Goal: Contribute content: Contribute content

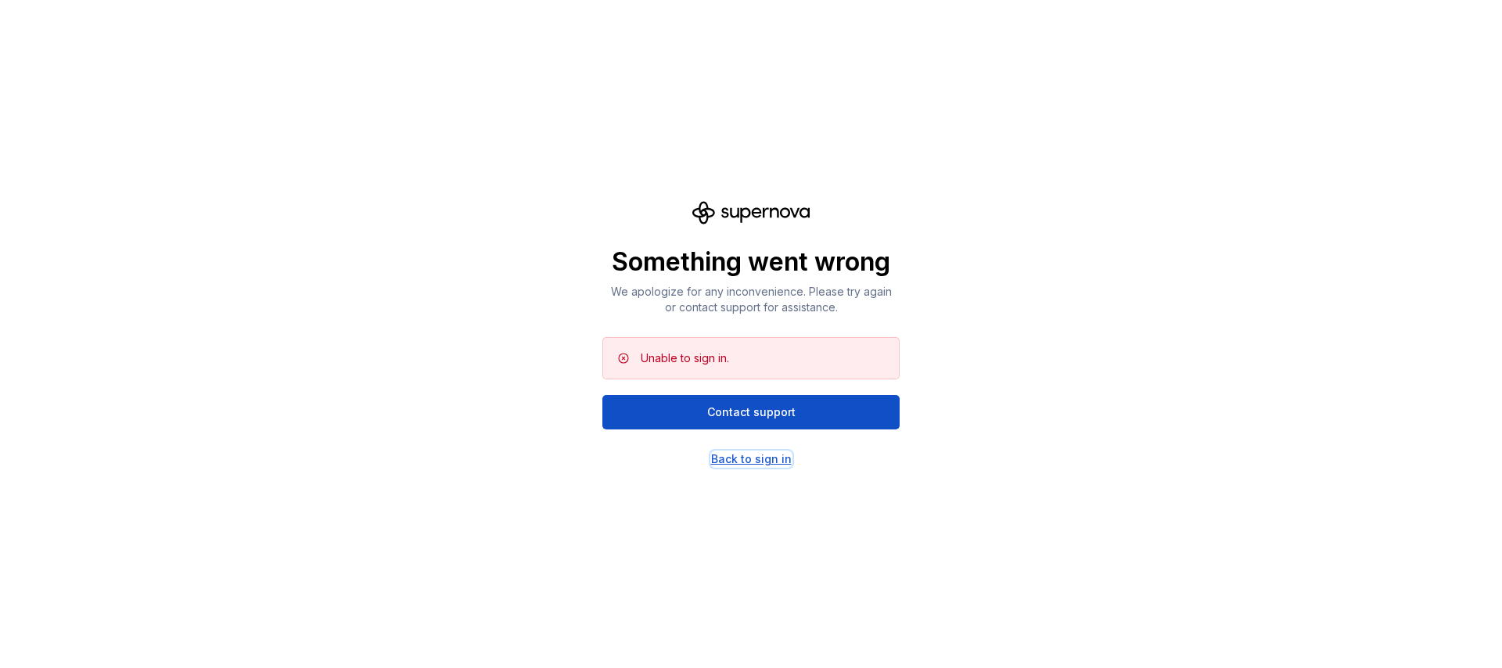
click at [774, 466] on div "Back to sign in" at bounding box center [751, 459] width 81 height 16
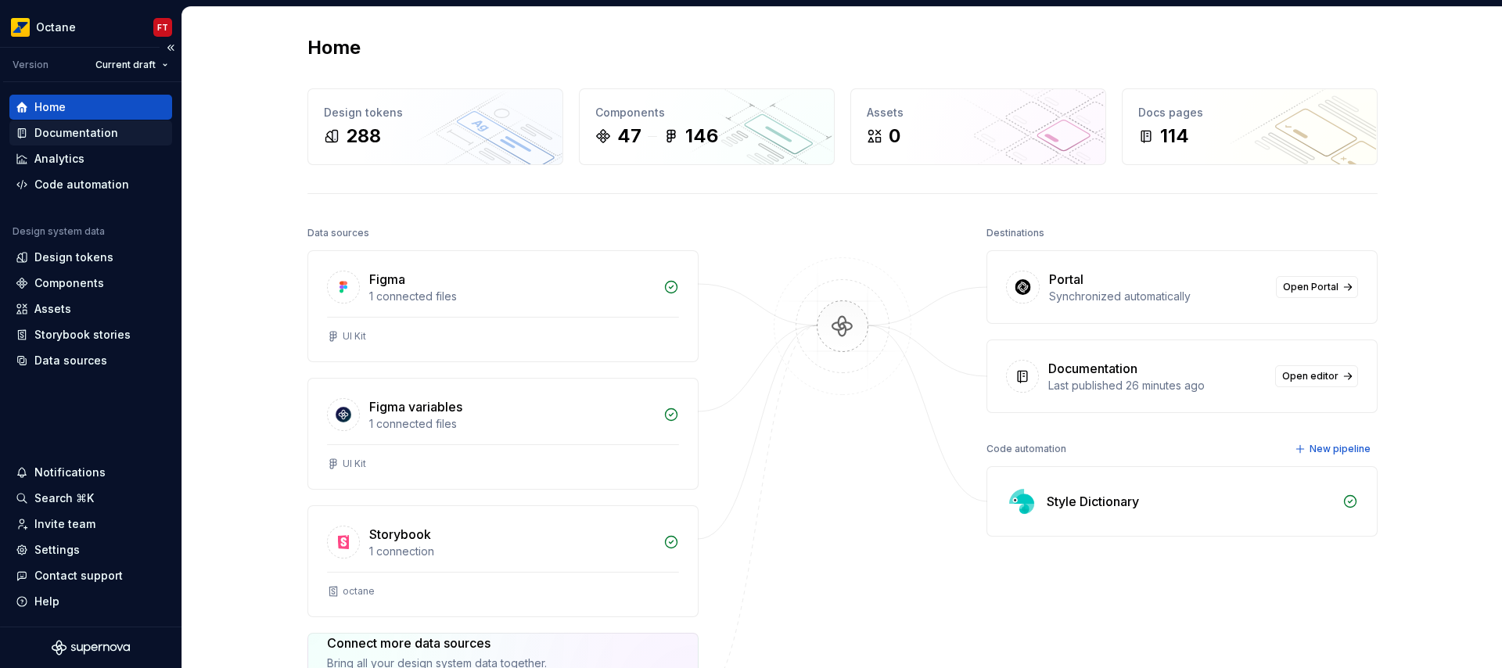
click at [85, 135] on div "Documentation" at bounding box center [76, 133] width 84 height 16
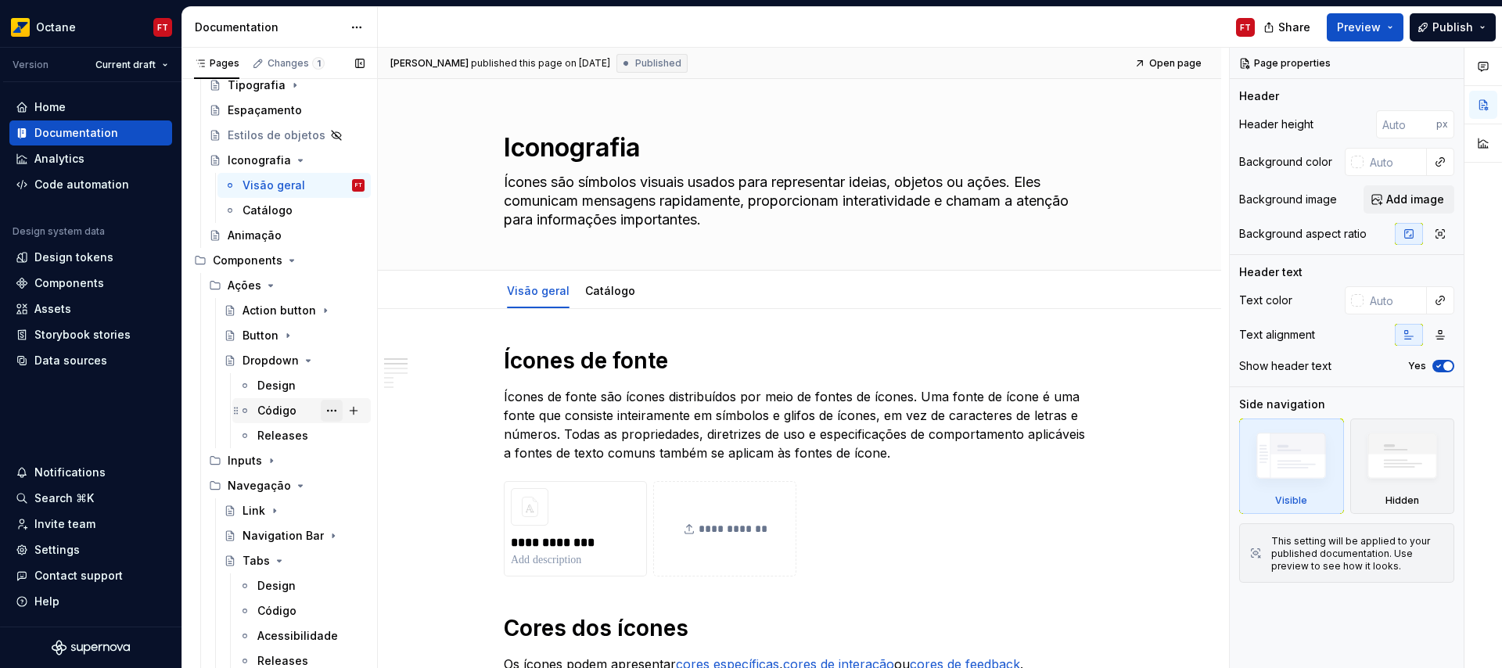
scroll to position [192, 0]
click at [268, 280] on icon "Page tree" at bounding box center [270, 284] width 13 height 13
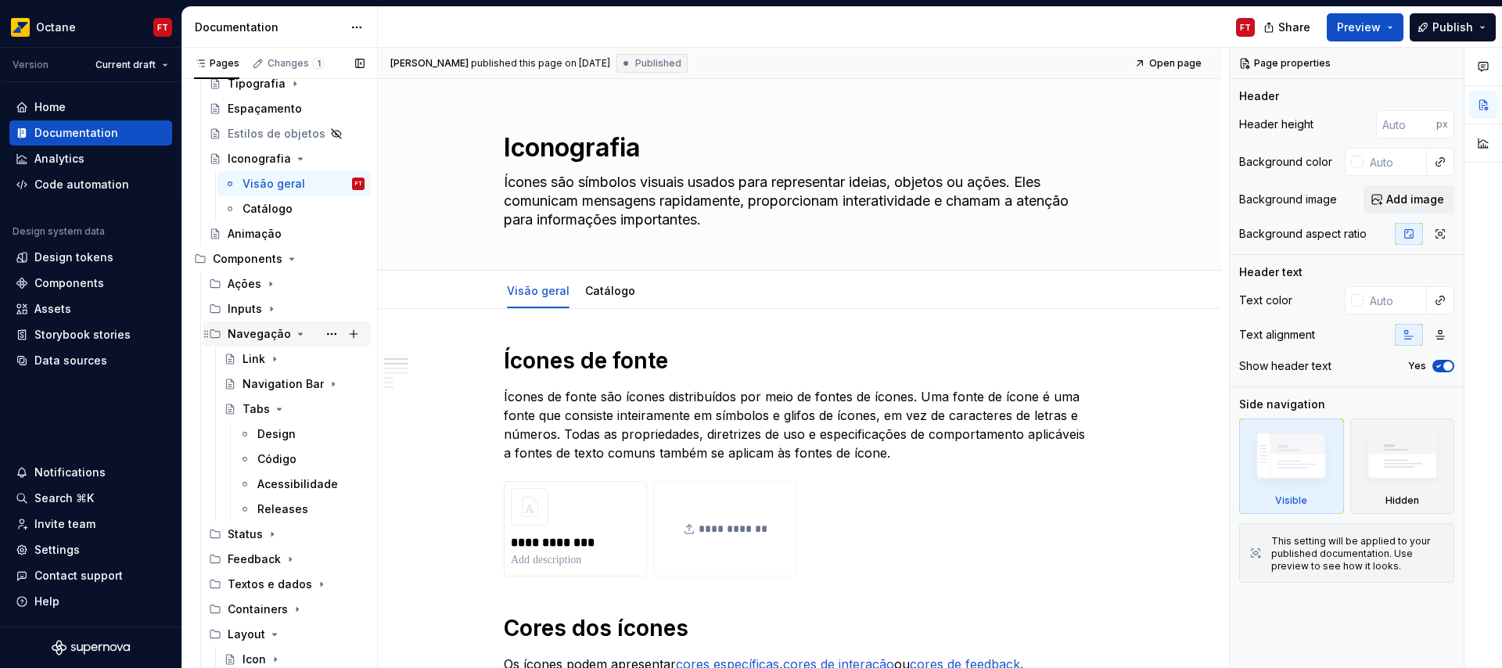
click at [294, 331] on icon "Page tree" at bounding box center [300, 334] width 13 height 13
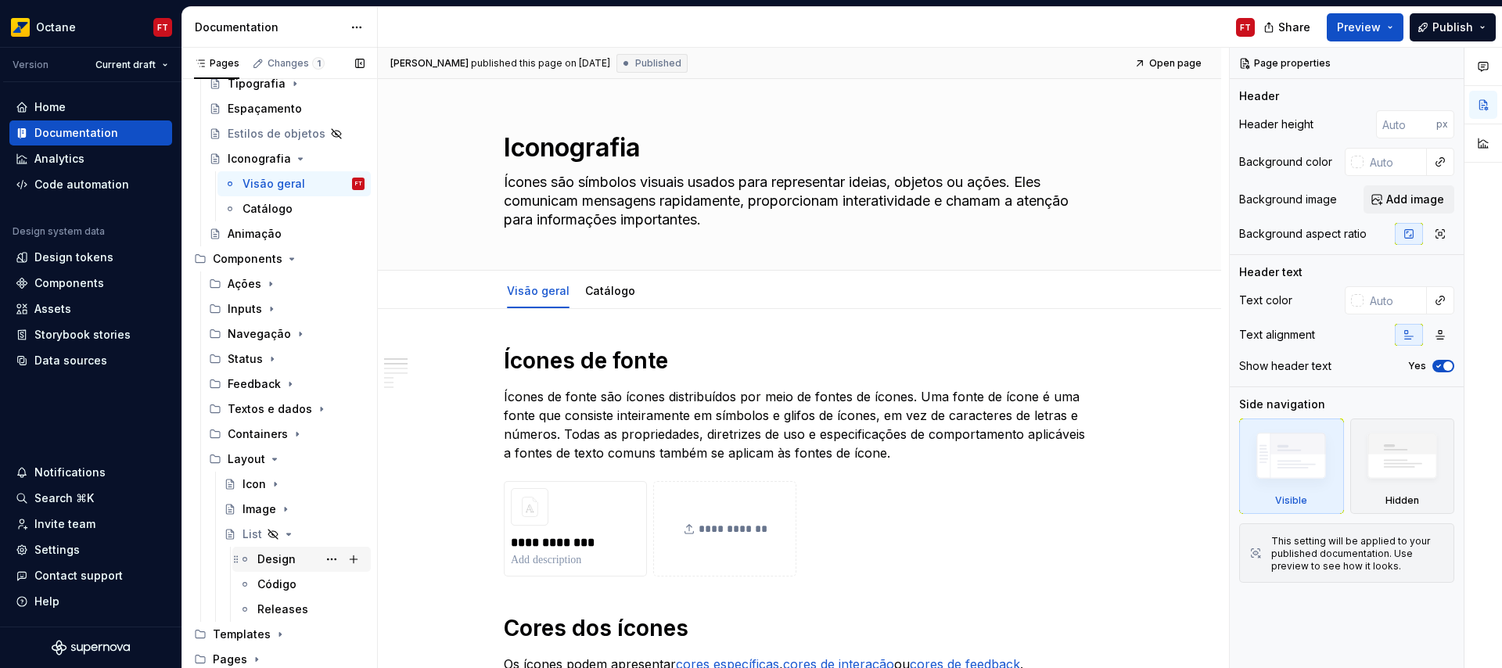
click at [277, 557] on div "Design" at bounding box center [276, 560] width 38 height 16
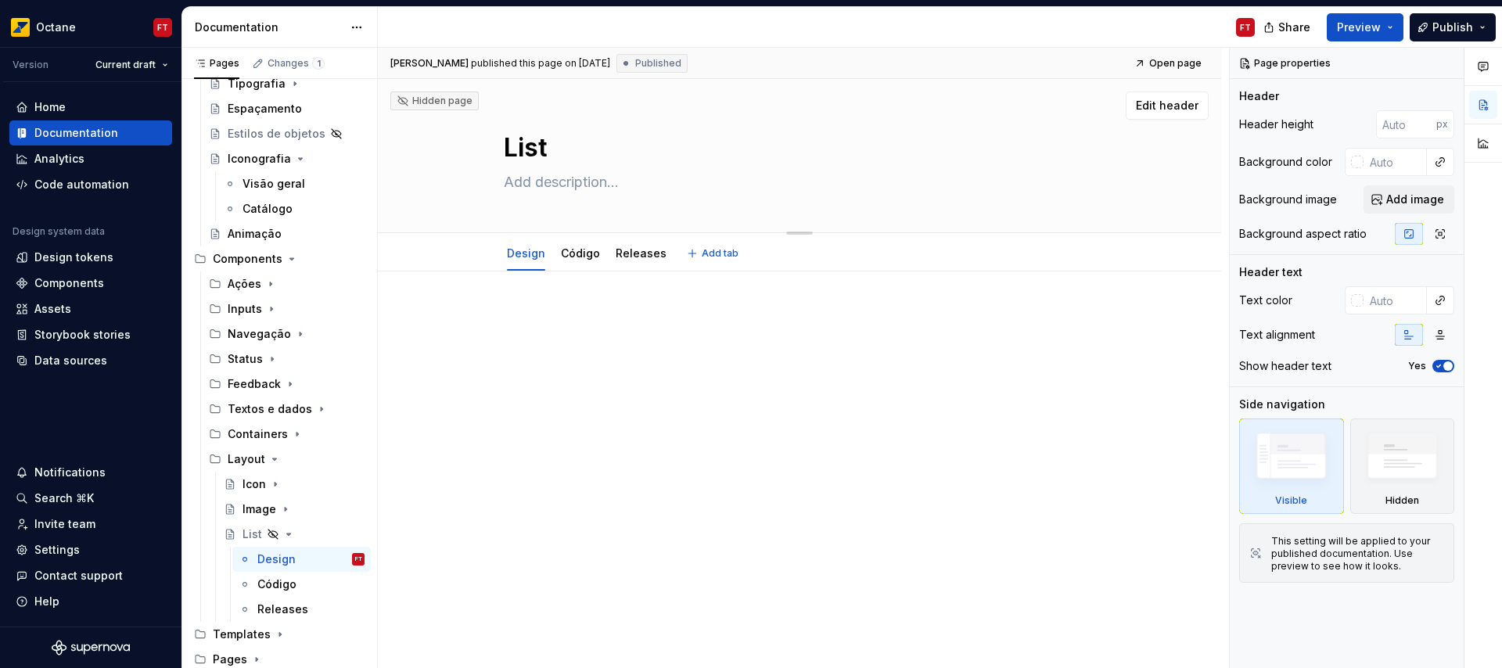
click at [573, 187] on textarea at bounding box center [796, 182] width 591 height 25
paste textarea "O componente List é um padrão de layout para a exibição de itens similares ou r…"
type textarea "*"
type textarea "O componente List é um padrão de layout para a exibição de itens similares ou r…"
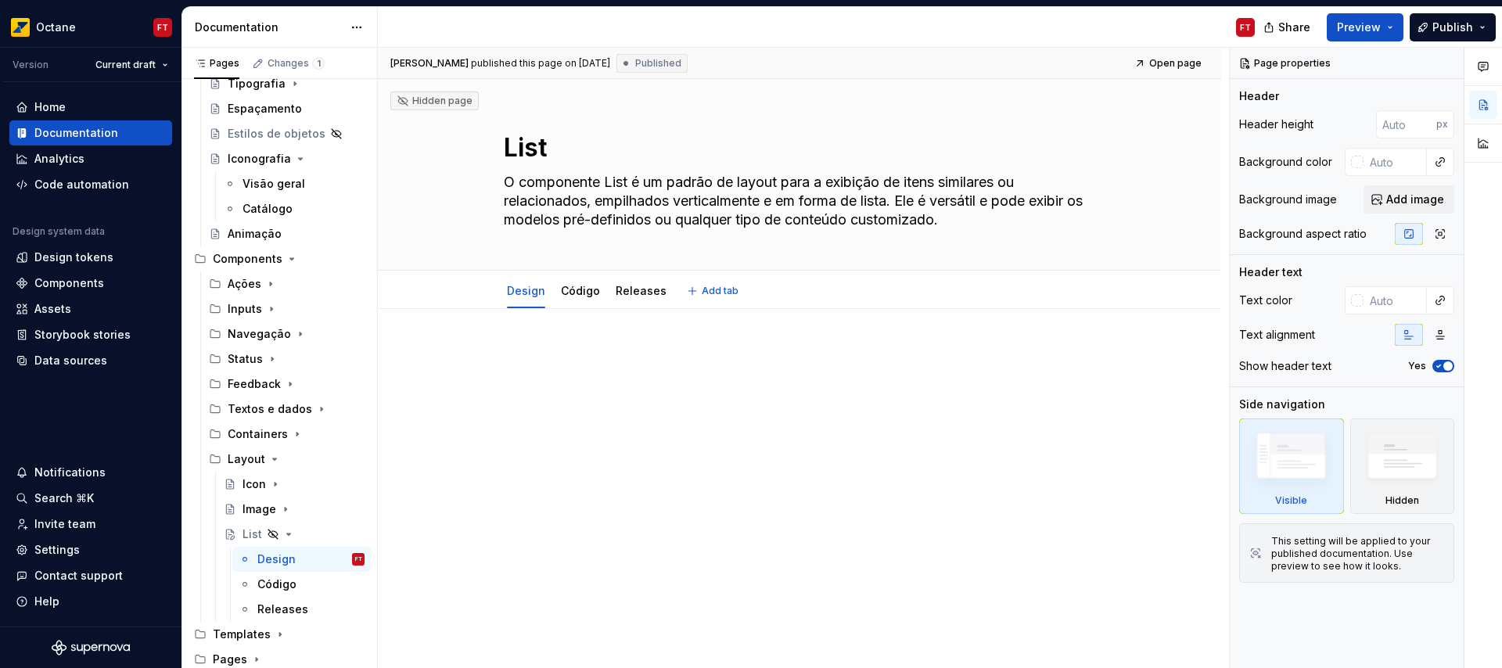
type textarea "*"
type textarea "O componente List é um padrão de layout para a exibição de itens similares ou r…"
click at [564, 348] on p at bounding box center [799, 356] width 591 height 19
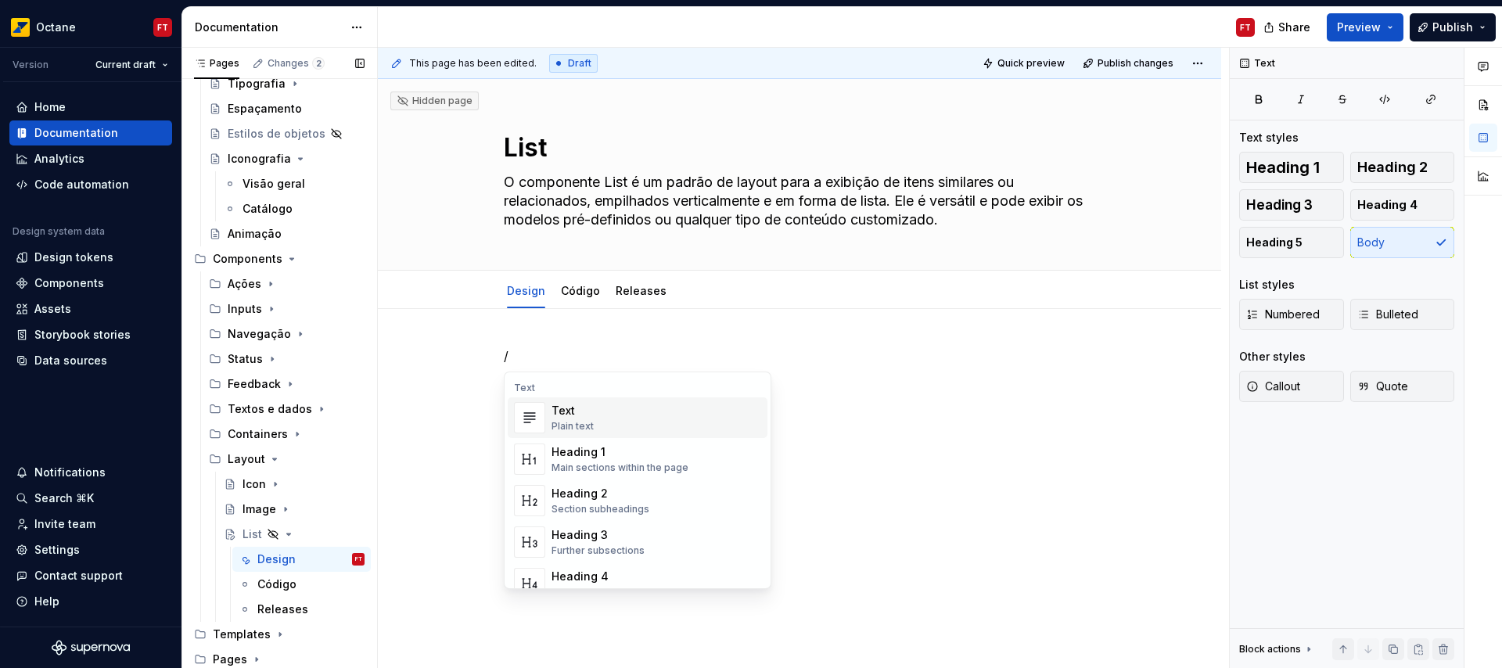
type textarea "*"
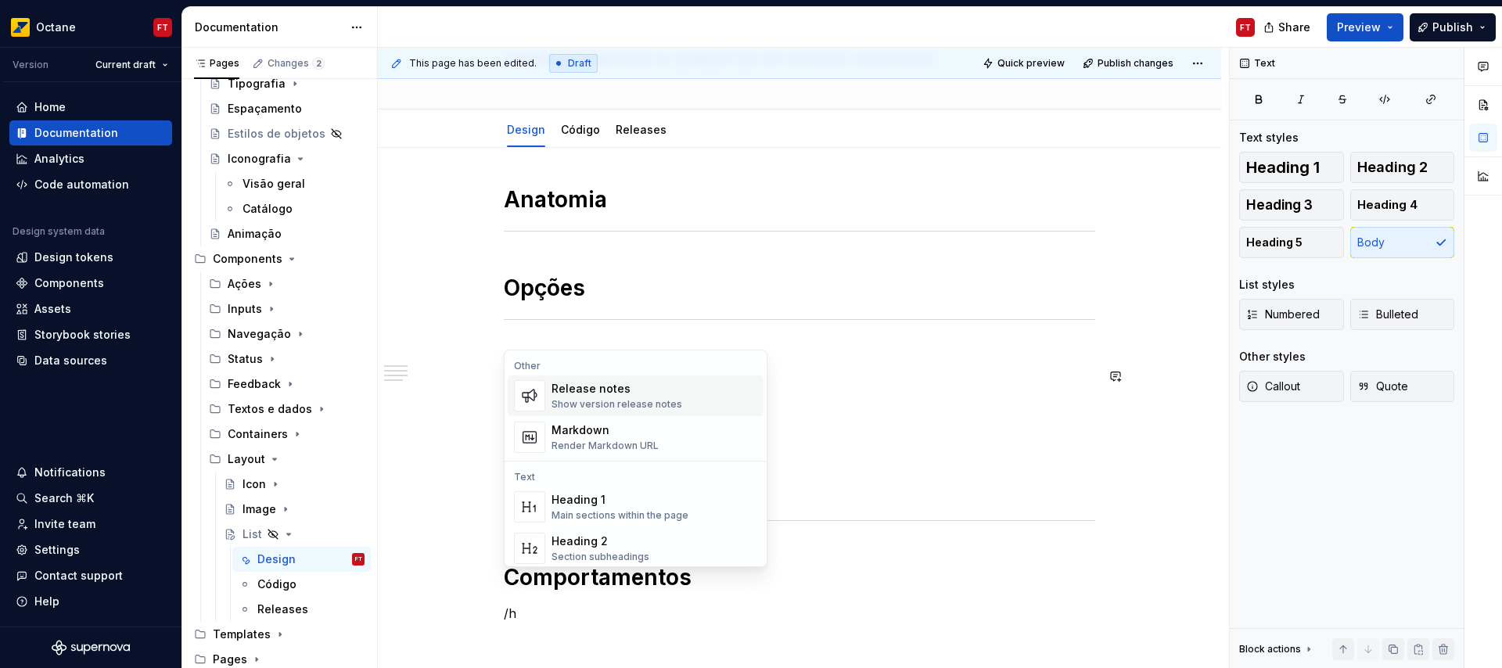
scroll to position [192, 0]
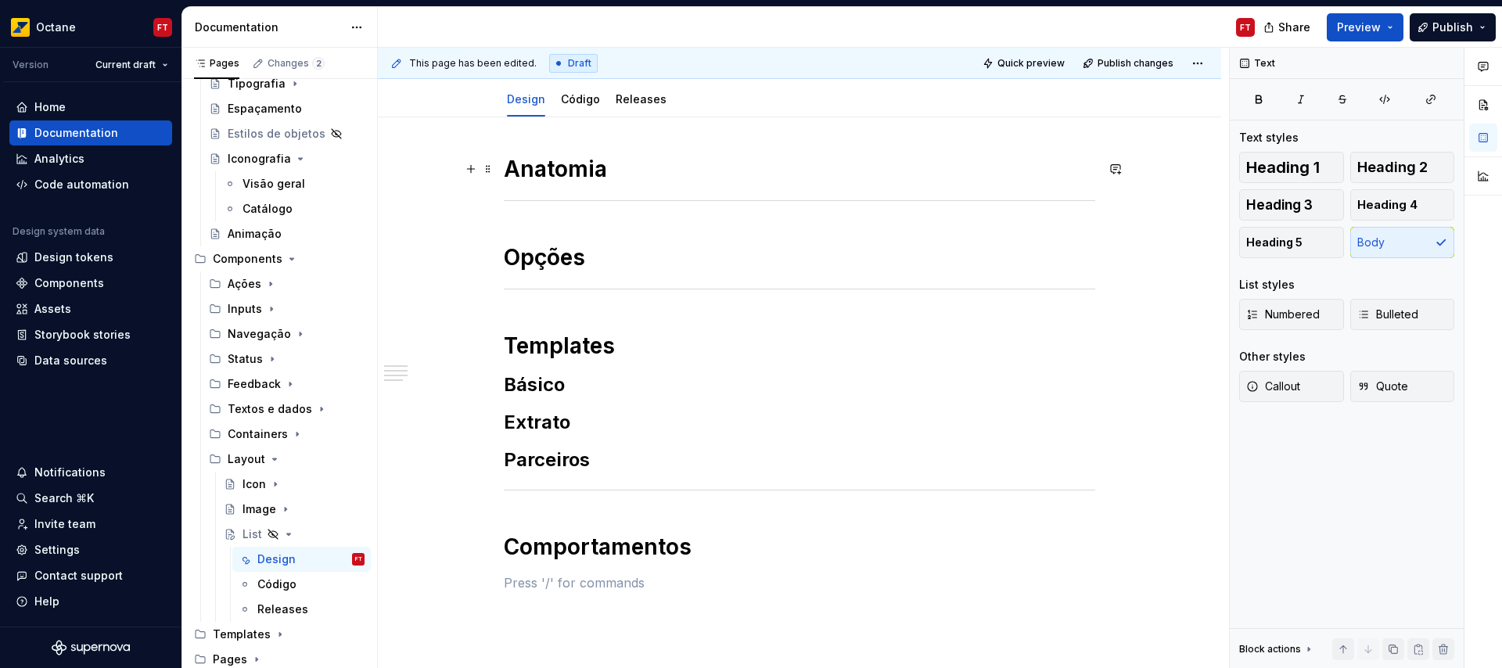
click at [615, 174] on h1 "Anatomia" at bounding box center [799, 169] width 591 height 28
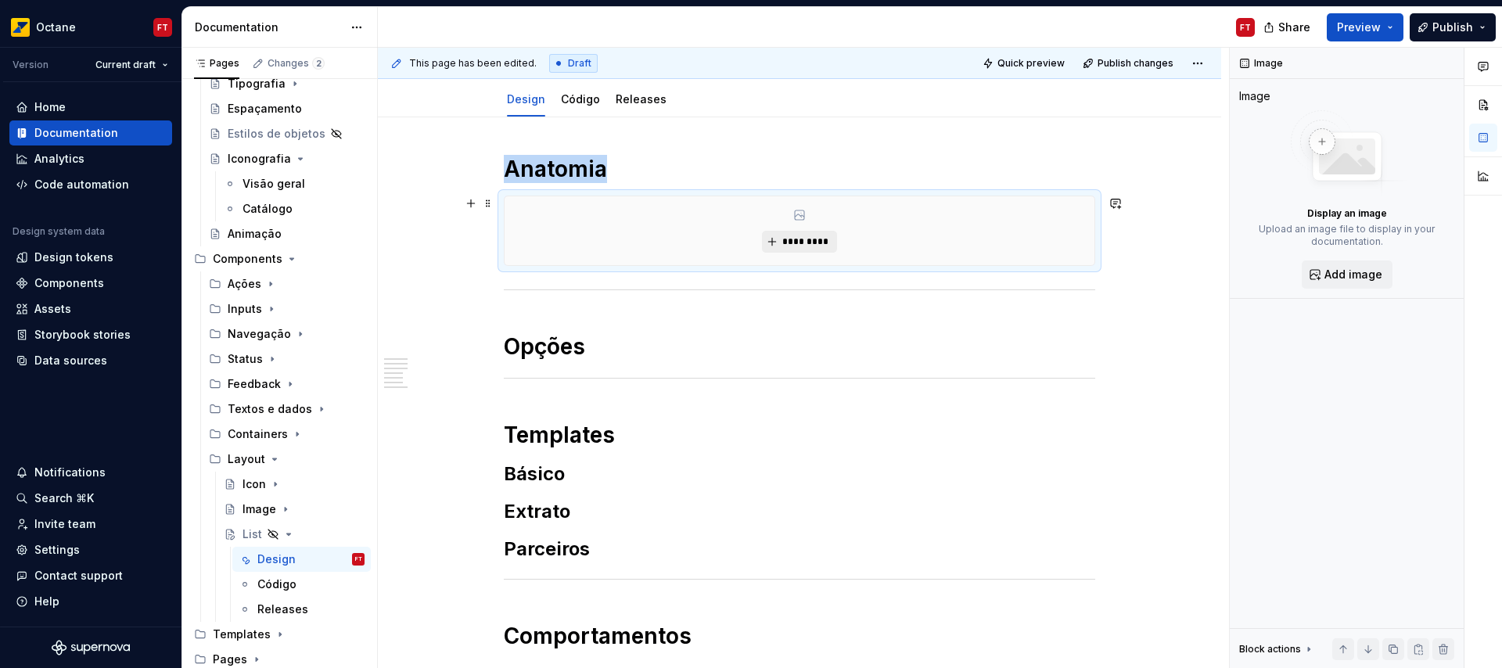
click at [782, 244] on span "*********" at bounding box center [805, 241] width 48 height 13
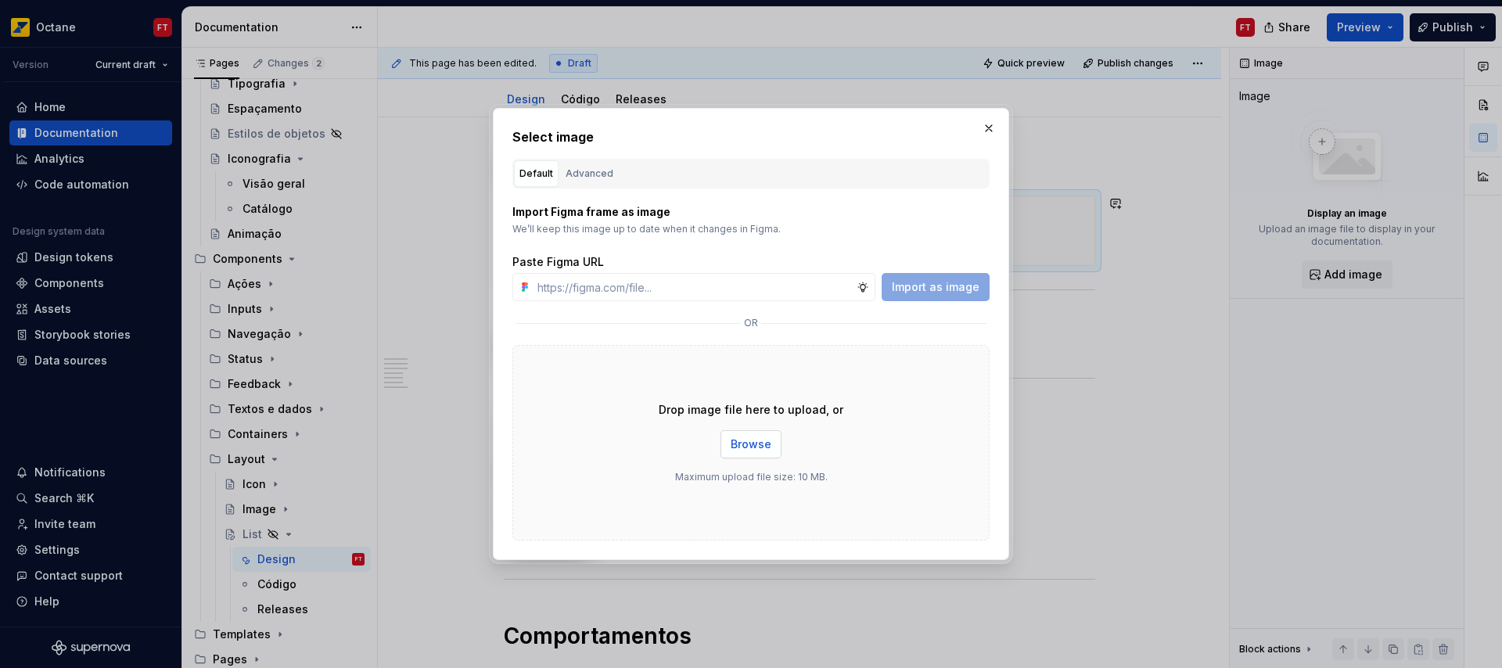
click at [745, 443] on span "Browse" at bounding box center [751, 445] width 41 height 16
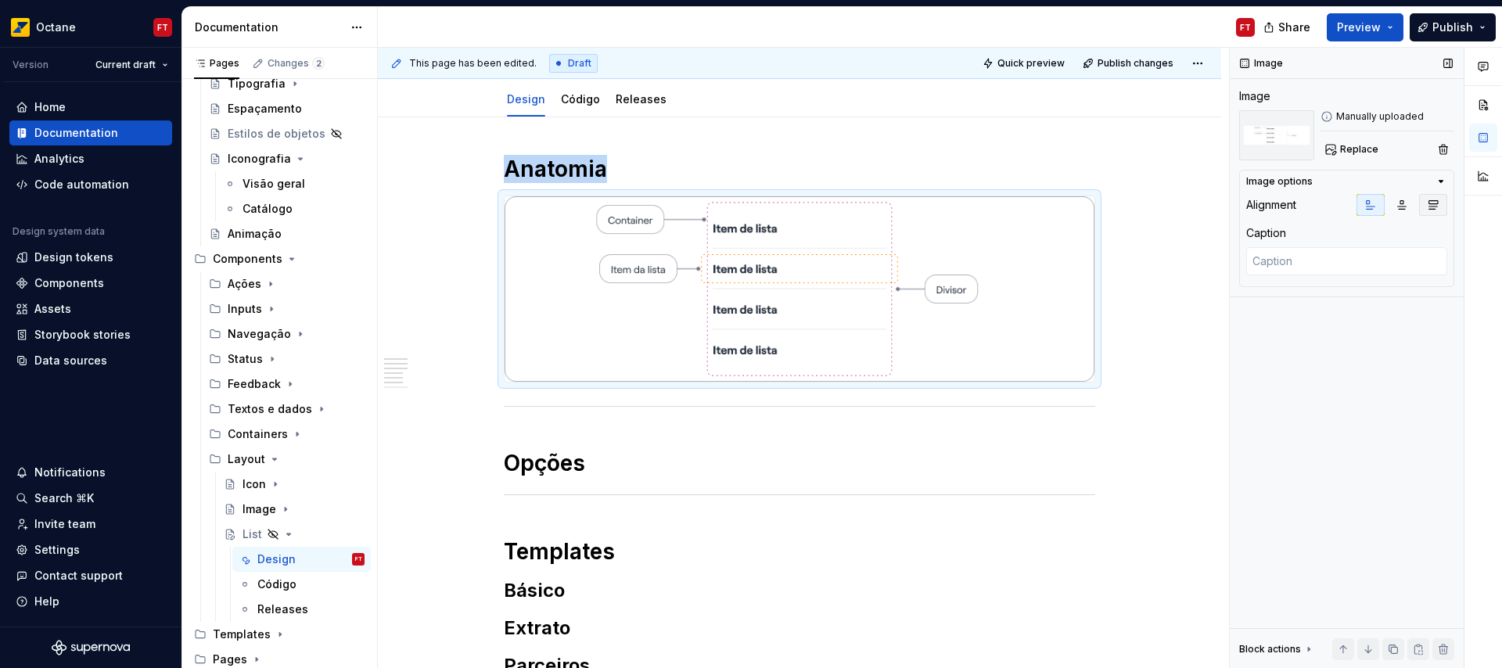
click at [1430, 201] on icon "button" at bounding box center [1433, 205] width 13 height 13
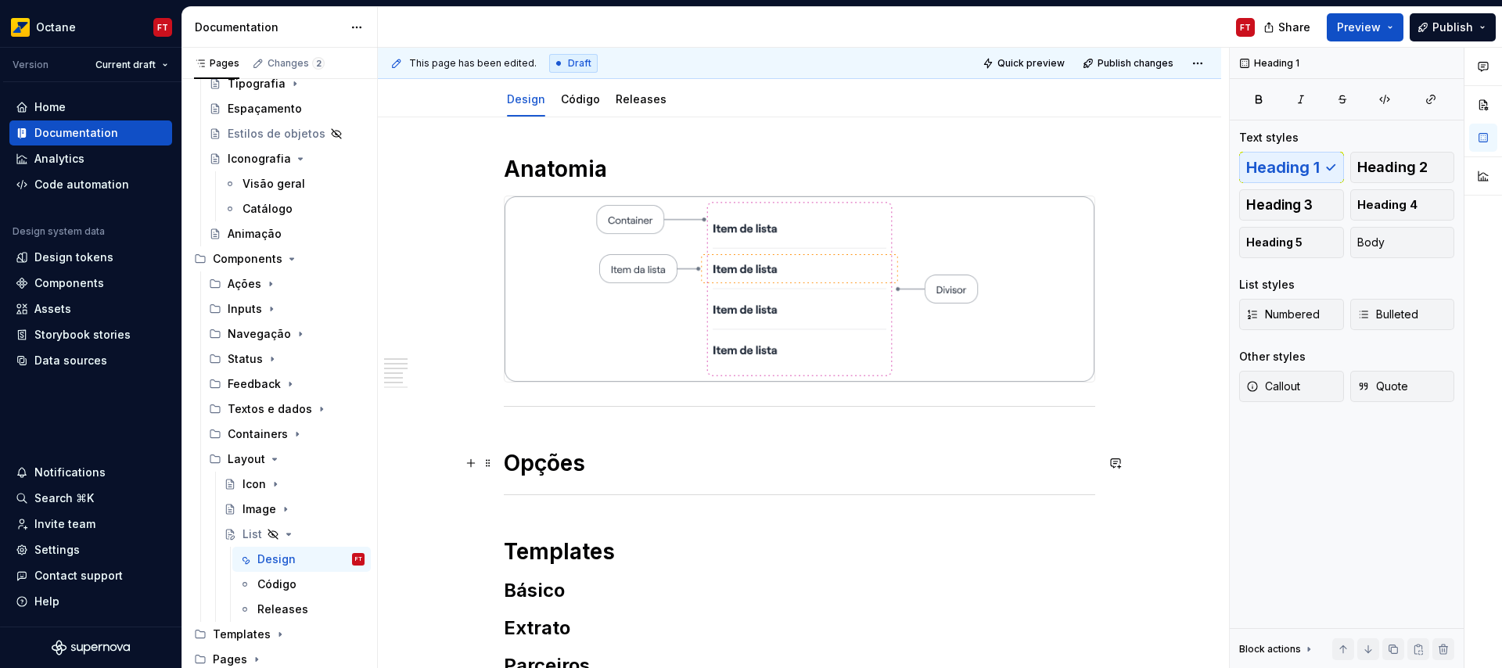
click at [637, 463] on h1 "Opções" at bounding box center [799, 463] width 591 height 28
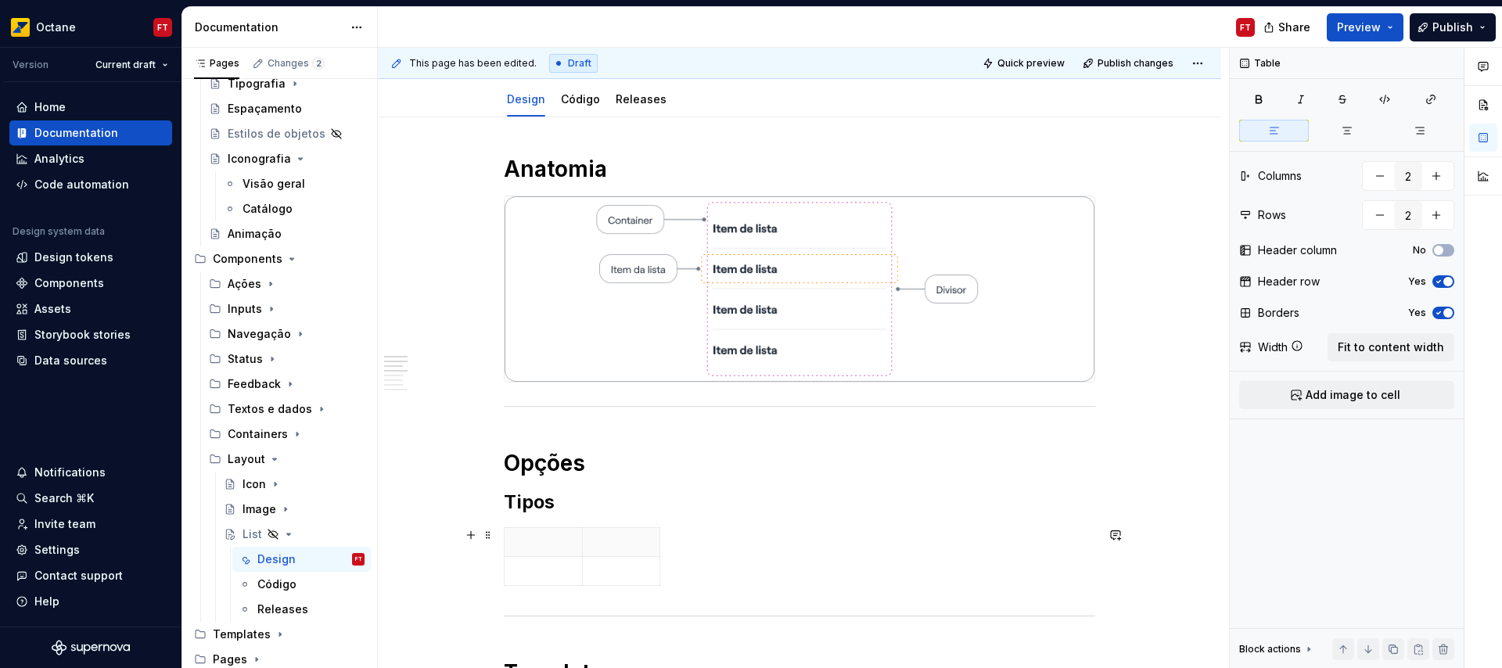
click at [721, 586] on div at bounding box center [799, 559] width 591 height 65
click at [500, 614] on div "Anatomia Opções Tipos Templates Básico Extrato Parceiros Comportamentos" at bounding box center [799, 627] width 843 height 1021
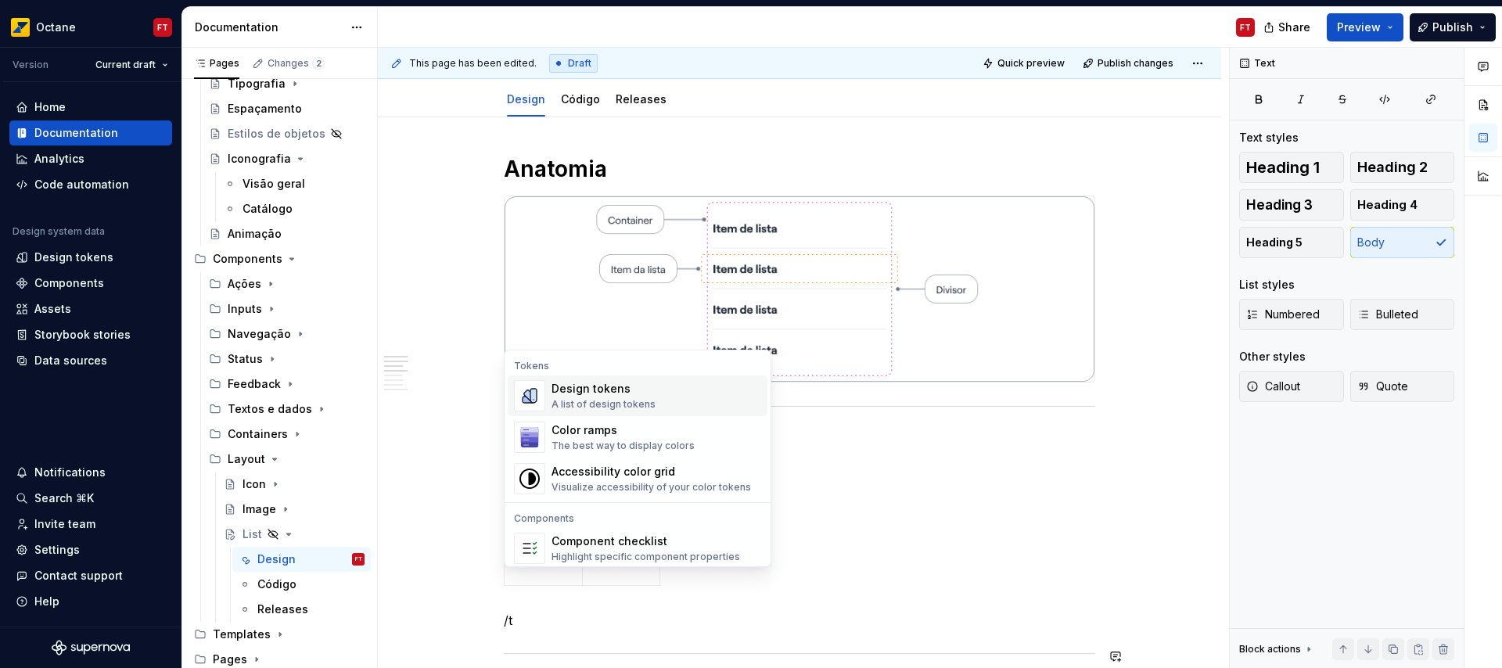
scroll to position [229, 0]
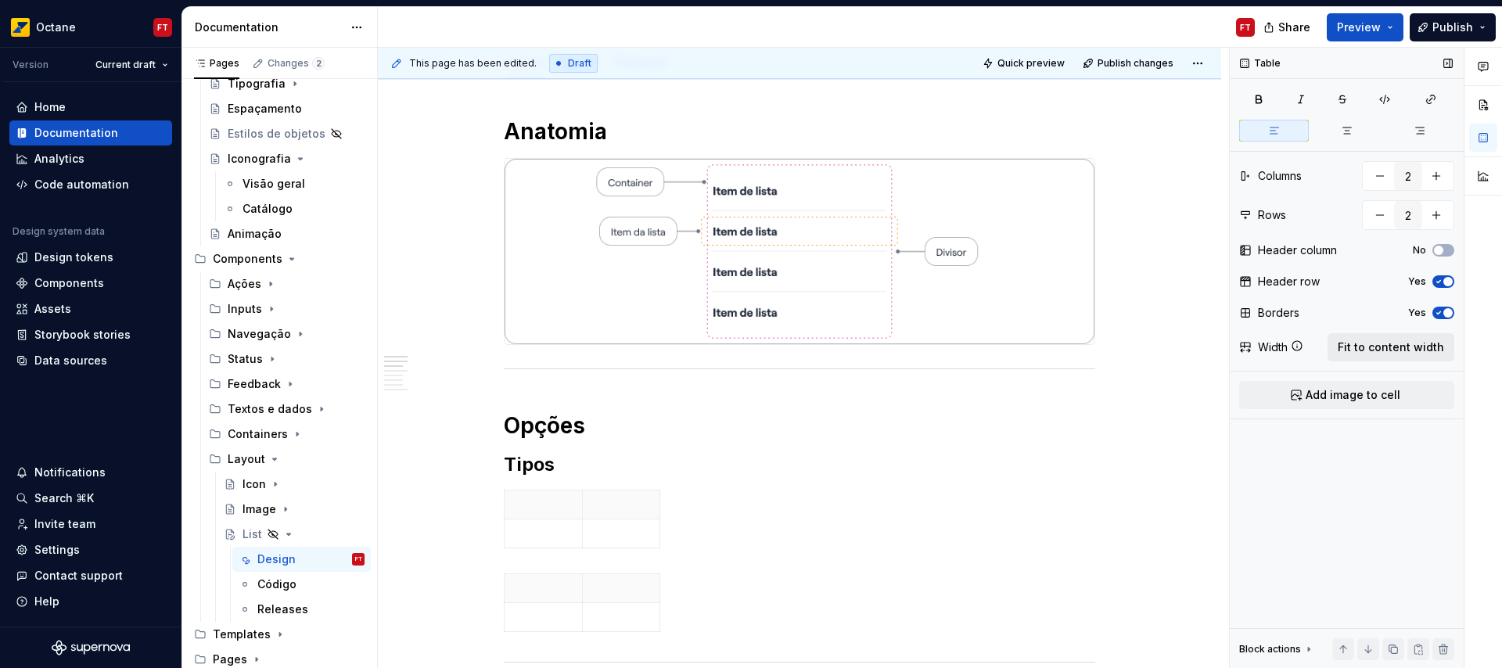
click at [1386, 347] on span "Fit to content width" at bounding box center [1391, 348] width 106 height 16
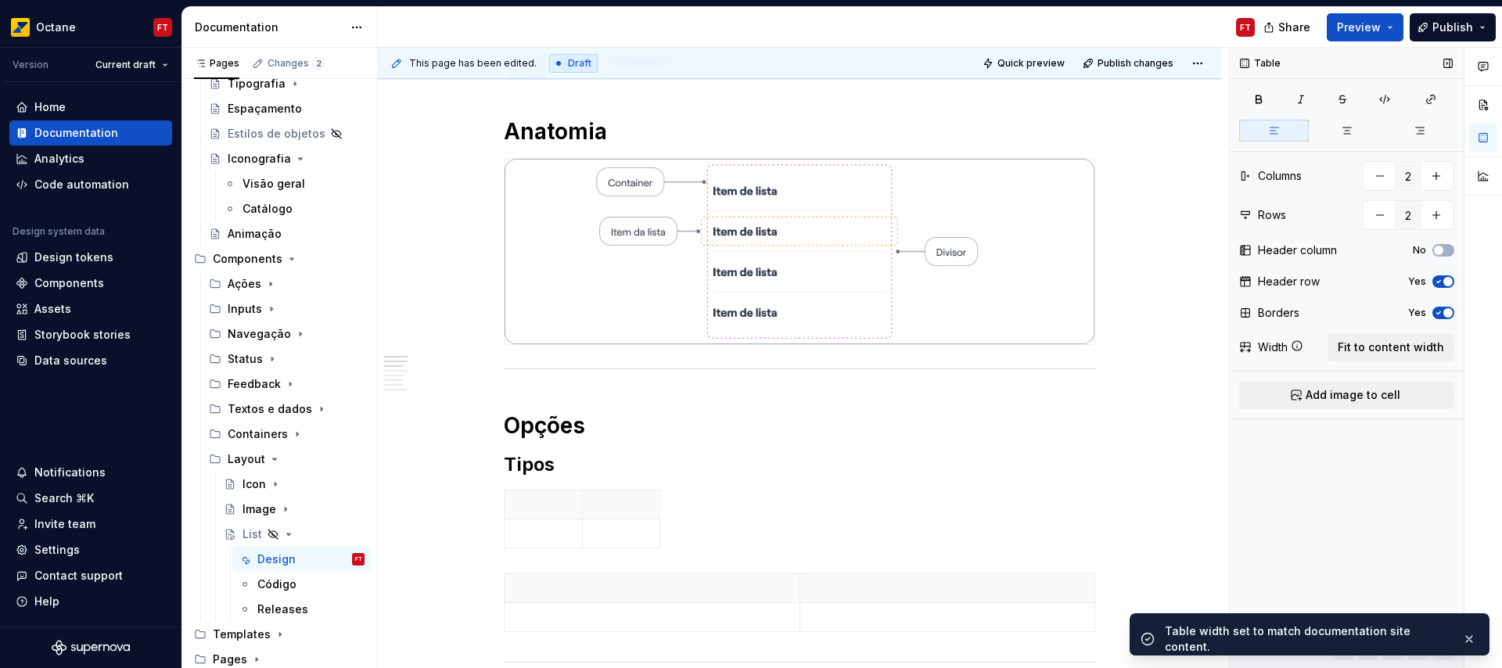
click at [1445, 313] on span "button" at bounding box center [1447, 312] width 9 height 9
click at [1448, 289] on div "Header row Yes" at bounding box center [1346, 282] width 215 height 22
click at [1445, 282] on span "button" at bounding box center [1447, 281] width 9 height 9
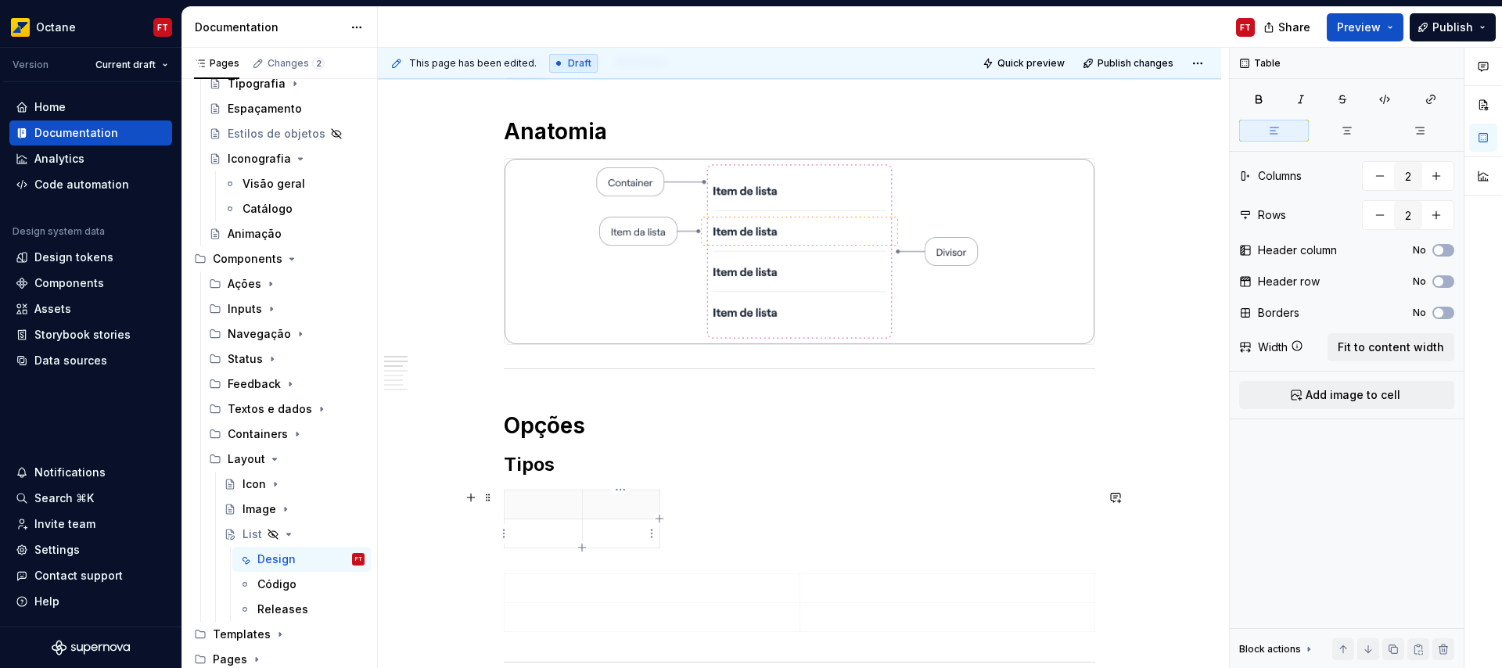
click at [633, 534] on p at bounding box center [621, 534] width 59 height 16
click at [1447, 313] on span "button" at bounding box center [1447, 312] width 9 height 9
click at [1442, 280] on icon "button" at bounding box center [1438, 281] width 13 height 9
click at [1414, 343] on span "Fit to content width" at bounding box center [1391, 348] width 106 height 16
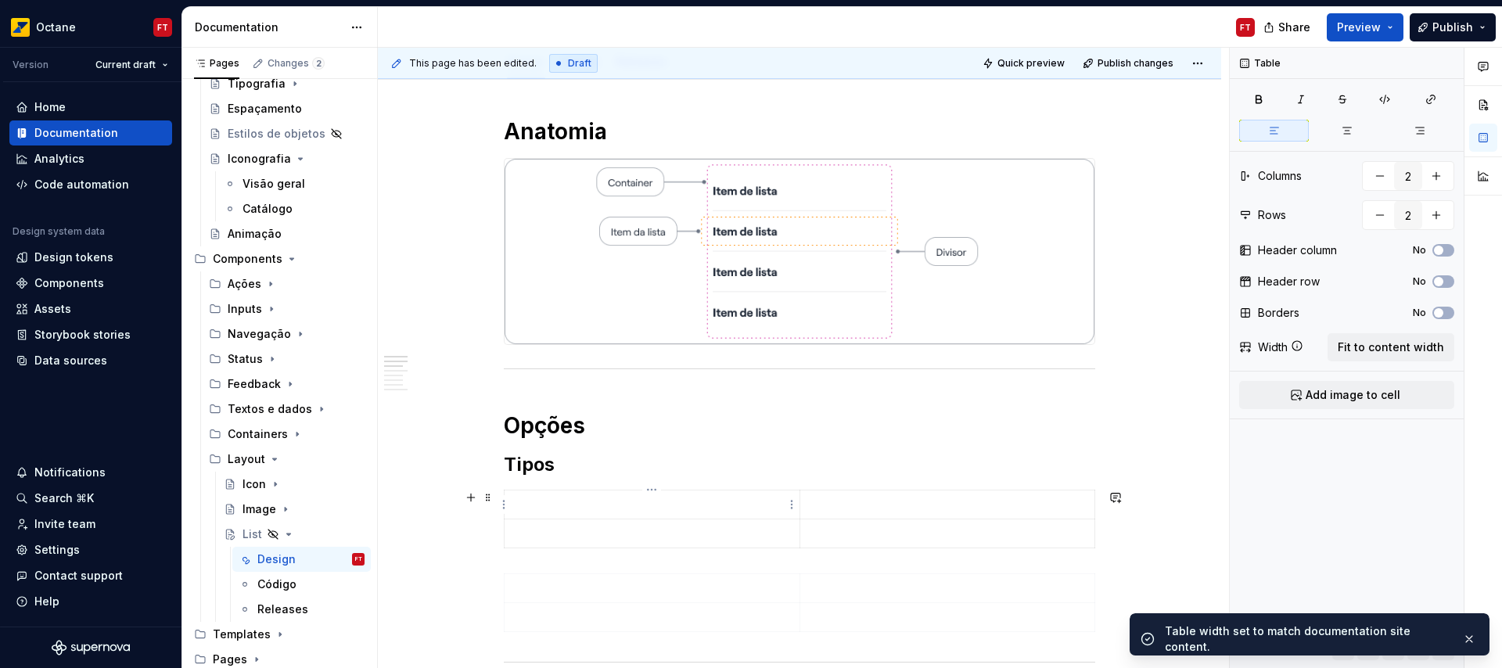
click at [605, 507] on p at bounding box center [652, 505] width 276 height 16
click at [1345, 401] on span "Add image to cell" at bounding box center [1353, 395] width 95 height 16
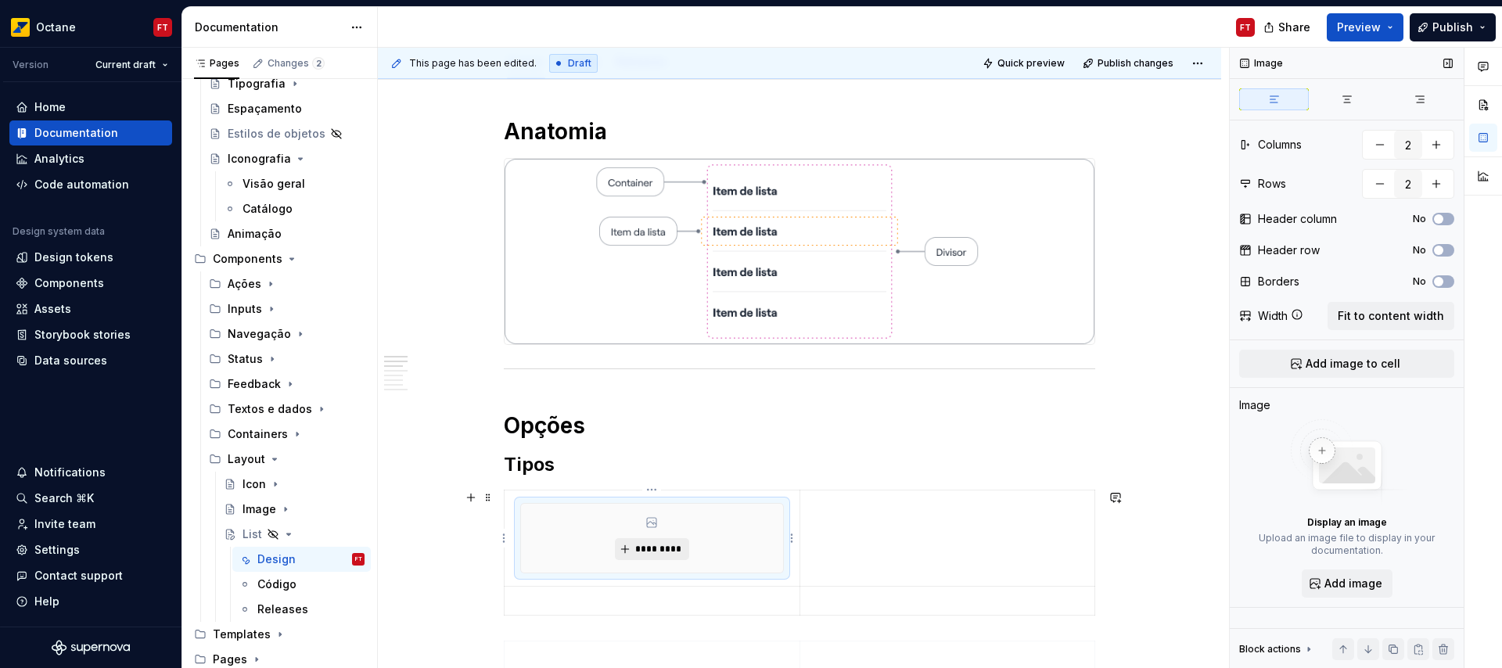
click at [663, 551] on span "*********" at bounding box center [658, 549] width 48 height 13
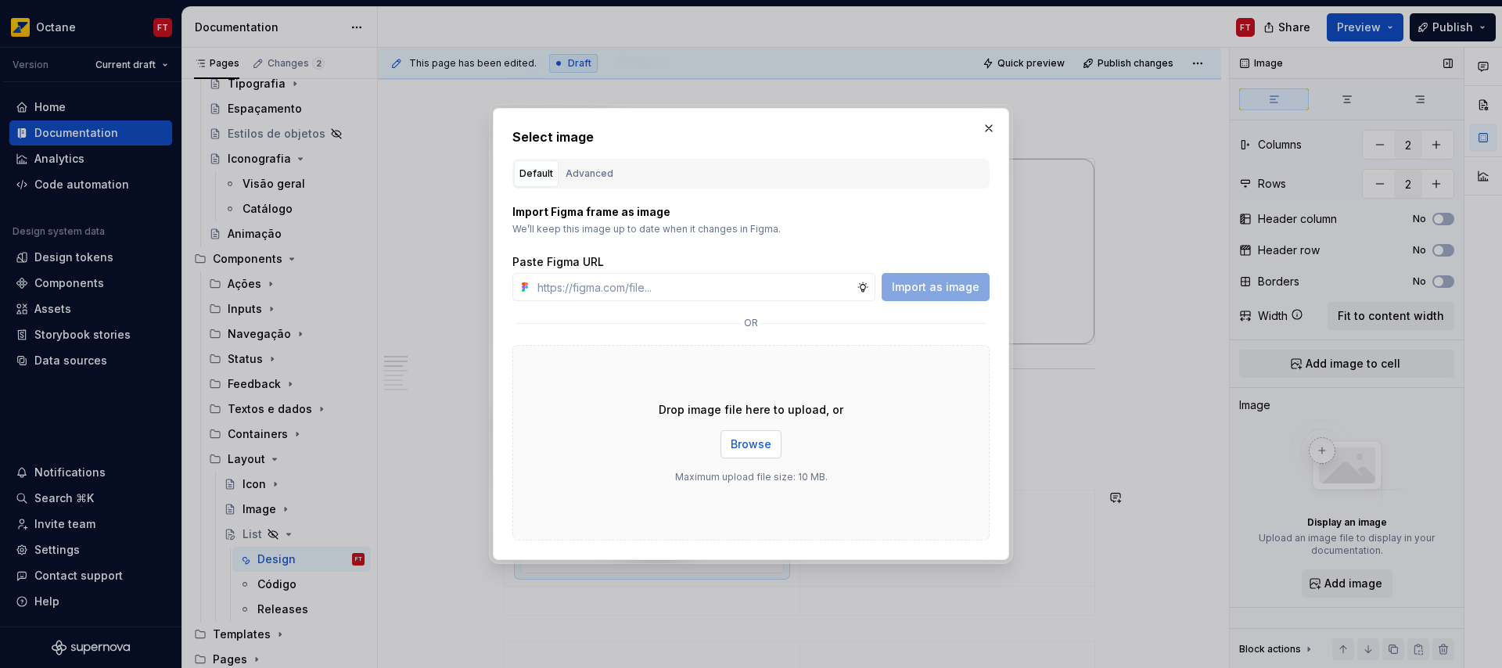
click at [754, 449] on span "Browse" at bounding box center [751, 445] width 41 height 16
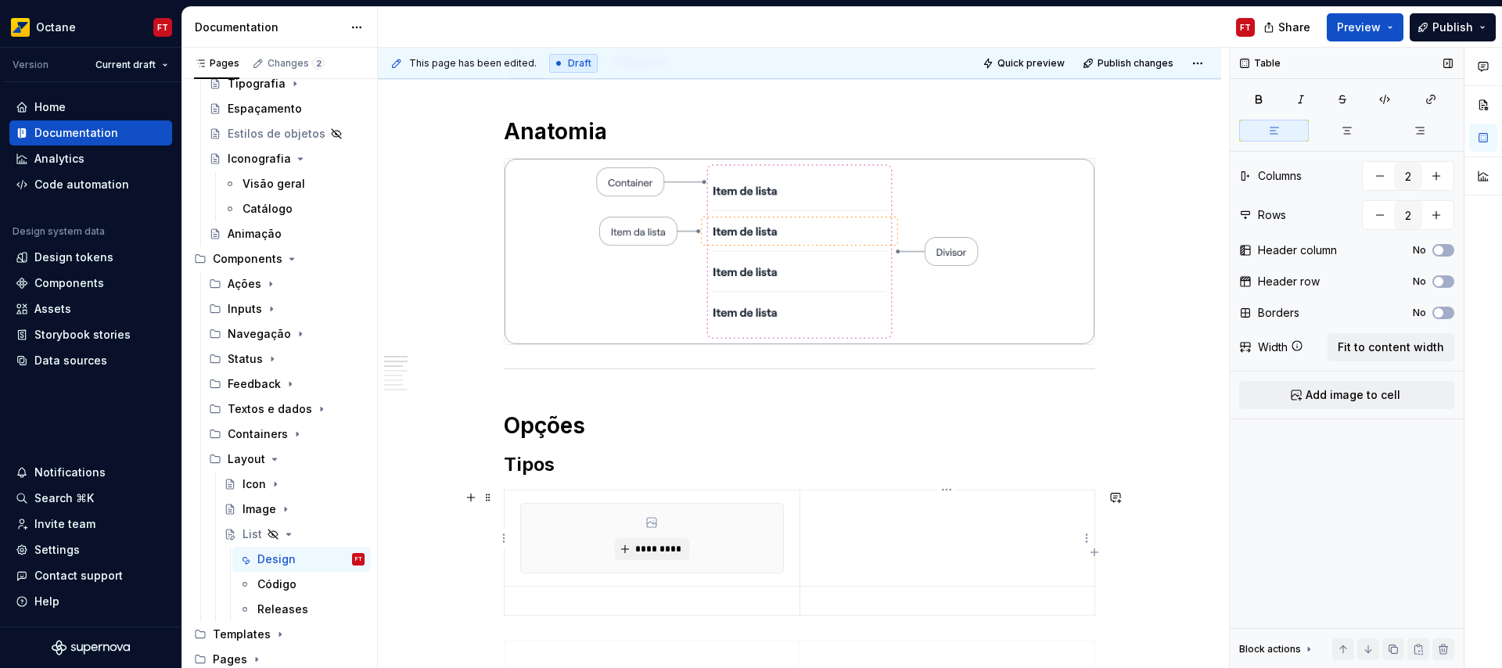
click at [878, 541] on td at bounding box center [946, 538] width 295 height 96
click at [1373, 397] on span "Add image to cell" at bounding box center [1353, 395] width 95 height 16
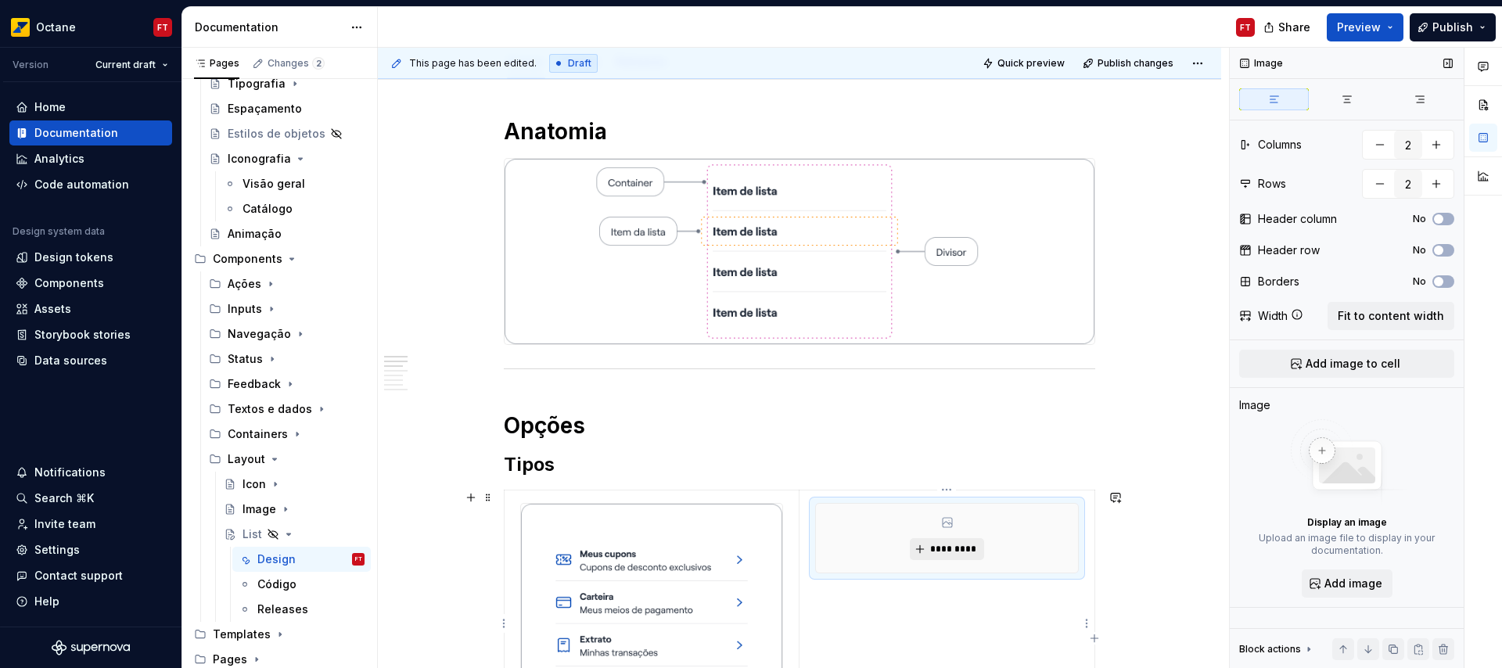
click at [967, 548] on span "*********" at bounding box center [953, 549] width 48 height 13
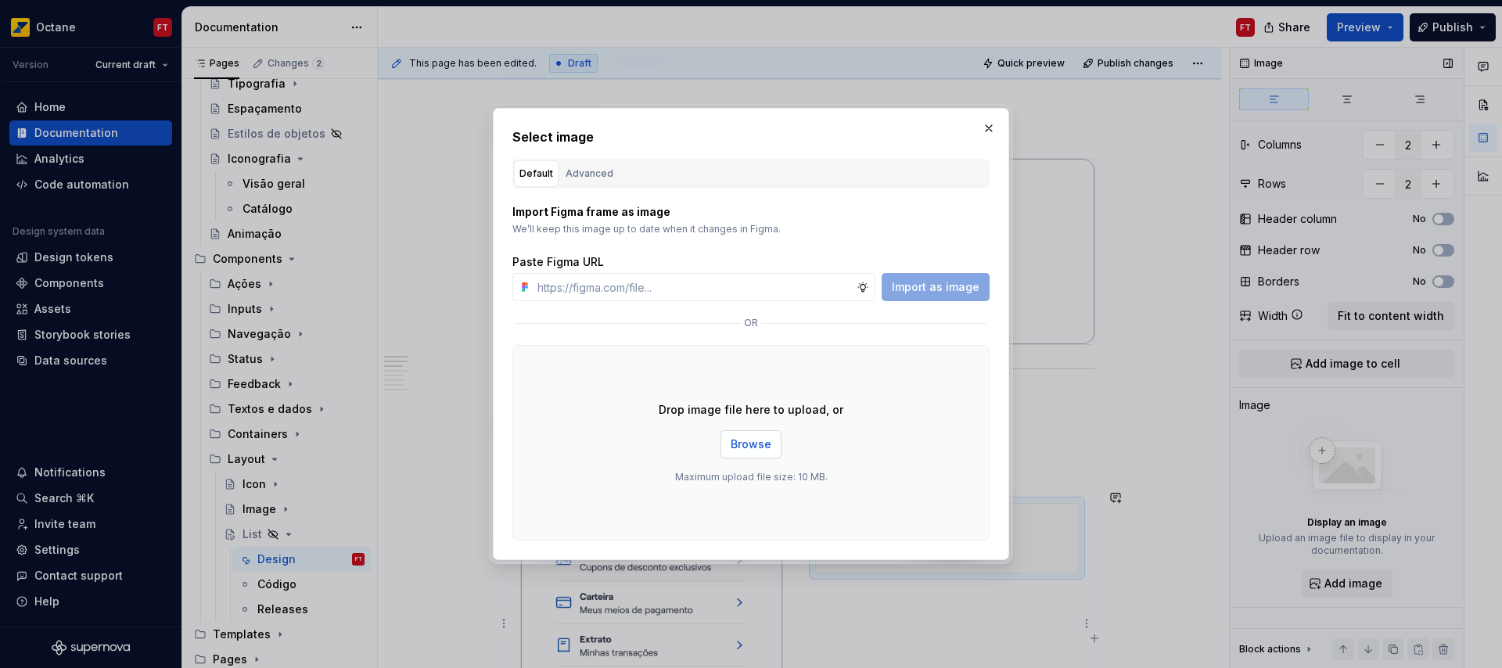
click at [753, 444] on span "Browse" at bounding box center [751, 445] width 41 height 16
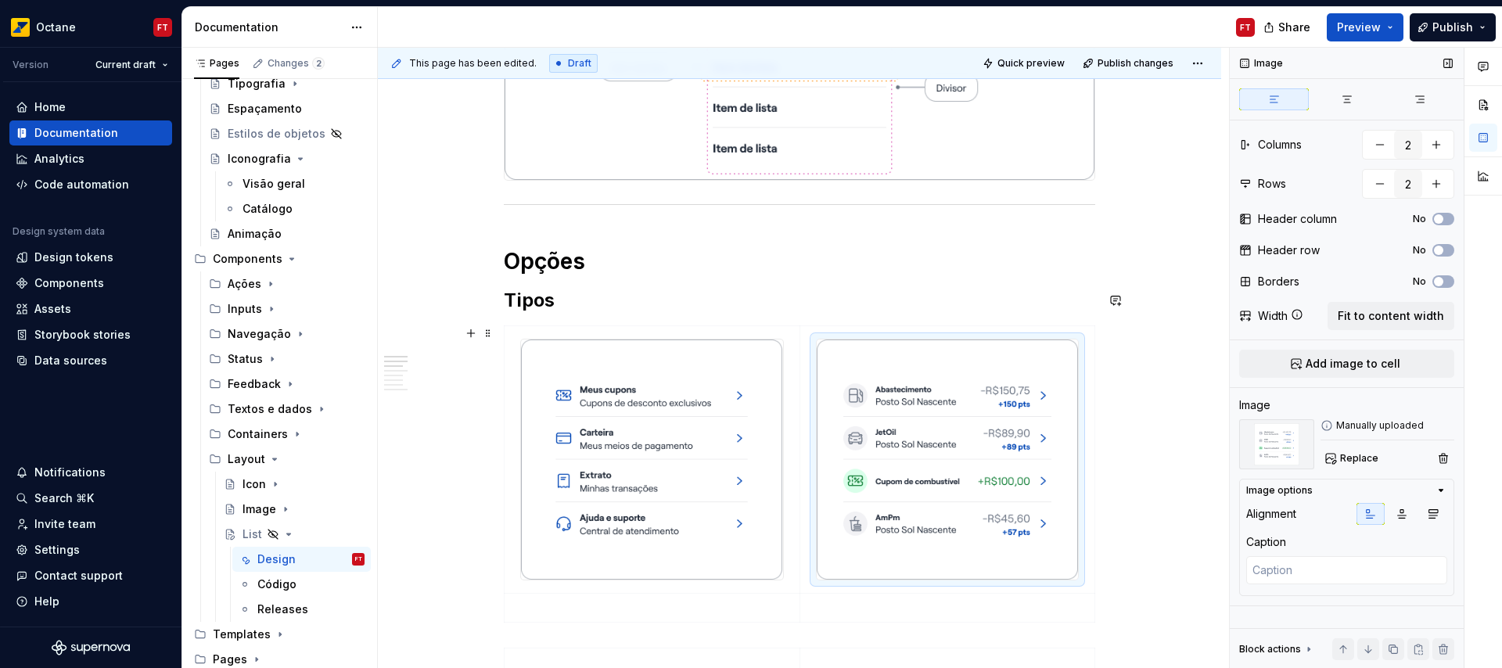
scroll to position [631, 0]
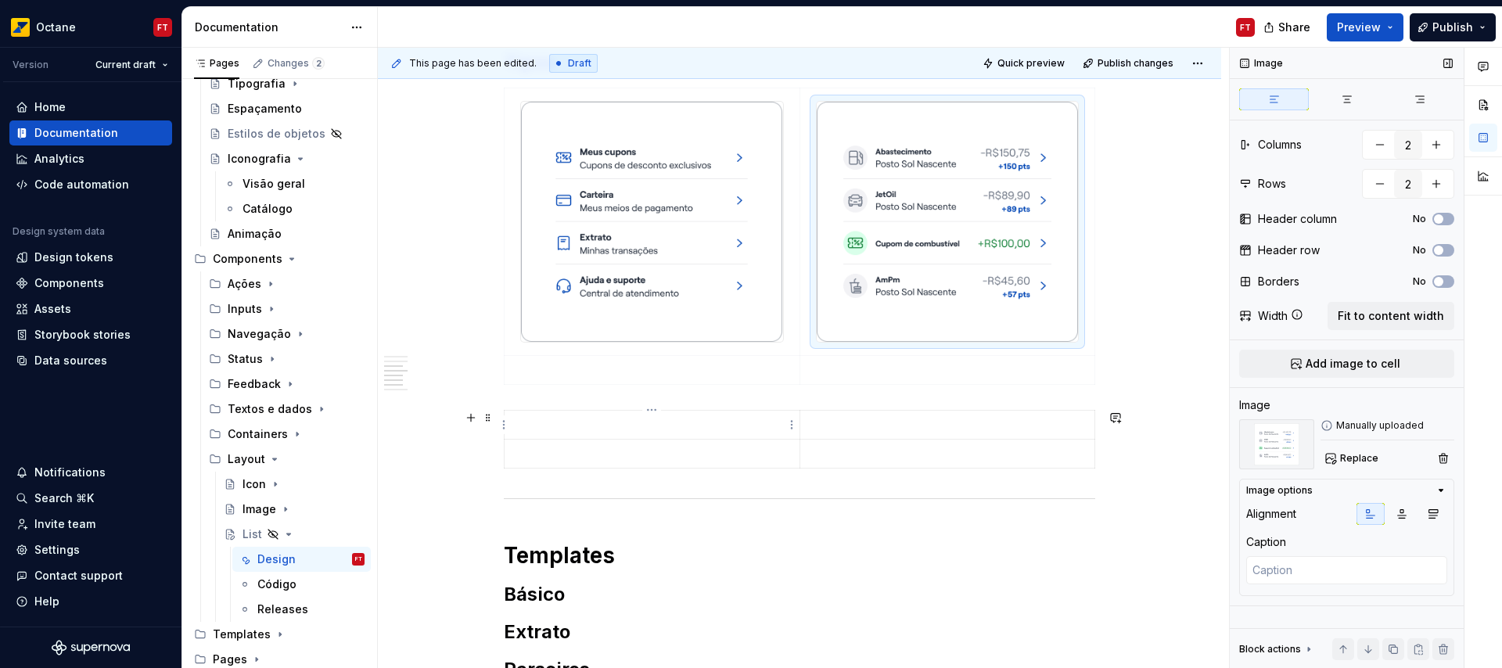
click at [641, 425] on p at bounding box center [652, 425] width 276 height 16
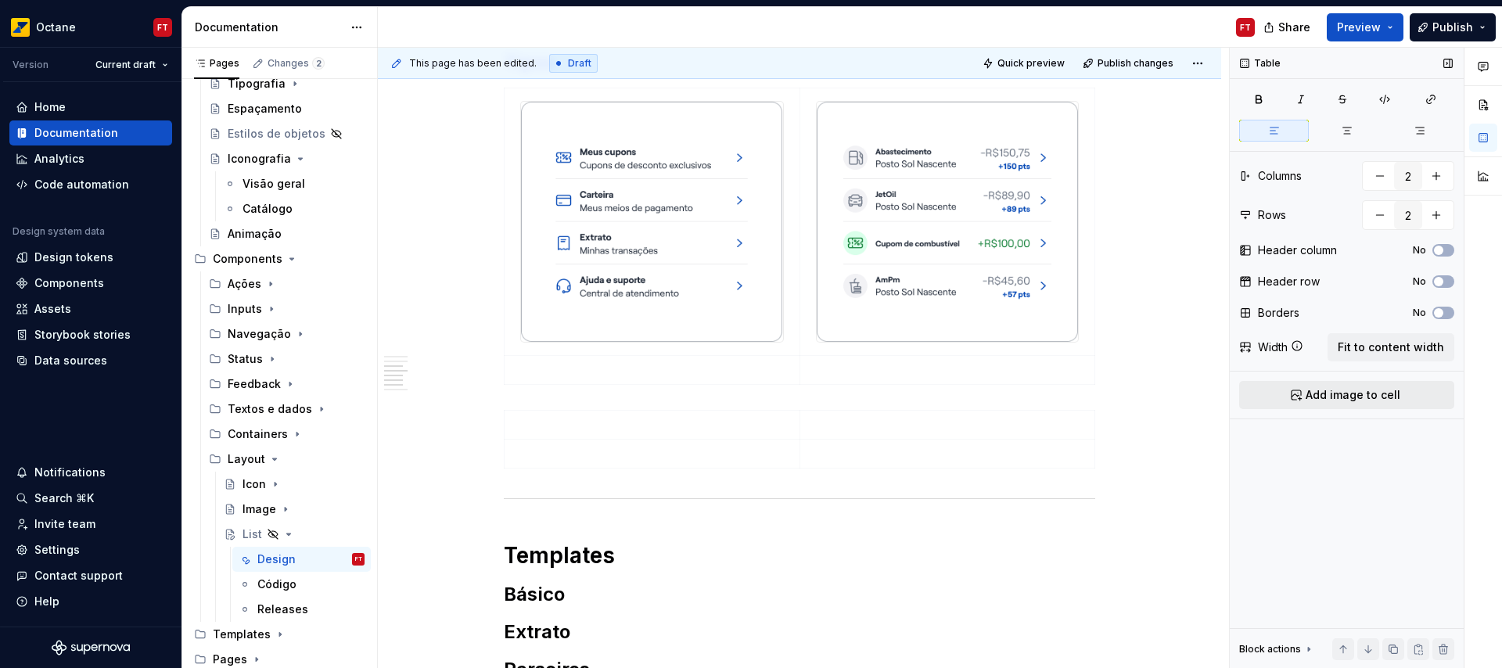
click at [1389, 397] on span "Add image to cell" at bounding box center [1353, 395] width 95 height 16
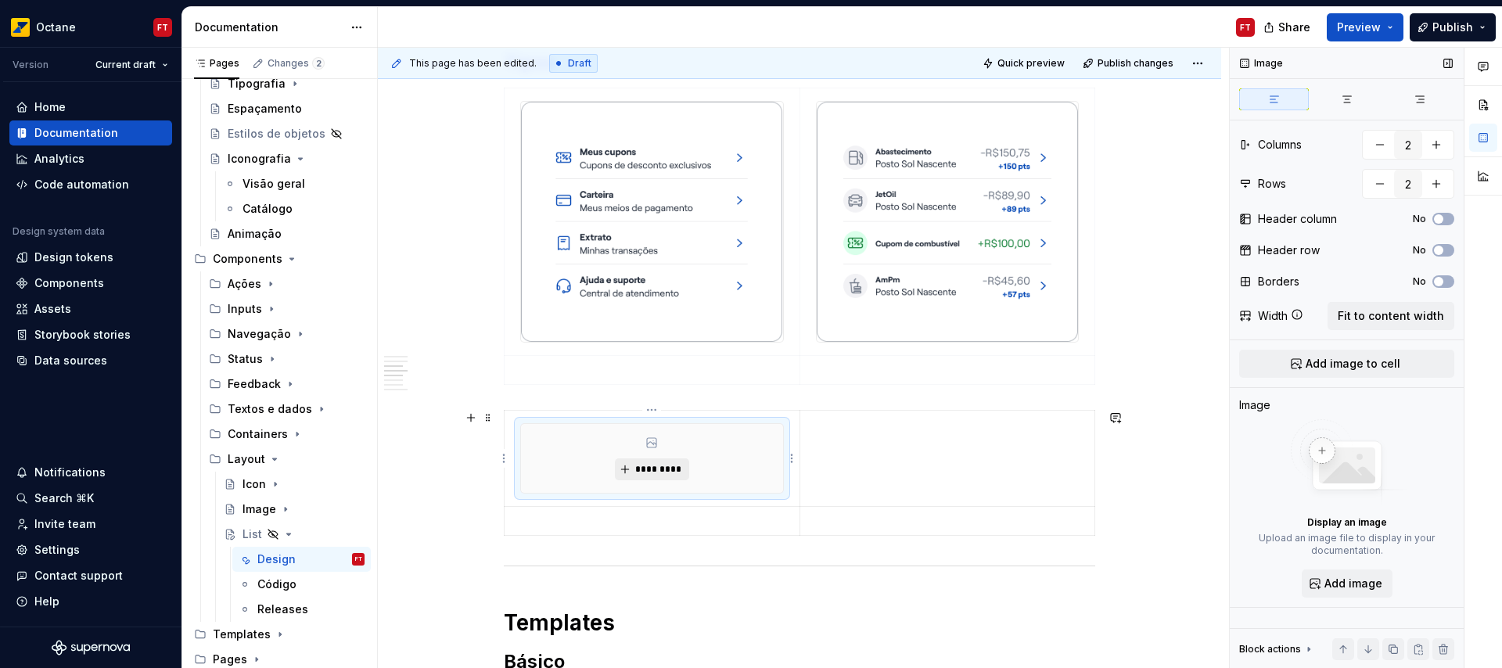
click at [673, 467] on span "*********" at bounding box center [658, 469] width 48 height 13
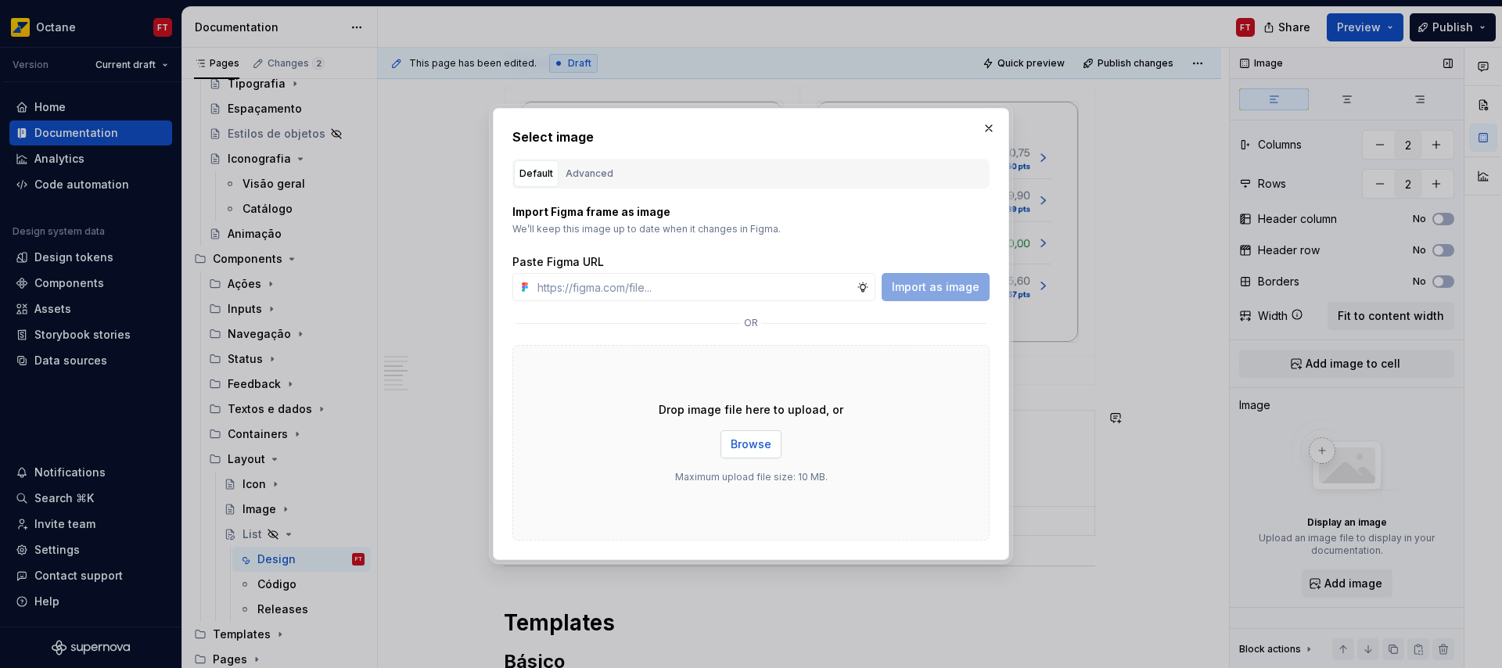
click at [769, 444] on span "Browse" at bounding box center [751, 445] width 41 height 16
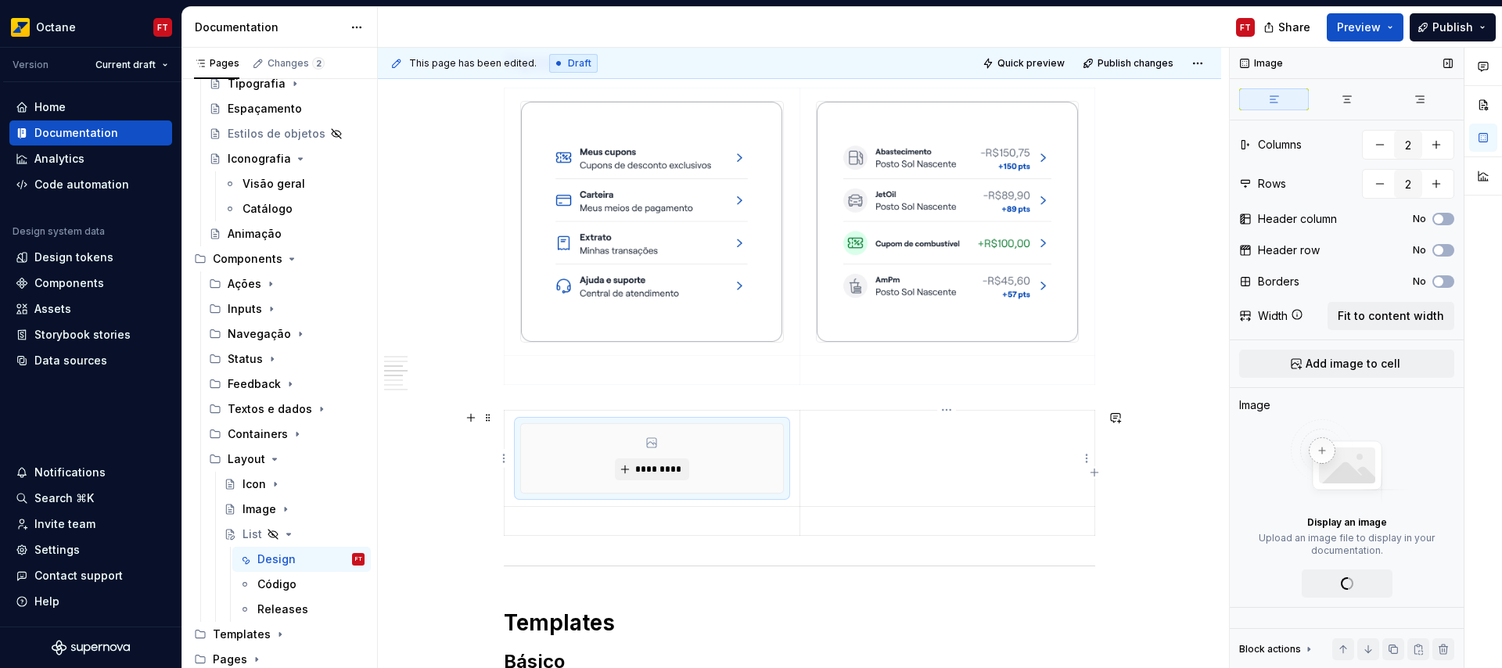
click at [932, 455] on td at bounding box center [946, 458] width 295 height 96
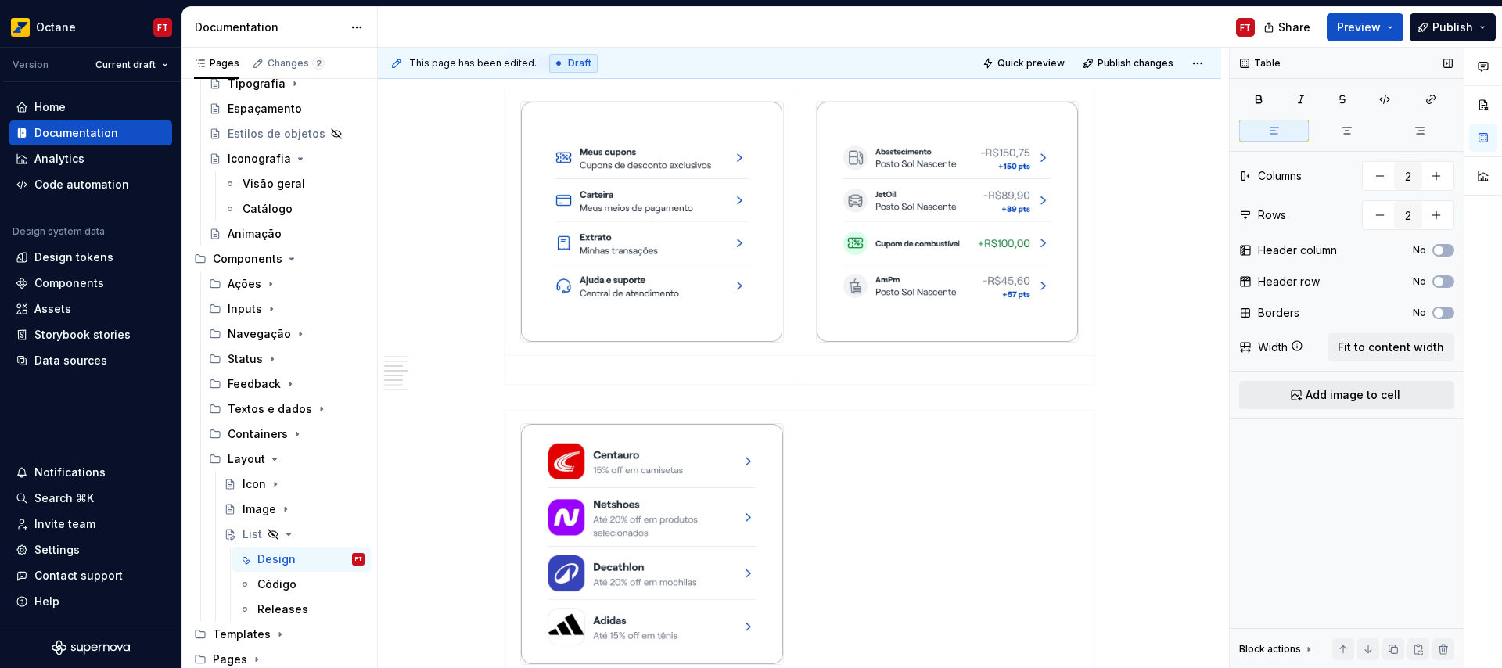
click at [1373, 393] on span "Add image to cell" at bounding box center [1353, 395] width 95 height 16
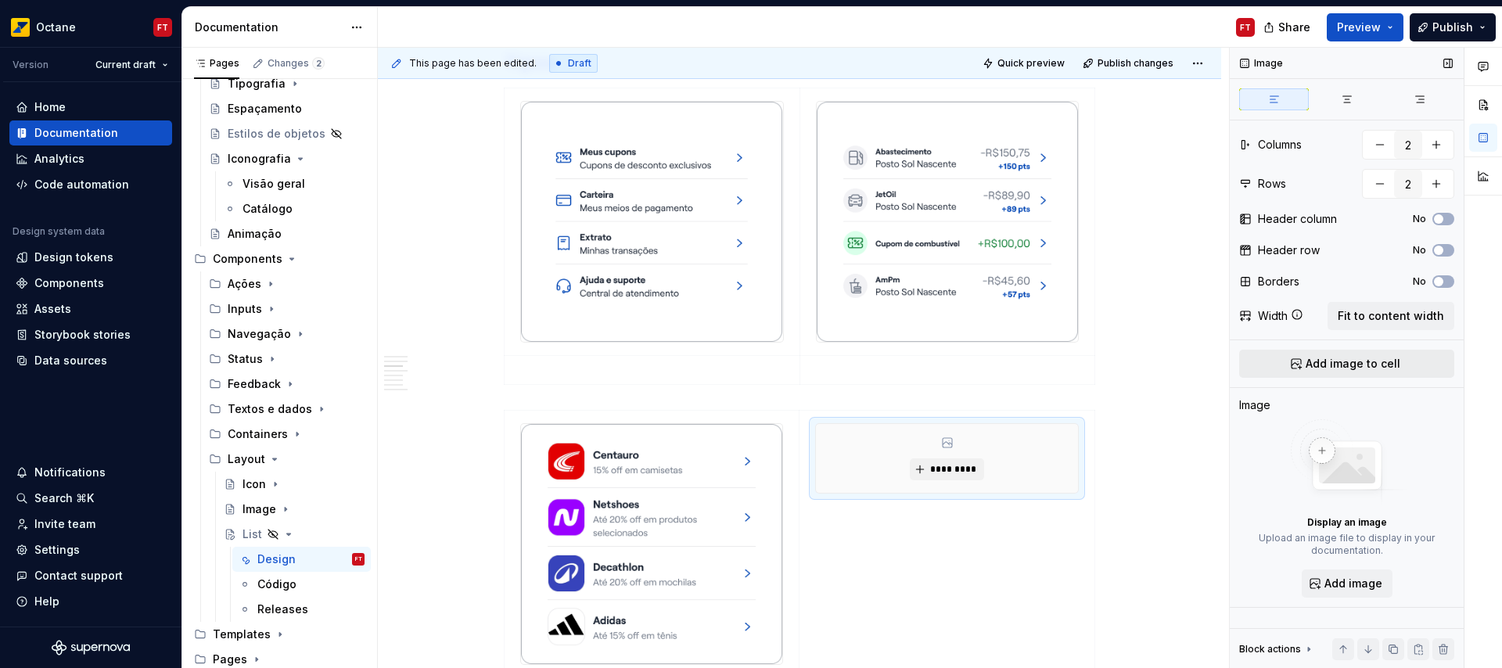
click at [1347, 361] on span "Add image to cell" at bounding box center [1353, 364] width 95 height 16
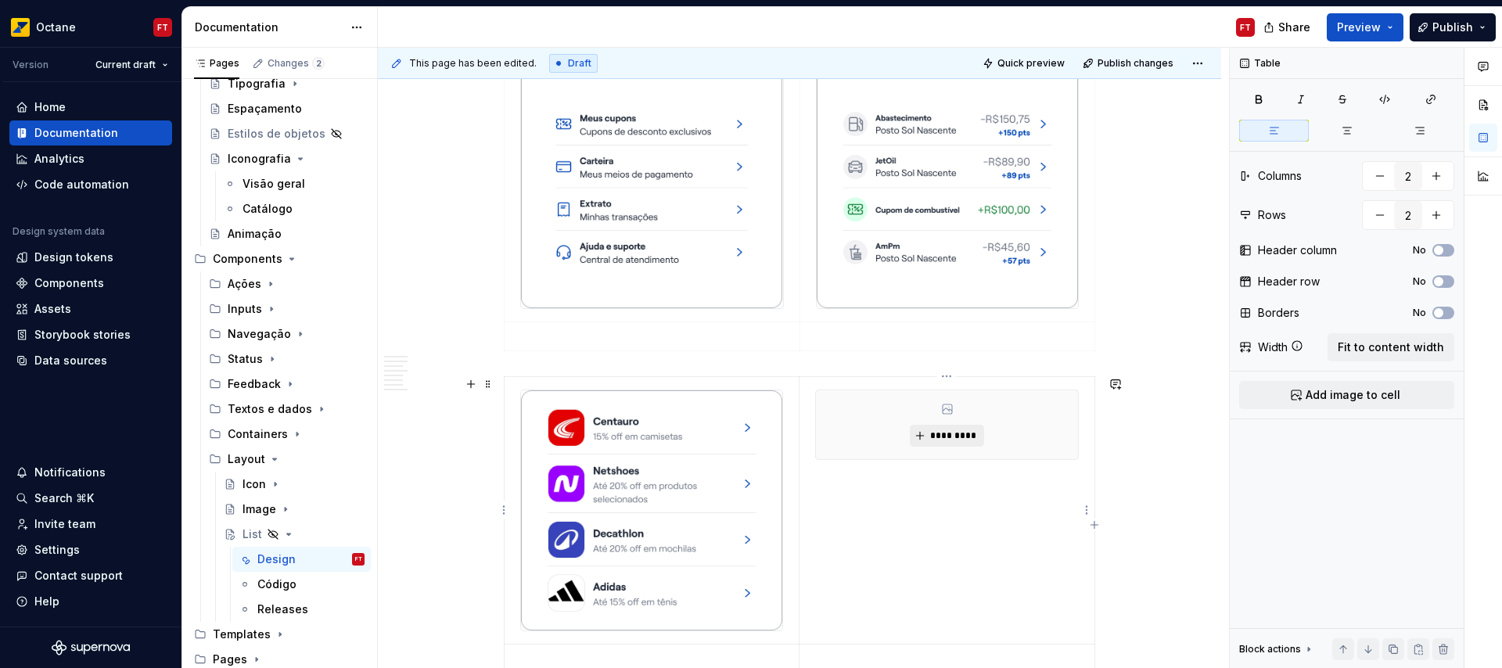
click at [950, 439] on span "*********" at bounding box center [953, 435] width 48 height 13
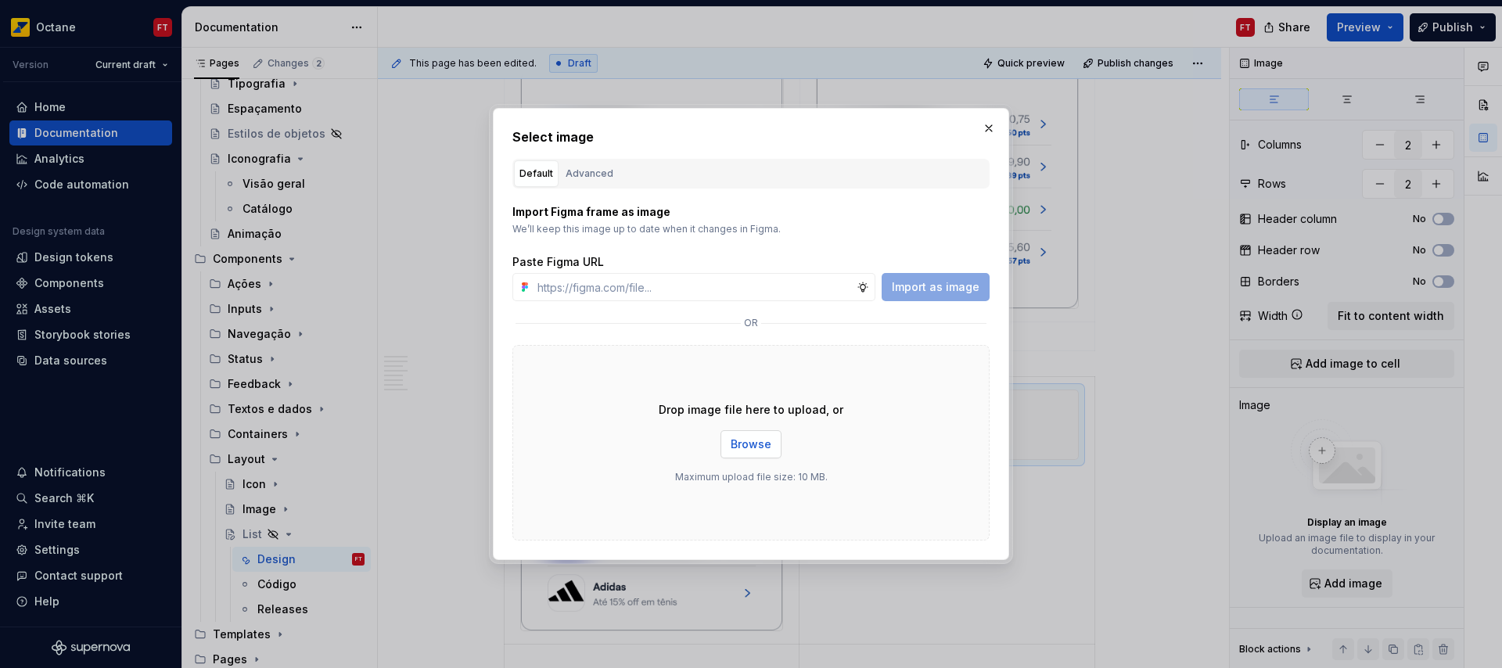
click at [729, 443] on button "Browse" at bounding box center [750, 444] width 61 height 28
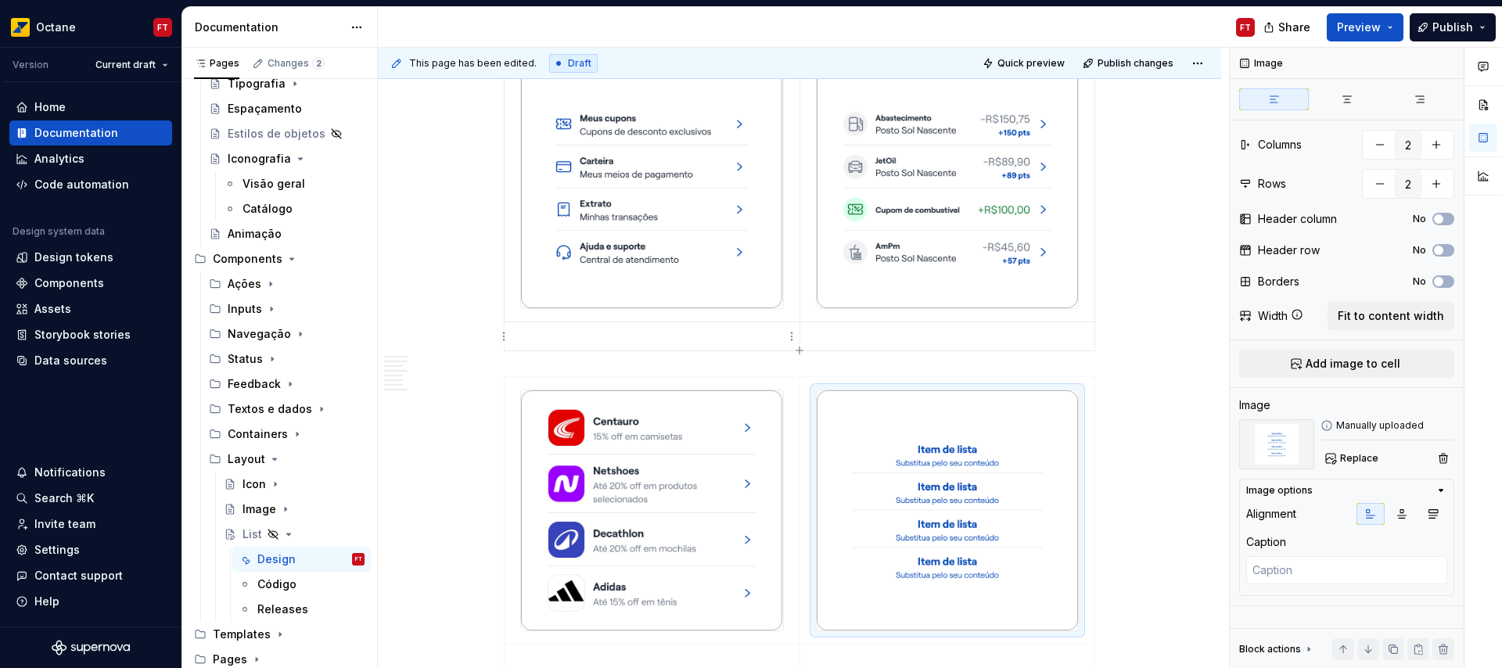
click at [555, 343] on p at bounding box center [652, 337] width 276 height 16
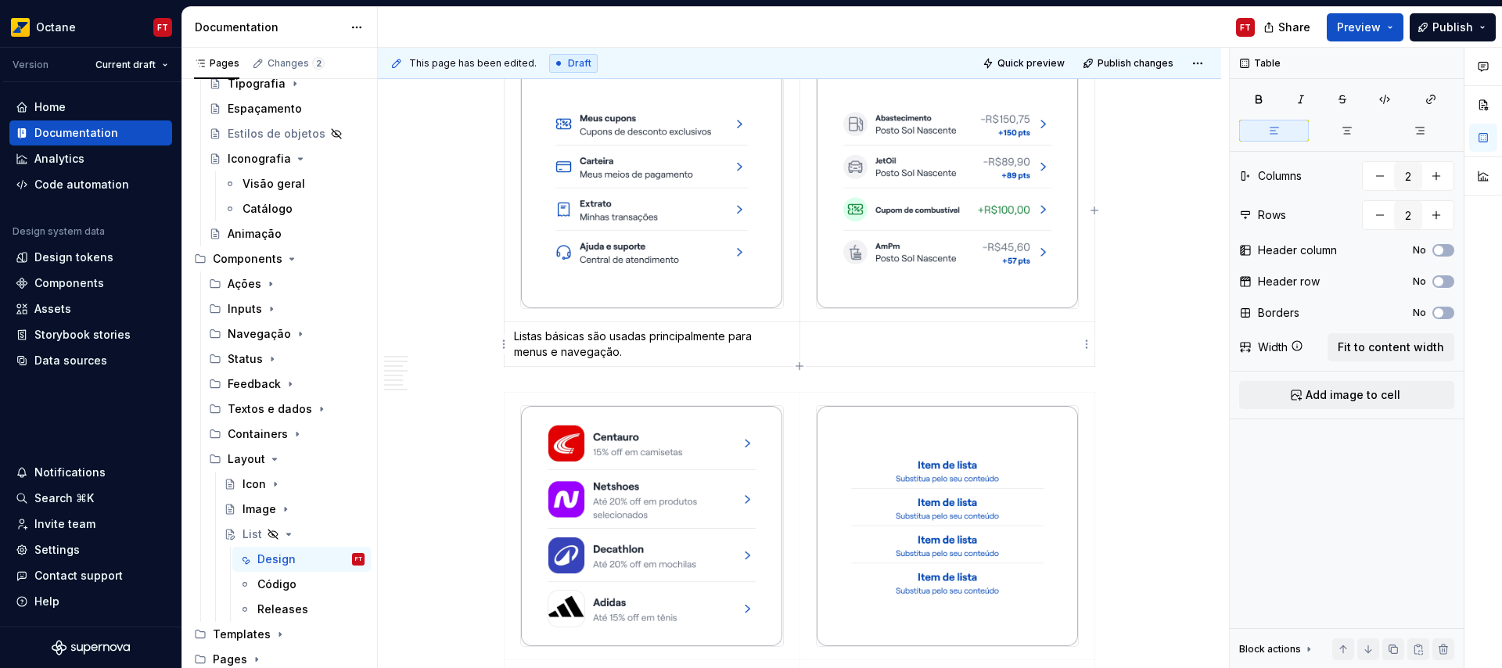
click at [862, 346] on td at bounding box center [947, 344] width 296 height 45
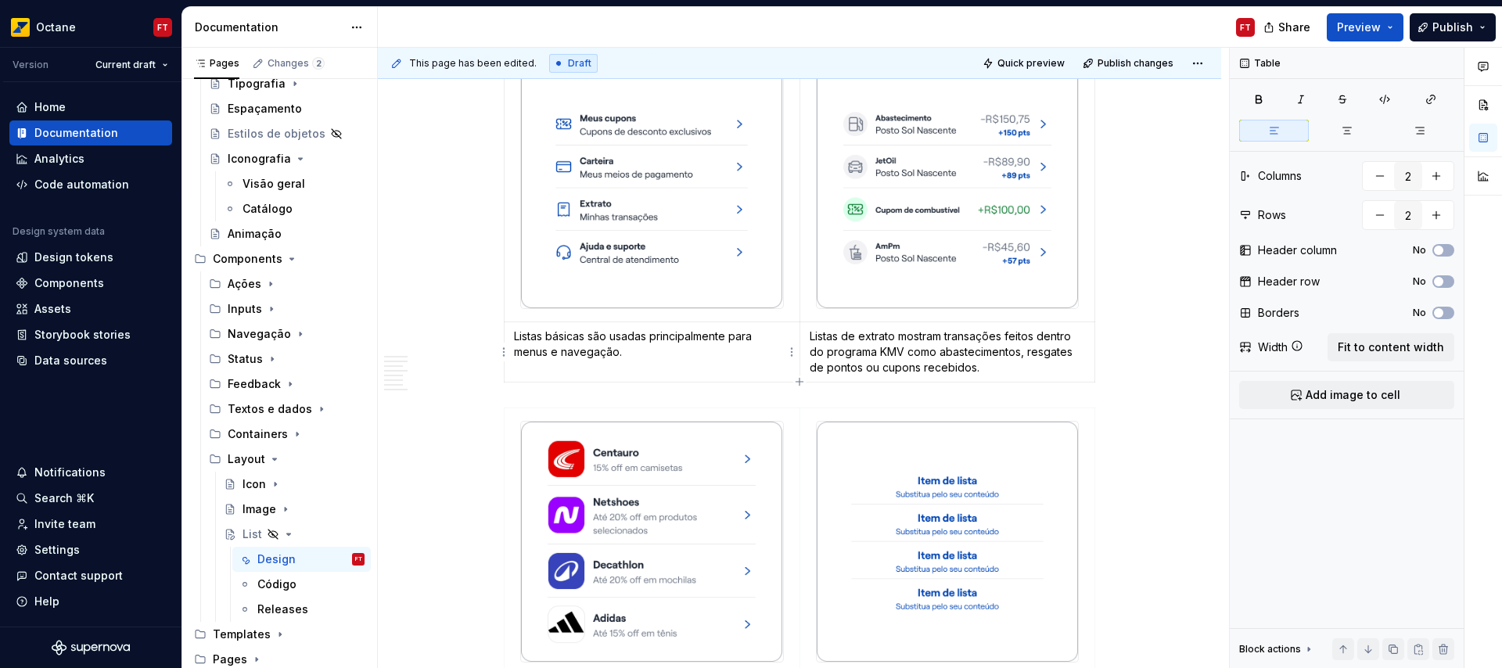
click at [517, 338] on p "Listas básicas são usadas principalmente para menus e navegação." at bounding box center [652, 344] width 276 height 31
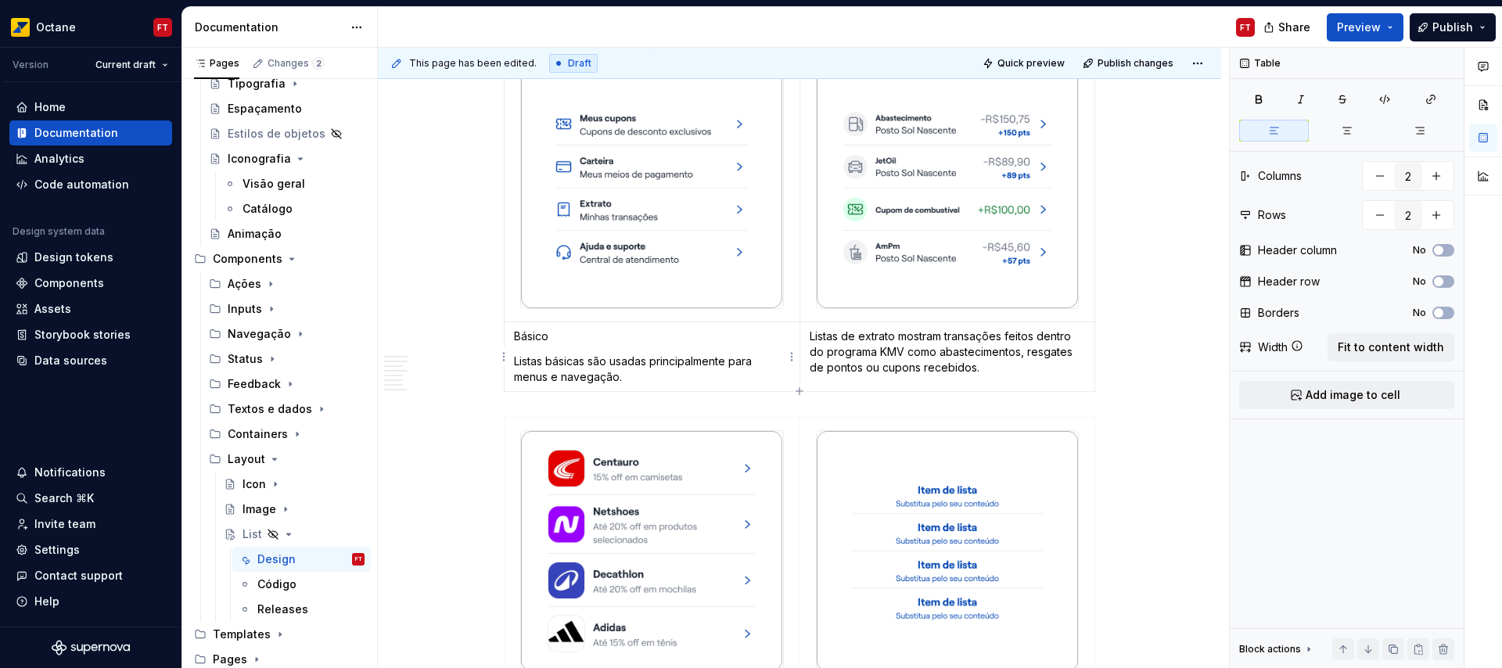
click at [518, 343] on p "Básico" at bounding box center [652, 337] width 276 height 16
click at [810, 336] on p "Listas de extrato mostram transações feitos dentro do programa KMV como abastec…" at bounding box center [948, 352] width 276 height 47
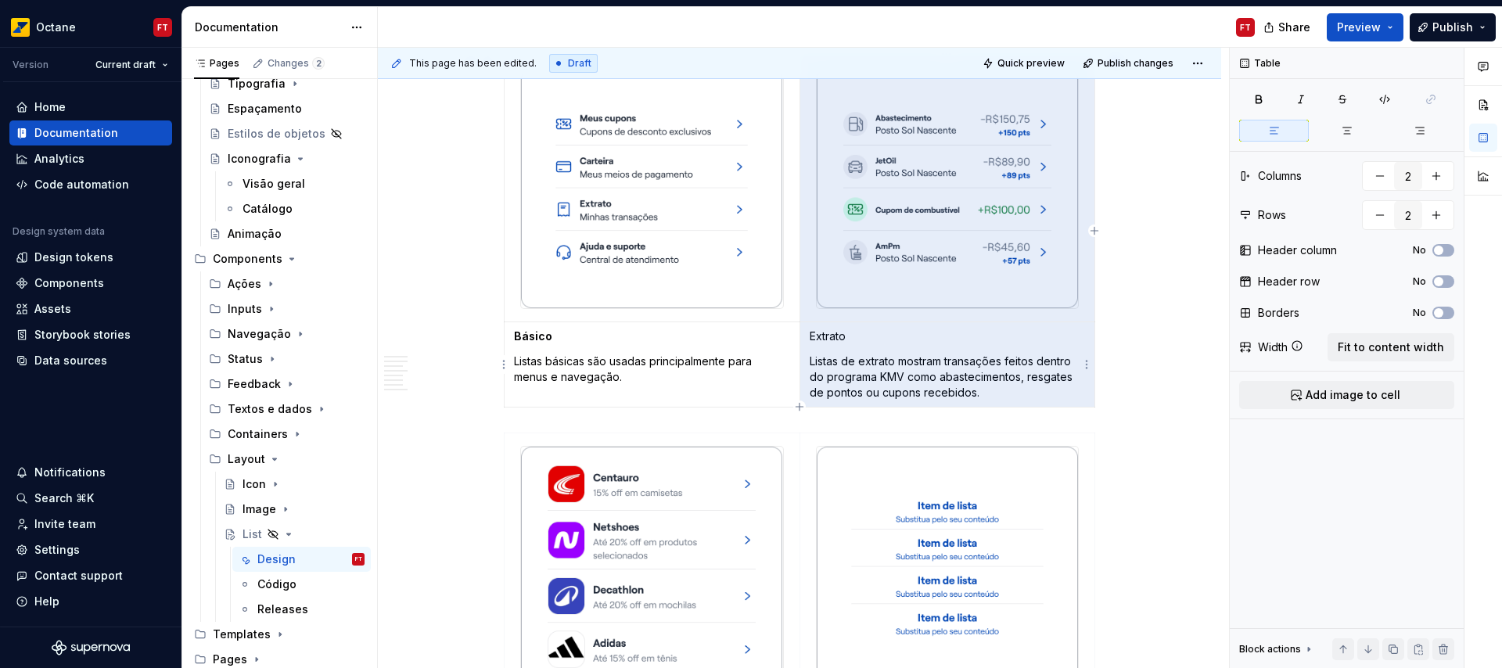
click at [825, 337] on p "Extrato" at bounding box center [948, 337] width 276 height 16
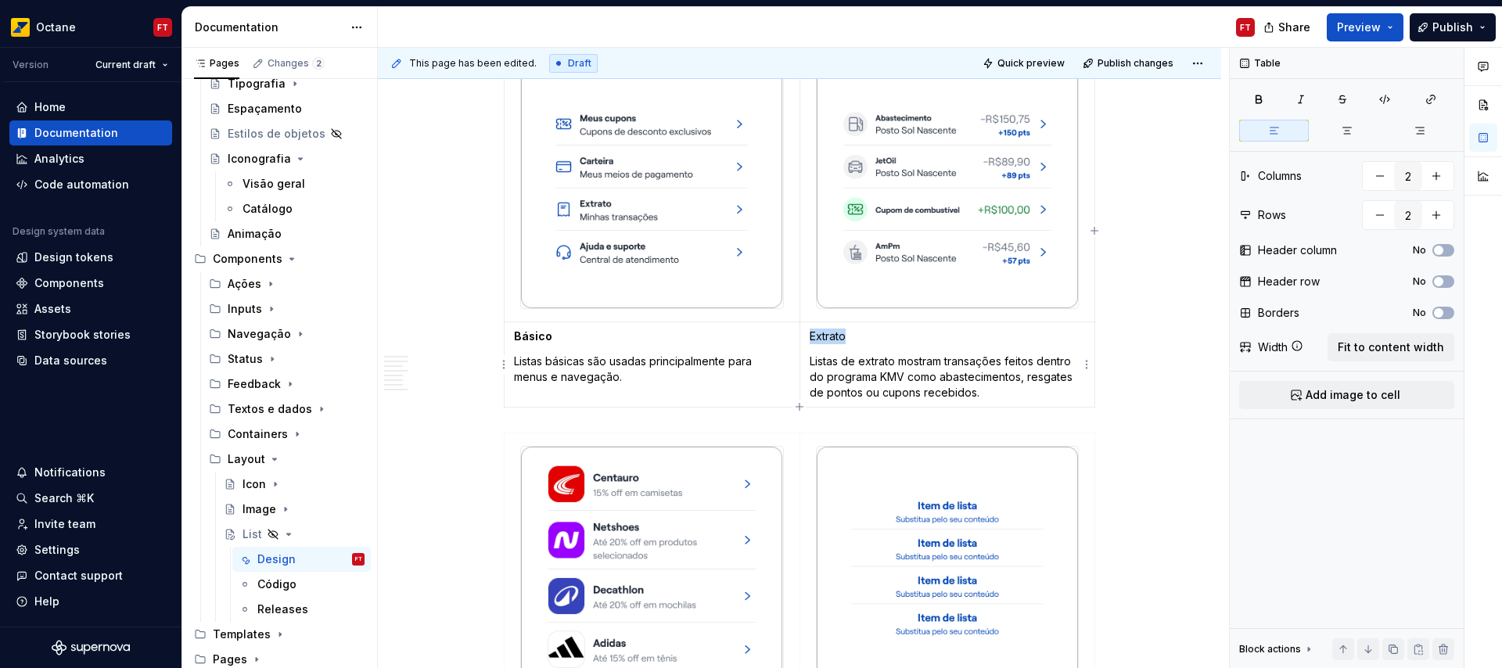
click at [825, 337] on p "Extrato" at bounding box center [948, 337] width 276 height 16
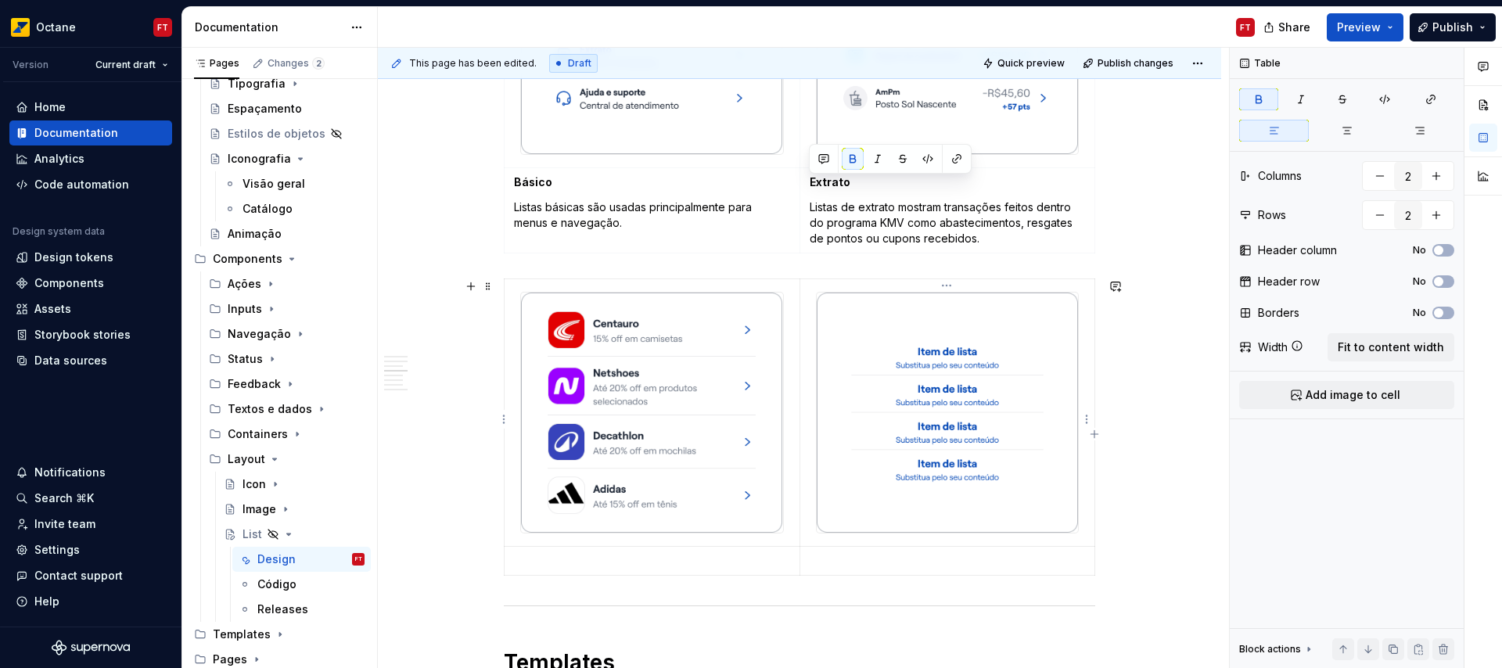
scroll to position [825, 0]
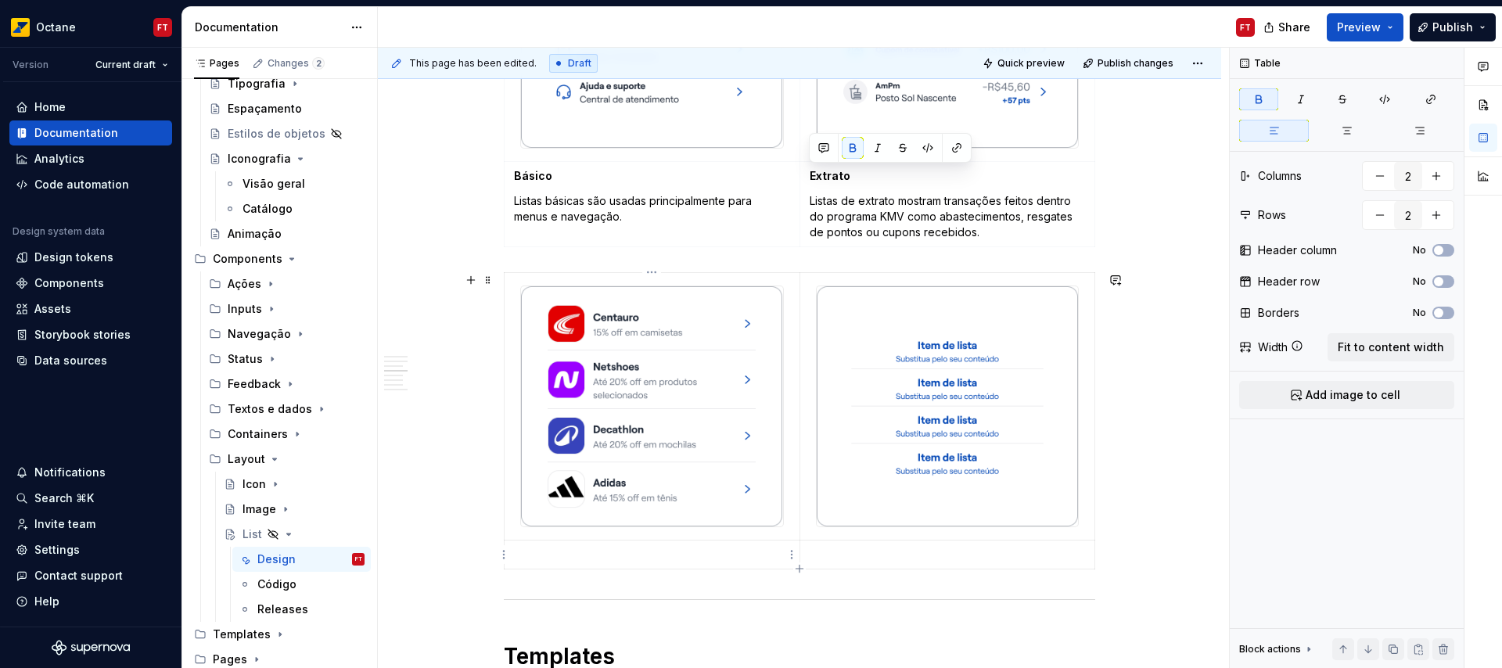
click at [577, 553] on p at bounding box center [652, 555] width 276 height 16
click at [854, 557] on p at bounding box center [948, 555] width 276 height 16
click at [519, 557] on p "Parceiros" at bounding box center [652, 555] width 276 height 16
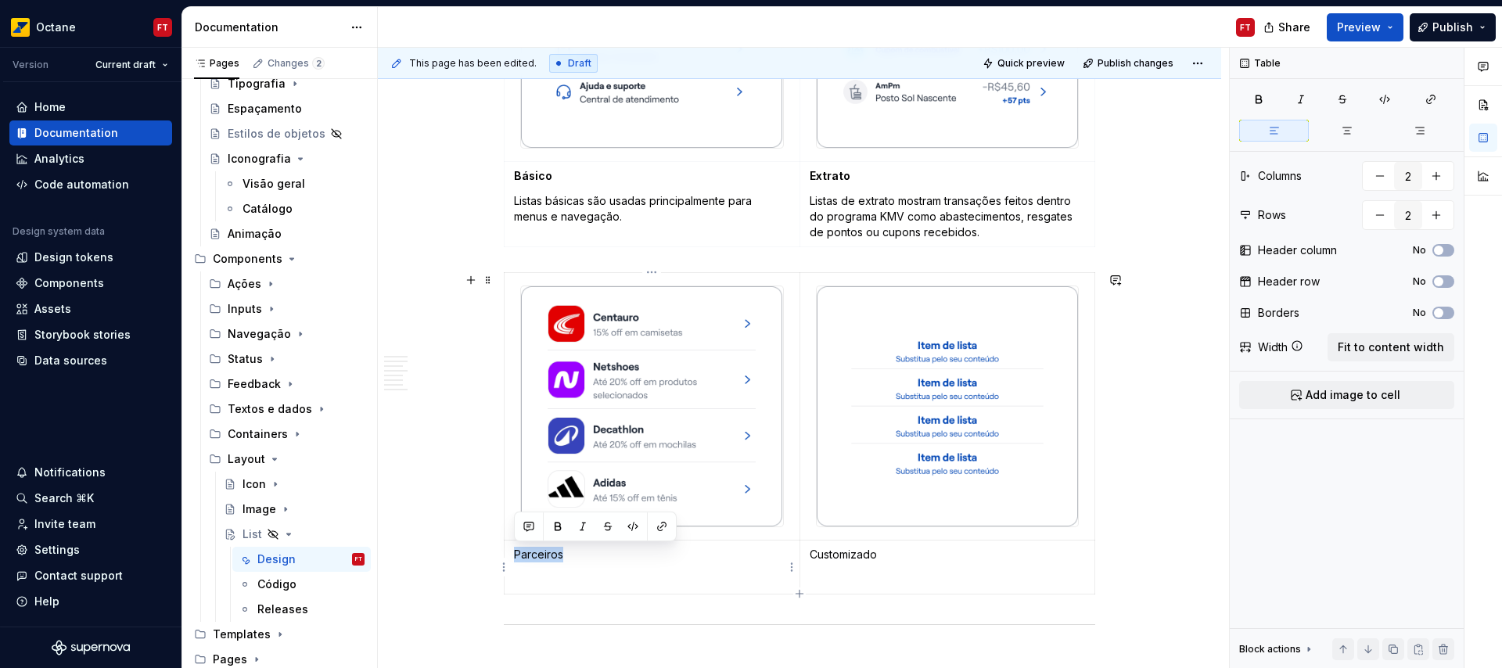
click at [519, 557] on p "Parceiros" at bounding box center [652, 555] width 276 height 16
click at [824, 548] on p "Customizado" at bounding box center [948, 555] width 276 height 16
click at [539, 587] on p at bounding box center [652, 580] width 276 height 16
click at [849, 587] on td "Customizado" at bounding box center [947, 575] width 296 height 70
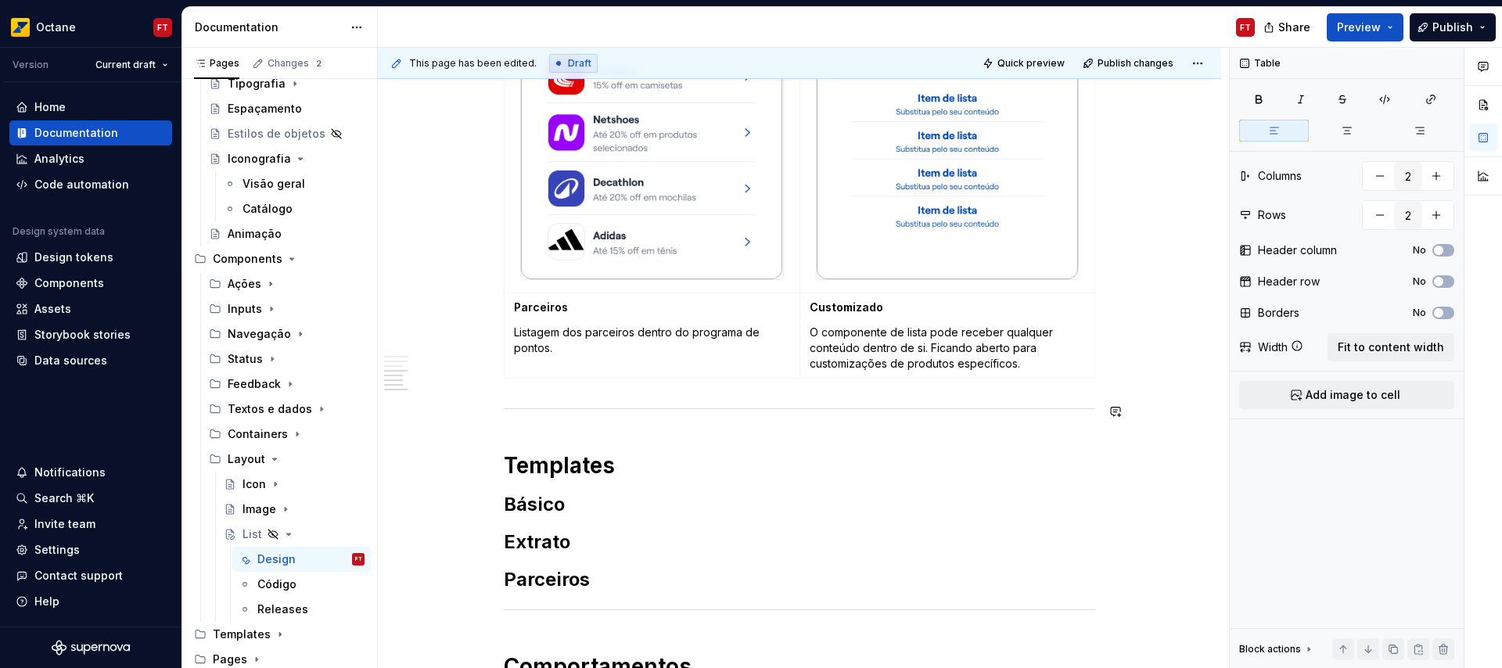
scroll to position [1075, 0]
click at [576, 504] on h2 "Básico" at bounding box center [799, 502] width 591 height 25
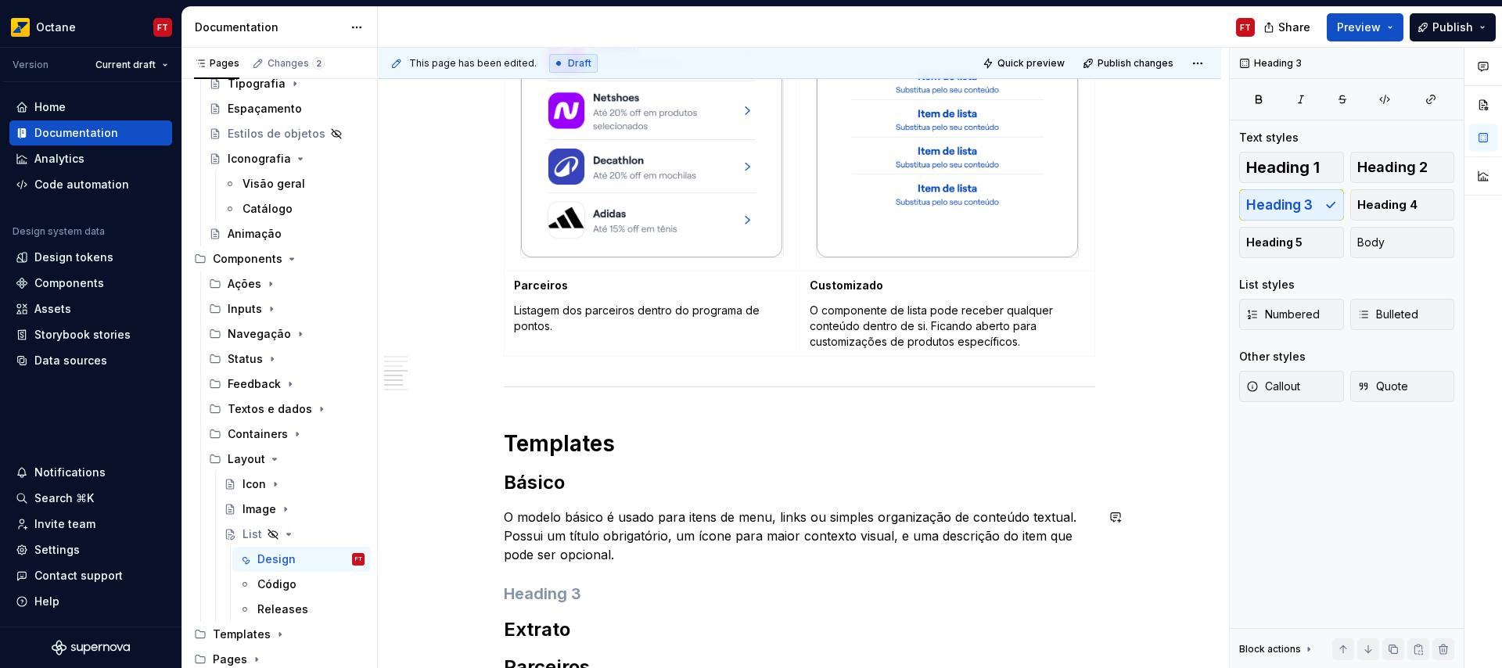
scroll to position [1107, 0]
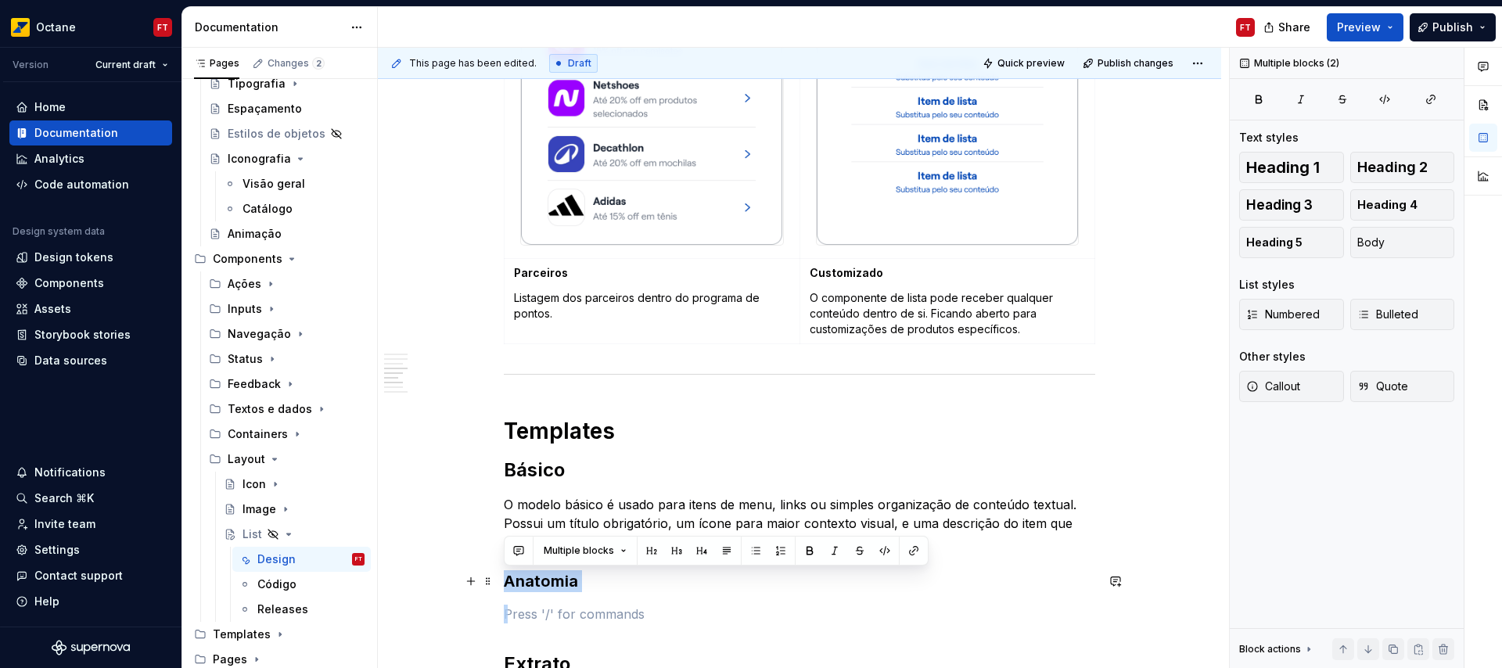
click at [508, 581] on h3 "Anatomia" at bounding box center [799, 581] width 591 height 22
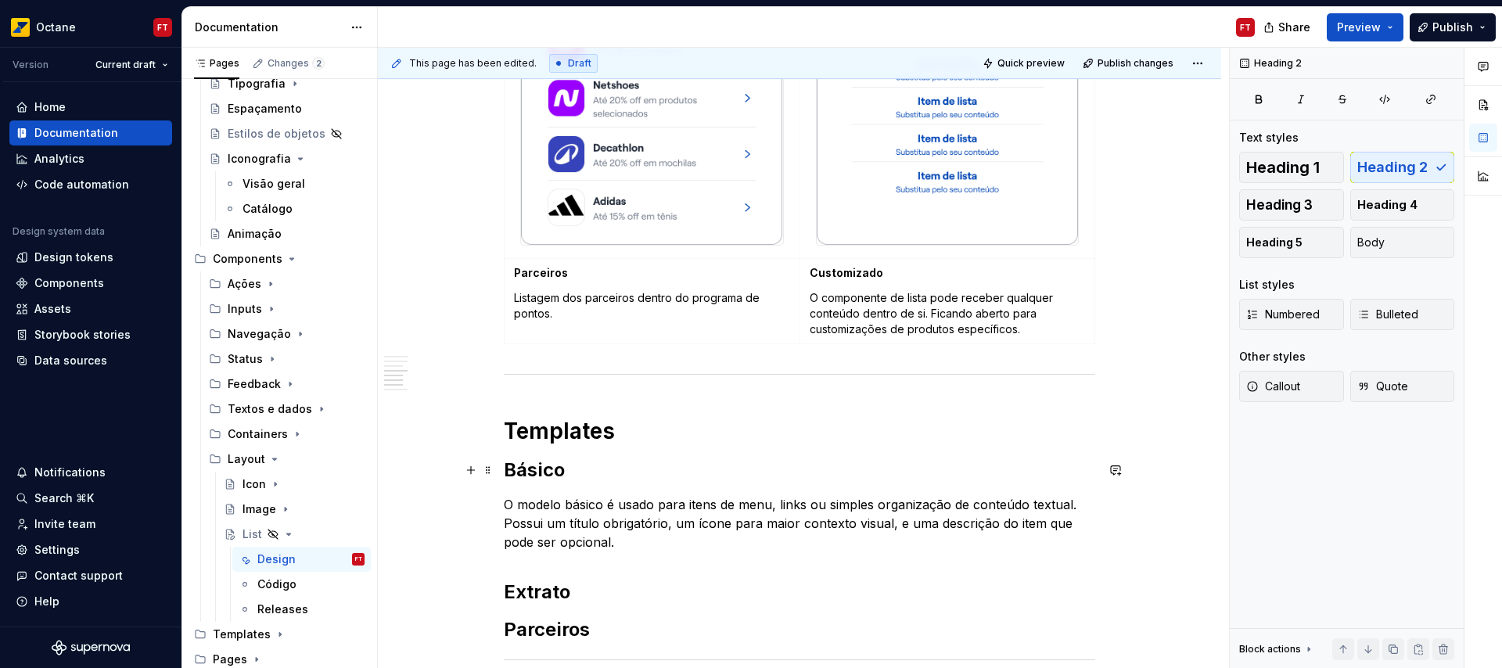
click at [597, 461] on h2 "Básico" at bounding box center [799, 470] width 591 height 25
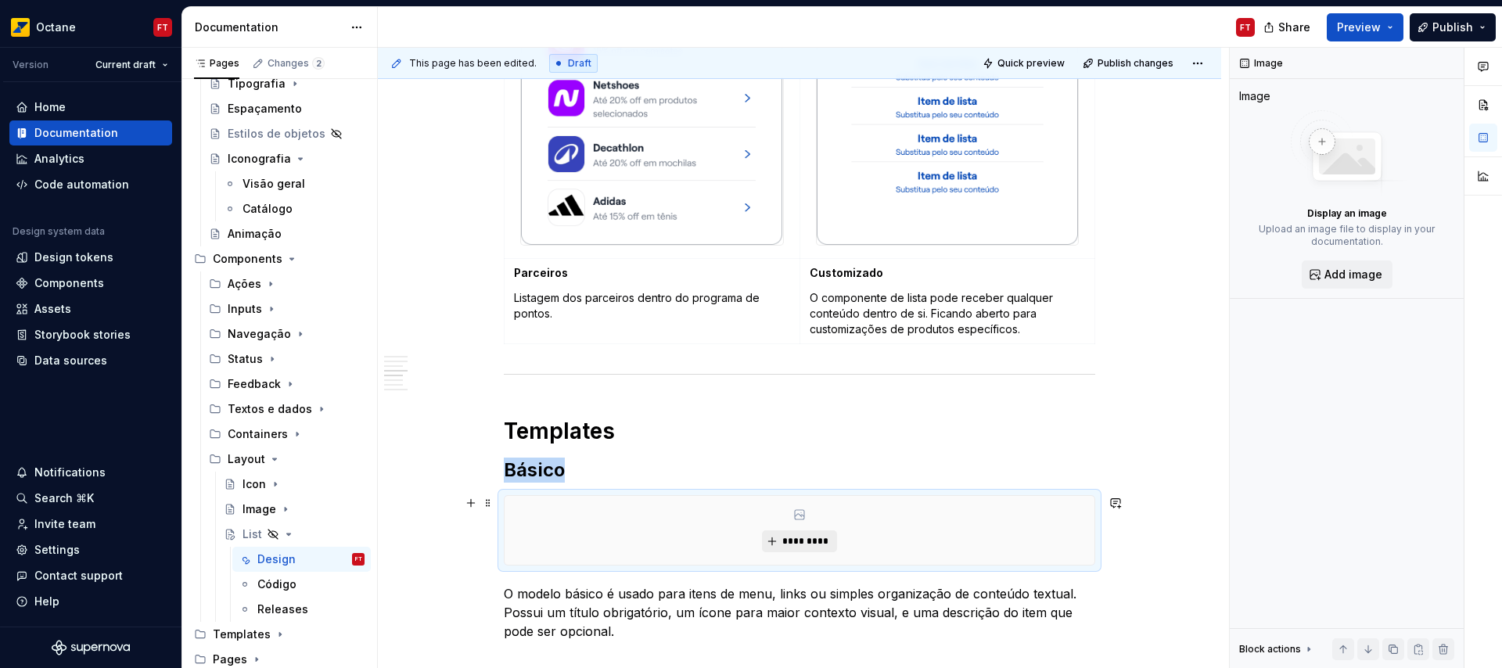
click at [795, 542] on span "*********" at bounding box center [805, 541] width 48 height 13
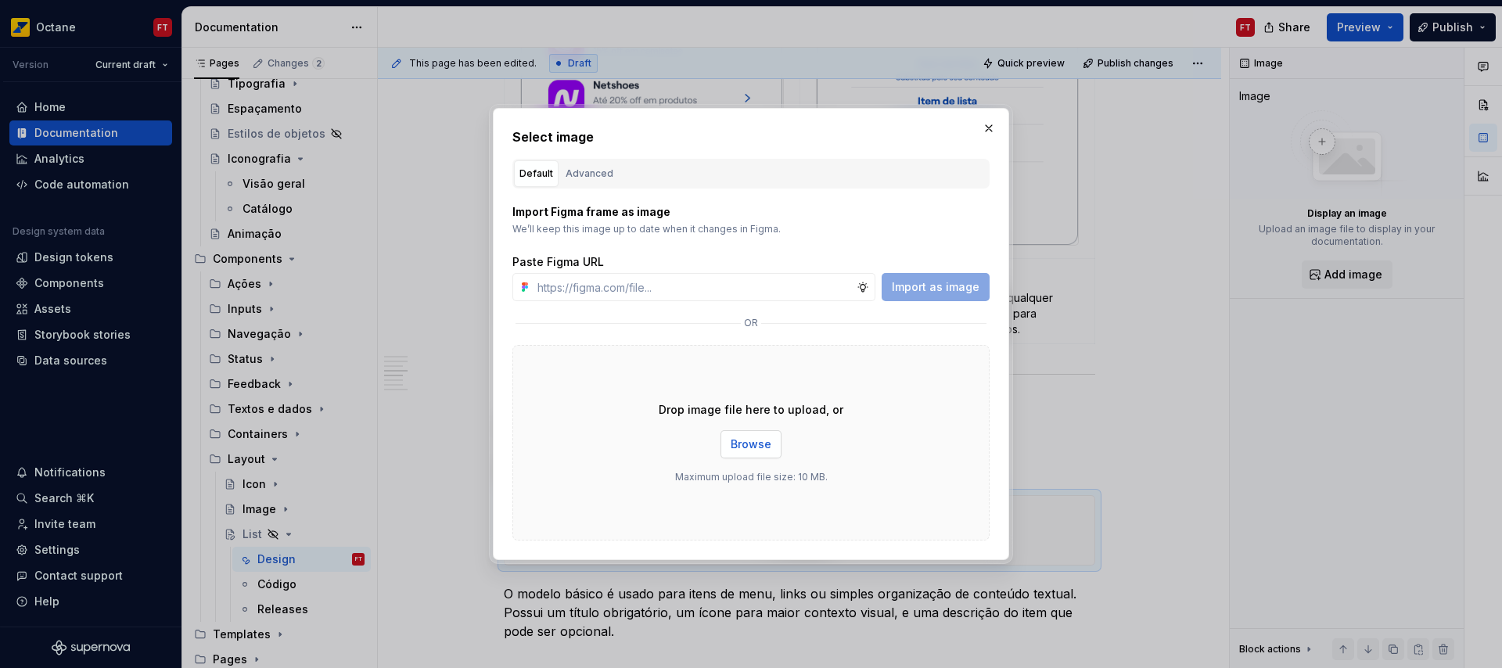
click at [771, 448] on button "Browse" at bounding box center [750, 444] width 61 height 28
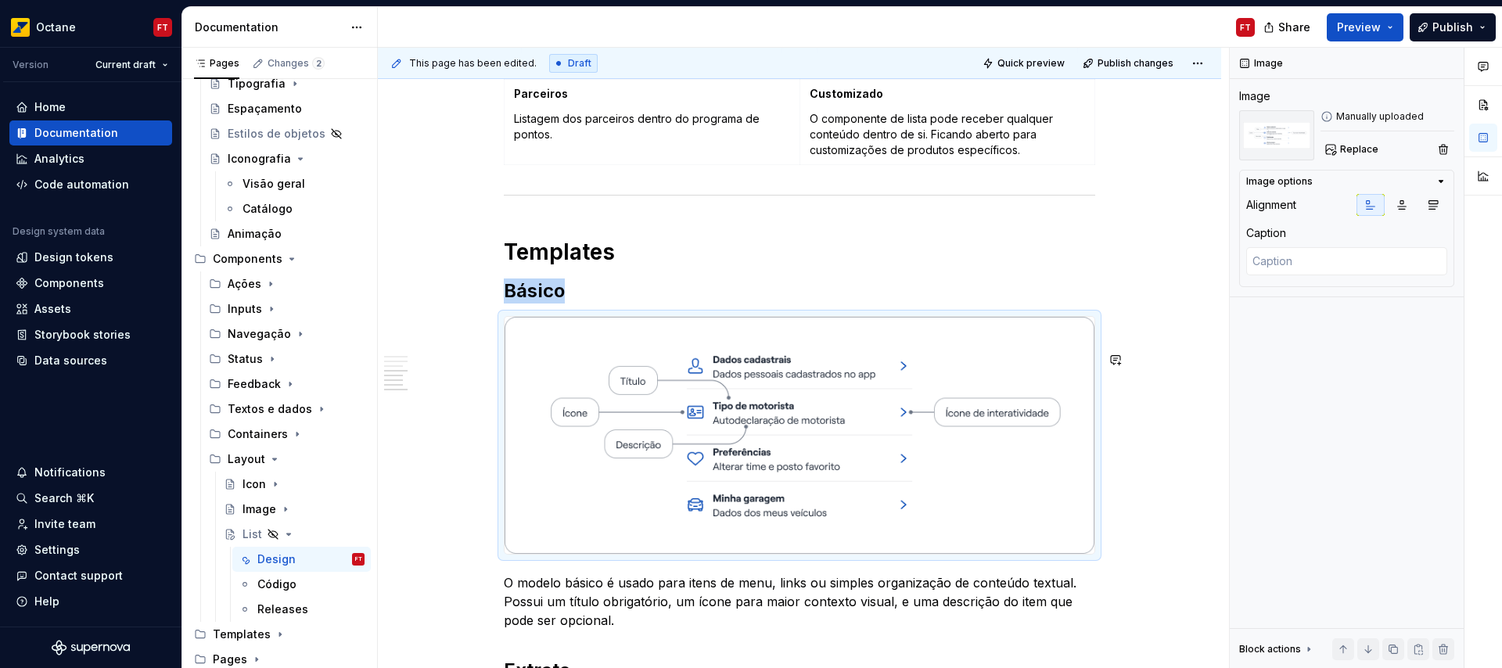
scroll to position [1287, 0]
click at [677, 623] on p "O modelo básico é usado para itens de menu, links ou simples organização de con…" at bounding box center [799, 601] width 591 height 56
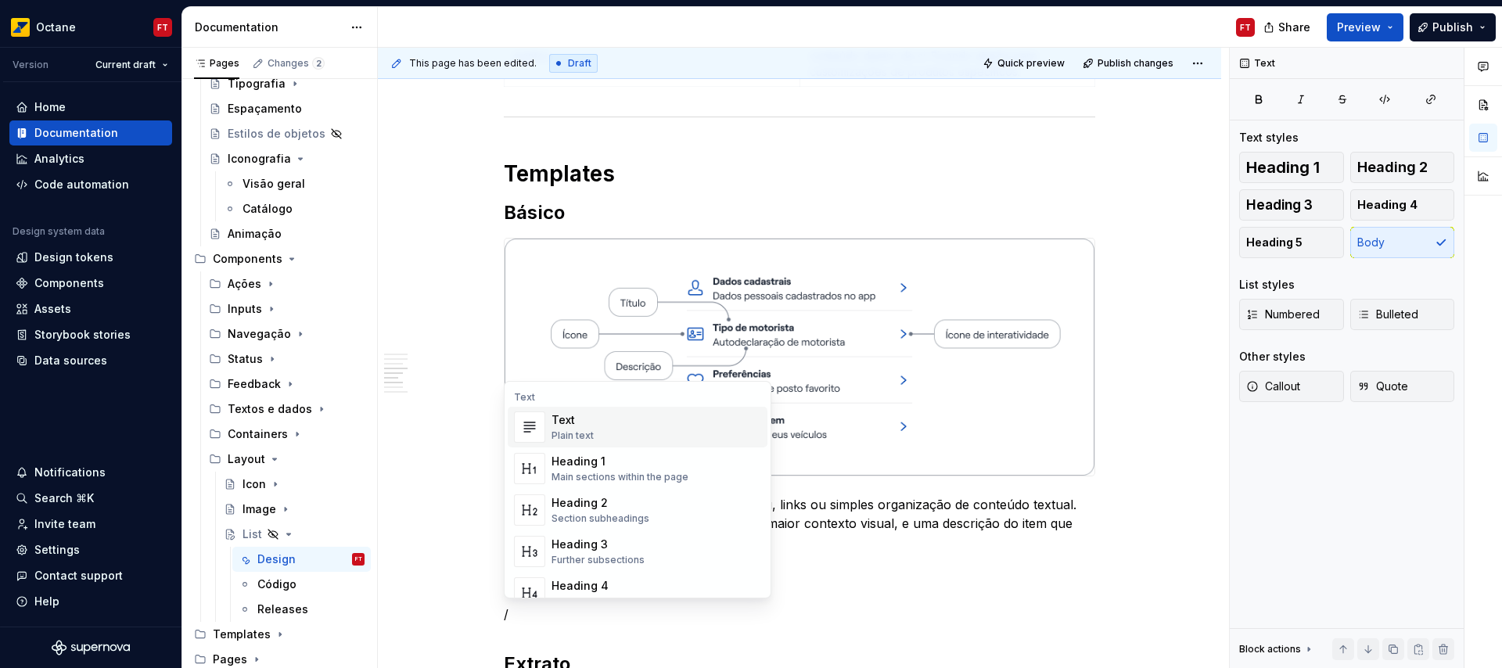
scroll to position [1396, 0]
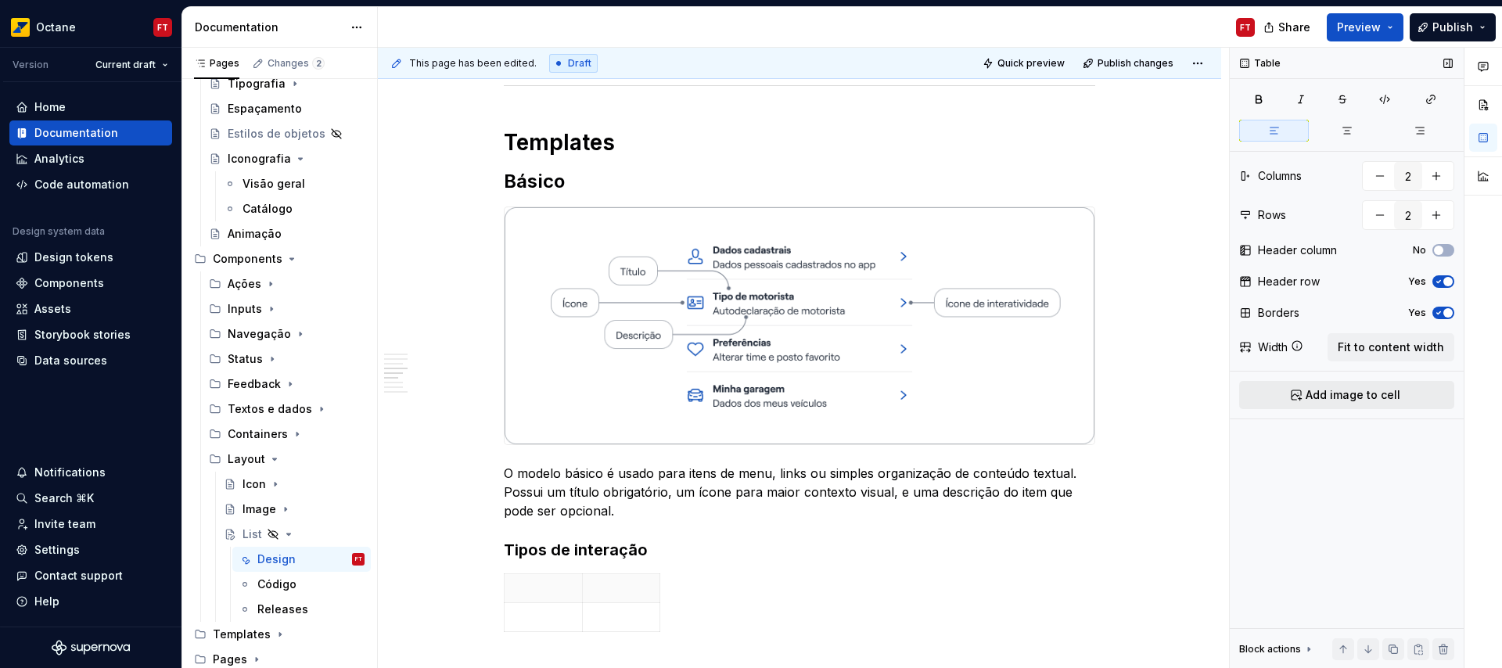
click at [1300, 393] on button "Add image to cell" at bounding box center [1346, 395] width 215 height 28
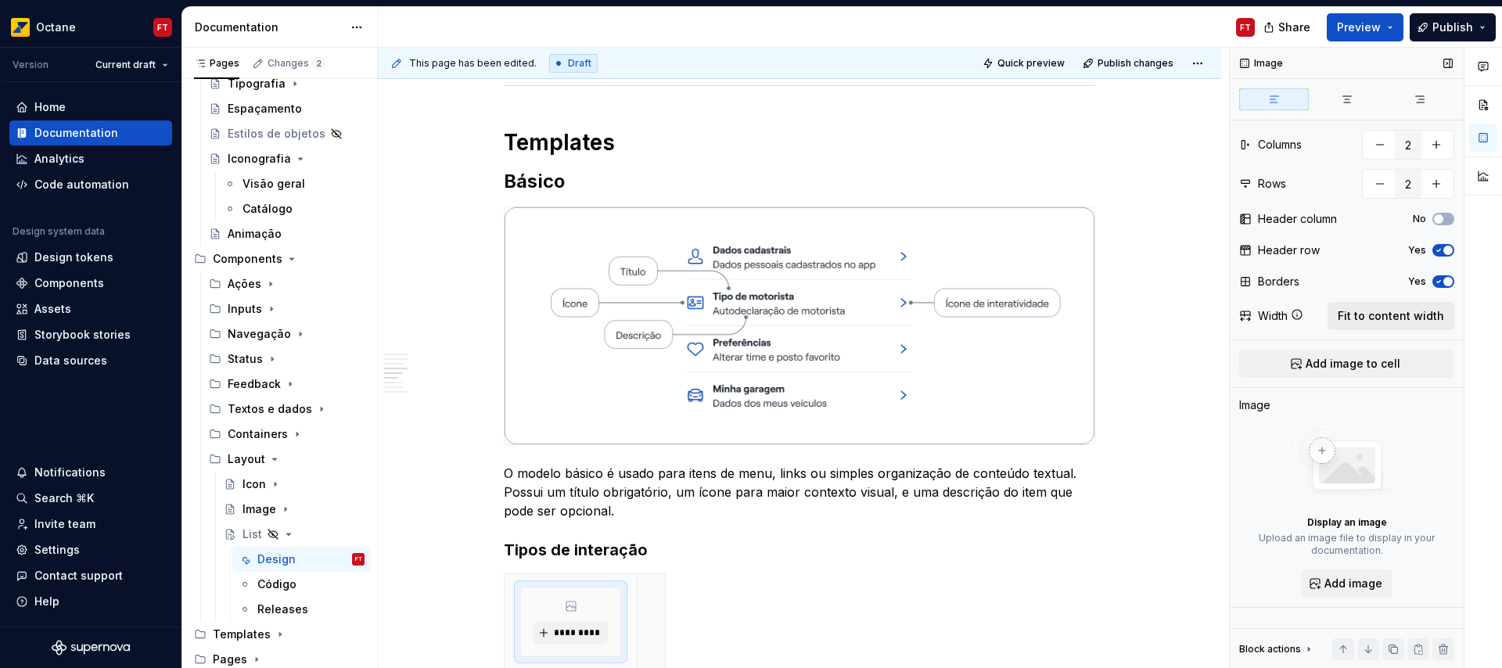
click at [1398, 318] on span "Fit to content width" at bounding box center [1391, 316] width 106 height 16
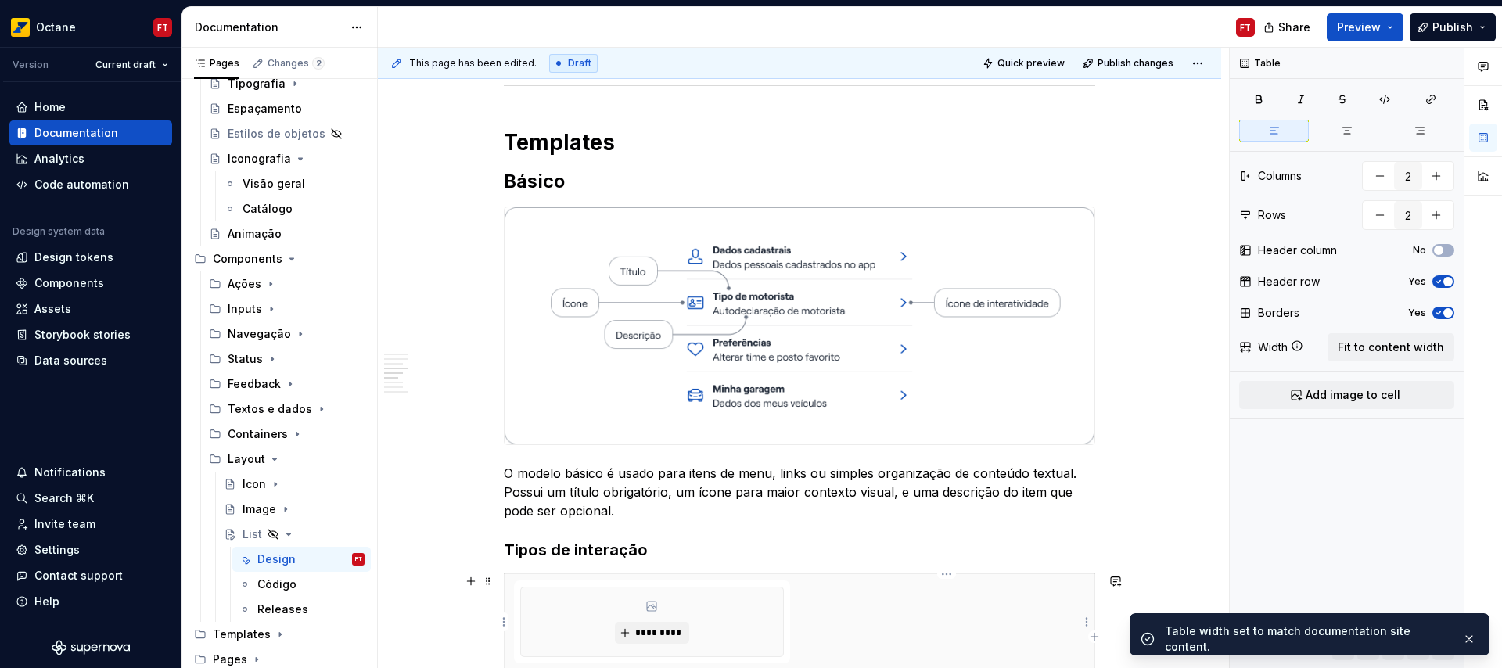
drag, startPoint x: 857, startPoint y: 613, endPoint x: 870, endPoint y: 617, distance: 13.9
click at [857, 613] on th at bounding box center [946, 622] width 295 height 96
click at [1379, 399] on span "Add image to cell" at bounding box center [1353, 395] width 95 height 16
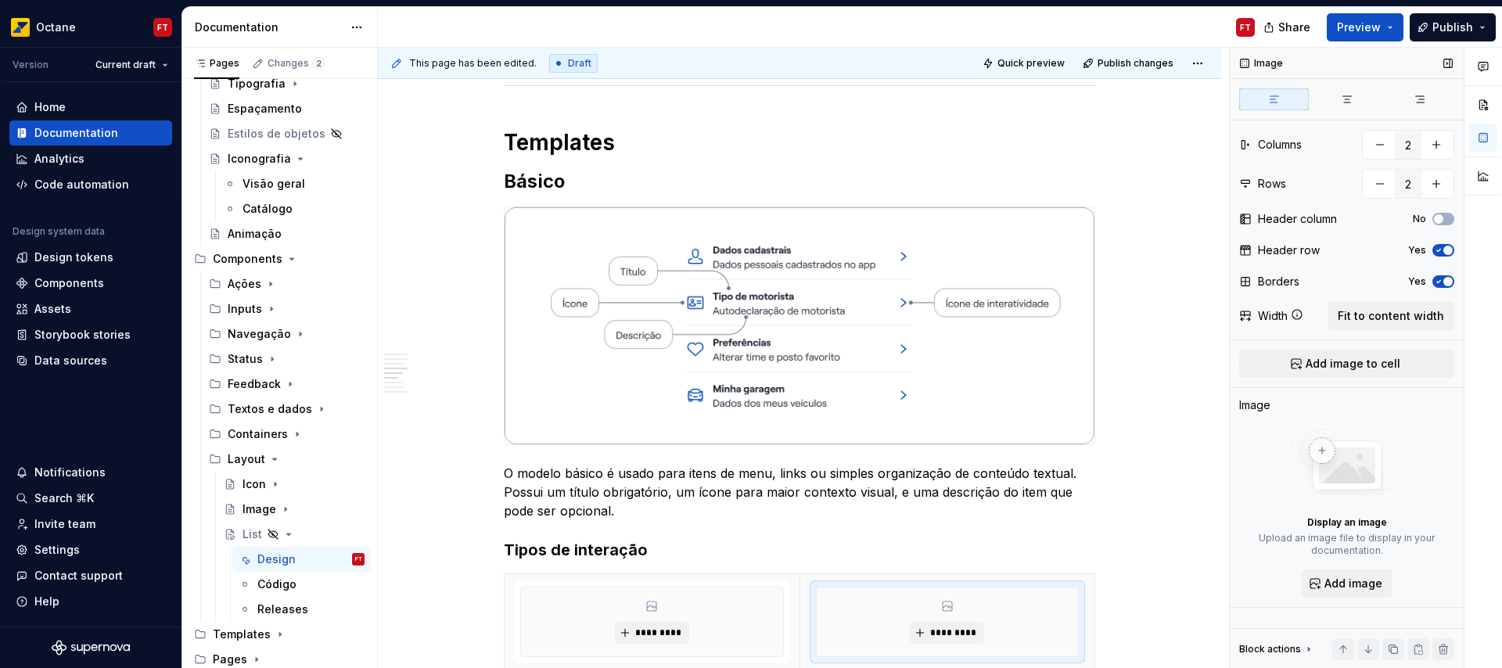
click at [1441, 282] on icon "button" at bounding box center [1438, 281] width 13 height 9
click at [1446, 252] on span "button" at bounding box center [1447, 250] width 9 height 9
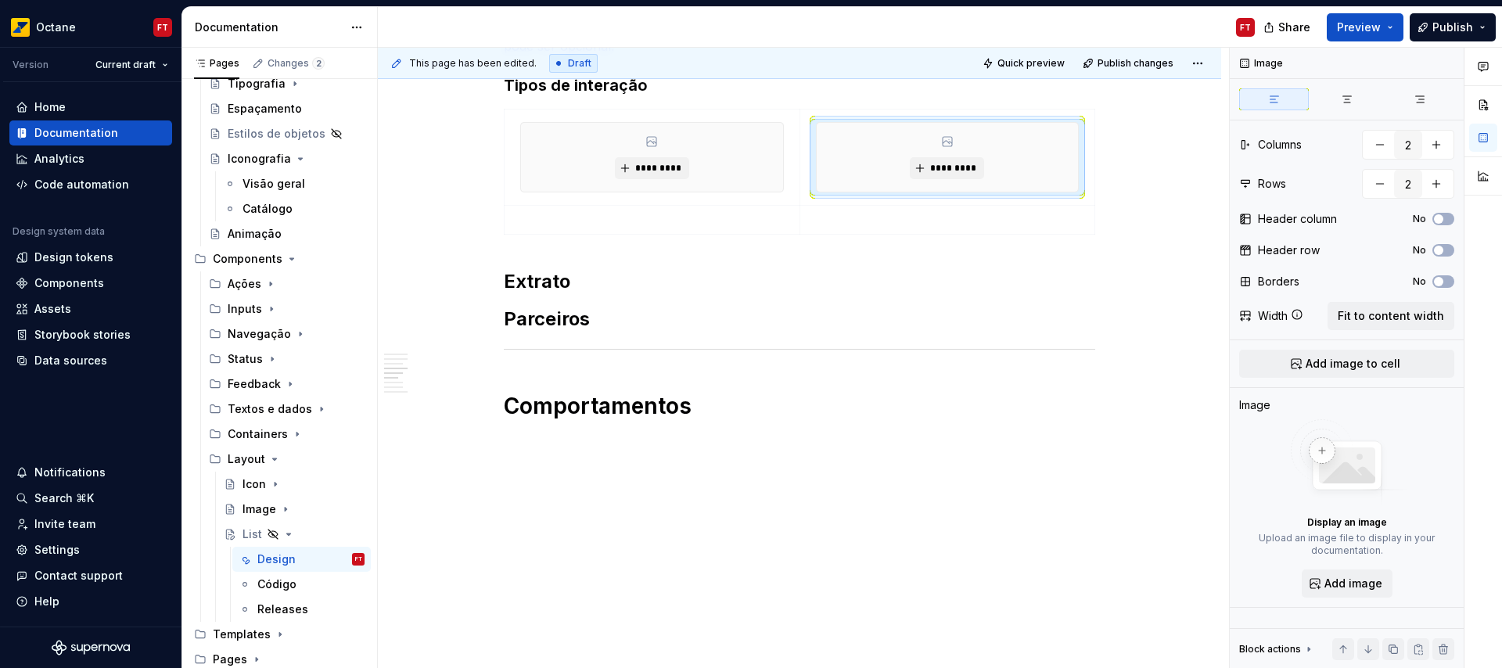
scroll to position [1862, 0]
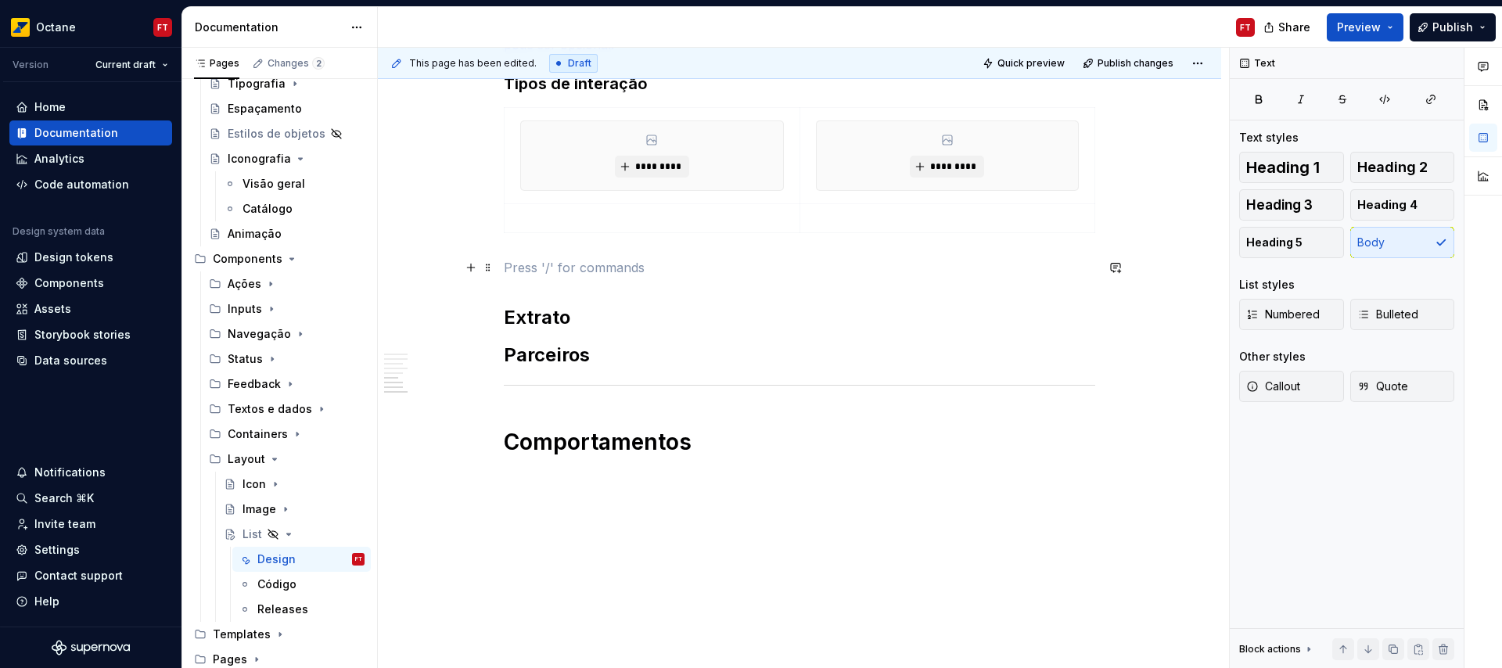
click at [586, 260] on p at bounding box center [799, 267] width 591 height 19
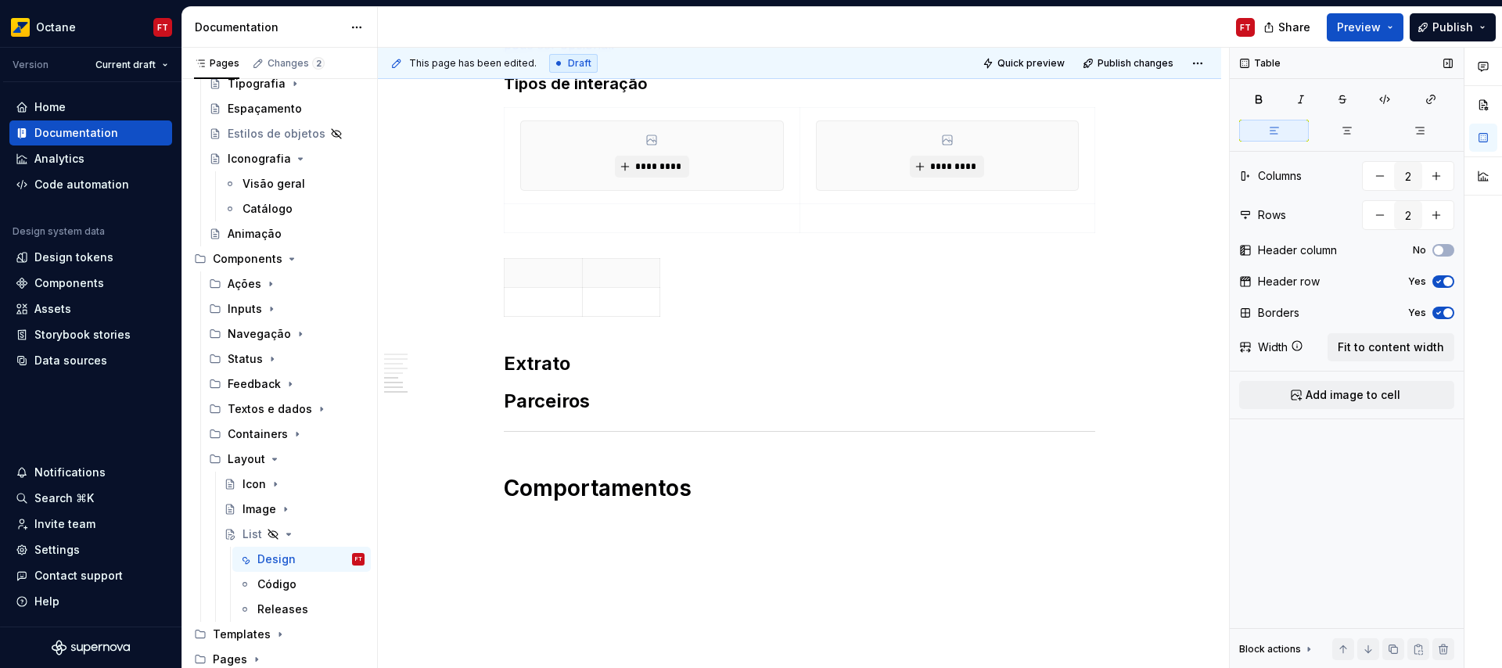
click at [1434, 282] on icon "button" at bounding box center [1438, 281] width 13 height 9
drag, startPoint x: 1446, startPoint y: 304, endPoint x: 1446, endPoint y: 313, distance: 9.4
click at [1446, 312] on div "Borders Yes" at bounding box center [1346, 313] width 215 height 22
click at [1445, 314] on span "button" at bounding box center [1447, 312] width 9 height 9
drag, startPoint x: 1426, startPoint y: 347, endPoint x: 1422, endPoint y: 356, distance: 9.5
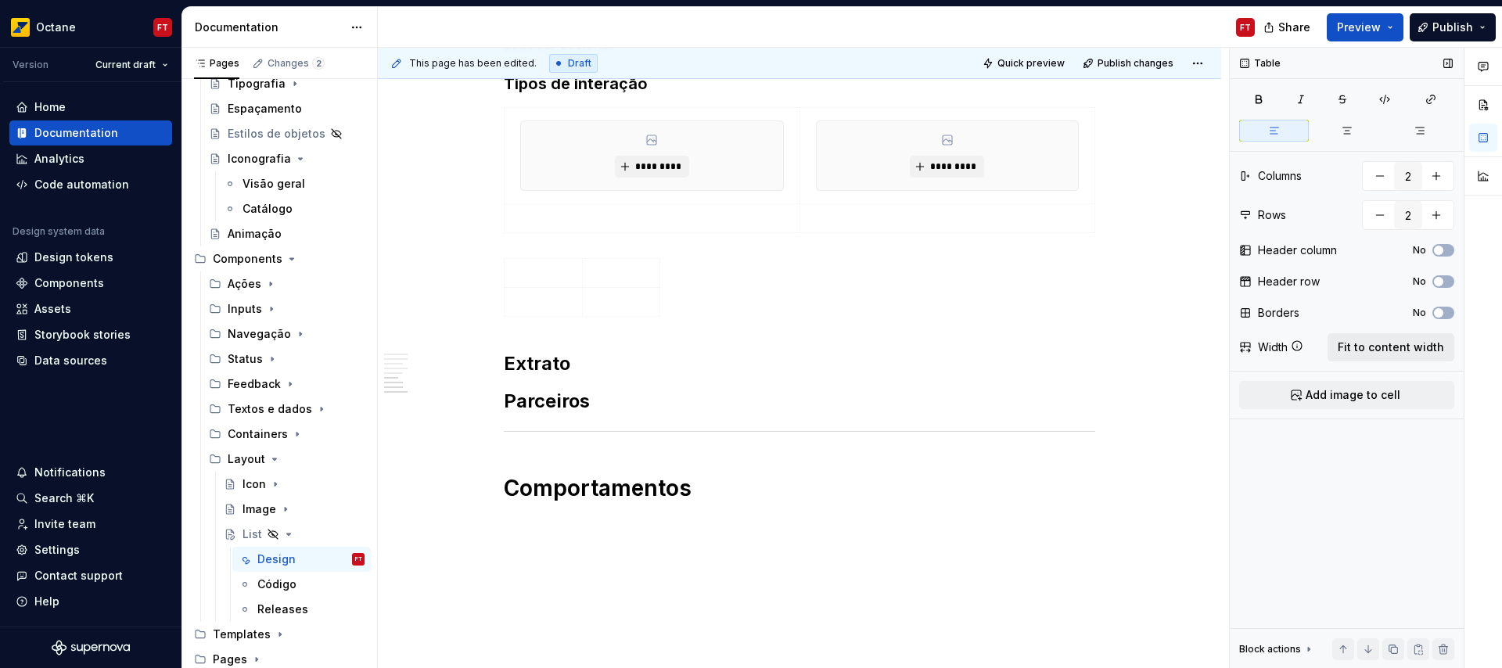
click at [1426, 349] on span "Fit to content width" at bounding box center [1391, 348] width 106 height 16
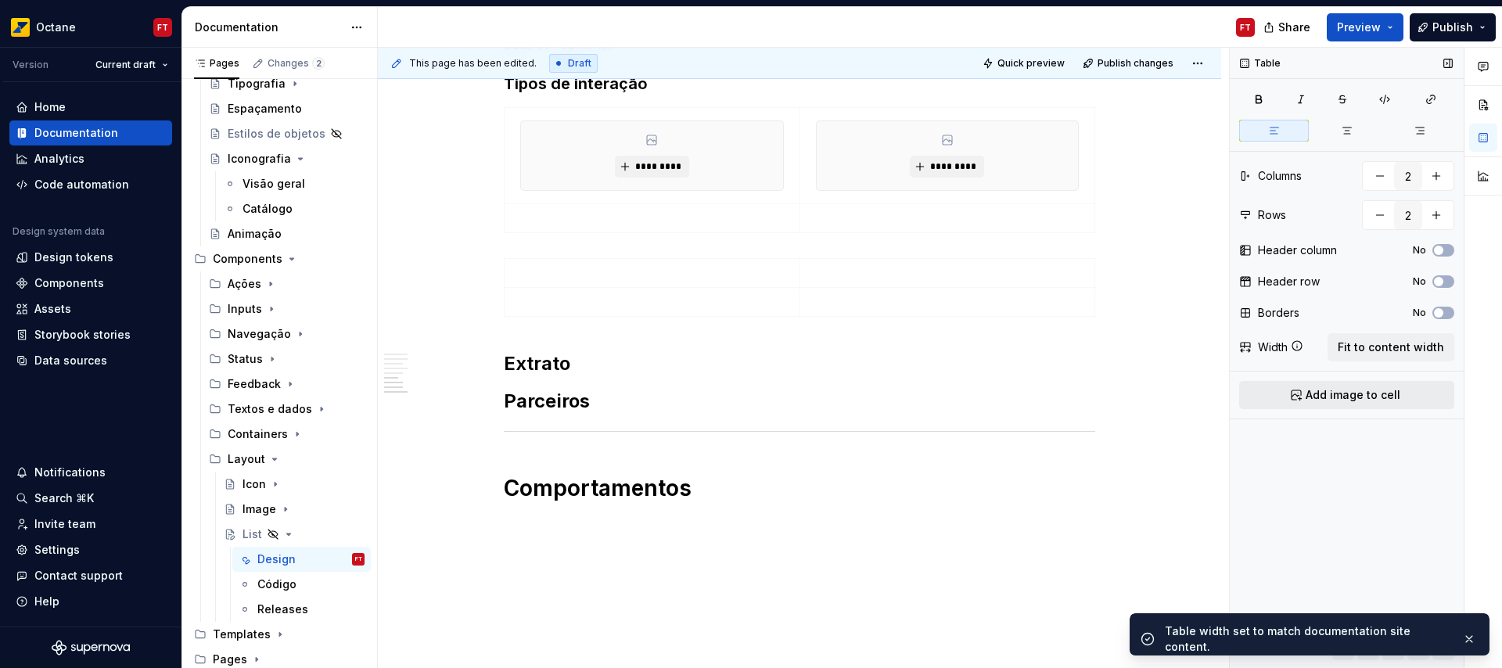
click at [1348, 400] on span "Add image to cell" at bounding box center [1353, 395] width 95 height 16
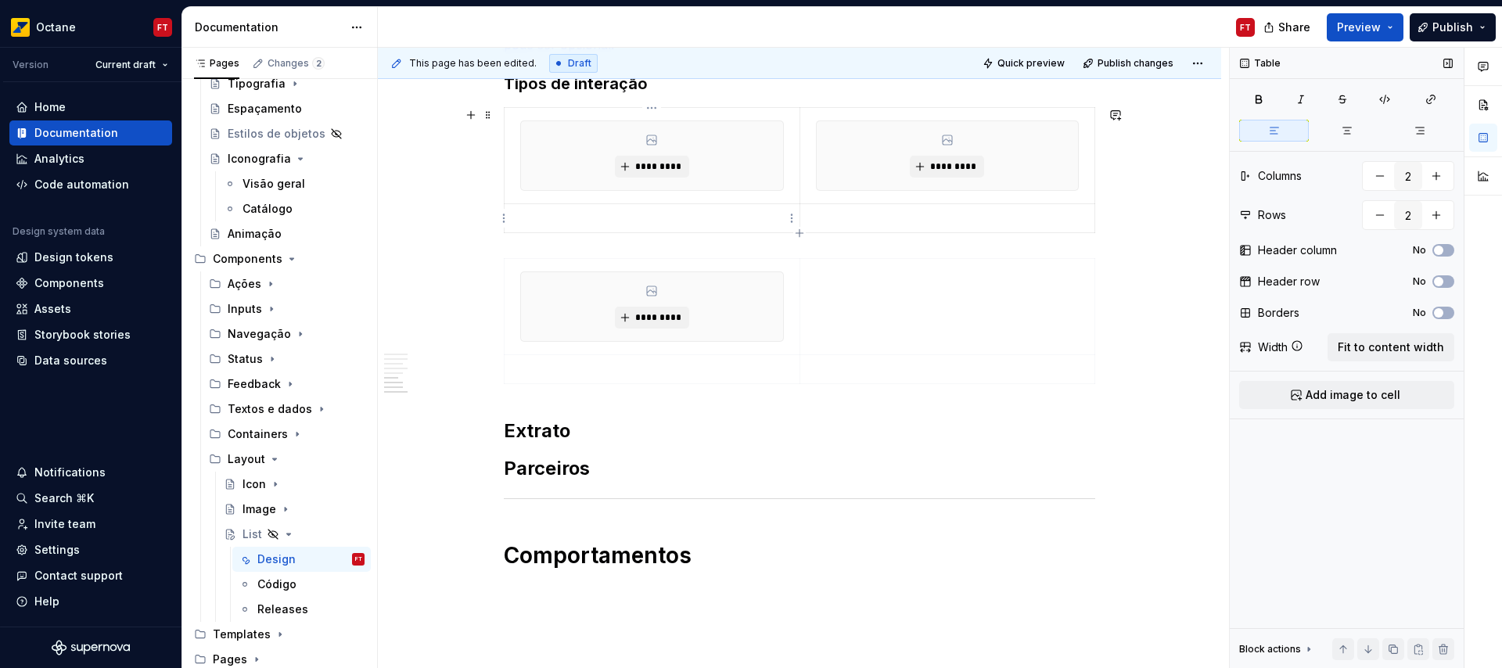
click at [634, 225] on p at bounding box center [652, 218] width 276 height 16
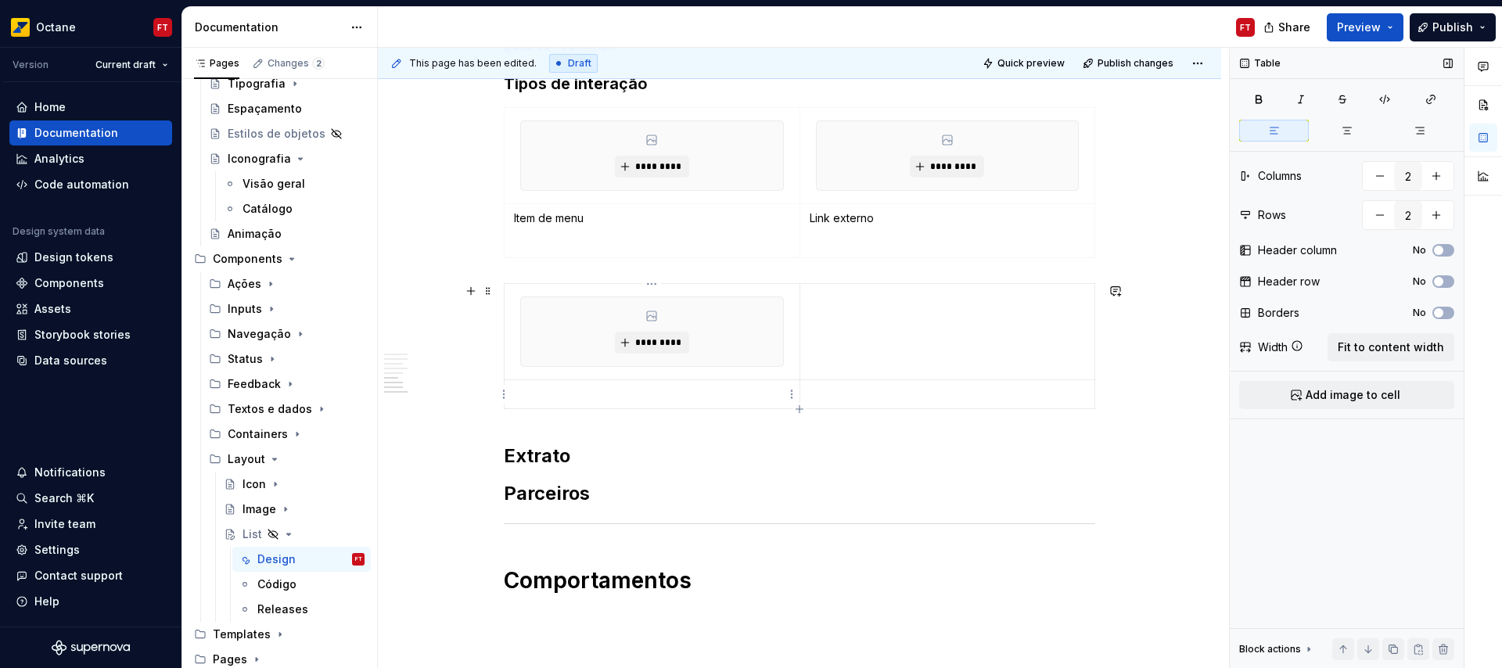
click at [622, 397] on p at bounding box center [652, 394] width 276 height 16
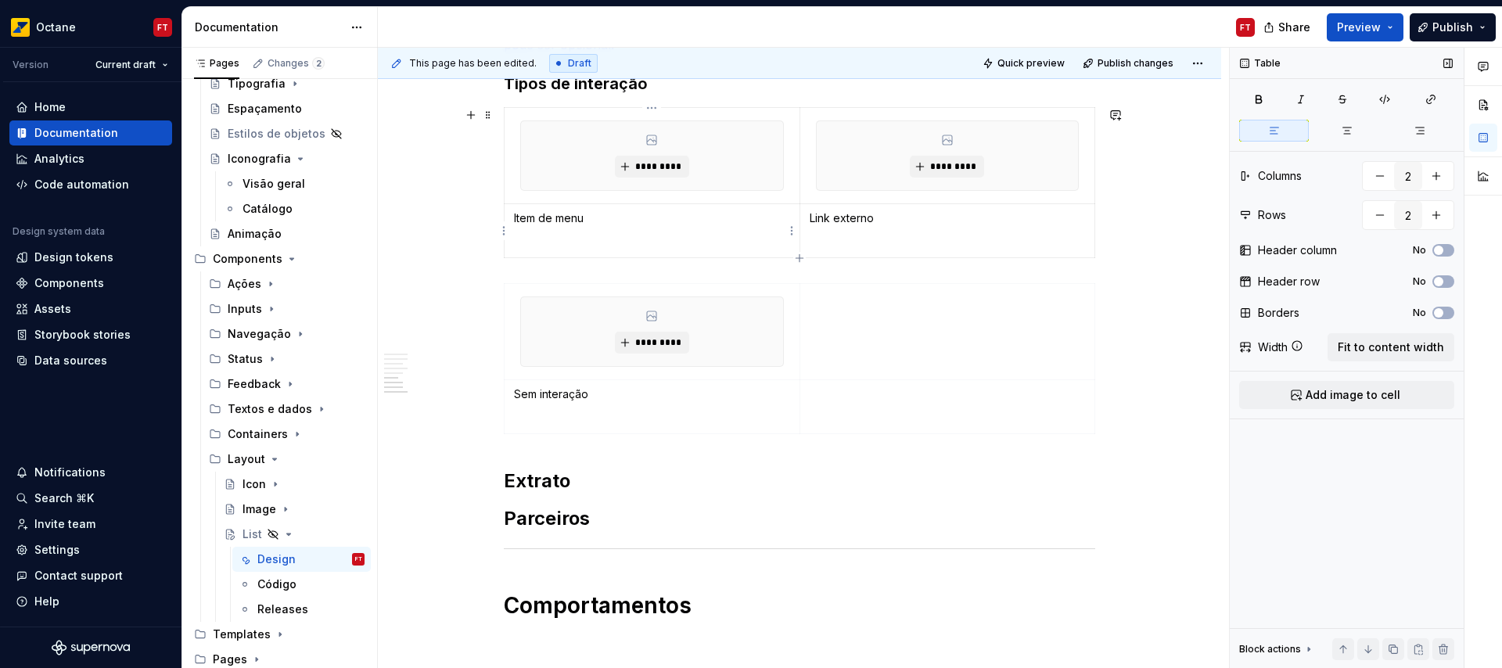
click at [526, 217] on p "Item de menu" at bounding box center [652, 218] width 276 height 16
drag, startPoint x: 526, startPoint y: 217, endPoint x: 565, endPoint y: 217, distance: 38.3
click at [565, 217] on p "Item de menu" at bounding box center [652, 218] width 276 height 16
click at [820, 221] on p "Link externo" at bounding box center [948, 218] width 276 height 16
drag, startPoint x: 820, startPoint y: 221, endPoint x: 844, endPoint y: 218, distance: 24.4
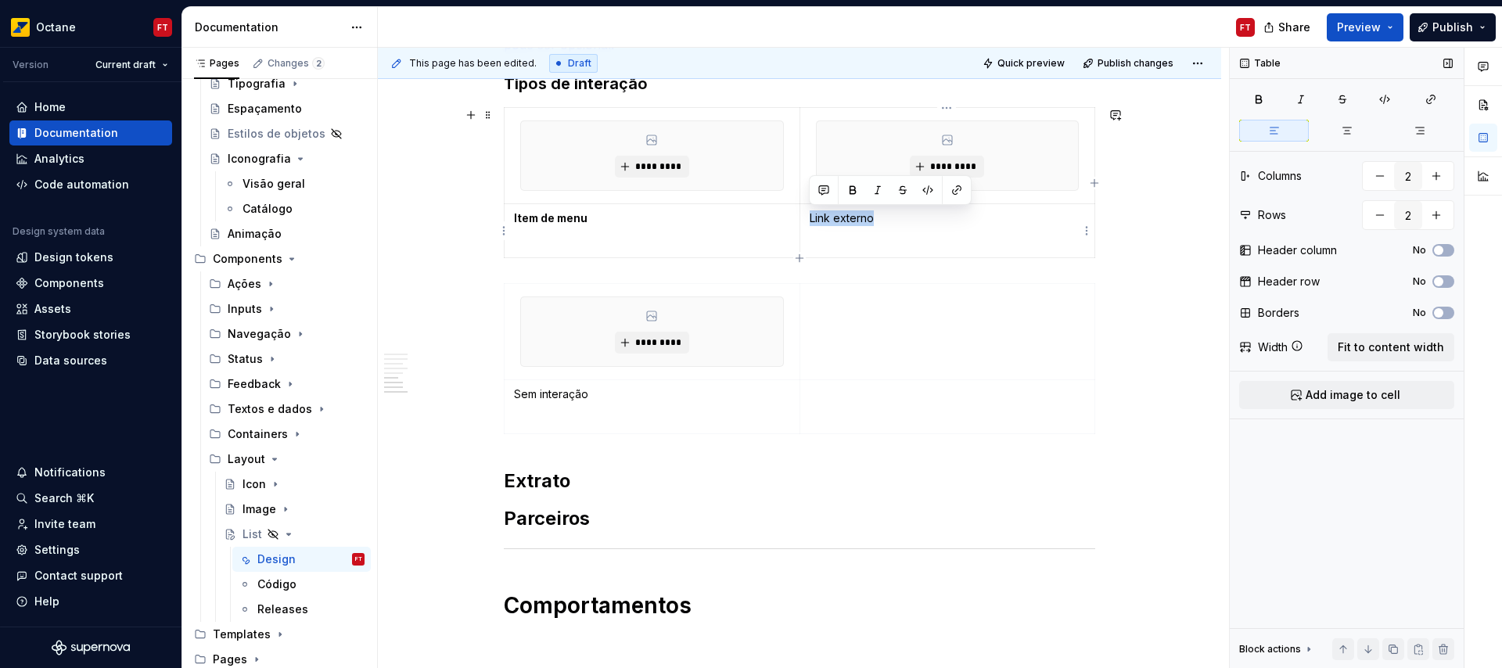
click at [844, 218] on p "Link externo" at bounding box center [948, 218] width 276 height 16
click at [533, 393] on p "Sem interação" at bounding box center [652, 394] width 276 height 16
drag, startPoint x: 533, startPoint y: 393, endPoint x: 547, endPoint y: 394, distance: 14.1
click at [548, 393] on p "Sem interação" at bounding box center [652, 394] width 276 height 16
click at [525, 397] on p "Sem interação" at bounding box center [652, 394] width 276 height 16
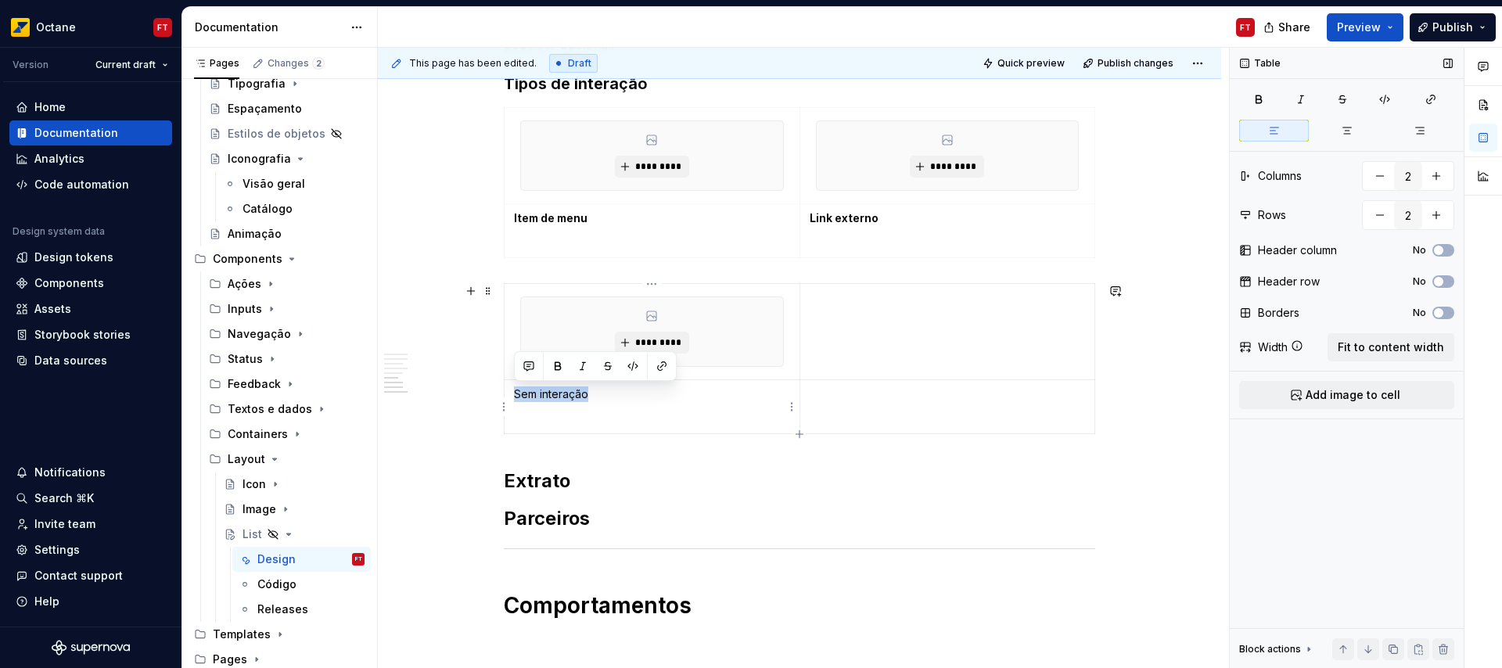
drag, startPoint x: 525, startPoint y: 397, endPoint x: 563, endPoint y: 399, distance: 38.4
click at [562, 397] on p "Sem interação" at bounding box center [652, 394] width 276 height 16
click at [592, 241] on p at bounding box center [652, 243] width 276 height 16
click at [578, 247] on p at bounding box center [652, 243] width 276 height 16
click at [578, 246] on p at bounding box center [652, 243] width 276 height 16
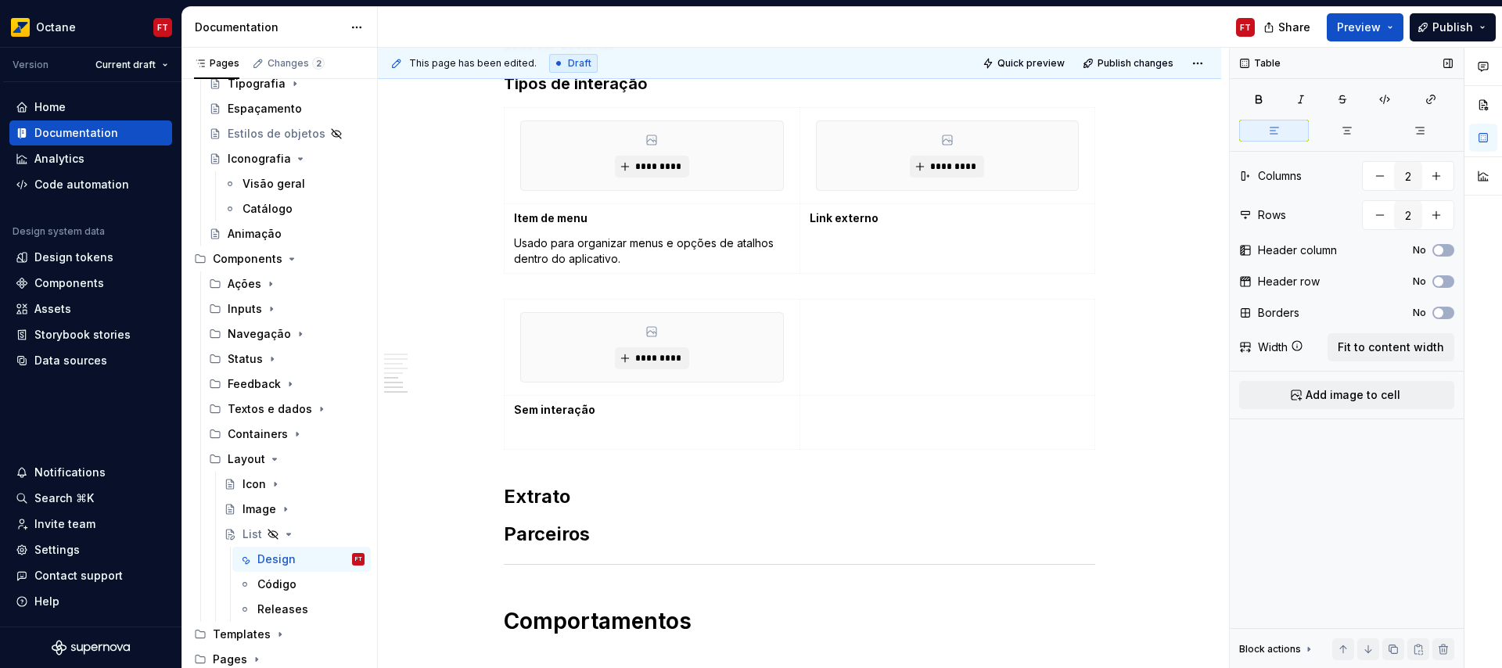
click at [853, 261] on td "Link externo" at bounding box center [947, 239] width 296 height 70
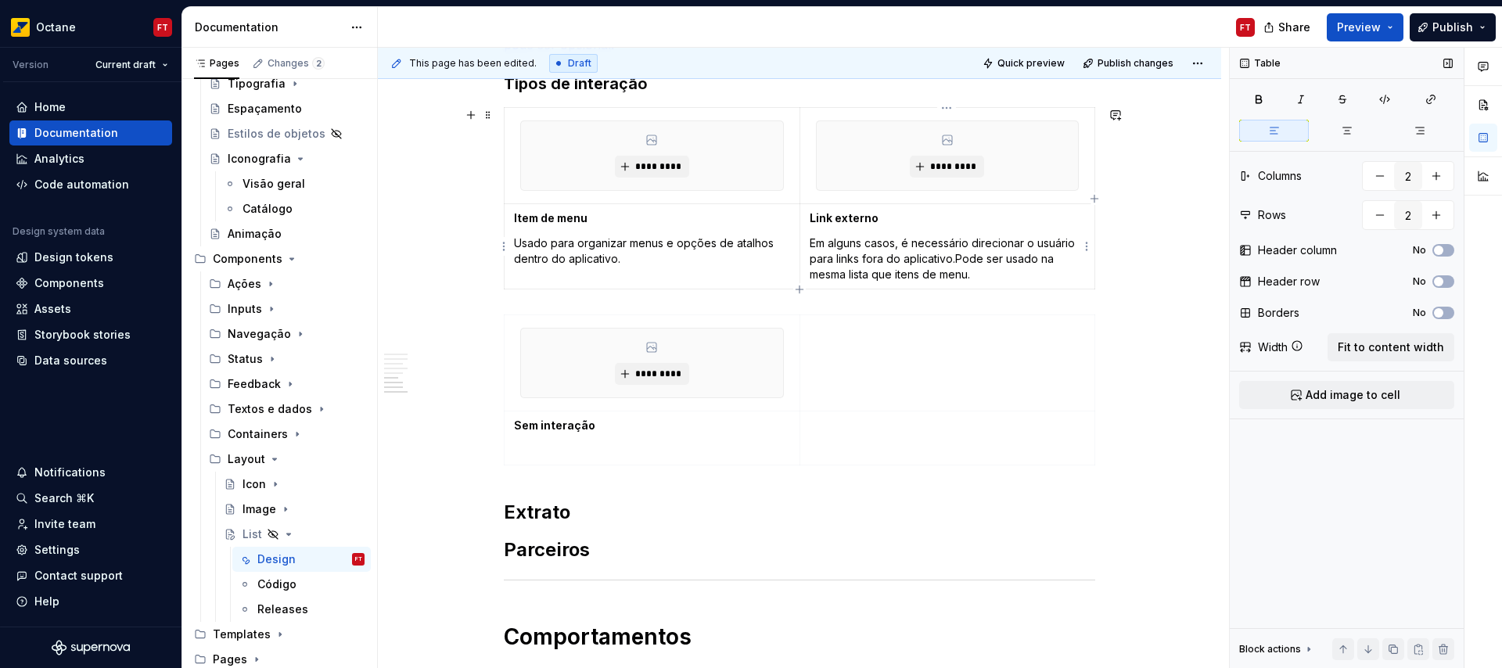
click at [958, 260] on p "Em alguns casos, é necessário direcionar o usuário para links fora do aplicativ…" at bounding box center [948, 258] width 276 height 47
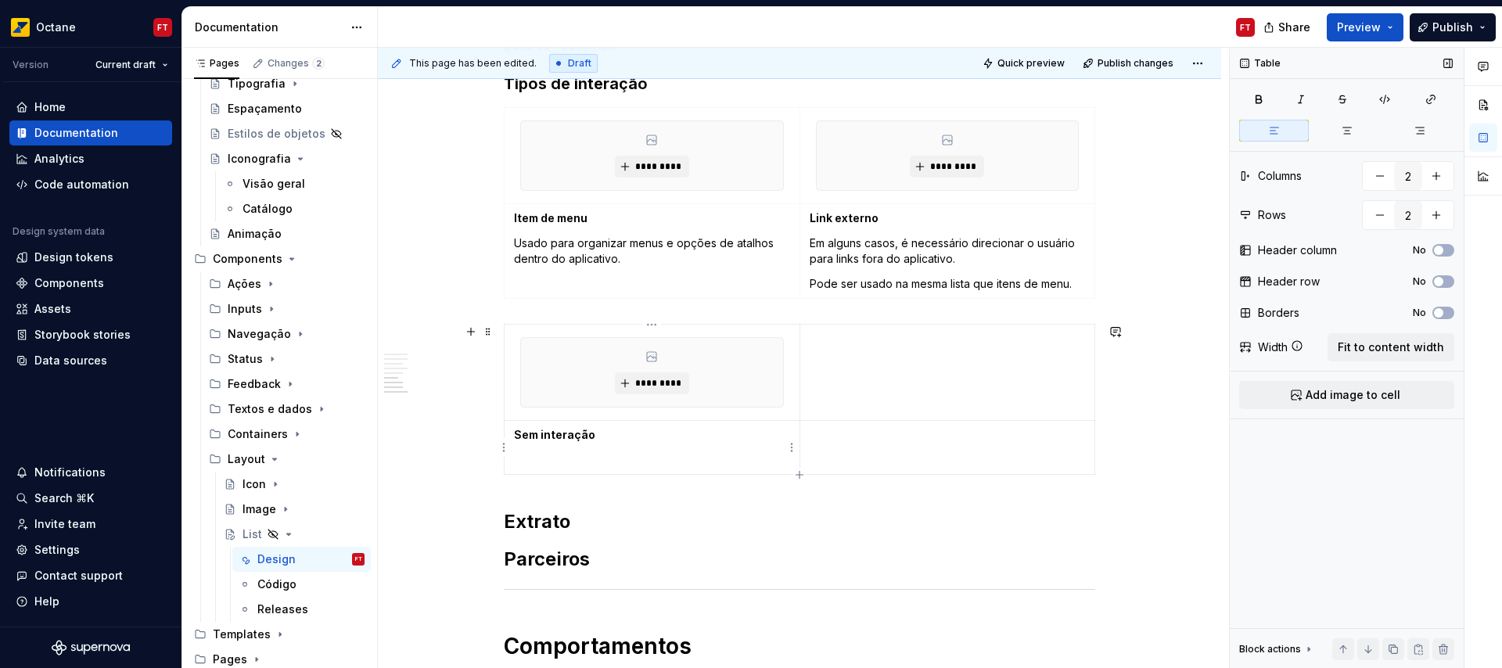
click at [535, 458] on p at bounding box center [652, 460] width 276 height 16
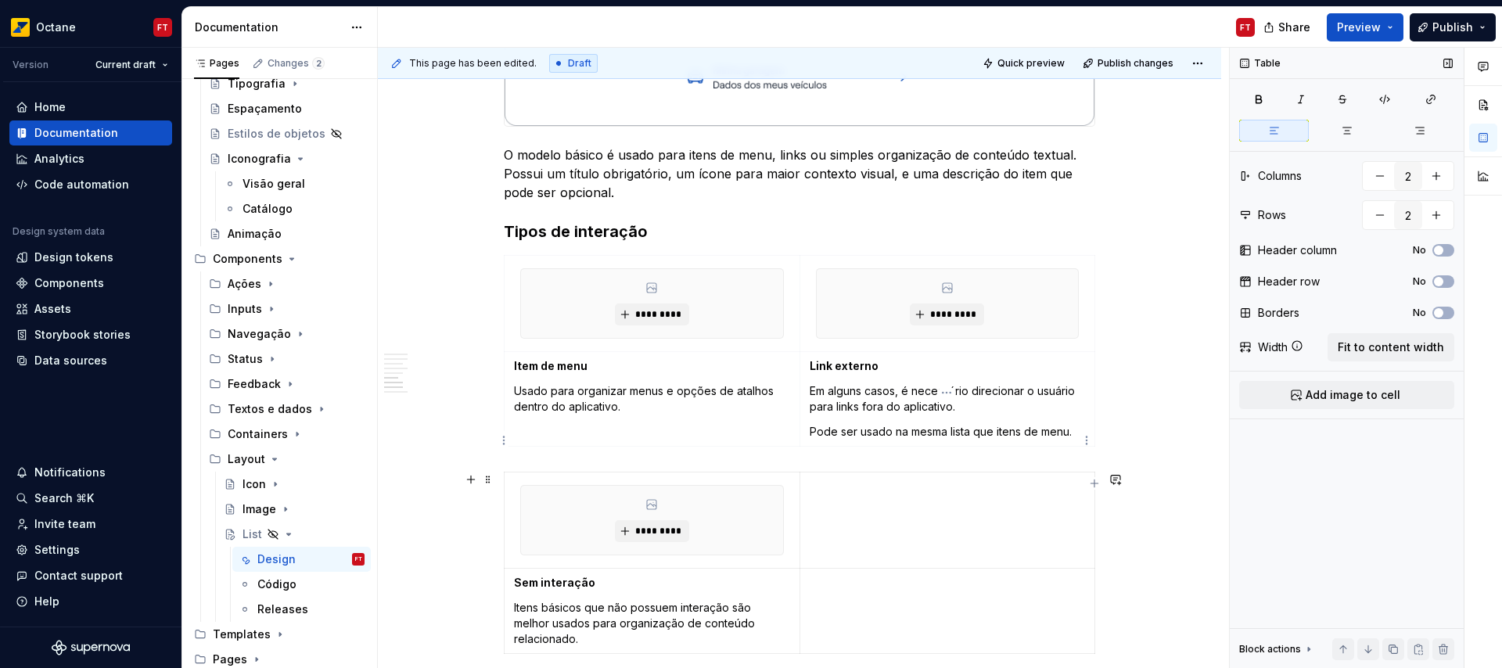
scroll to position [1937, 0]
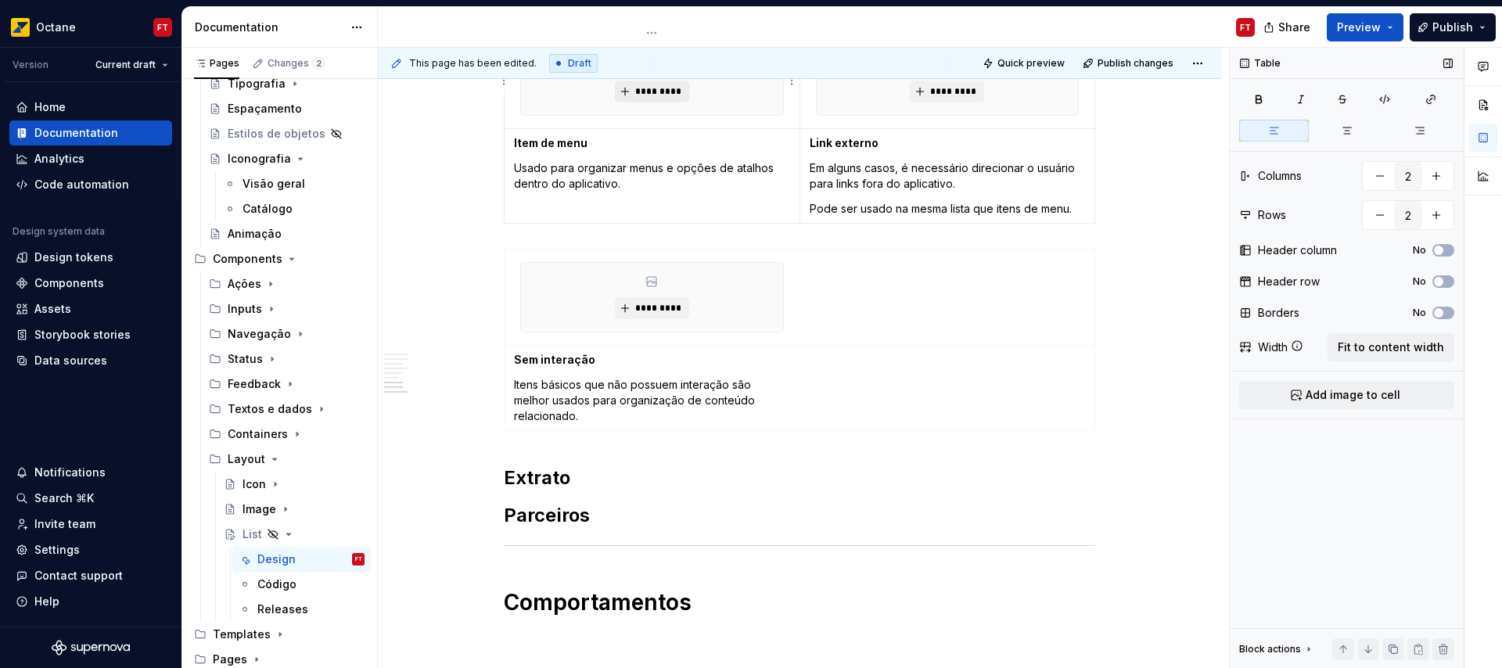
click at [647, 92] on span "*********" at bounding box center [658, 91] width 48 height 13
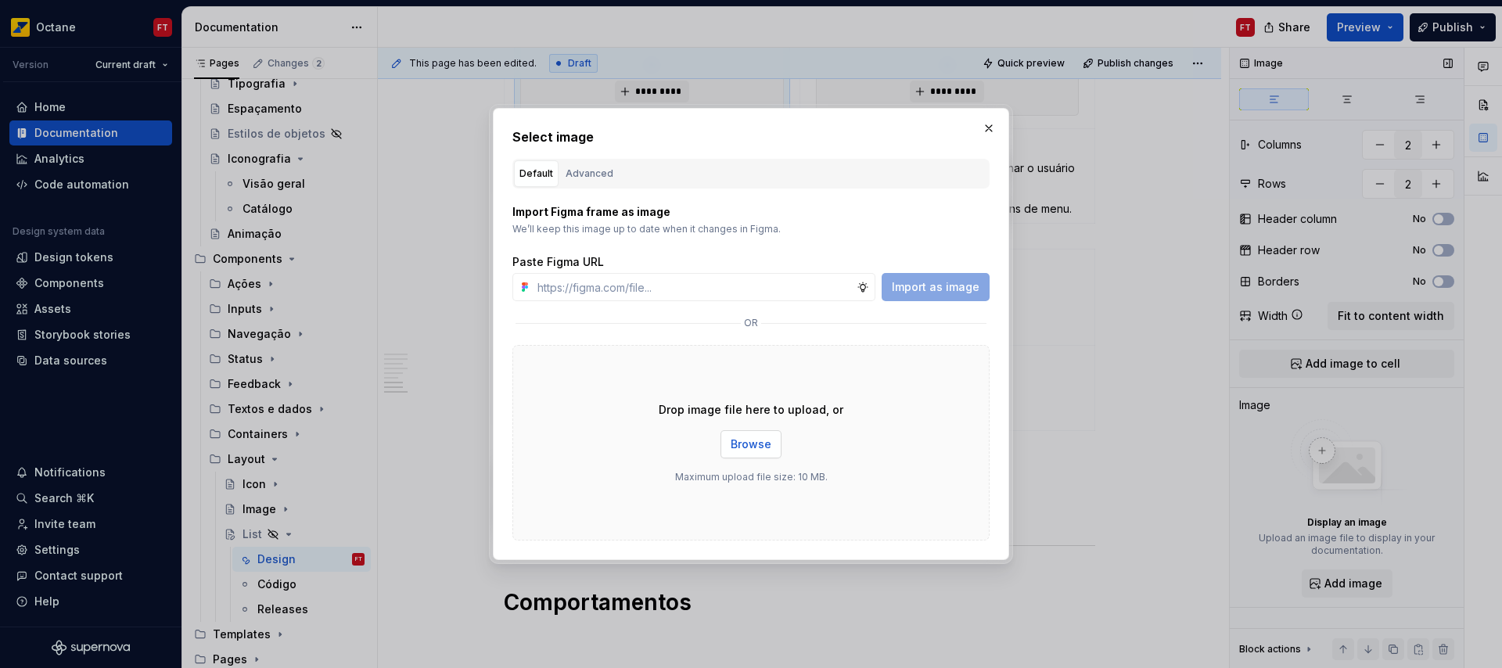
click at [771, 444] on button "Browse" at bounding box center [750, 444] width 61 height 28
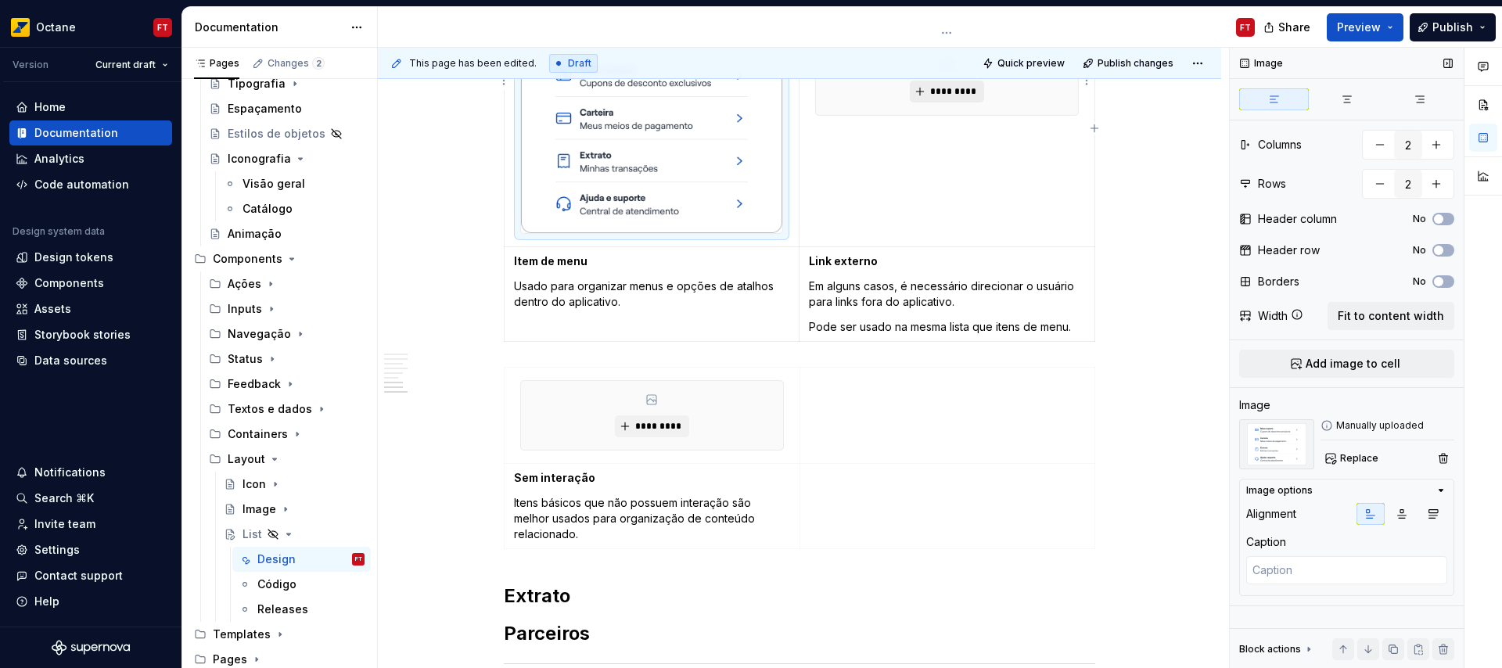
click at [940, 93] on span "*********" at bounding box center [953, 91] width 48 height 13
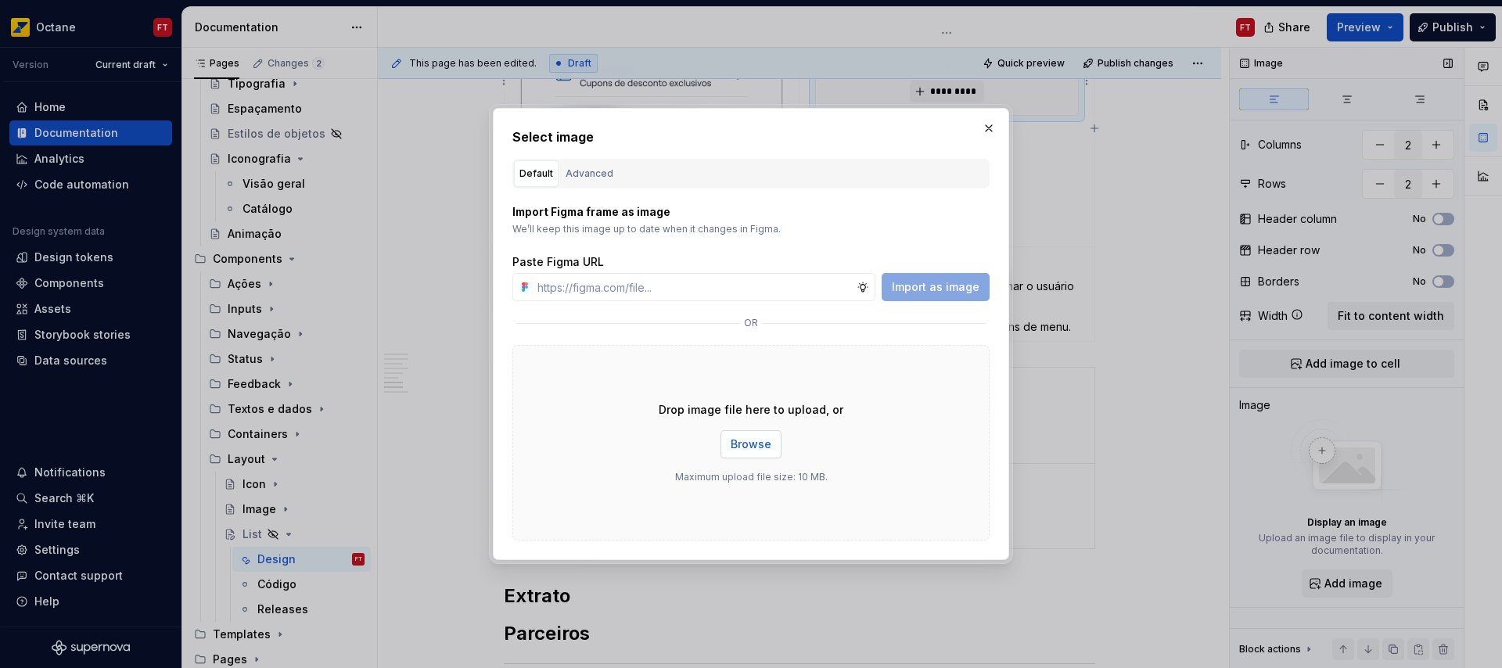
click at [743, 449] on span "Browse" at bounding box center [751, 445] width 41 height 16
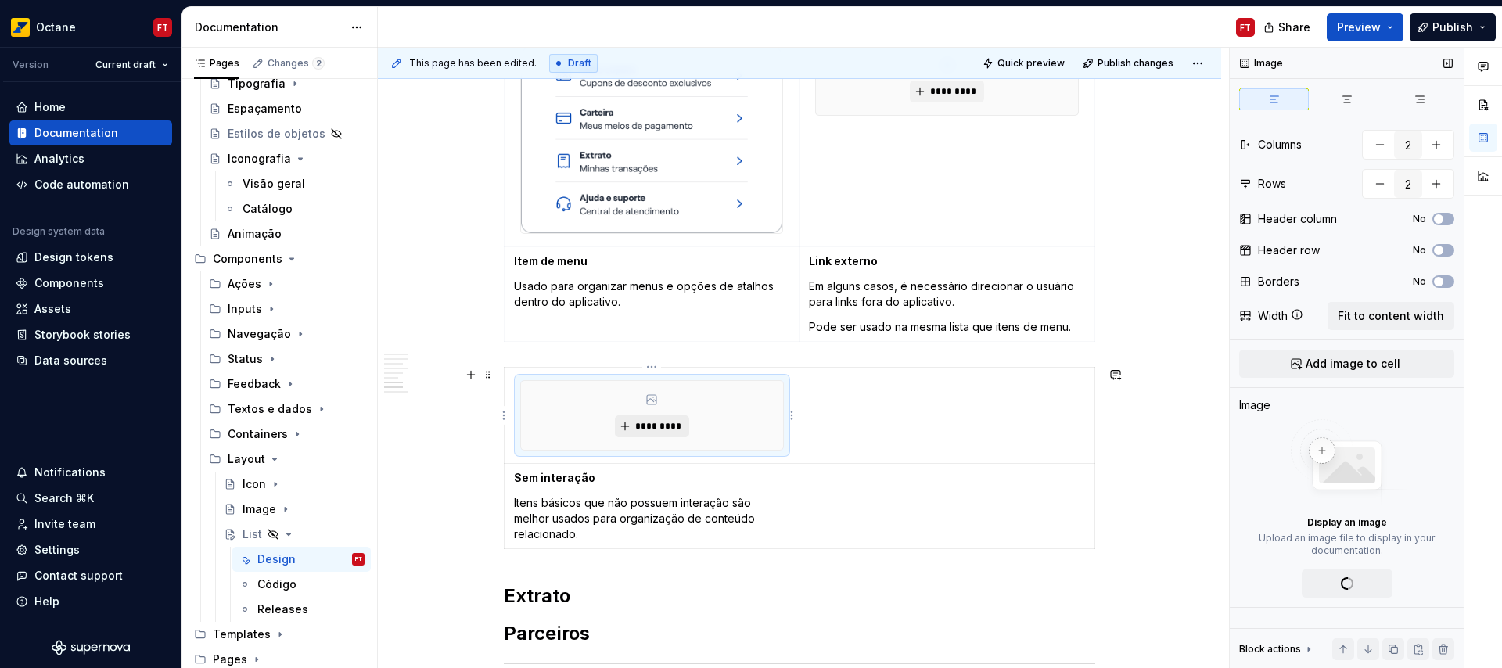
click at [637, 434] on button "*********" at bounding box center [652, 426] width 74 height 22
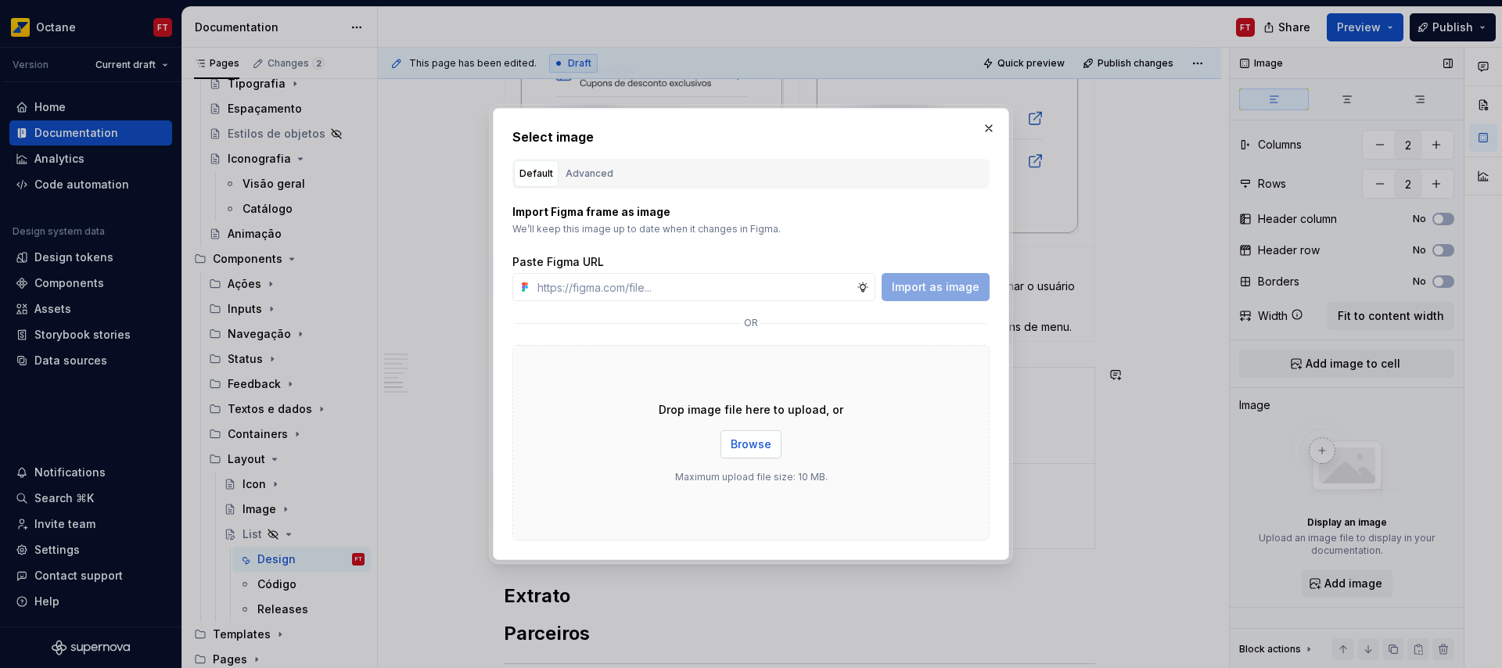
click at [738, 444] on span "Browse" at bounding box center [751, 445] width 41 height 16
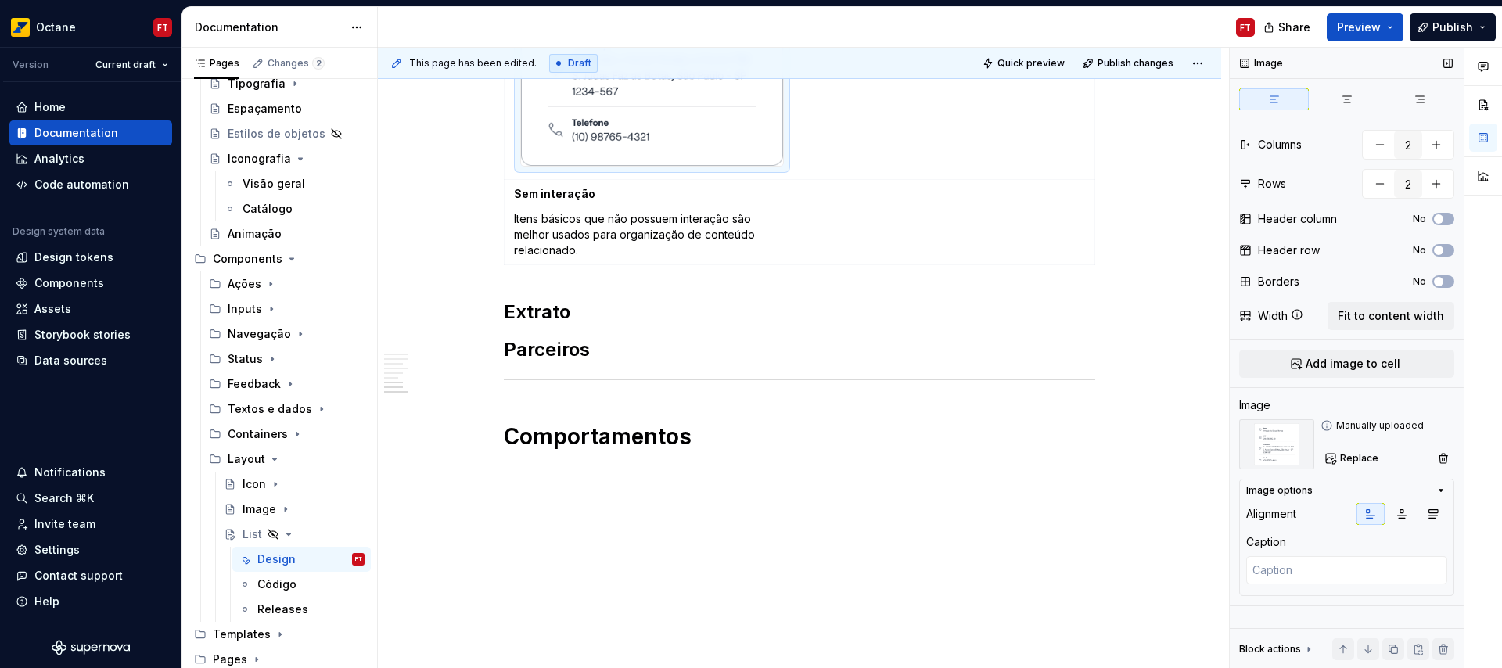
scroll to position [2424, 0]
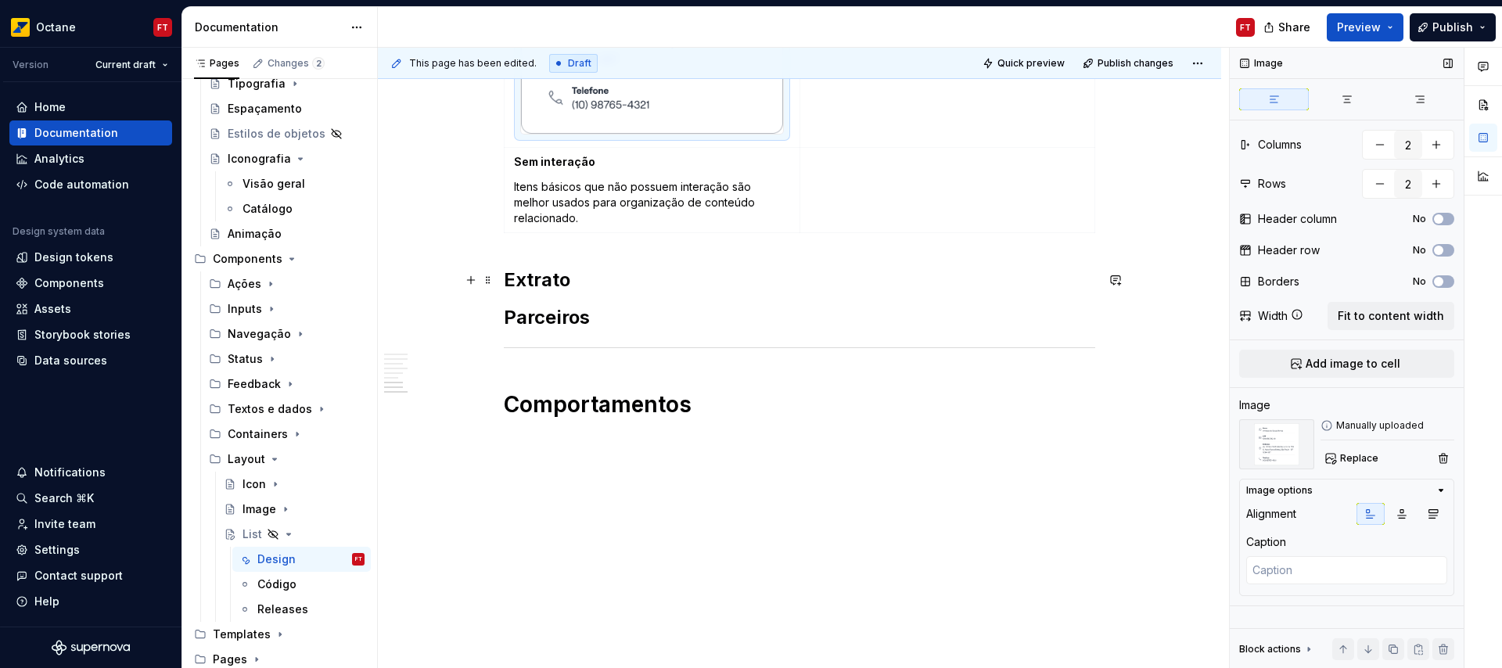
click at [586, 284] on h2 "Extrato" at bounding box center [799, 280] width 591 height 25
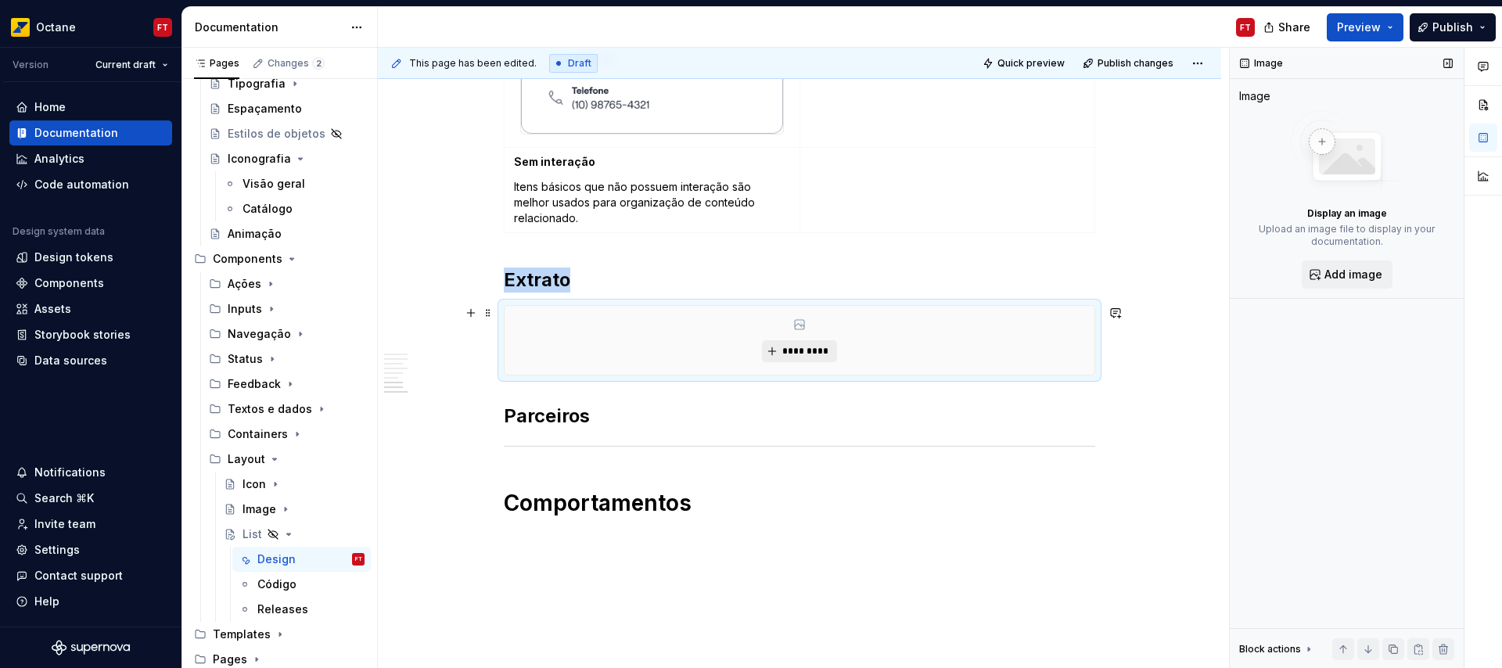
click at [795, 353] on span "*********" at bounding box center [805, 351] width 48 height 13
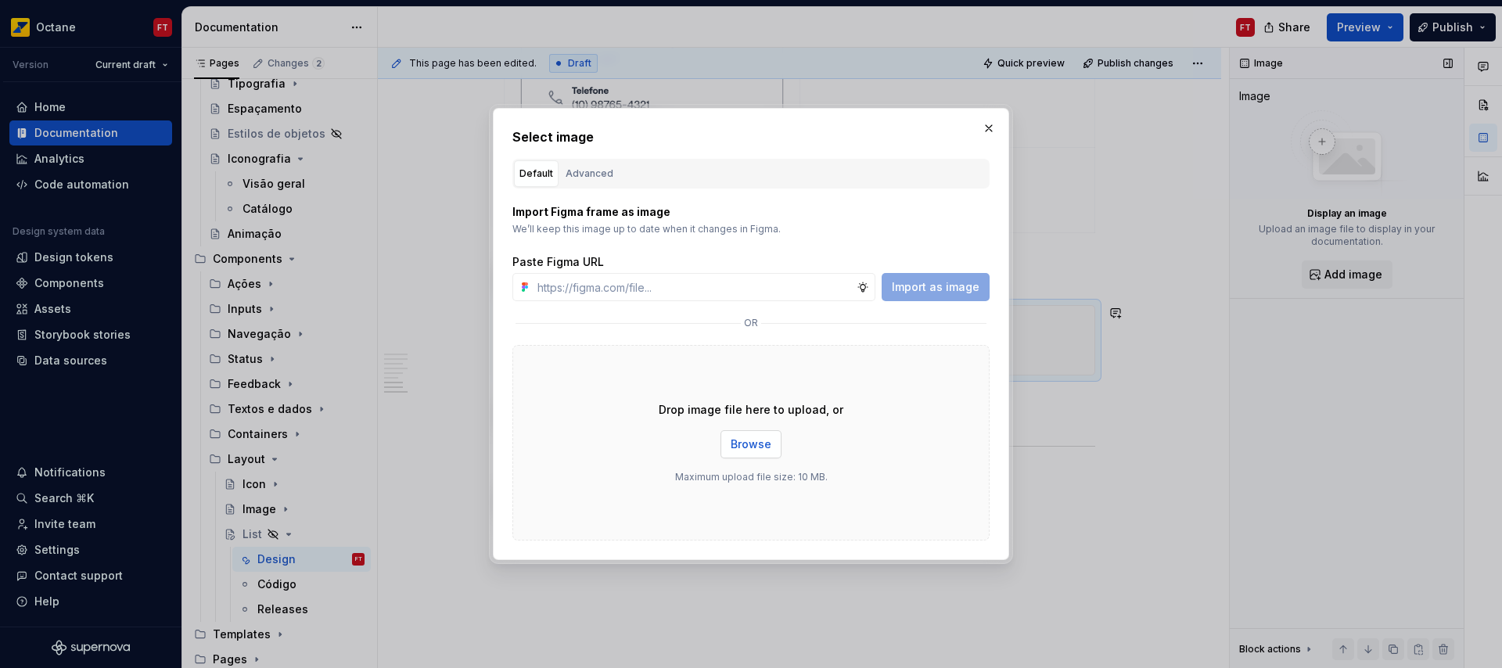
click at [746, 444] on span "Browse" at bounding box center [751, 445] width 41 height 16
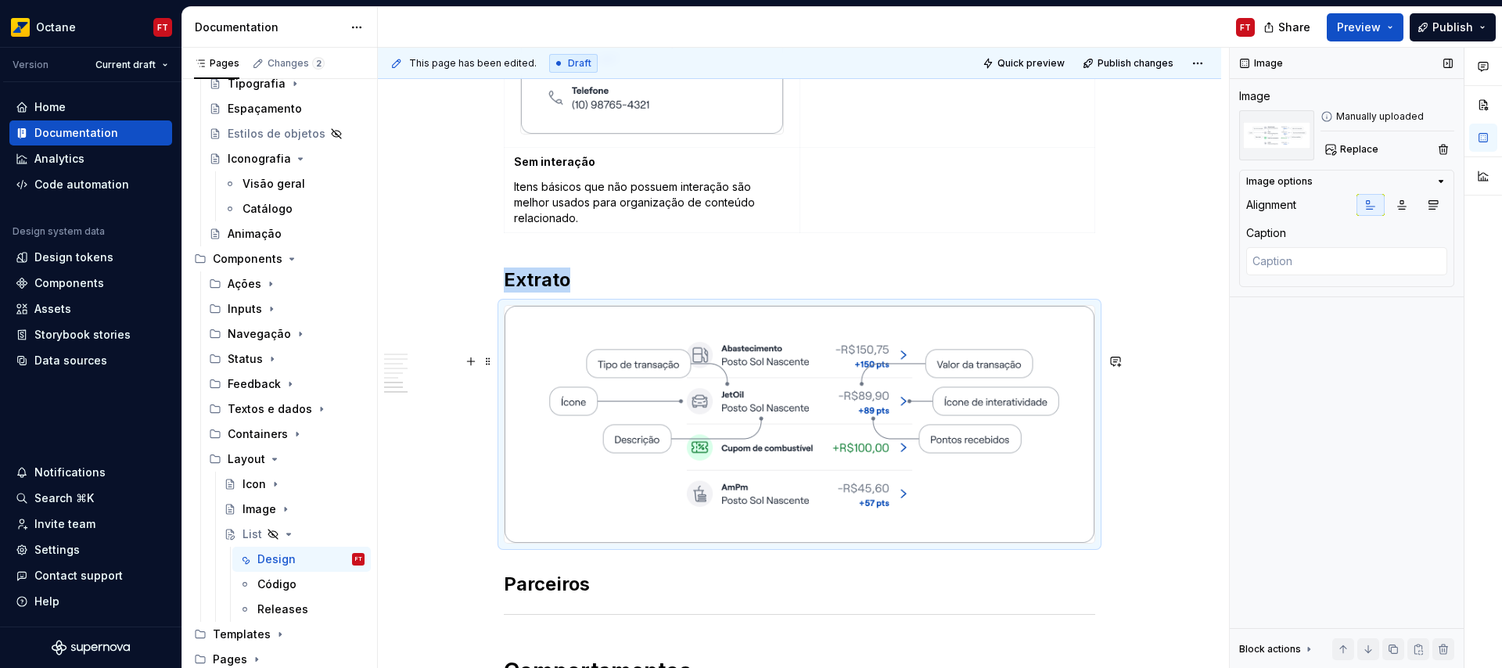
click at [1116, 352] on button "button" at bounding box center [1116, 361] width 22 height 22
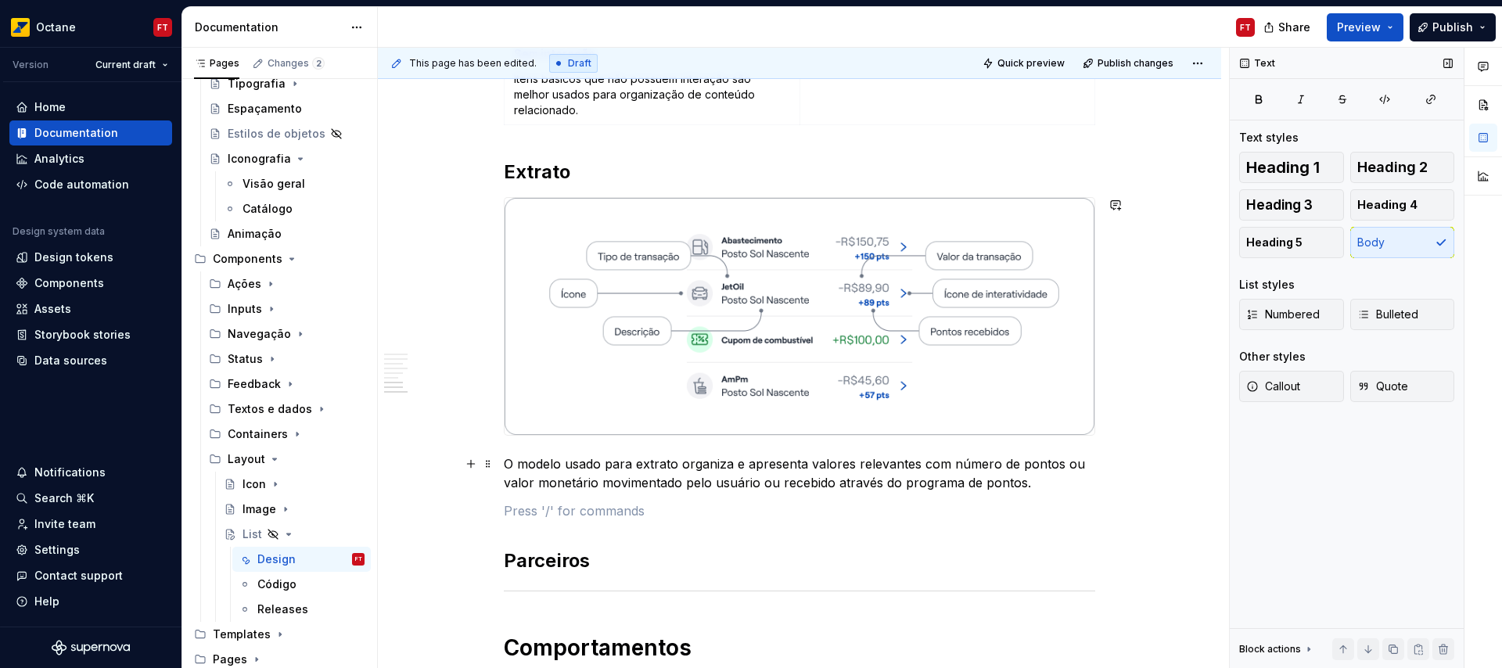
scroll to position [2556, 0]
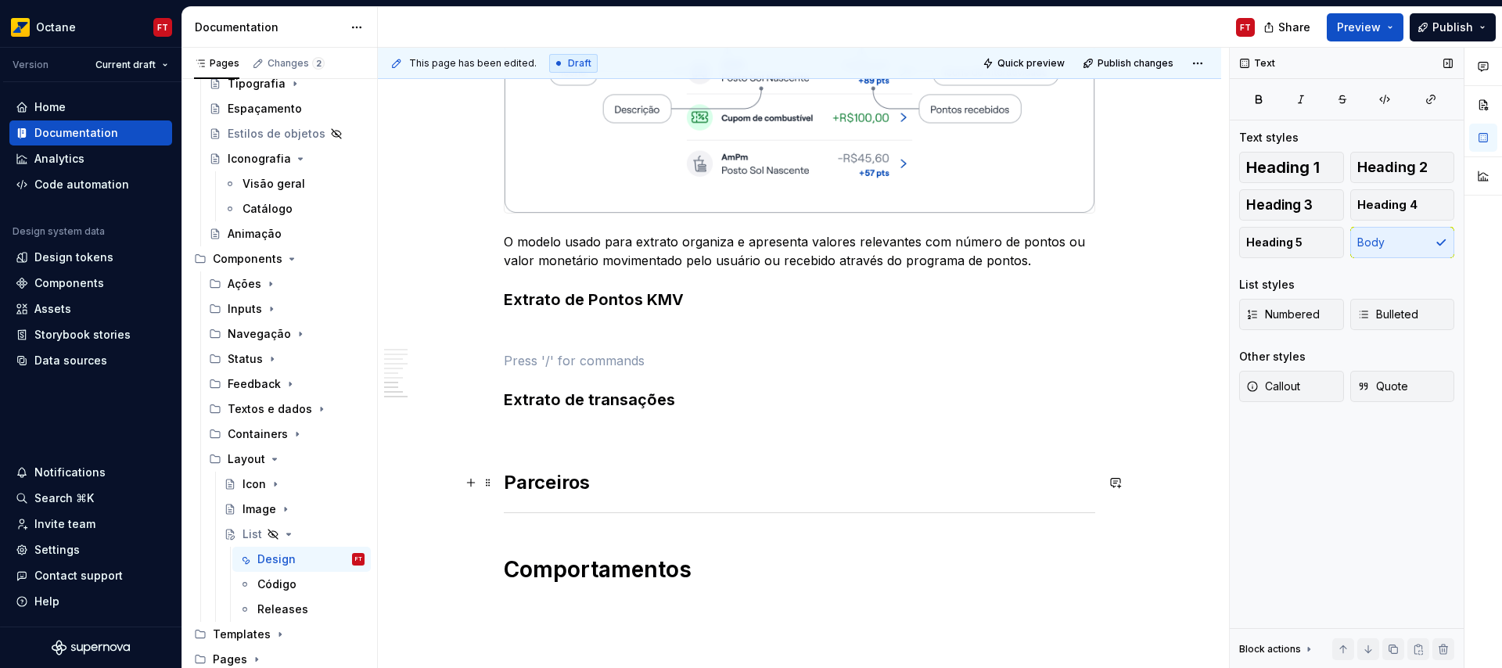
scroll to position [2784, 0]
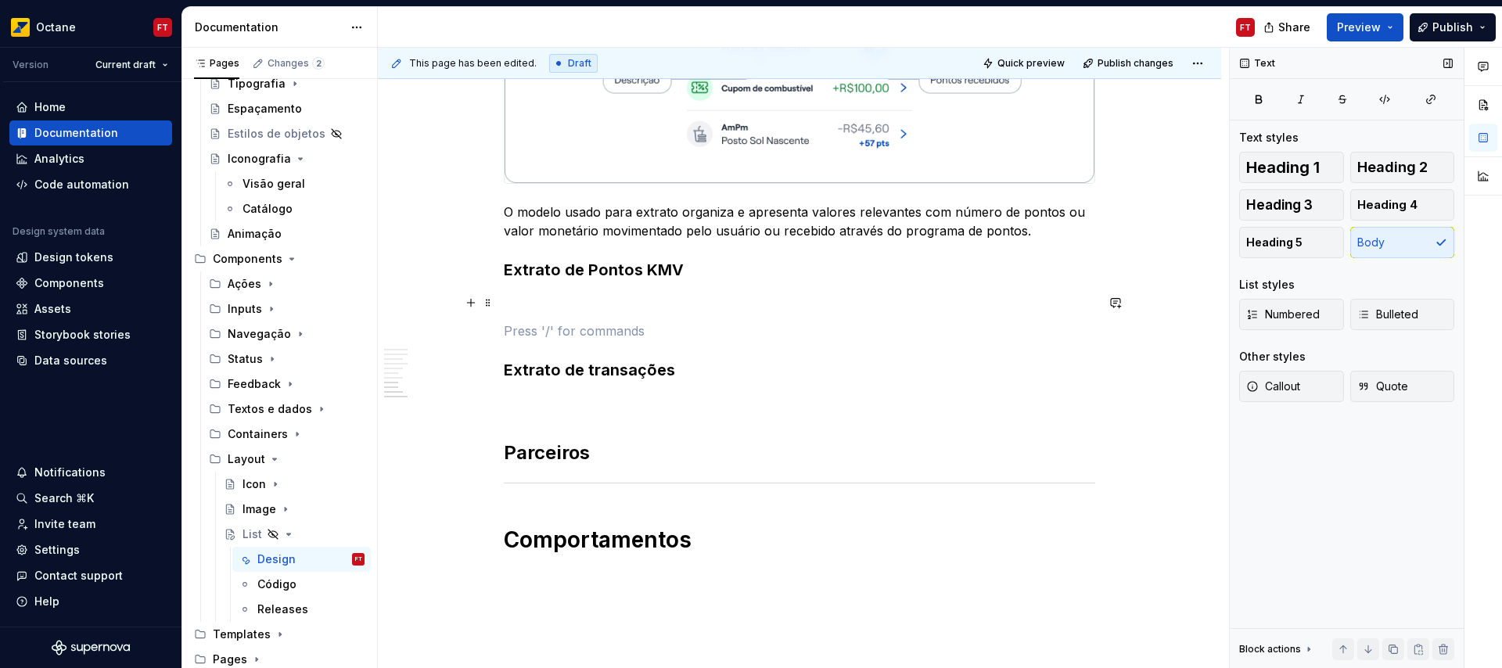
click at [545, 300] on p at bounding box center [799, 302] width 591 height 19
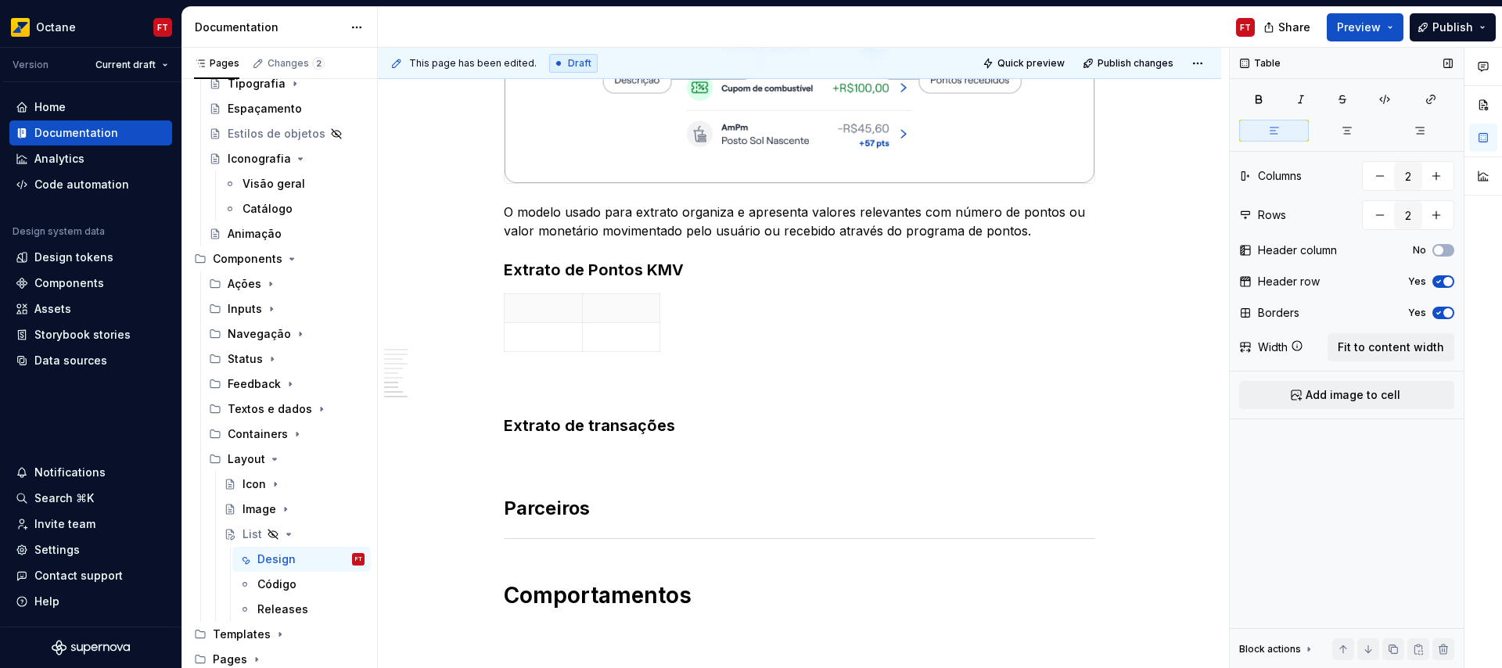
click at [1446, 283] on span "button" at bounding box center [1447, 281] width 9 height 9
click at [1443, 317] on icon "button" at bounding box center [1438, 312] width 13 height 9
drag, startPoint x: 1421, startPoint y: 340, endPoint x: 1397, endPoint y: 350, distance: 25.6
click at [1420, 341] on span "Fit to content width" at bounding box center [1391, 348] width 106 height 16
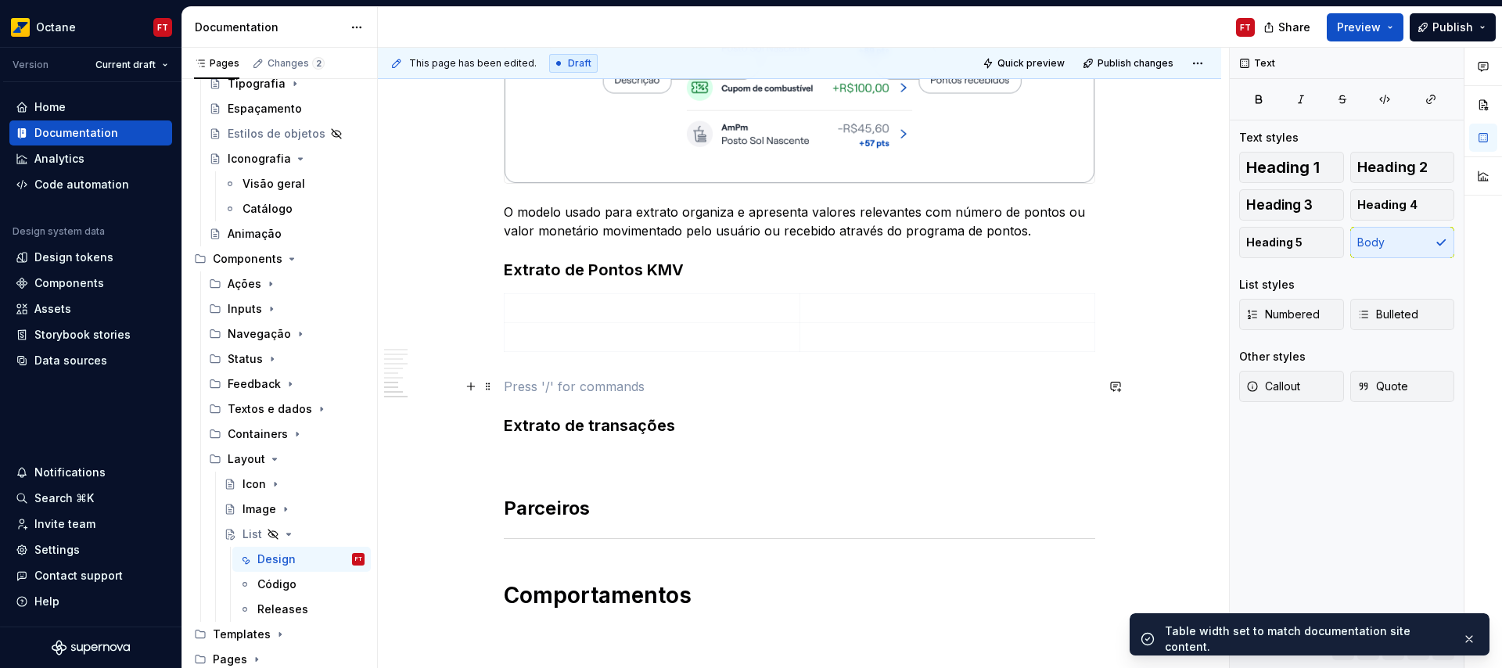
click at [601, 382] on p at bounding box center [799, 386] width 591 height 19
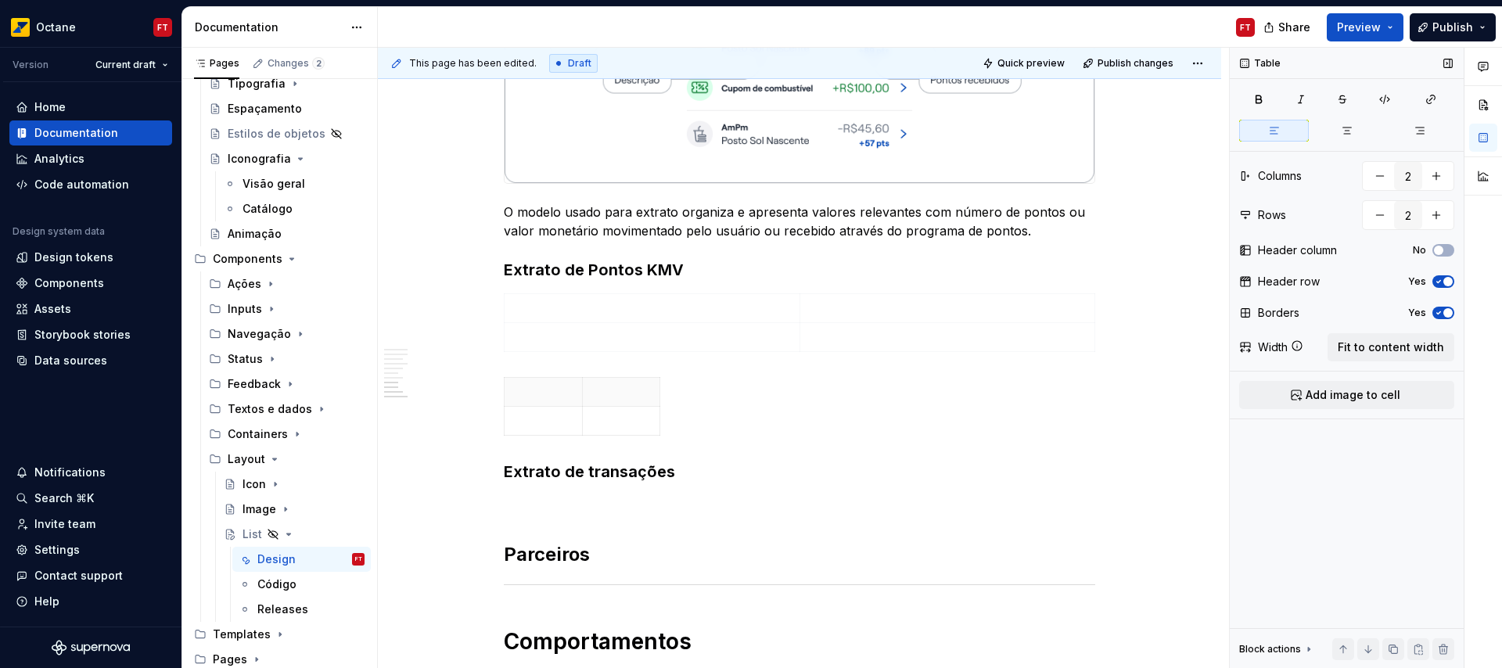
click at [1442, 286] on icon "button" at bounding box center [1438, 281] width 13 height 9
drag, startPoint x: 1444, startPoint y: 311, endPoint x: 1437, endPoint y: 324, distance: 15.0
click at [1445, 312] on span "button" at bounding box center [1447, 312] width 9 height 9
click at [1425, 344] on span "Fit to content width" at bounding box center [1391, 348] width 106 height 16
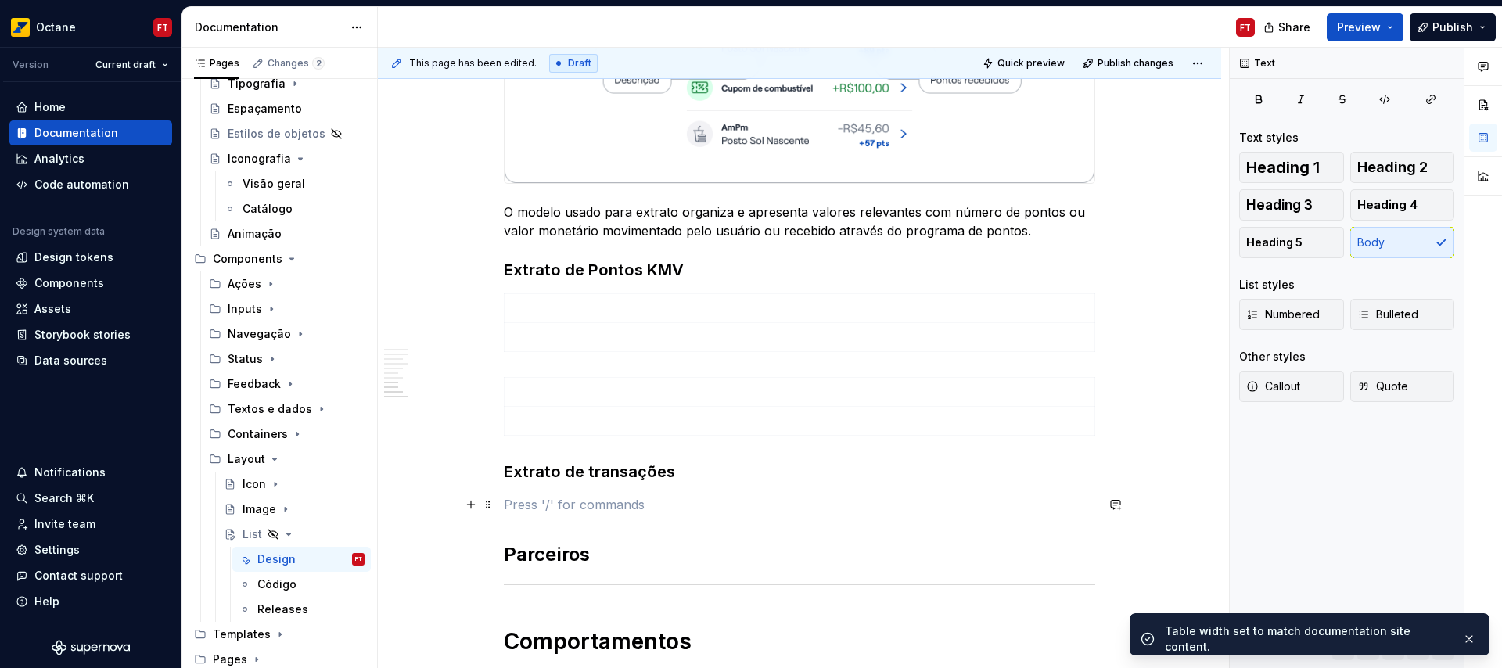
click at [591, 507] on p at bounding box center [799, 504] width 591 height 19
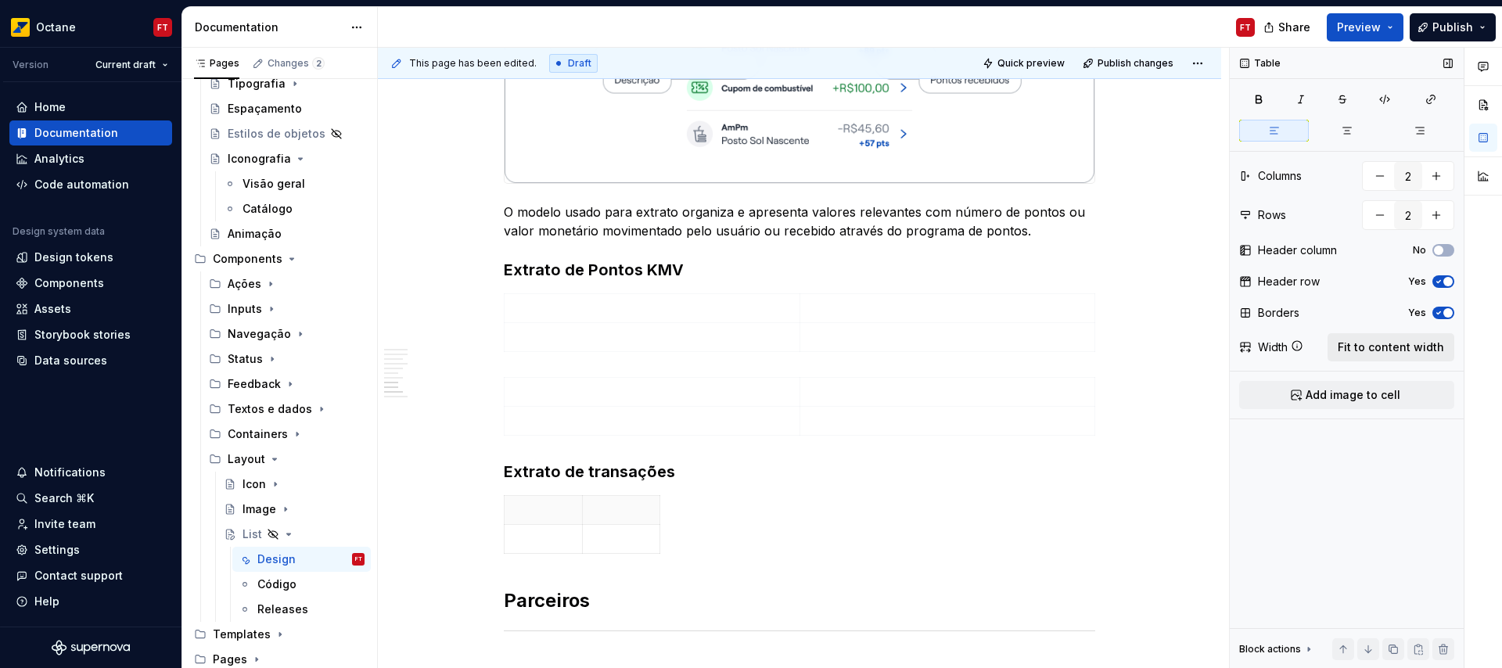
click at [1406, 347] on span "Fit to content width" at bounding box center [1391, 348] width 106 height 16
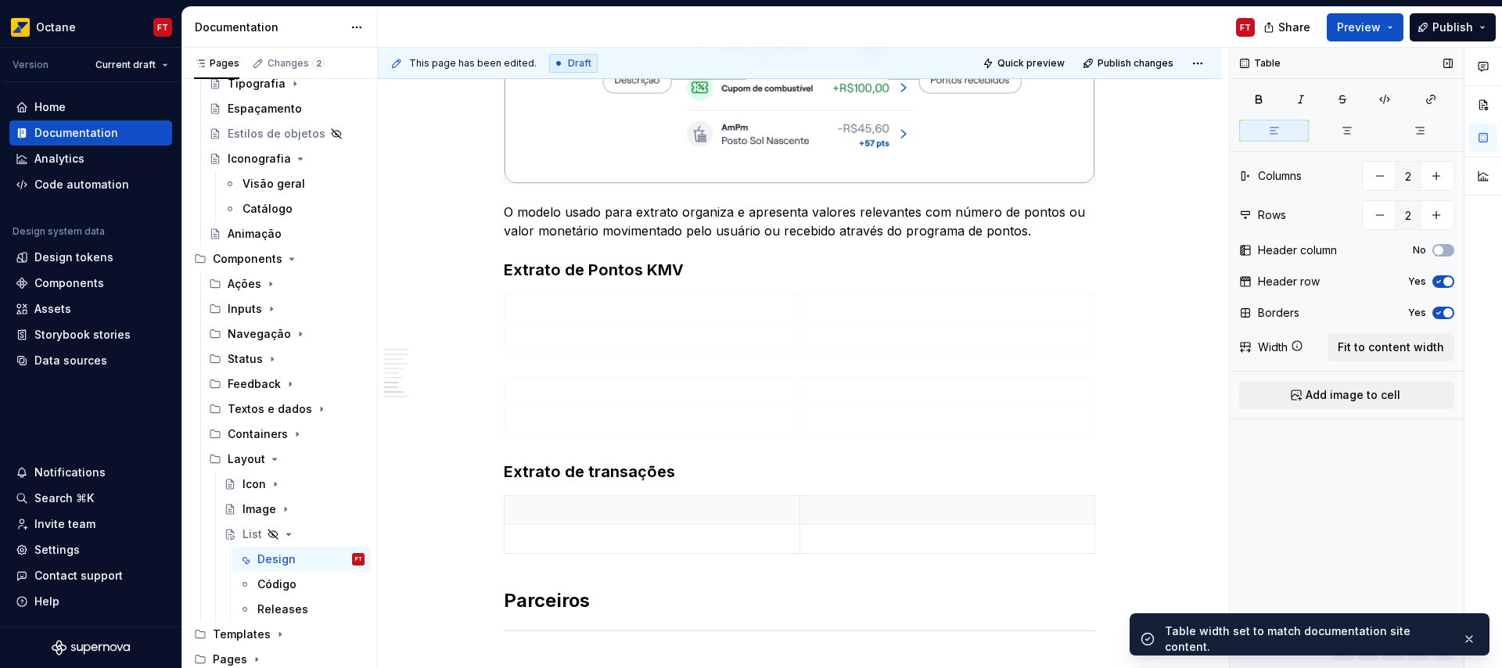
click at [1443, 310] on span "button" at bounding box center [1447, 312] width 9 height 9
click at [1443, 287] on button "Yes" at bounding box center [1443, 281] width 22 height 13
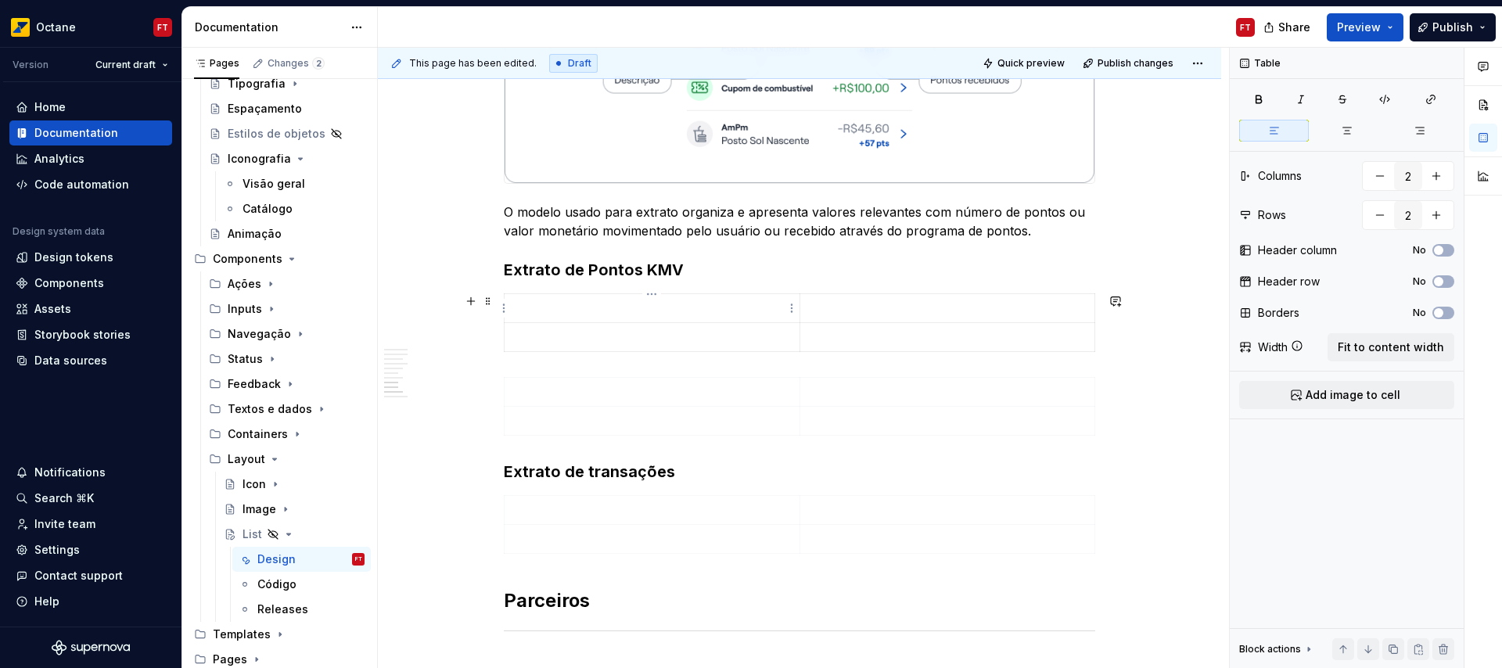
click at [582, 304] on p at bounding box center [652, 308] width 276 height 16
click at [1361, 399] on span "Add image to cell" at bounding box center [1353, 395] width 95 height 16
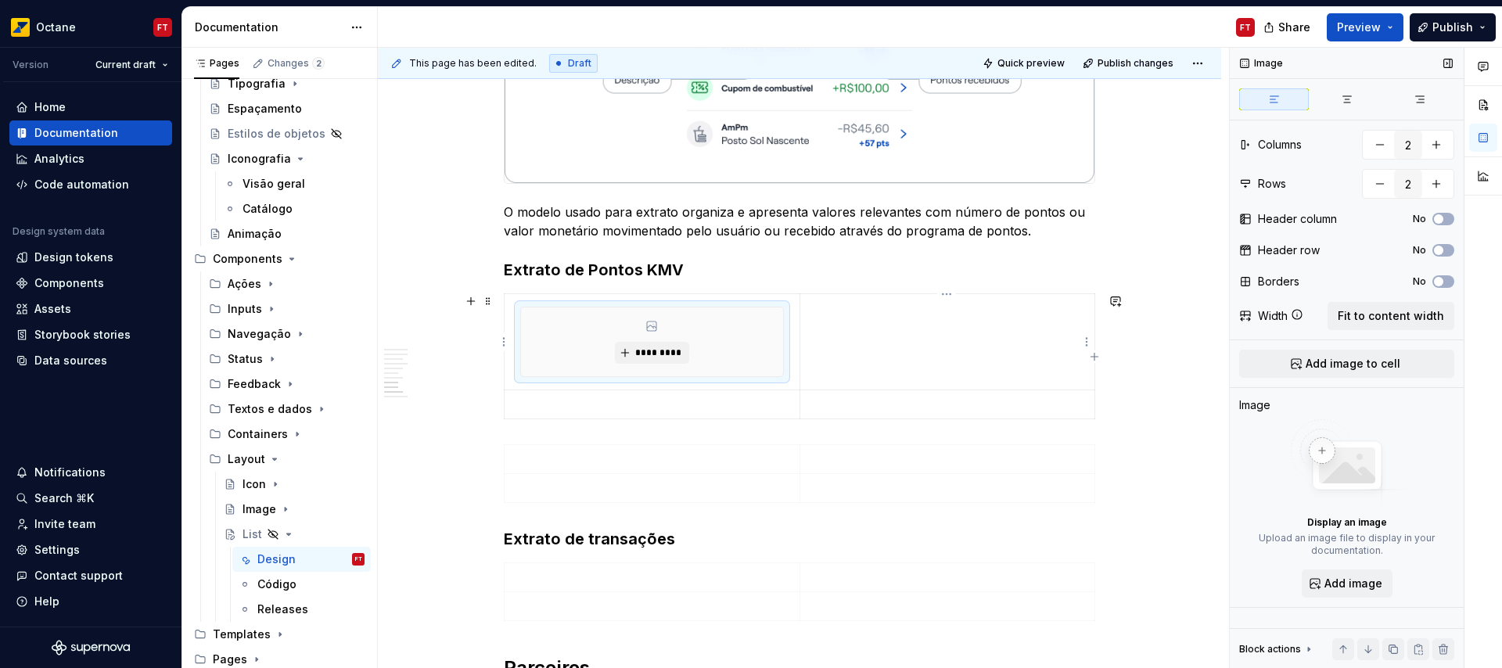
click at [958, 341] on td at bounding box center [946, 342] width 295 height 96
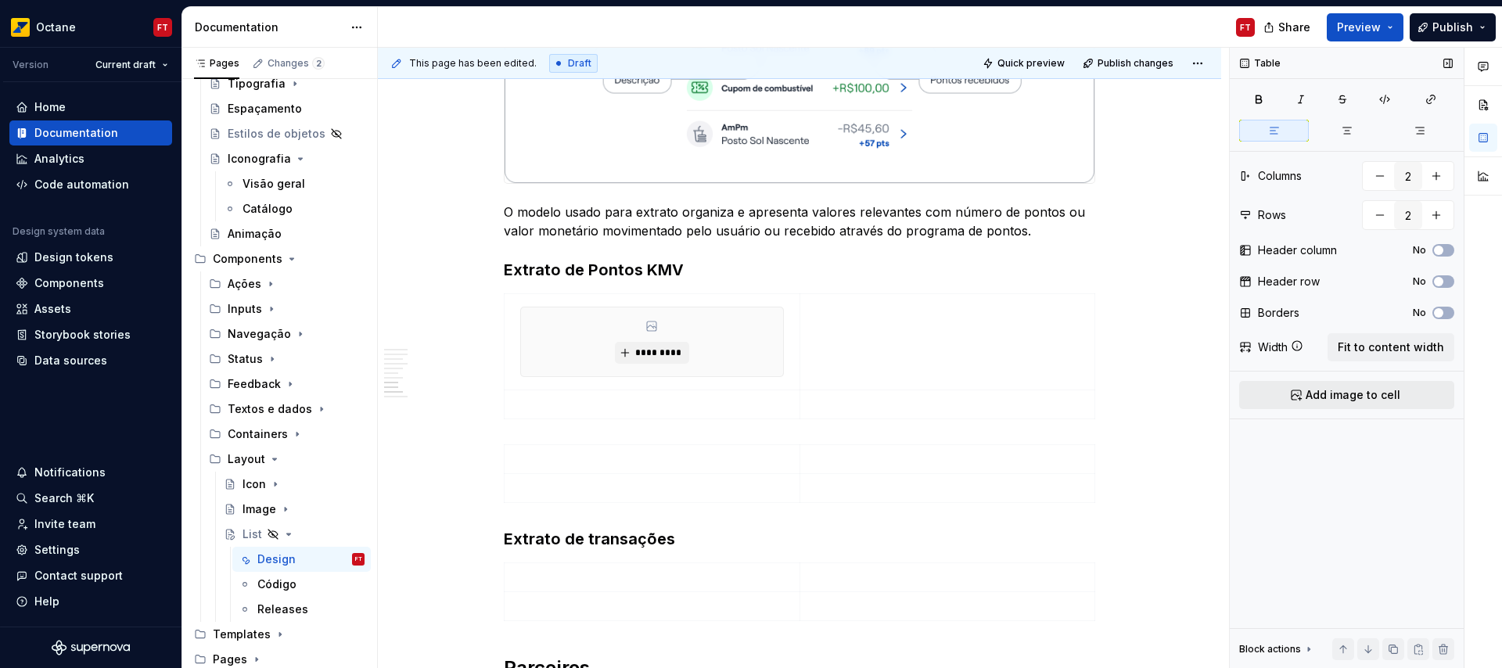
click at [1361, 399] on span "Add image to cell" at bounding box center [1353, 395] width 95 height 16
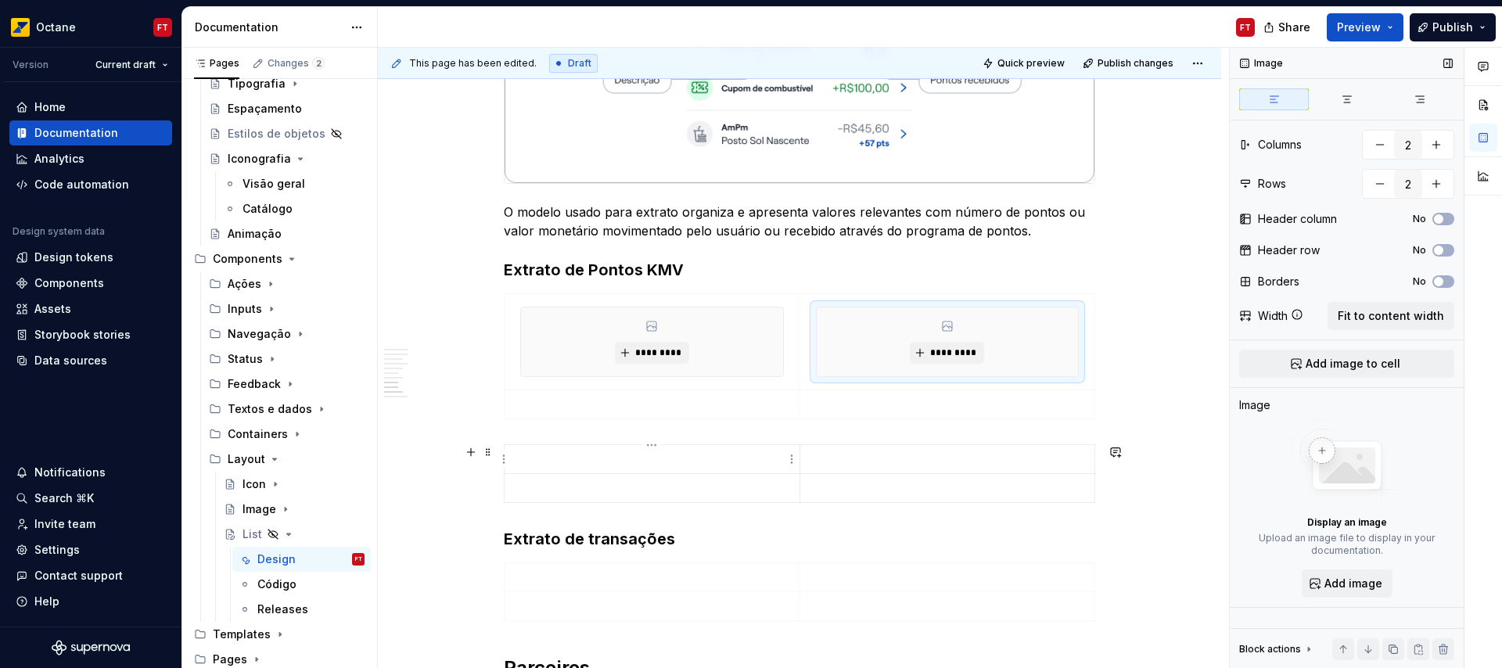
drag, startPoint x: 616, startPoint y: 466, endPoint x: 638, endPoint y: 469, distance: 22.8
click at [616, 466] on p at bounding box center [652, 459] width 276 height 16
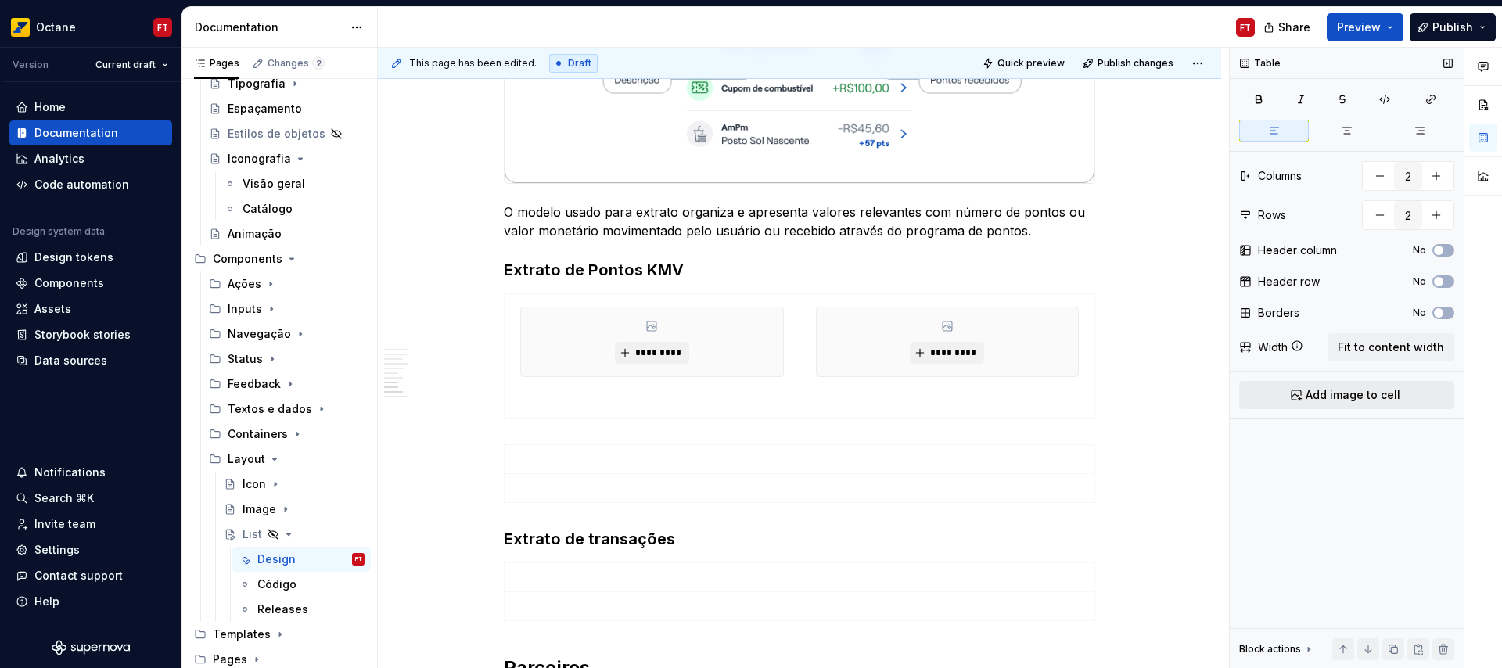
click at [1317, 399] on span "Add image to cell" at bounding box center [1353, 395] width 95 height 16
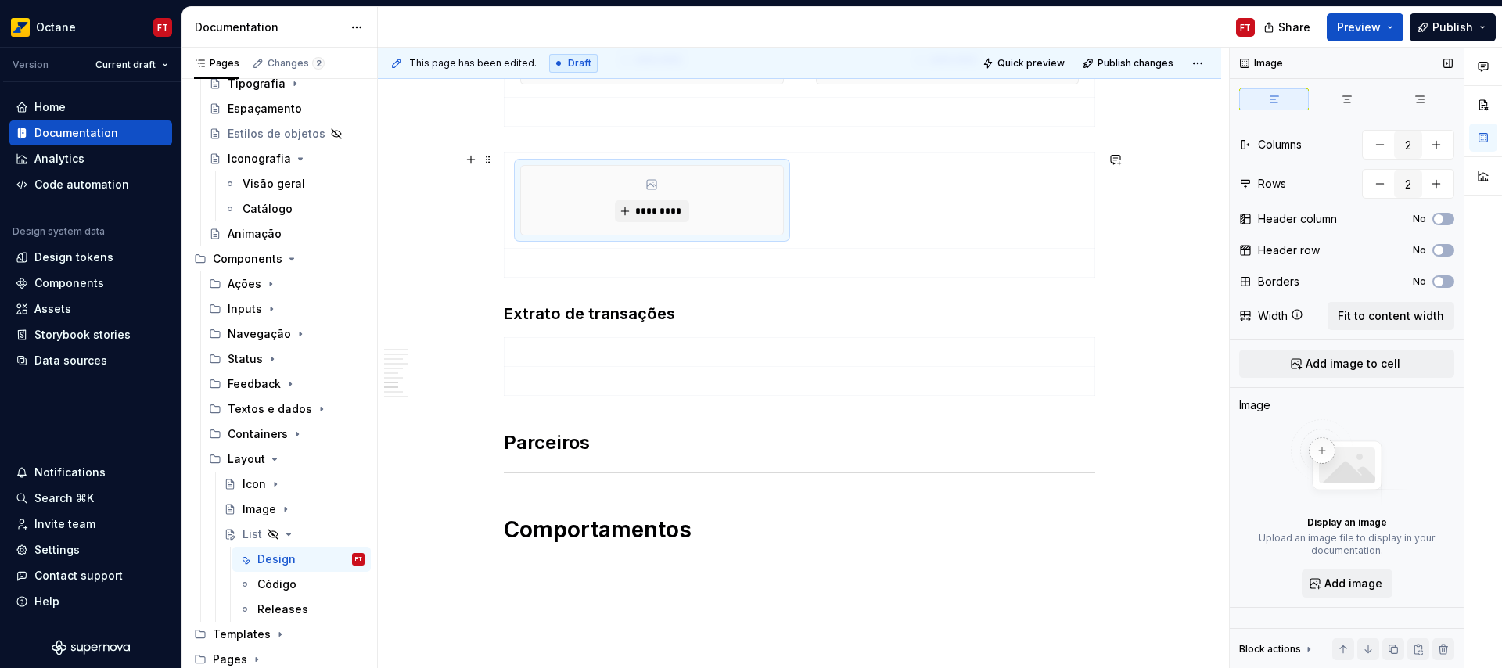
scroll to position [3104, 0]
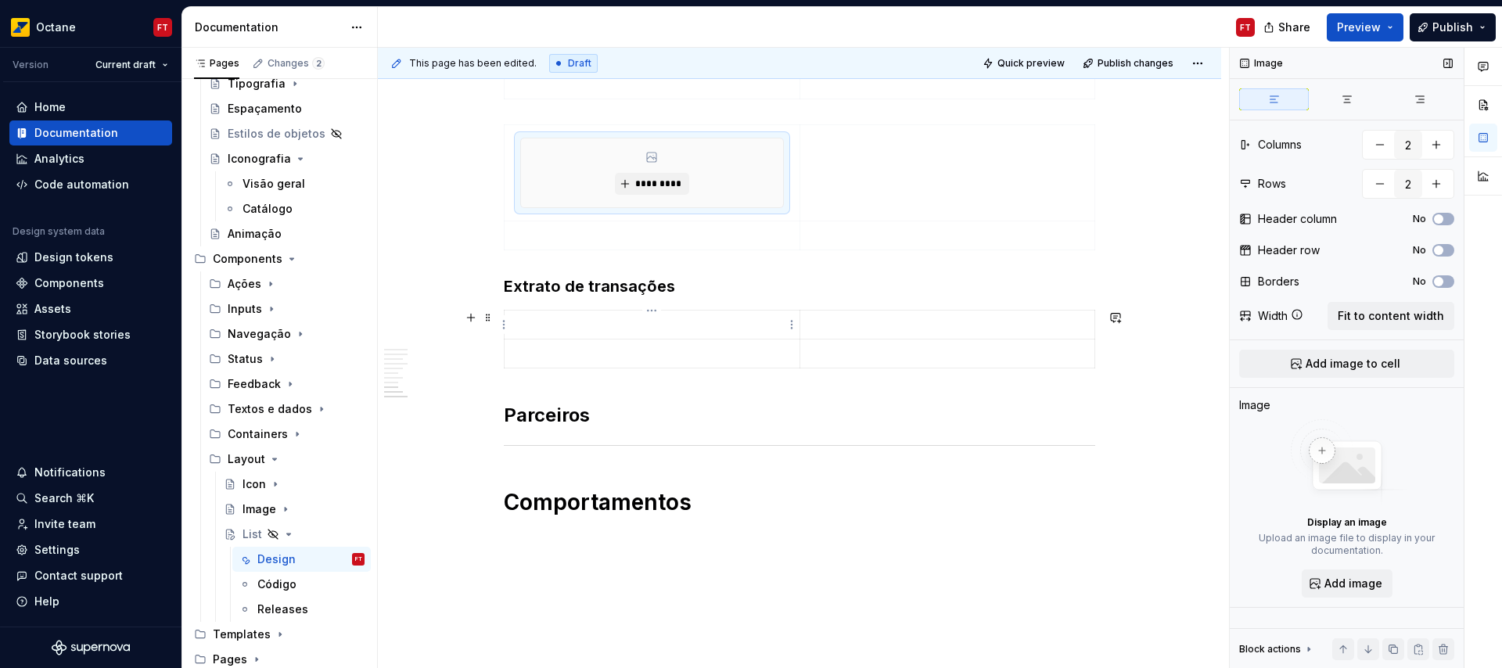
click at [613, 325] on p at bounding box center [652, 325] width 276 height 16
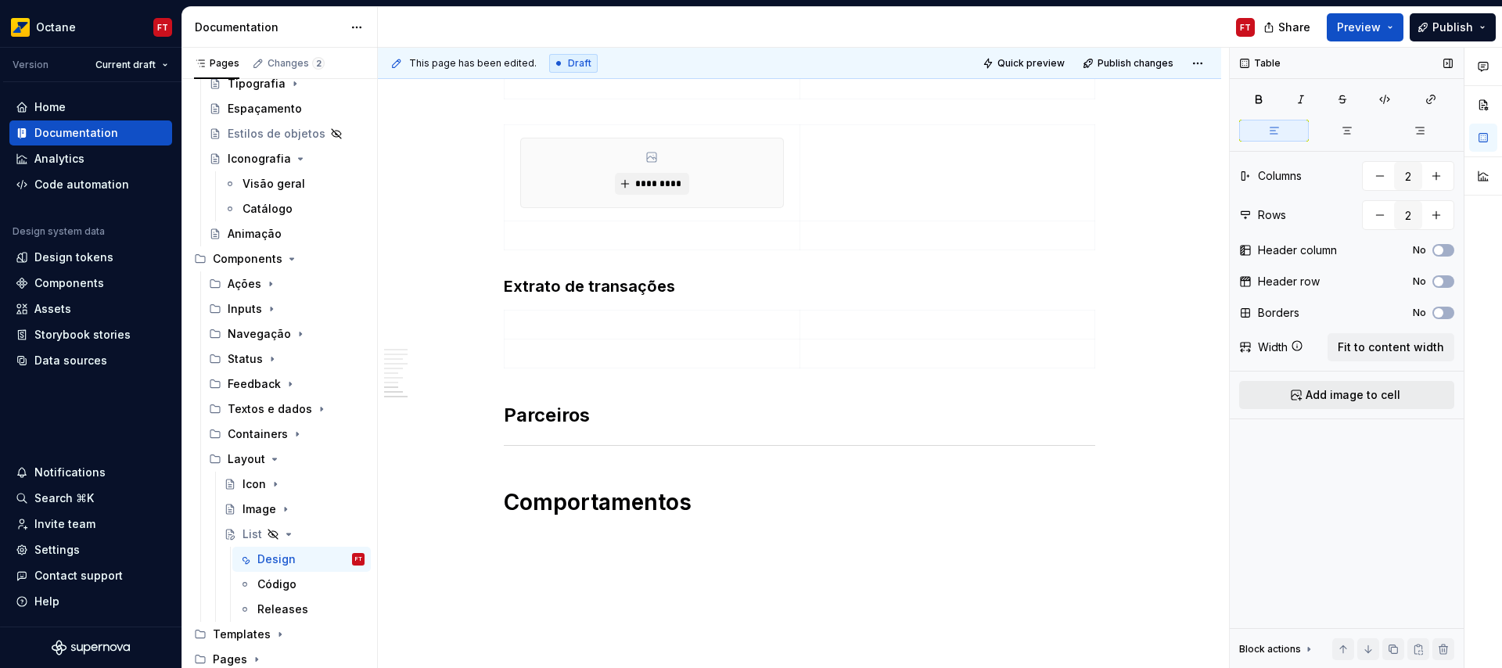
click at [1374, 385] on button "Add image to cell" at bounding box center [1346, 395] width 215 height 28
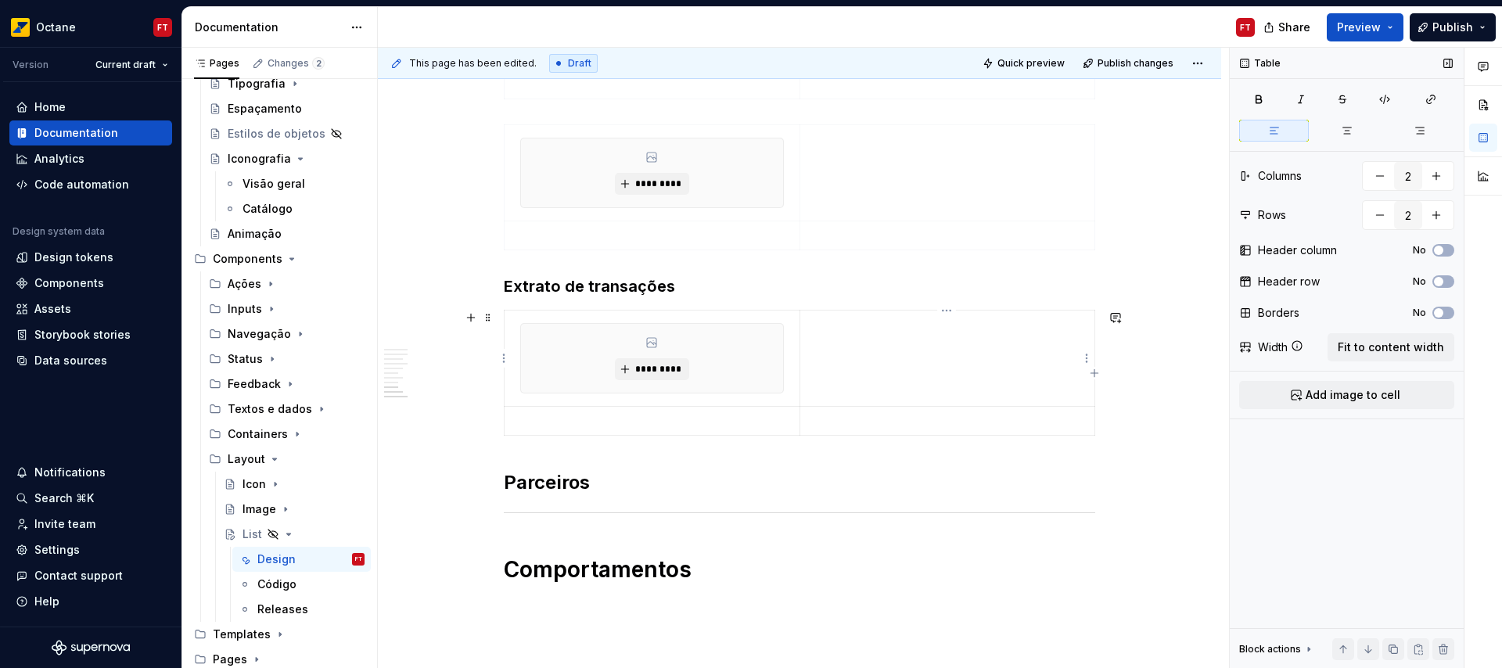
click at [969, 361] on td at bounding box center [946, 359] width 295 height 96
click at [1305, 393] on button "Add image to cell" at bounding box center [1346, 395] width 215 height 28
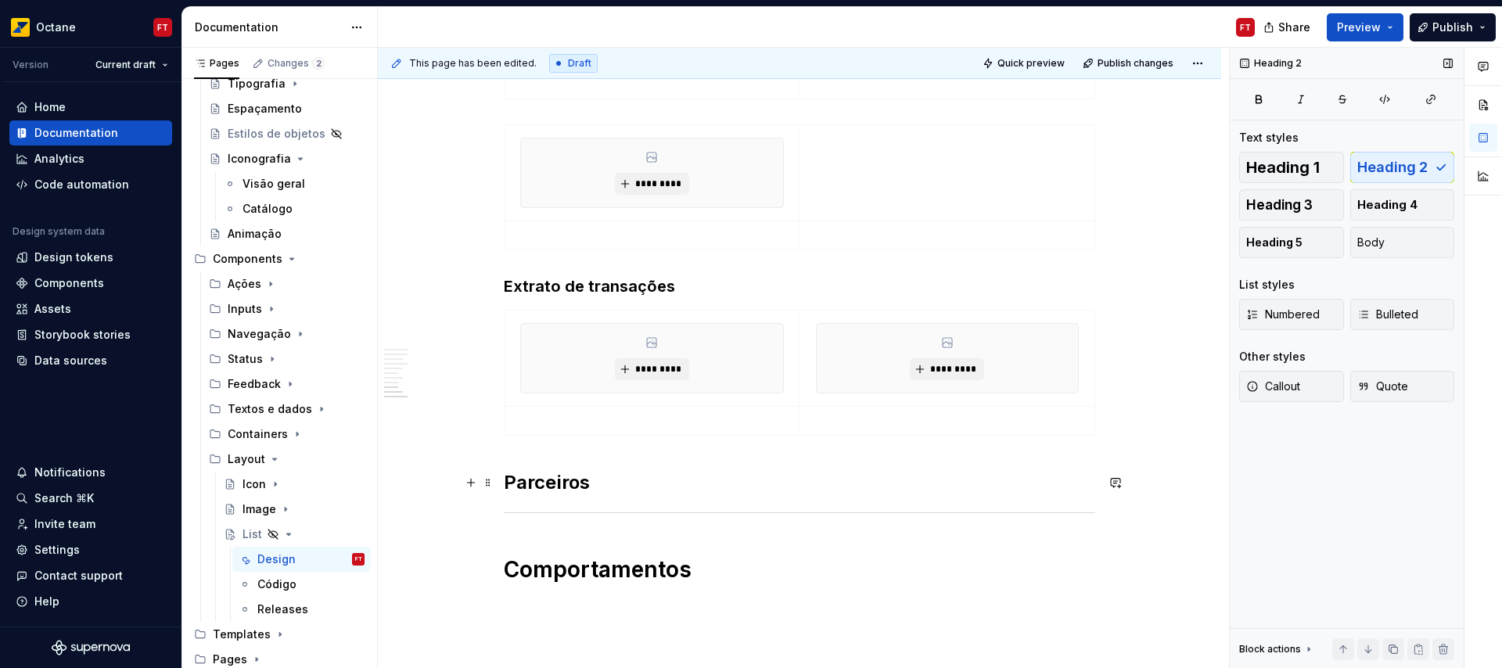
click at [678, 487] on h2 "Parceiros" at bounding box center [799, 482] width 591 height 25
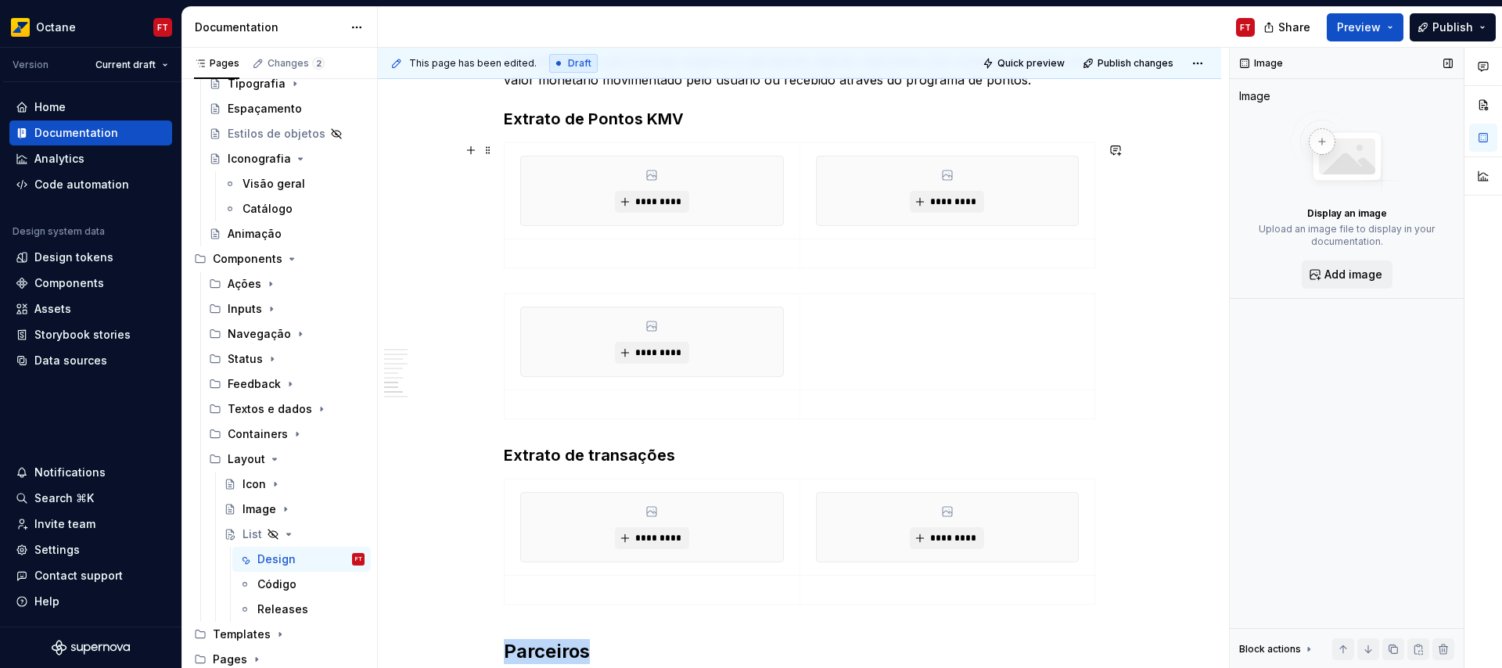
scroll to position [2930, 0]
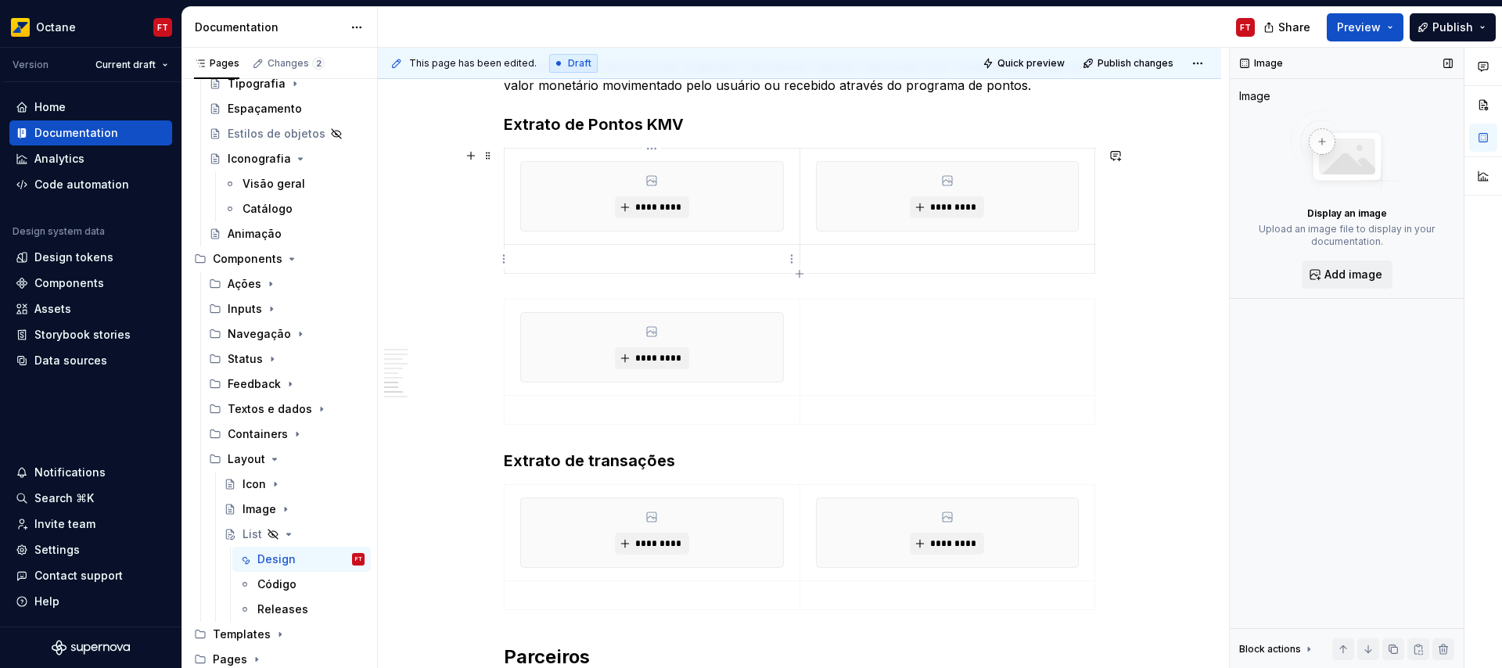
click at [573, 250] on td at bounding box center [653, 259] width 296 height 29
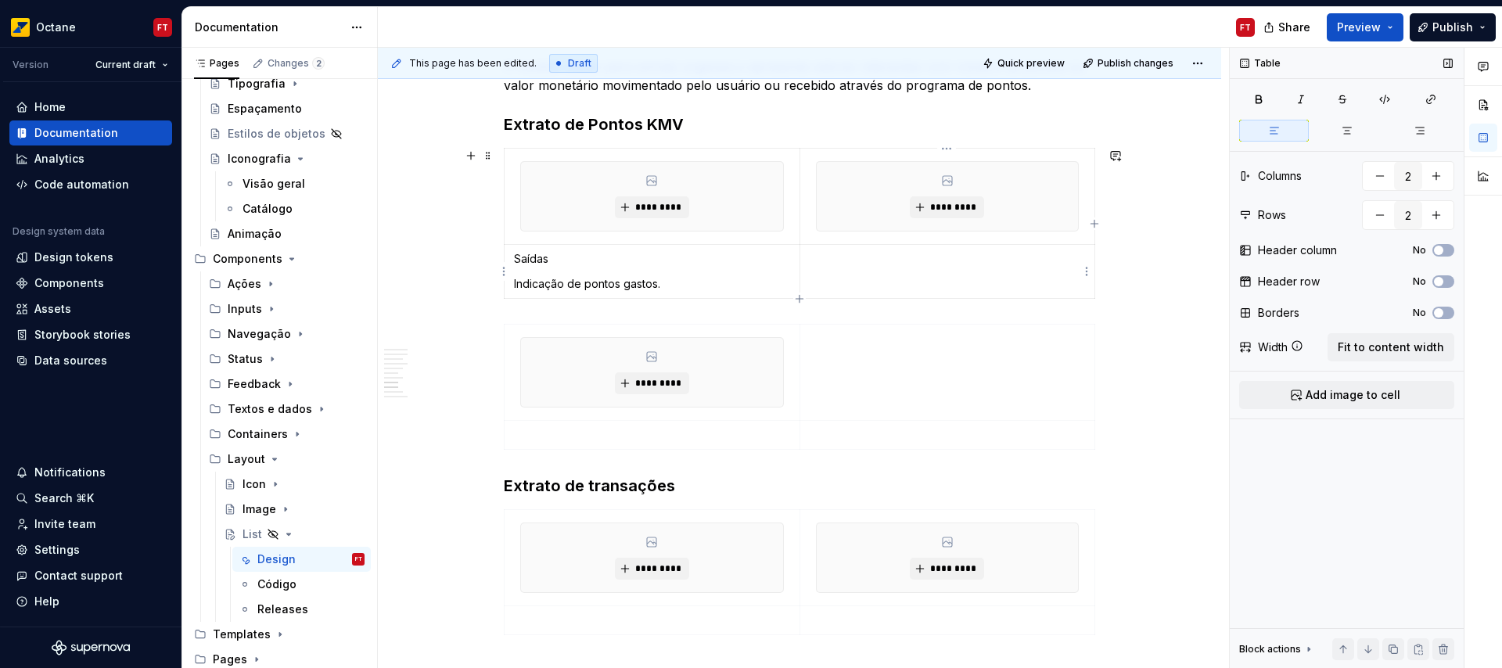
drag, startPoint x: 848, startPoint y: 260, endPoint x: 831, endPoint y: 262, distance: 17.3
click at [848, 260] on p at bounding box center [948, 259] width 276 height 16
click at [823, 287] on td "Entradas" at bounding box center [947, 272] width 296 height 54
click at [842, 275] on td "Entradas" at bounding box center [947, 272] width 296 height 54
click at [811, 285] on td "Entradas" at bounding box center [947, 272] width 296 height 54
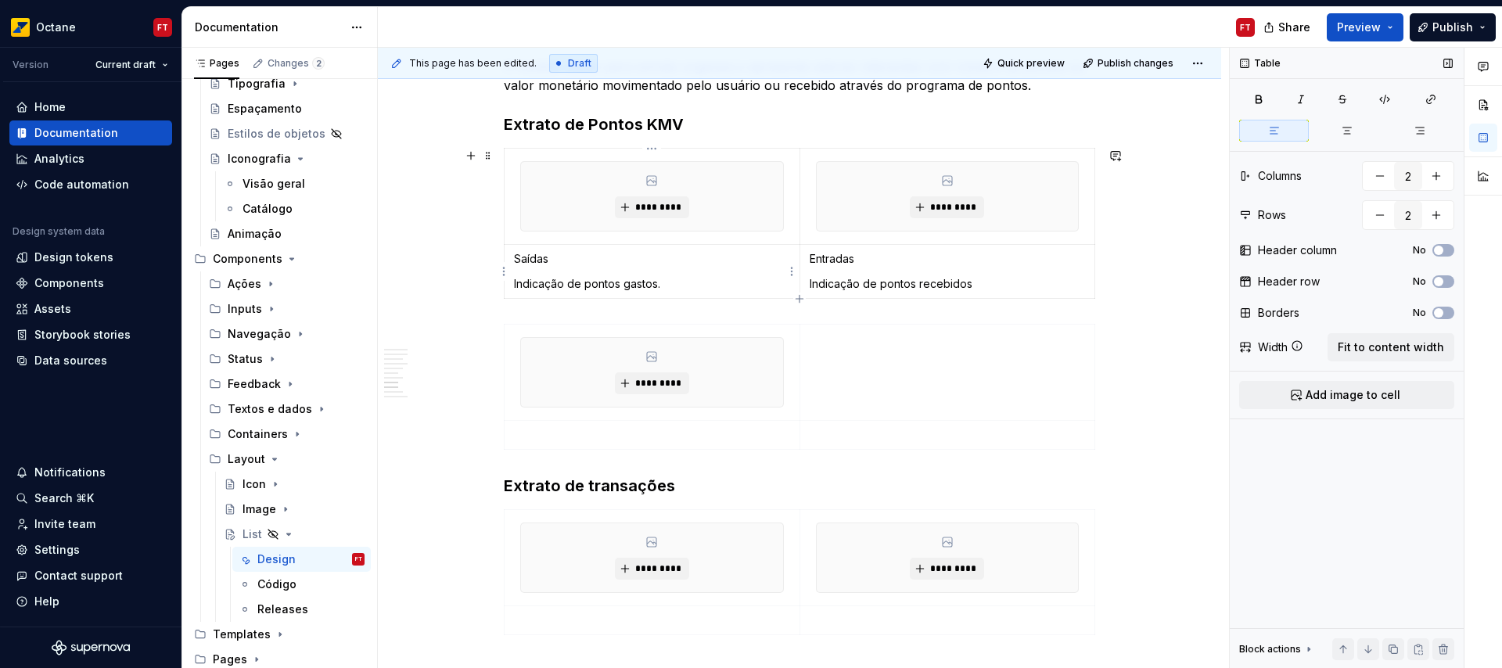
click at [537, 266] on p "Saídas" at bounding box center [652, 259] width 276 height 16
click at [537, 260] on p "Saídas" at bounding box center [652, 259] width 276 height 16
click at [537, 259] on p "Saídas" at bounding box center [652, 259] width 276 height 16
click at [825, 257] on p "Entradas" at bounding box center [948, 259] width 276 height 16
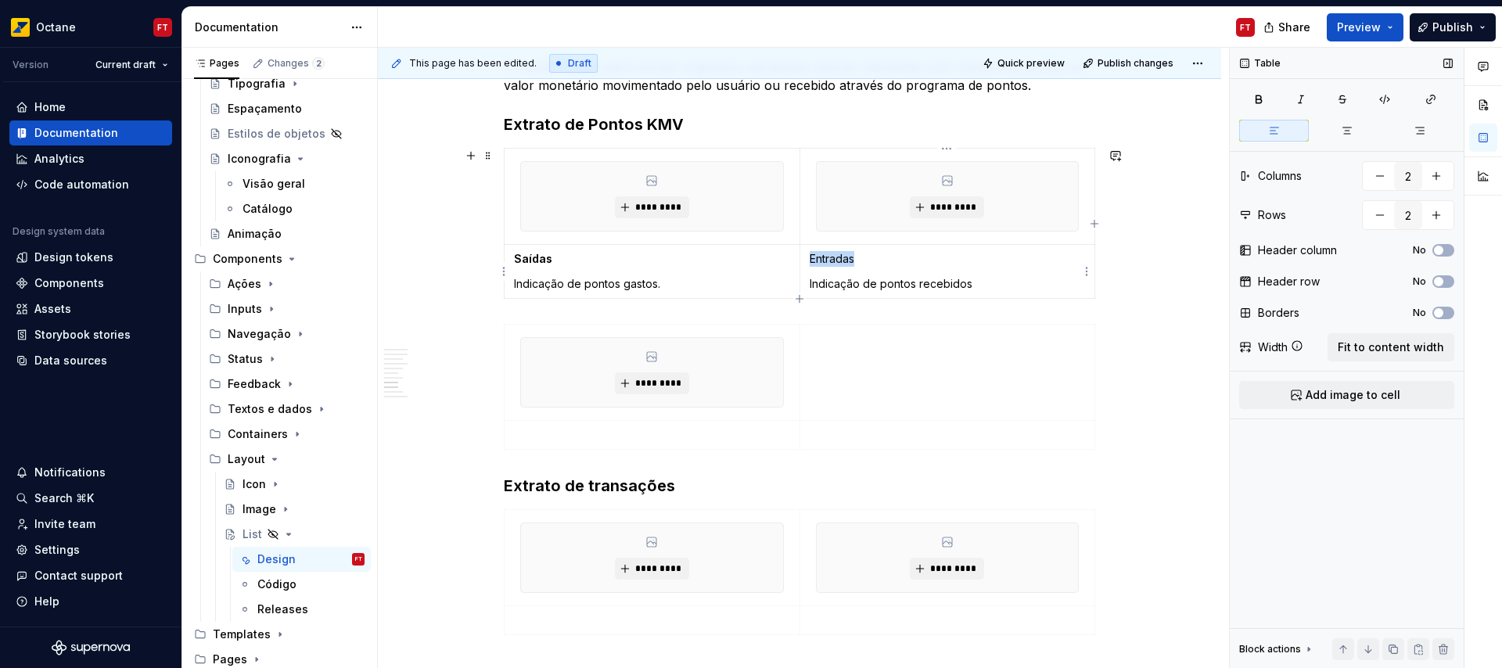
click at [825, 257] on p "Entradas" at bounding box center [948, 259] width 276 height 16
click at [599, 431] on p at bounding box center [652, 435] width 276 height 16
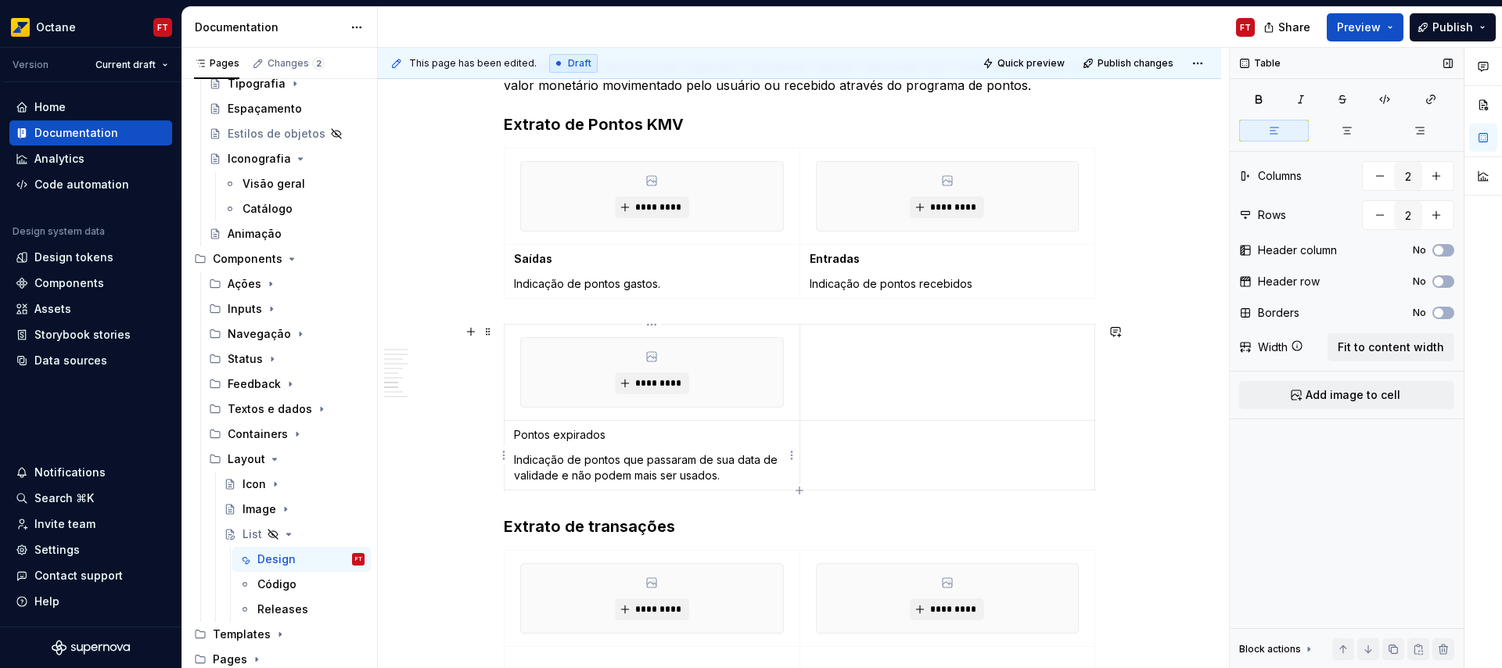
click at [534, 435] on p "Pontos expirados" at bounding box center [652, 435] width 276 height 16
click at [568, 437] on p "Pontos expirados" at bounding box center [652, 435] width 276 height 16
drag, startPoint x: 568, startPoint y: 437, endPoint x: 534, endPoint y: 440, distance: 33.9
click at [534, 440] on p "Pontos expirados" at bounding box center [652, 435] width 276 height 16
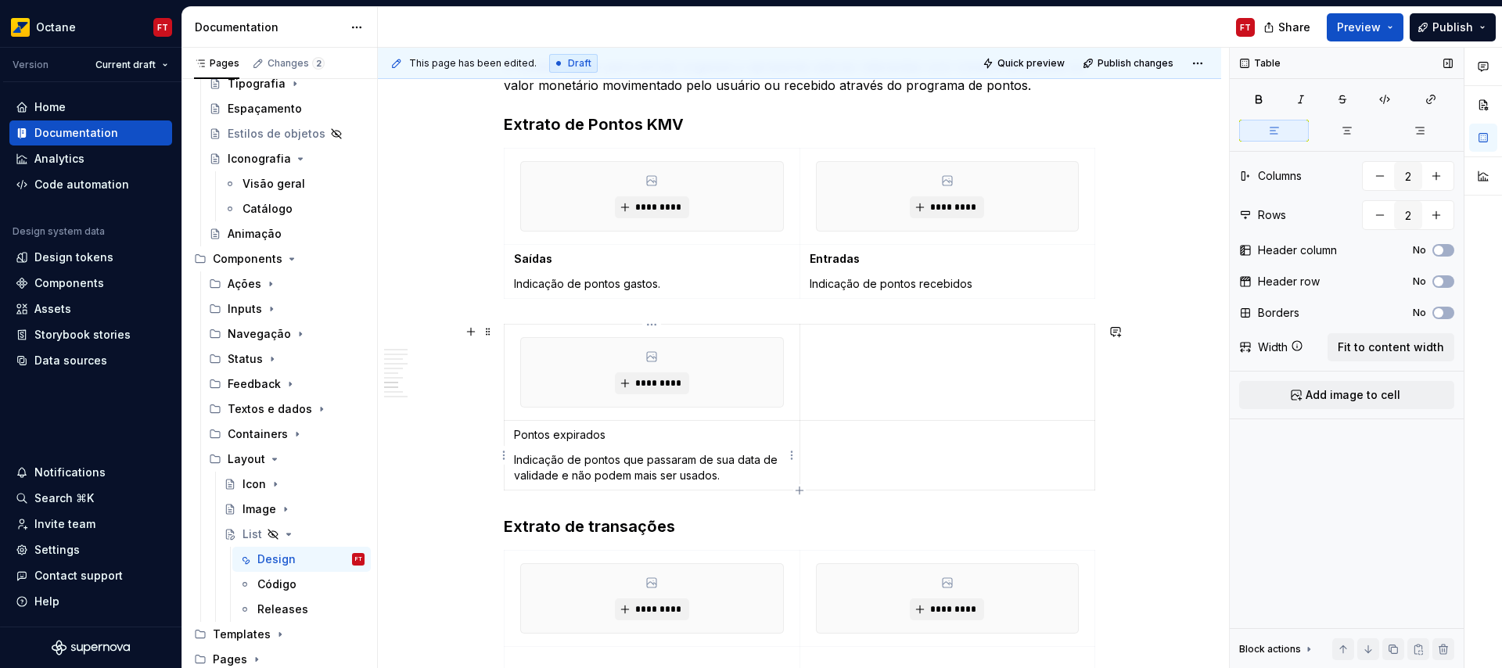
click at [524, 439] on p "Pontos expirados" at bounding box center [652, 435] width 276 height 16
drag, startPoint x: 524, startPoint y: 439, endPoint x: 568, endPoint y: 437, distance: 43.8
click at [568, 437] on p "Pontos expirados" at bounding box center [652, 435] width 276 height 16
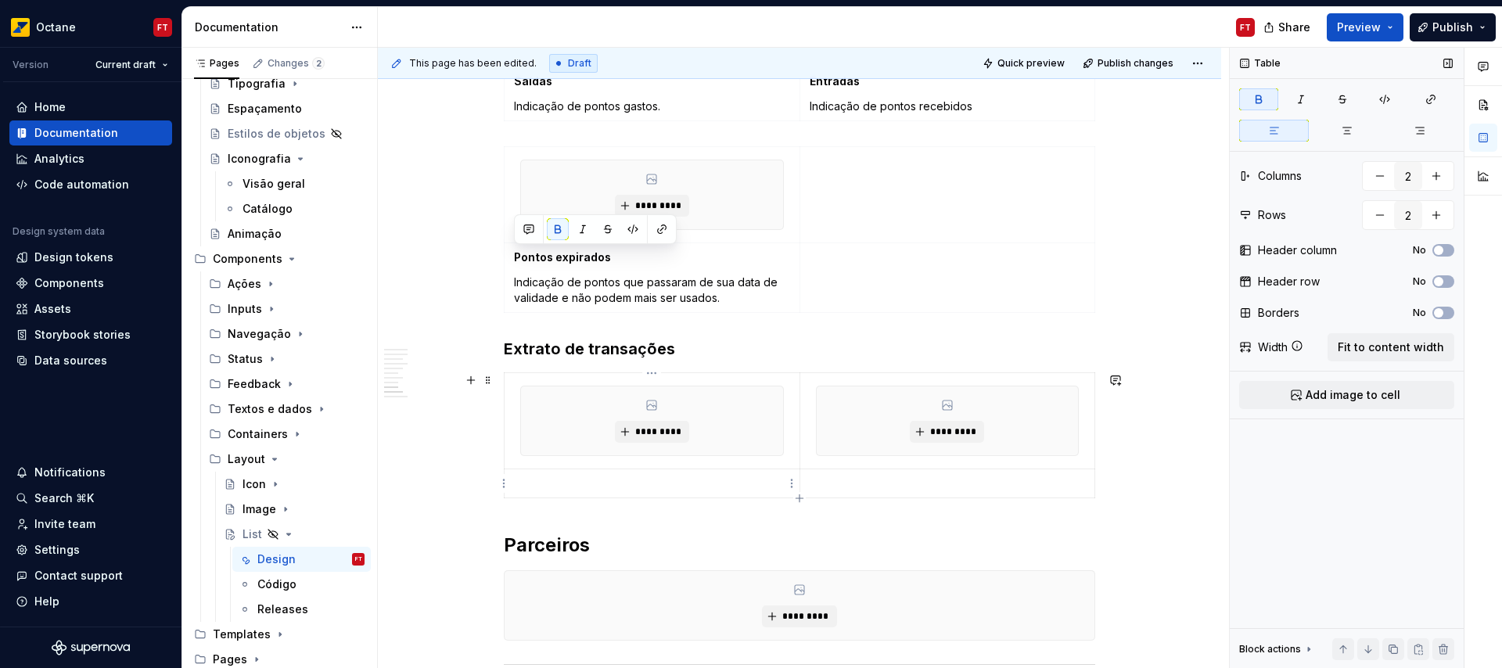
scroll to position [3124, 0]
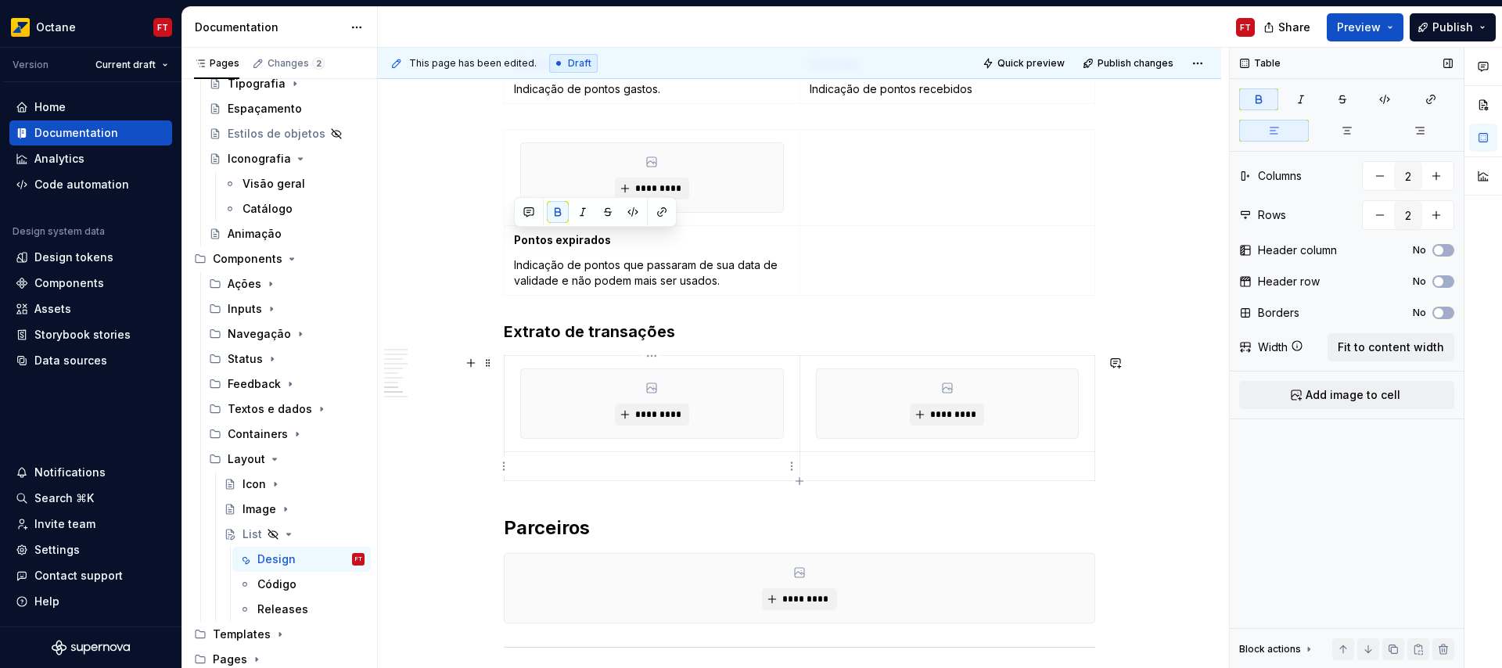
click at [579, 467] on p at bounding box center [652, 466] width 276 height 16
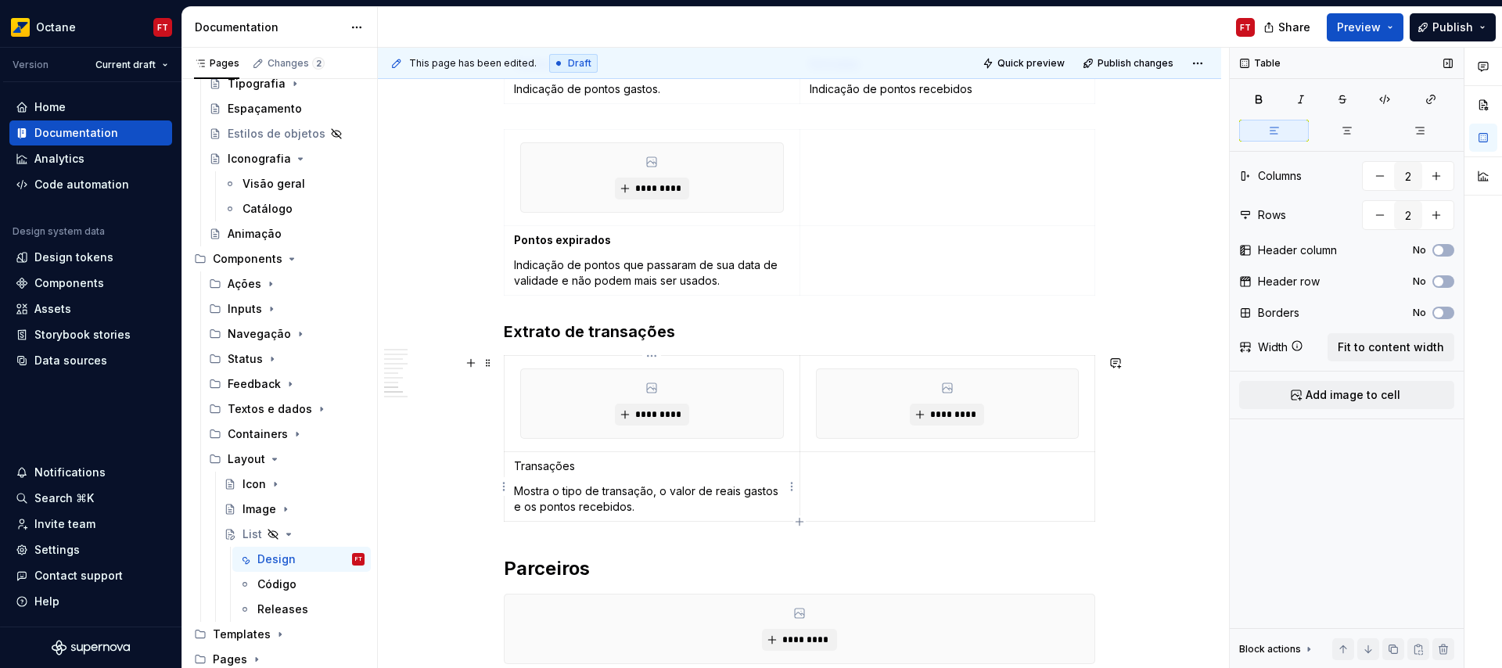
click at [540, 462] on p "Transações" at bounding box center [652, 466] width 276 height 16
click at [541, 462] on p "Transações" at bounding box center [652, 466] width 276 height 16
drag, startPoint x: 837, startPoint y: 474, endPoint x: 826, endPoint y: 479, distance: 11.9
click at [837, 474] on td at bounding box center [947, 487] width 296 height 70
click at [849, 504] on td "Cupons" at bounding box center [947, 487] width 296 height 70
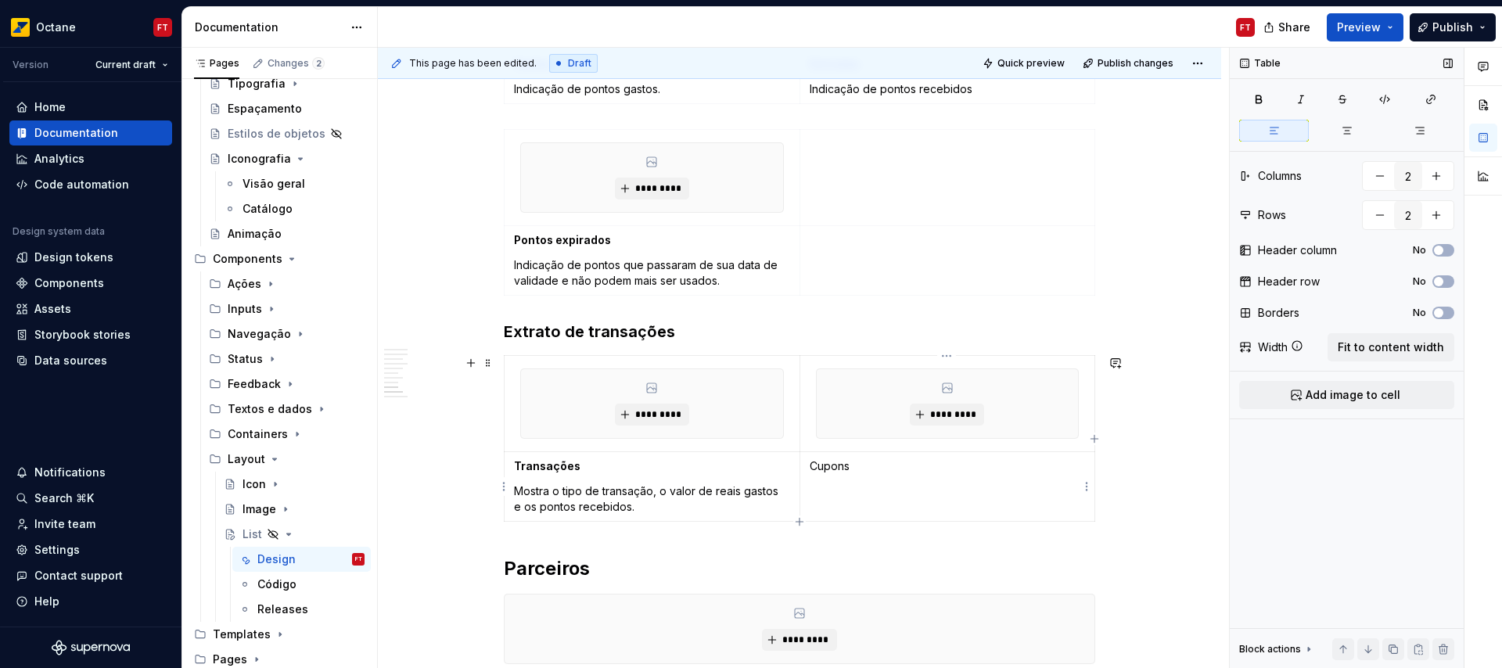
click at [816, 494] on td "Cupons" at bounding box center [947, 487] width 296 height 70
click at [829, 468] on p "Cupons" at bounding box center [948, 466] width 276 height 16
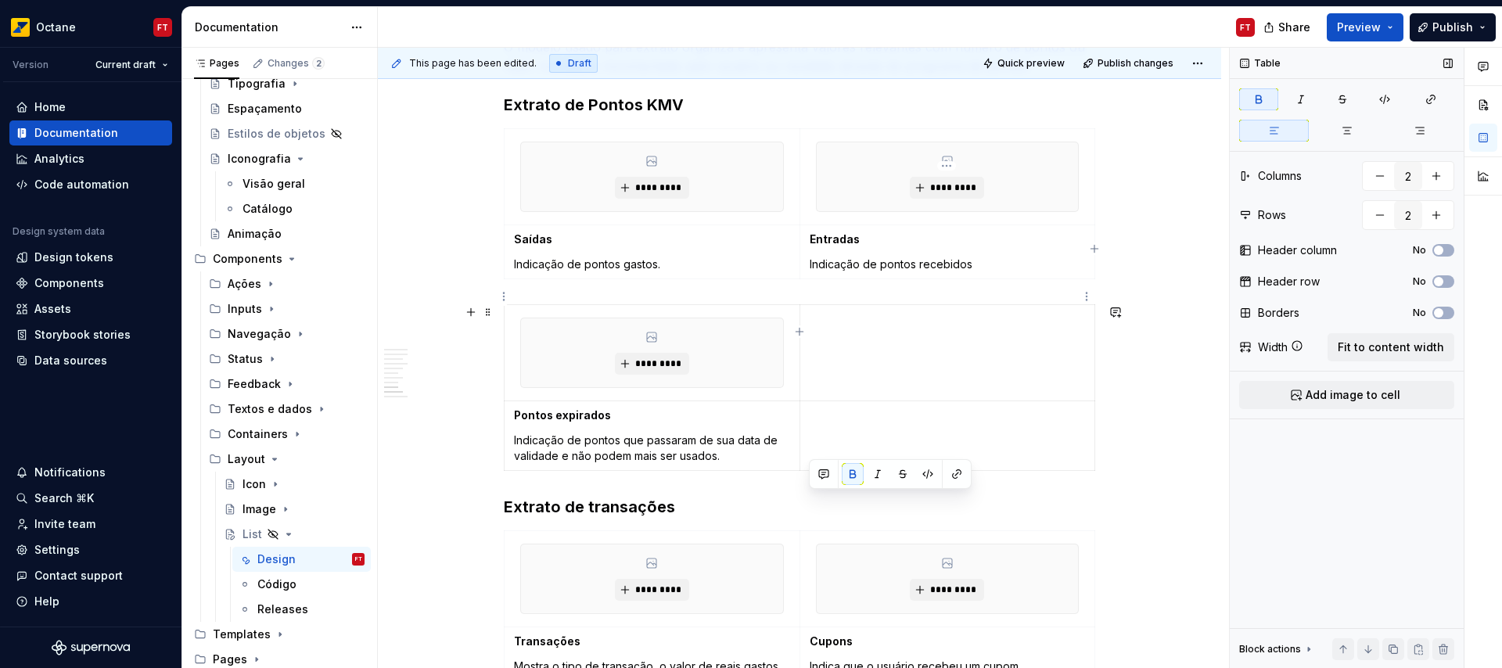
scroll to position [2799, 0]
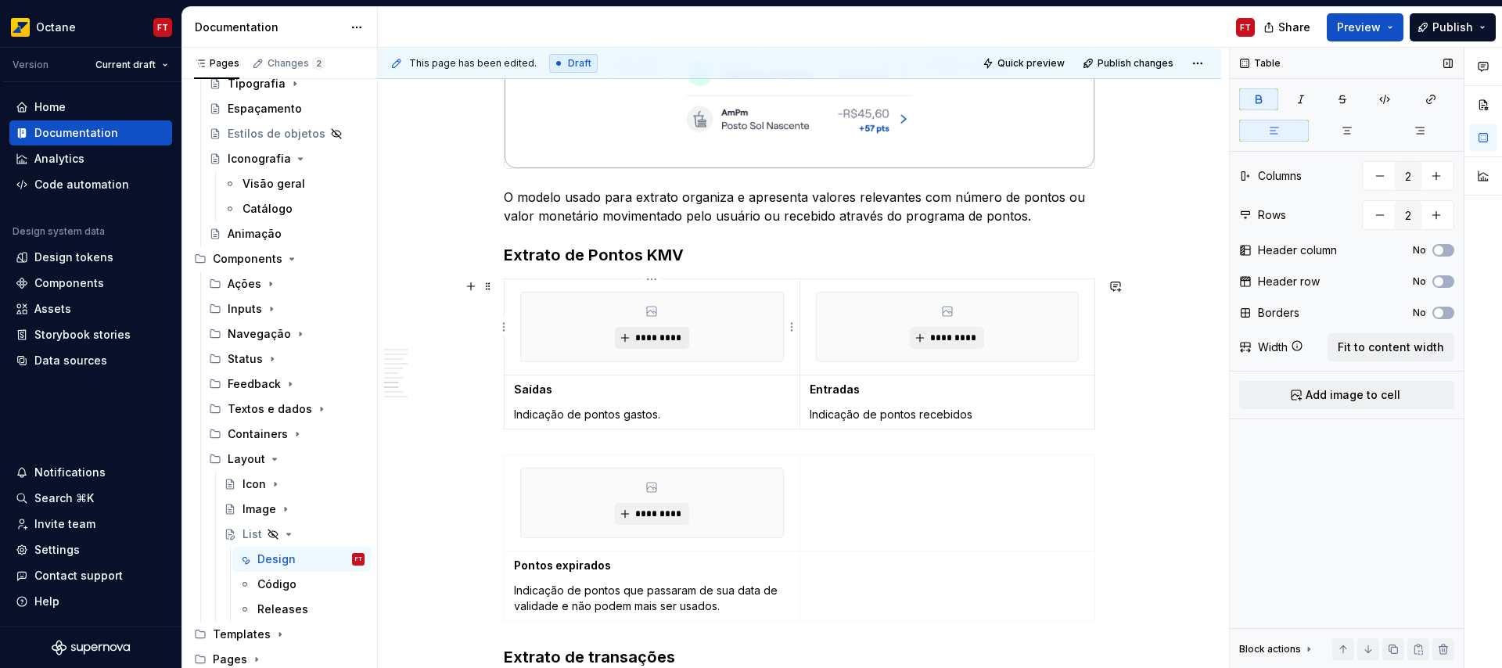
click at [672, 337] on span "*********" at bounding box center [658, 338] width 48 height 13
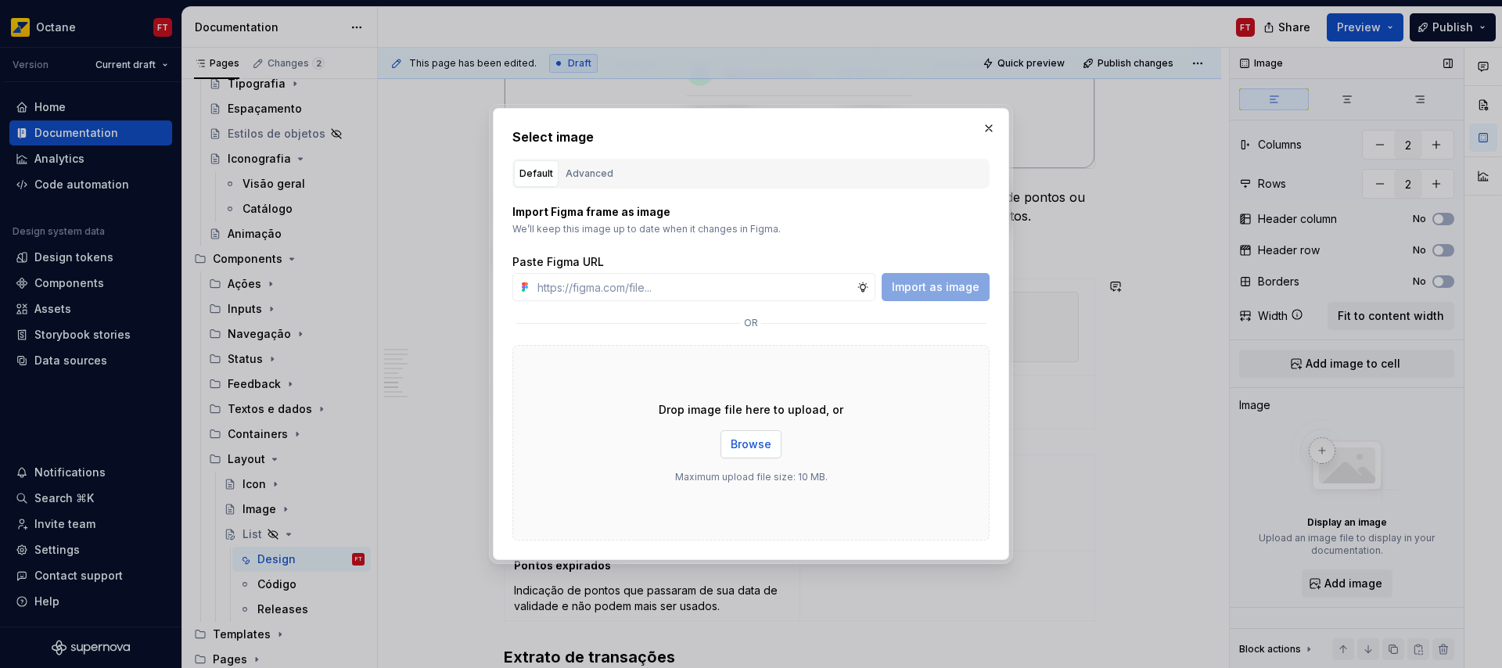
click at [739, 441] on span "Browse" at bounding box center [751, 445] width 41 height 16
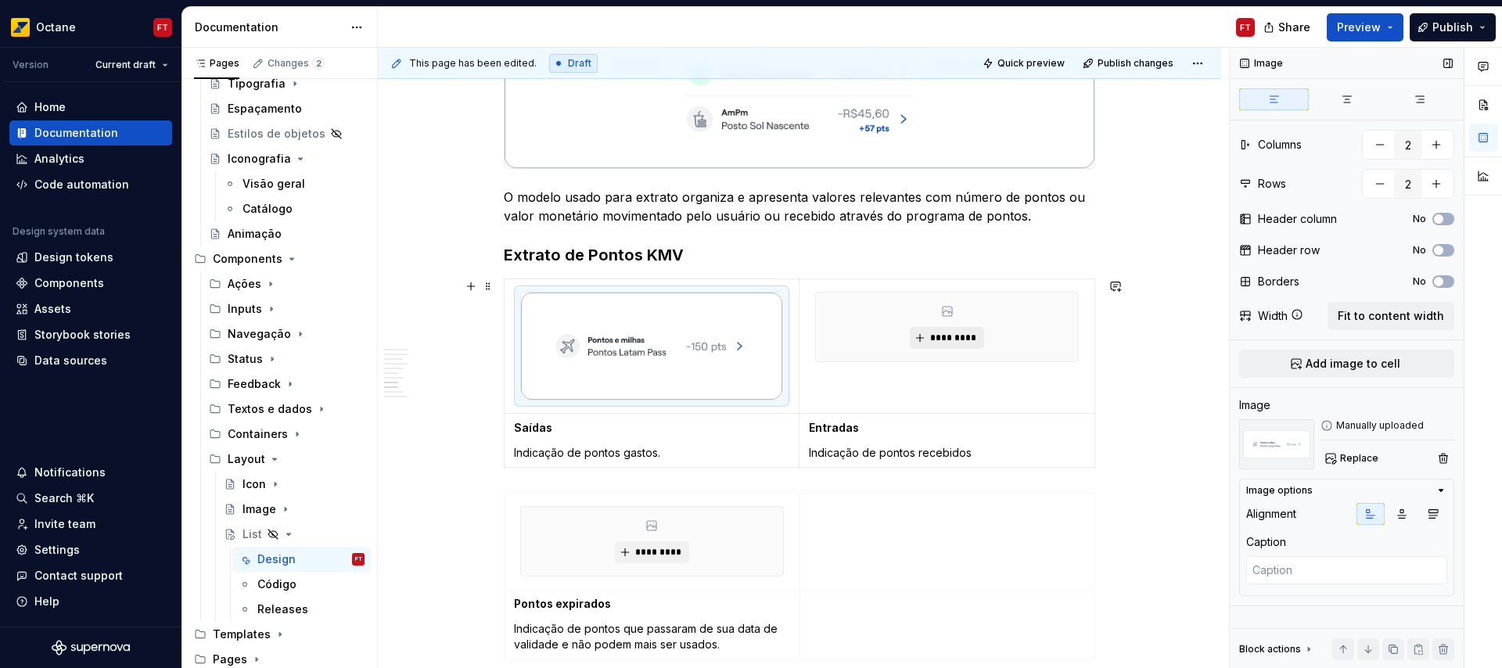
click at [943, 335] on span "*********" at bounding box center [953, 338] width 48 height 13
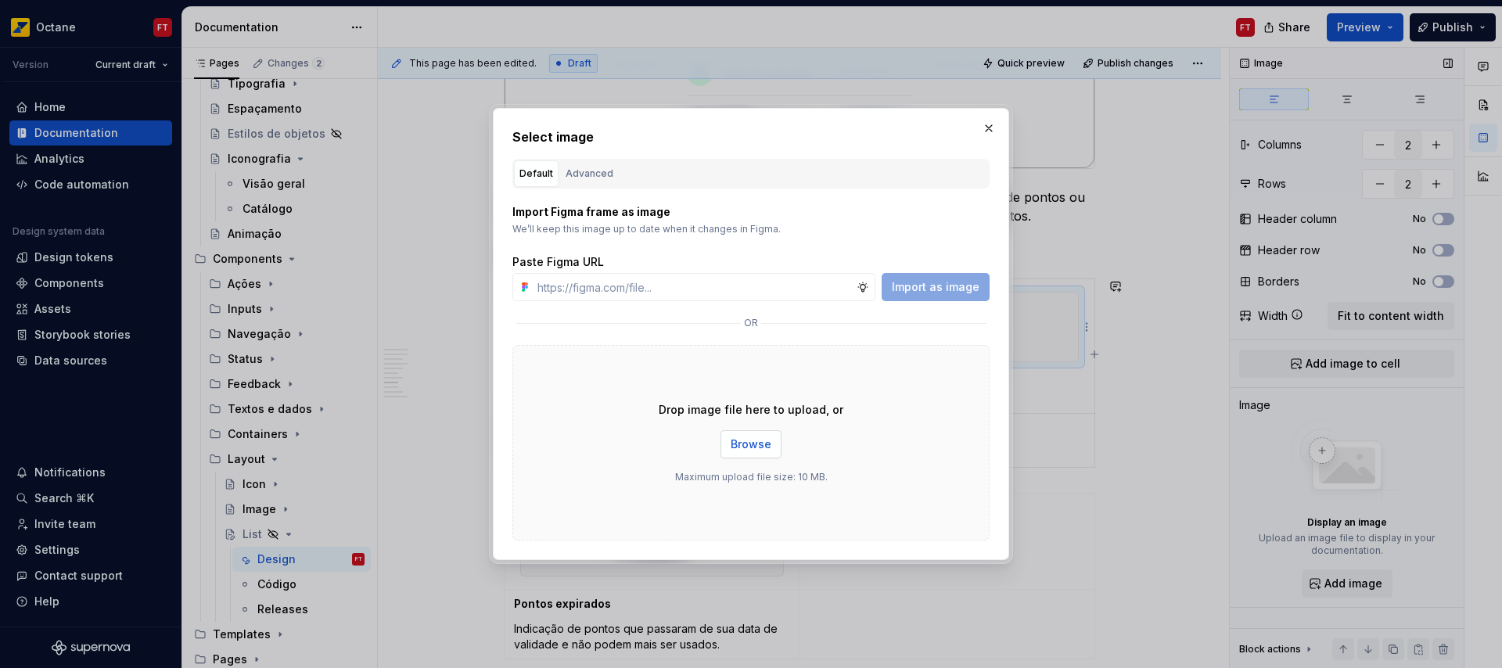
click at [737, 439] on span "Browse" at bounding box center [751, 445] width 41 height 16
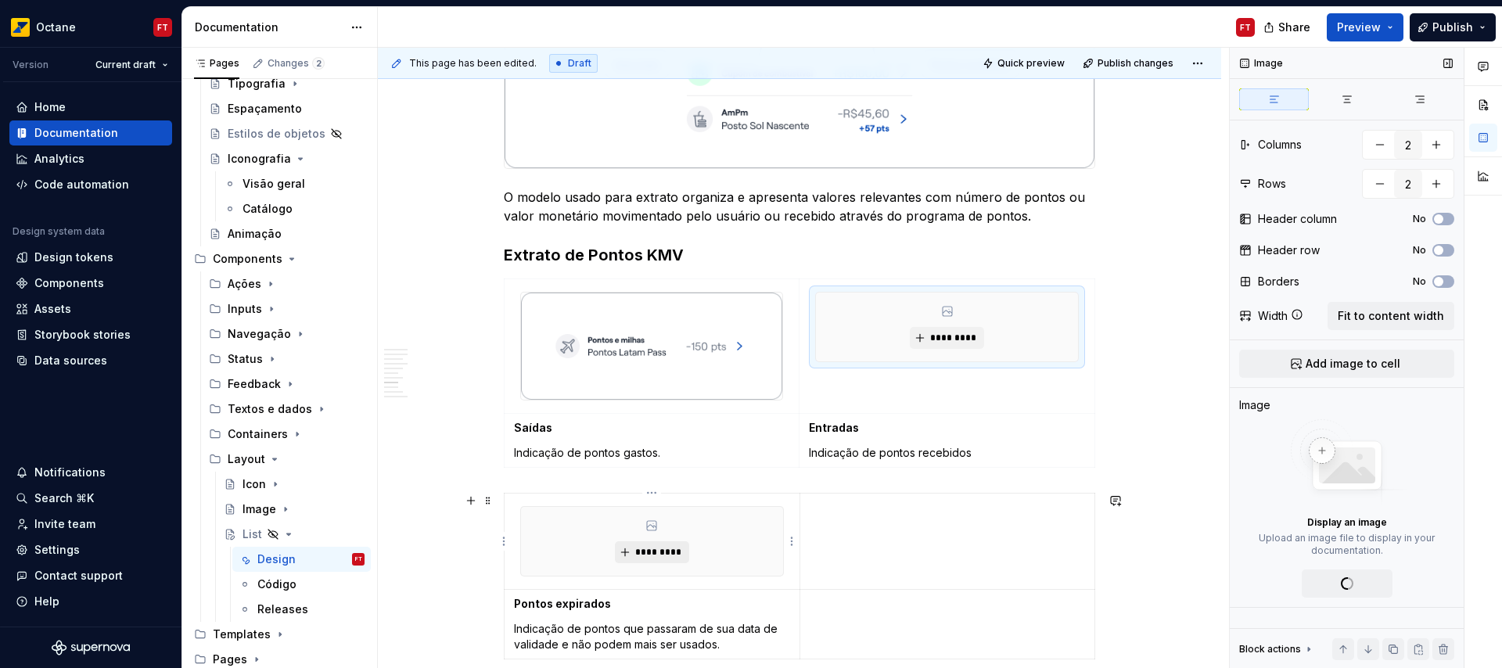
click at [657, 555] on span "*********" at bounding box center [658, 552] width 48 height 13
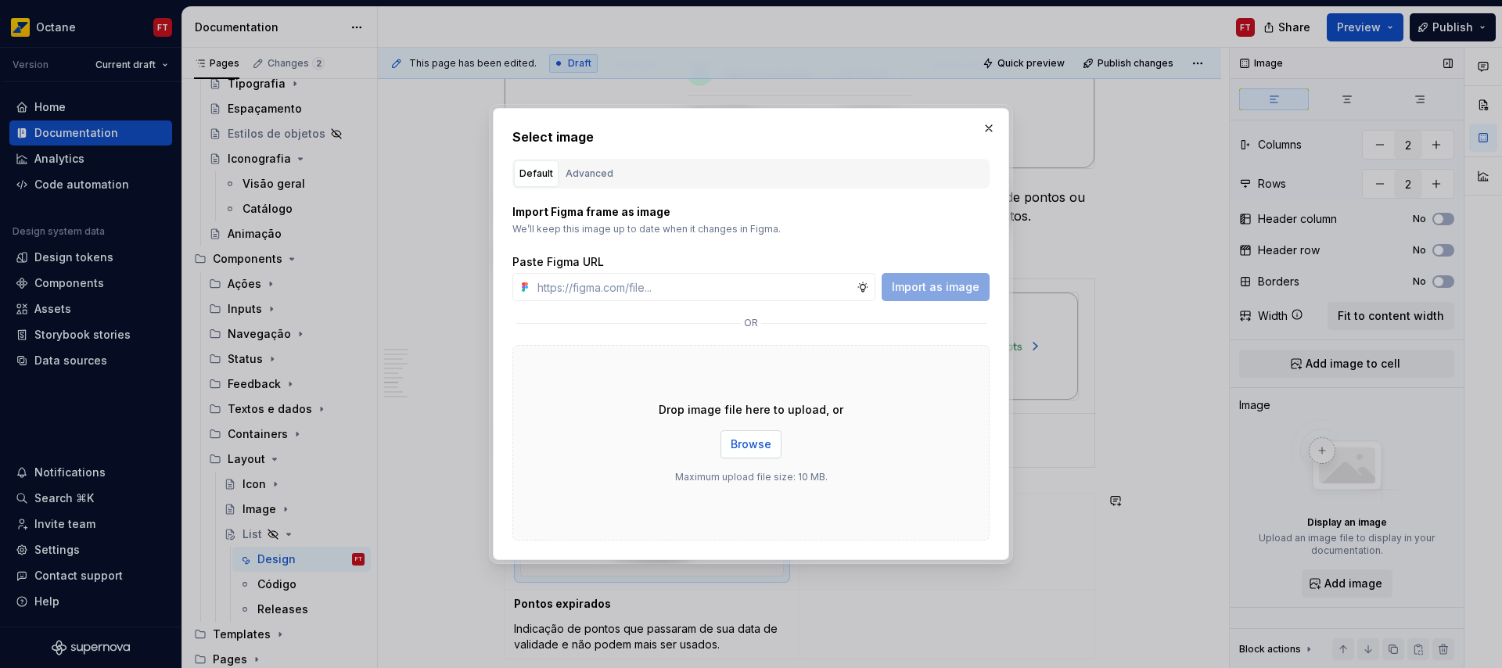
click at [760, 441] on span "Browse" at bounding box center [751, 445] width 41 height 16
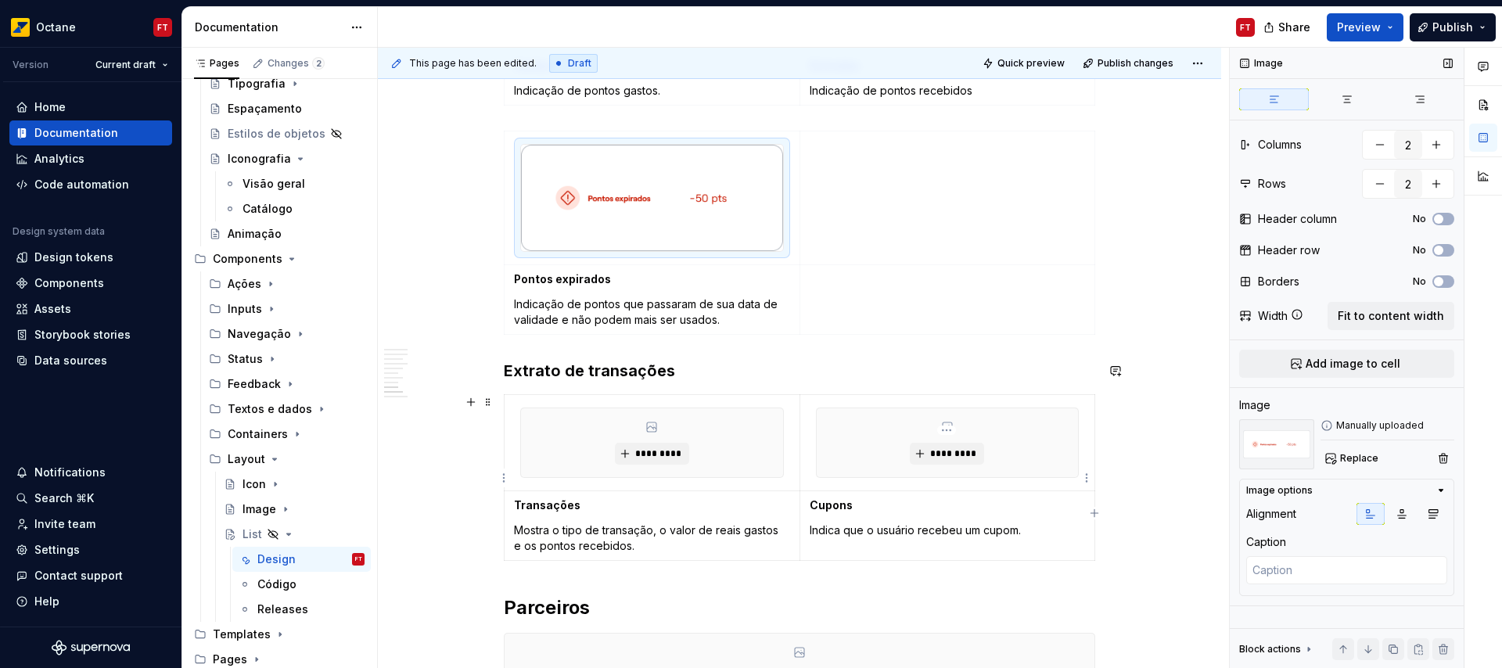
scroll to position [3228, 0]
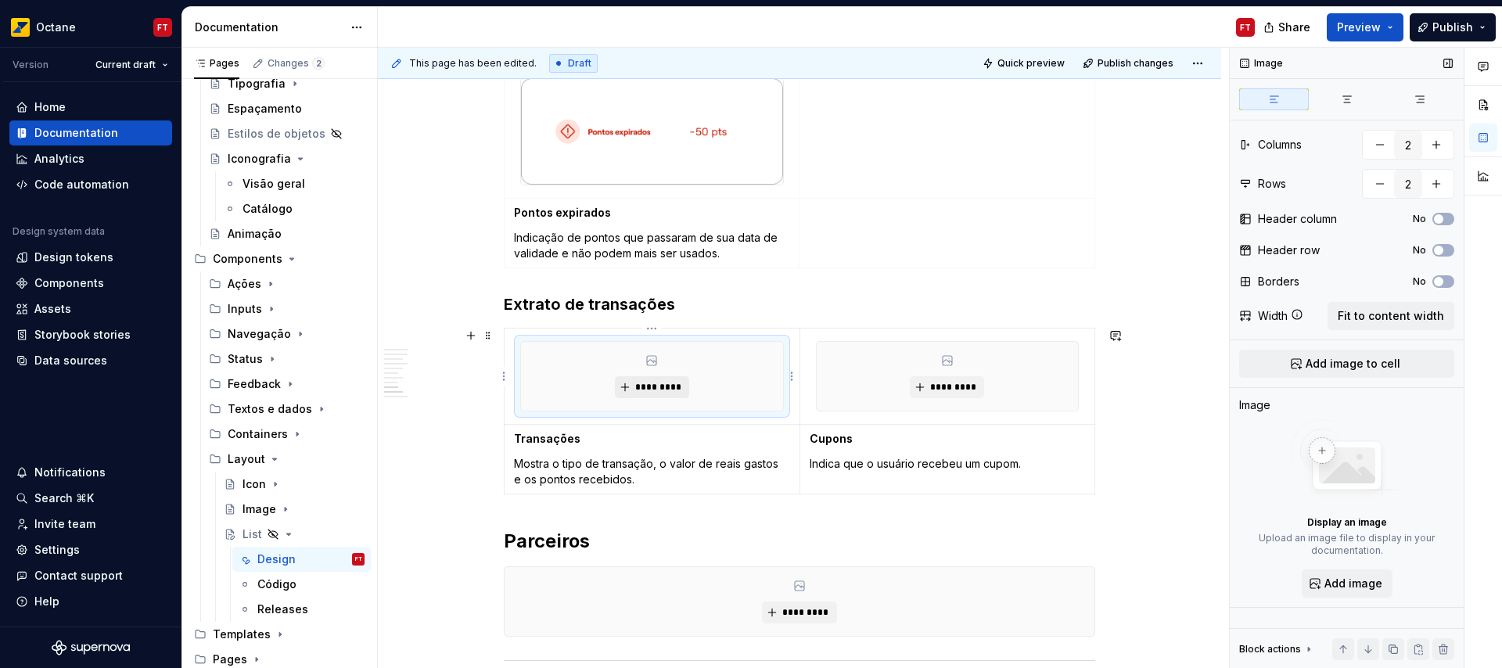
click at [634, 390] on span "*********" at bounding box center [658, 387] width 48 height 13
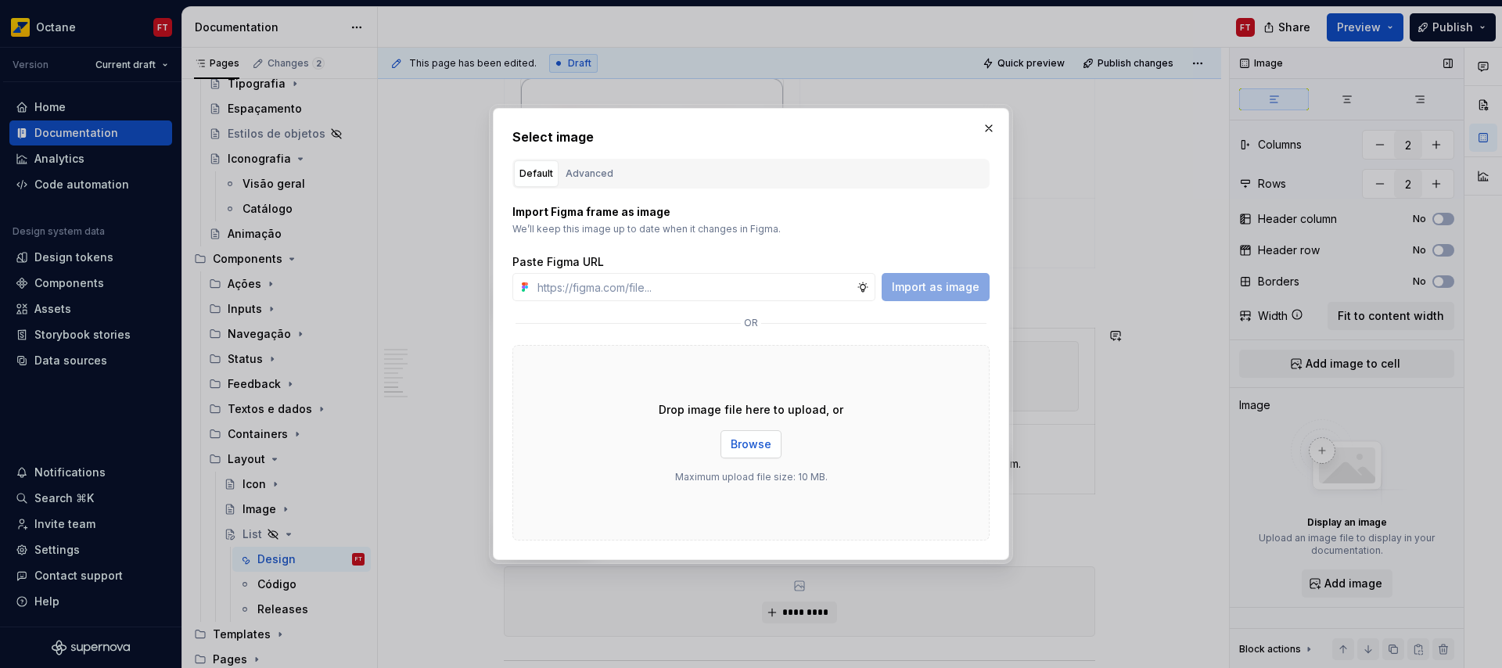
click at [745, 440] on span "Browse" at bounding box center [751, 445] width 41 height 16
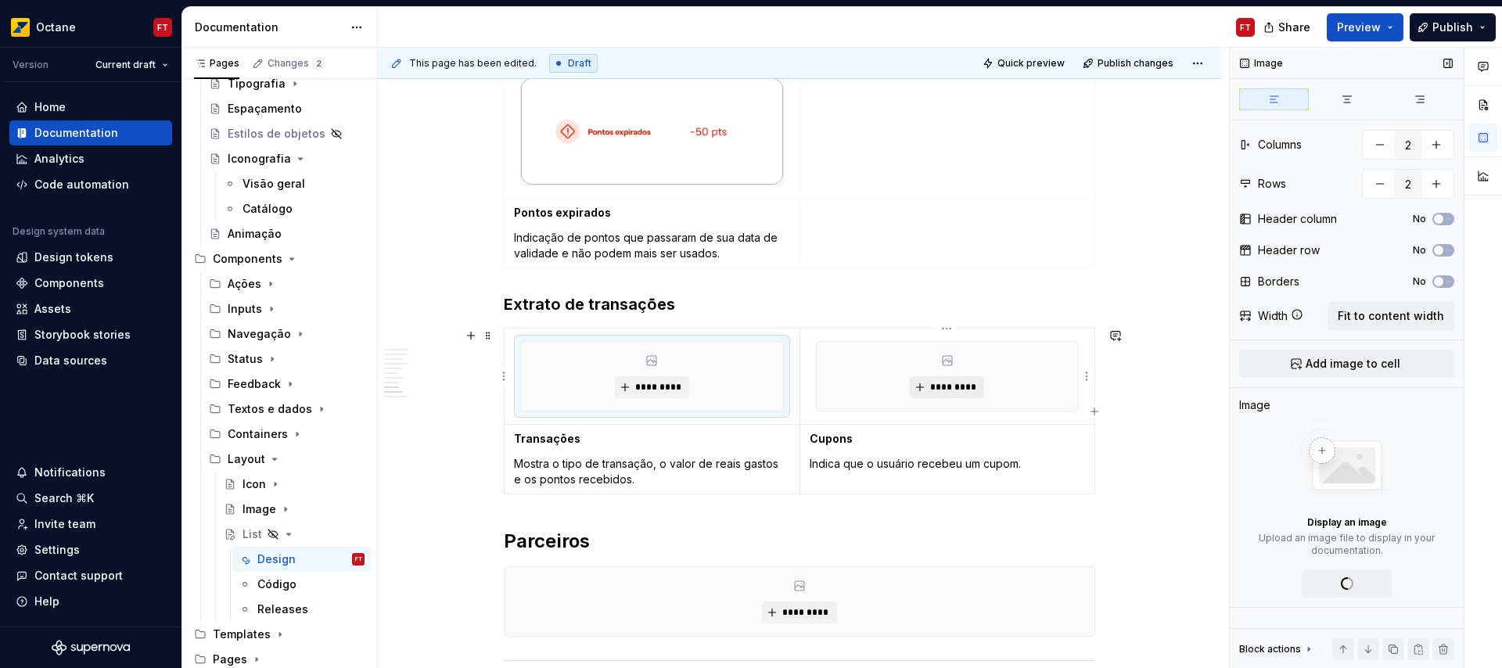
click at [940, 383] on span "*********" at bounding box center [953, 387] width 48 height 13
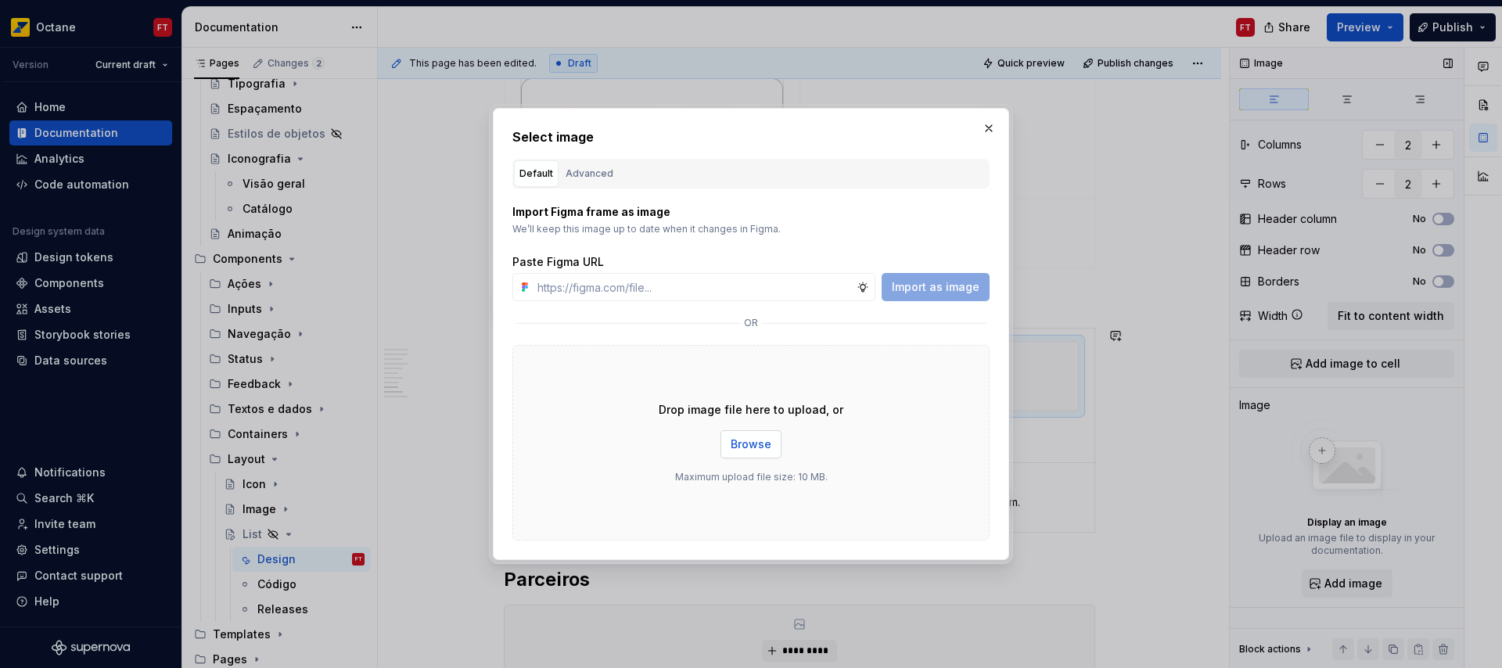
click at [720, 447] on button "Browse" at bounding box center [750, 444] width 61 height 28
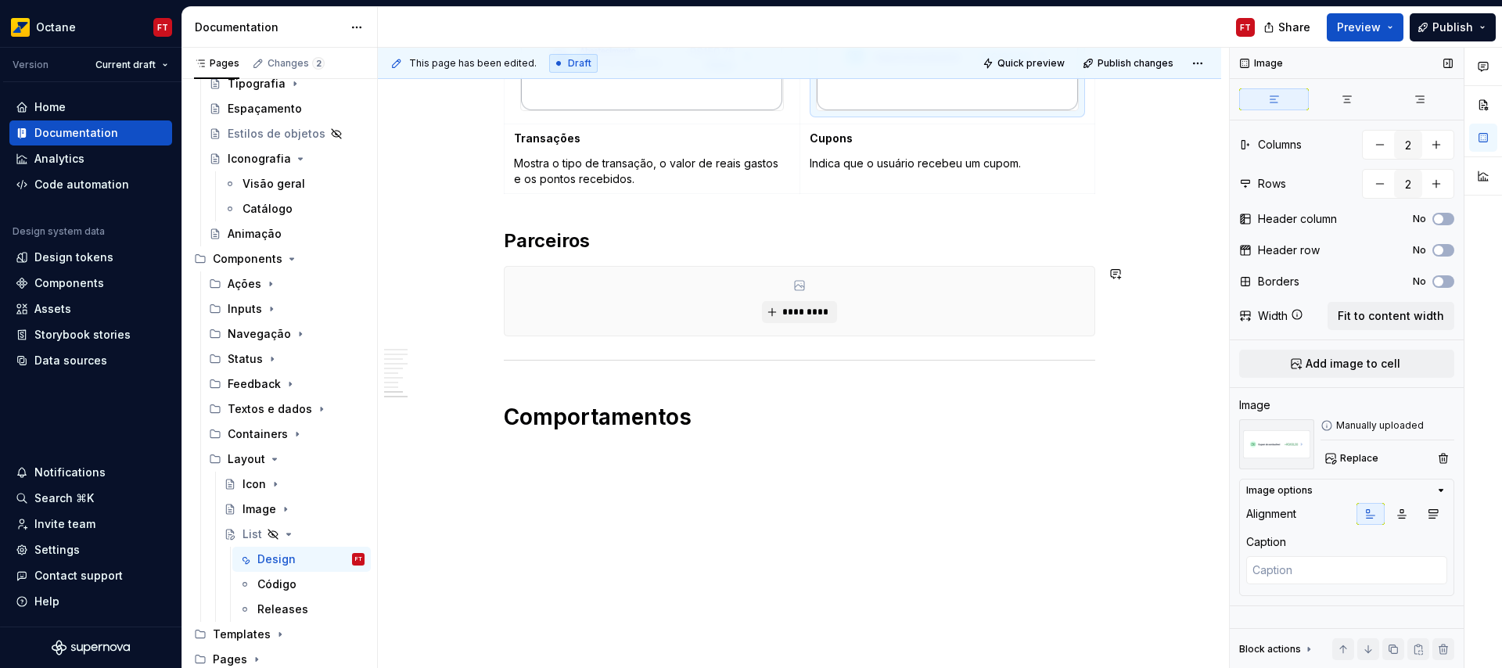
scroll to position [3579, 0]
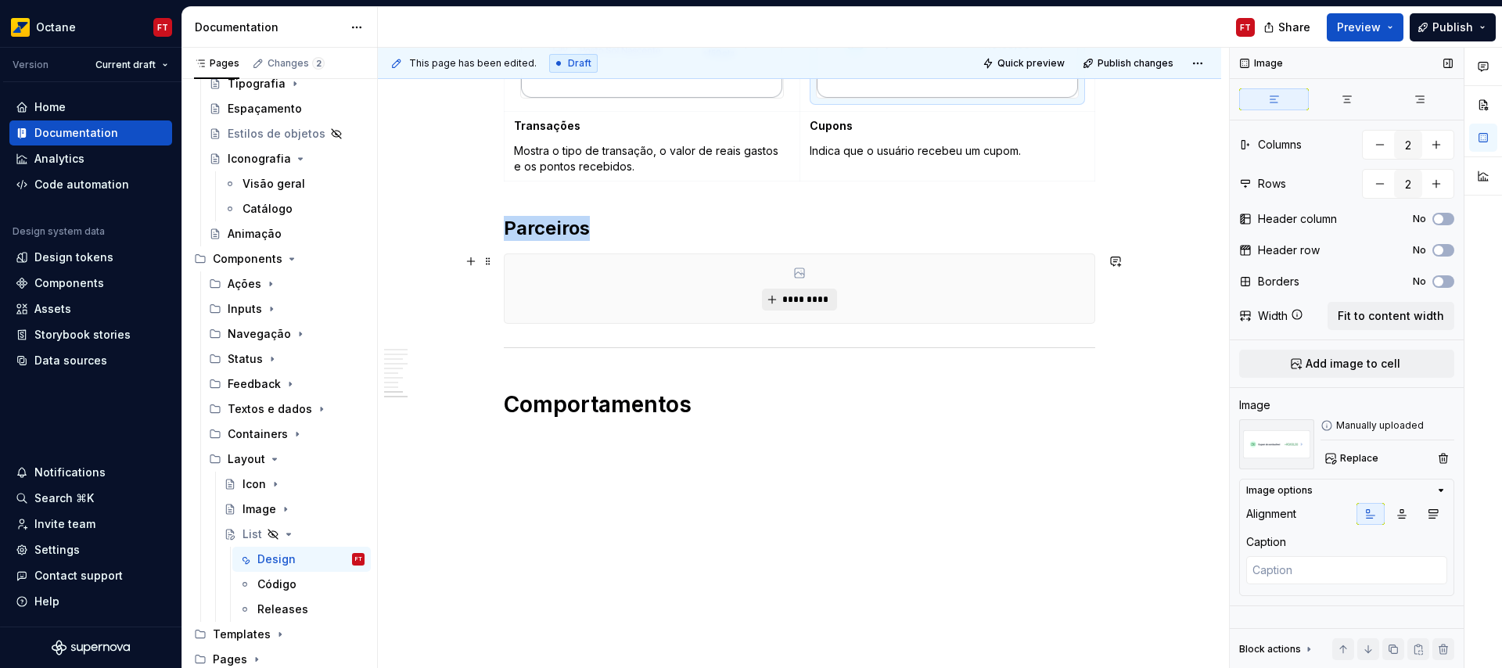
click at [792, 299] on span "*********" at bounding box center [805, 299] width 48 height 13
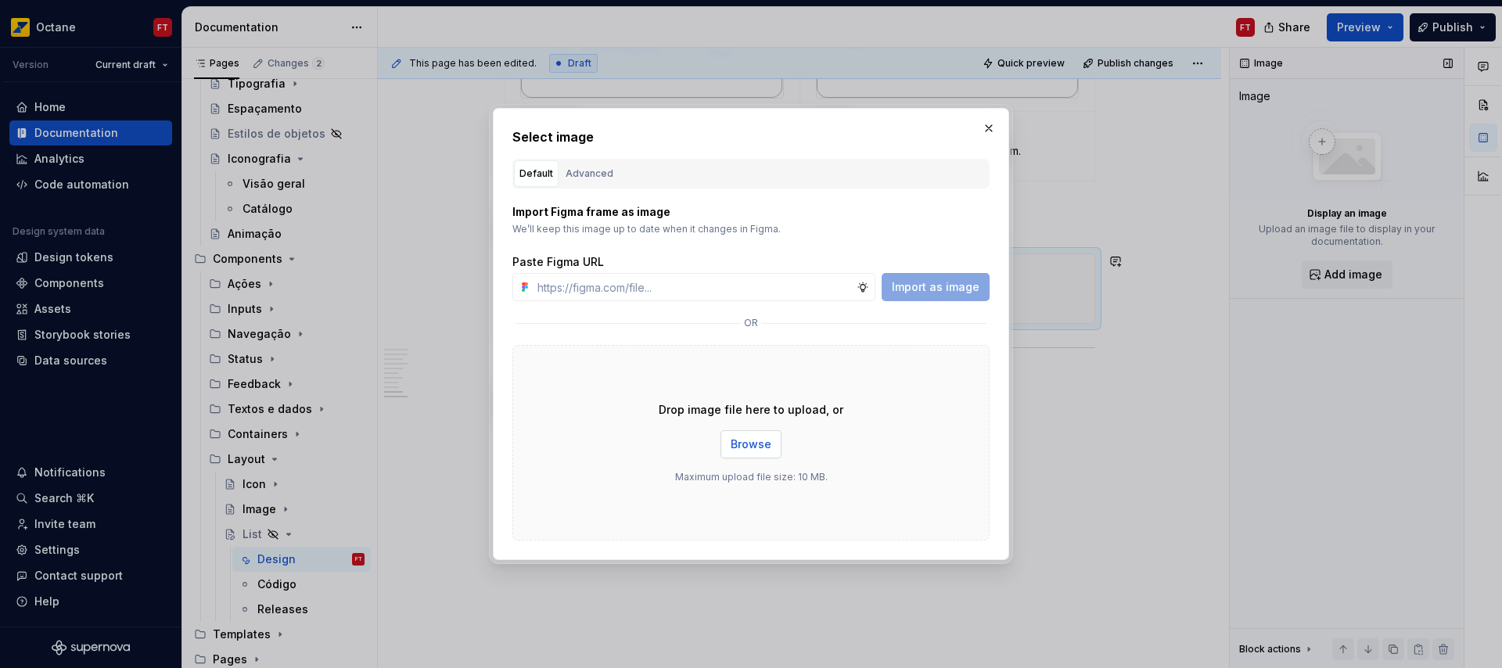
click at [764, 447] on span "Browse" at bounding box center [751, 445] width 41 height 16
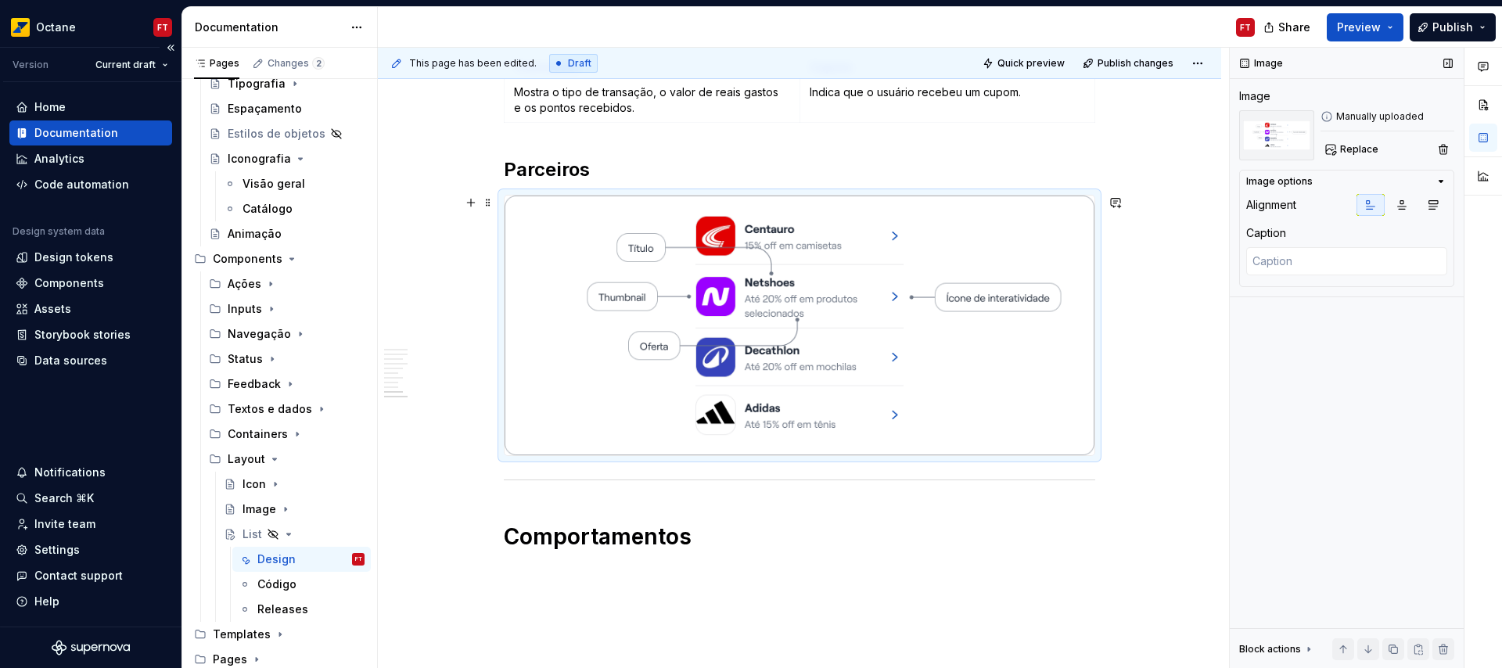
scroll to position [3635, 0]
click at [611, 173] on h2 "Parceiros" at bounding box center [799, 172] width 591 height 25
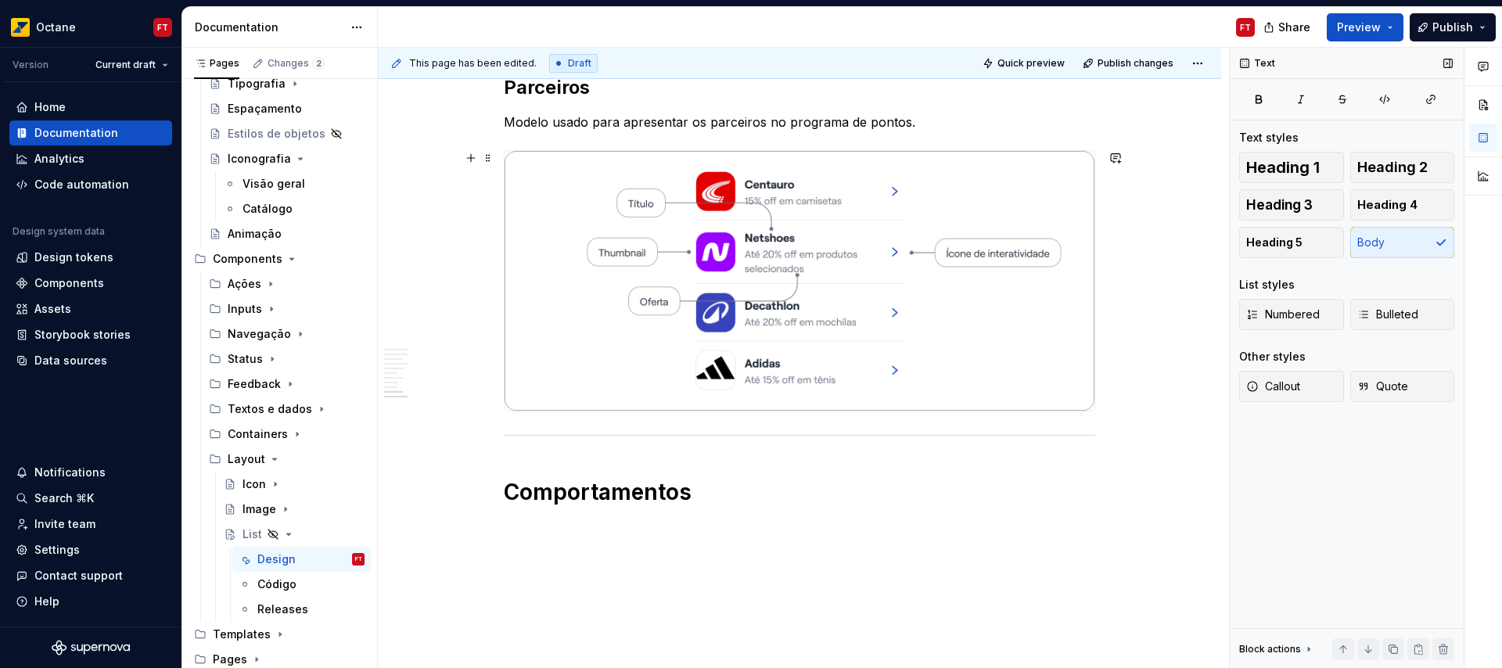
scroll to position [3808, 0]
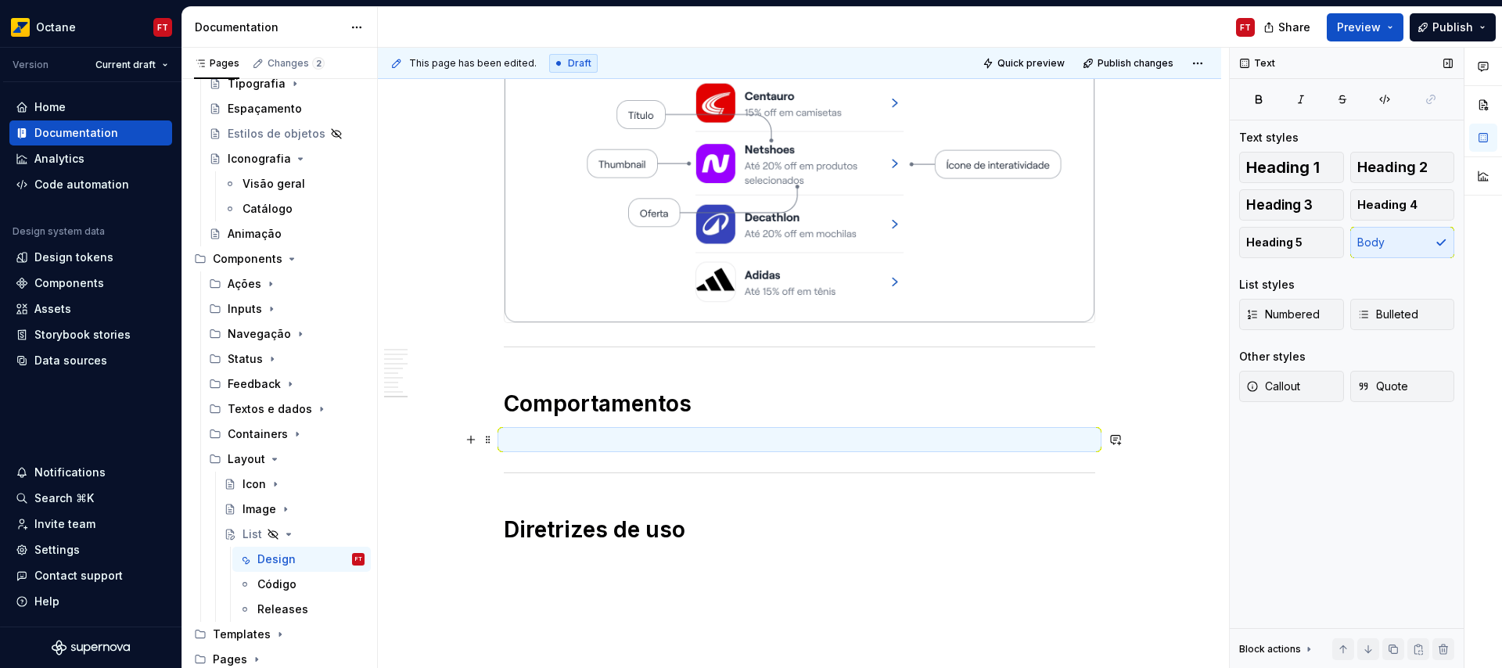
click at [574, 437] on p at bounding box center [799, 439] width 591 height 19
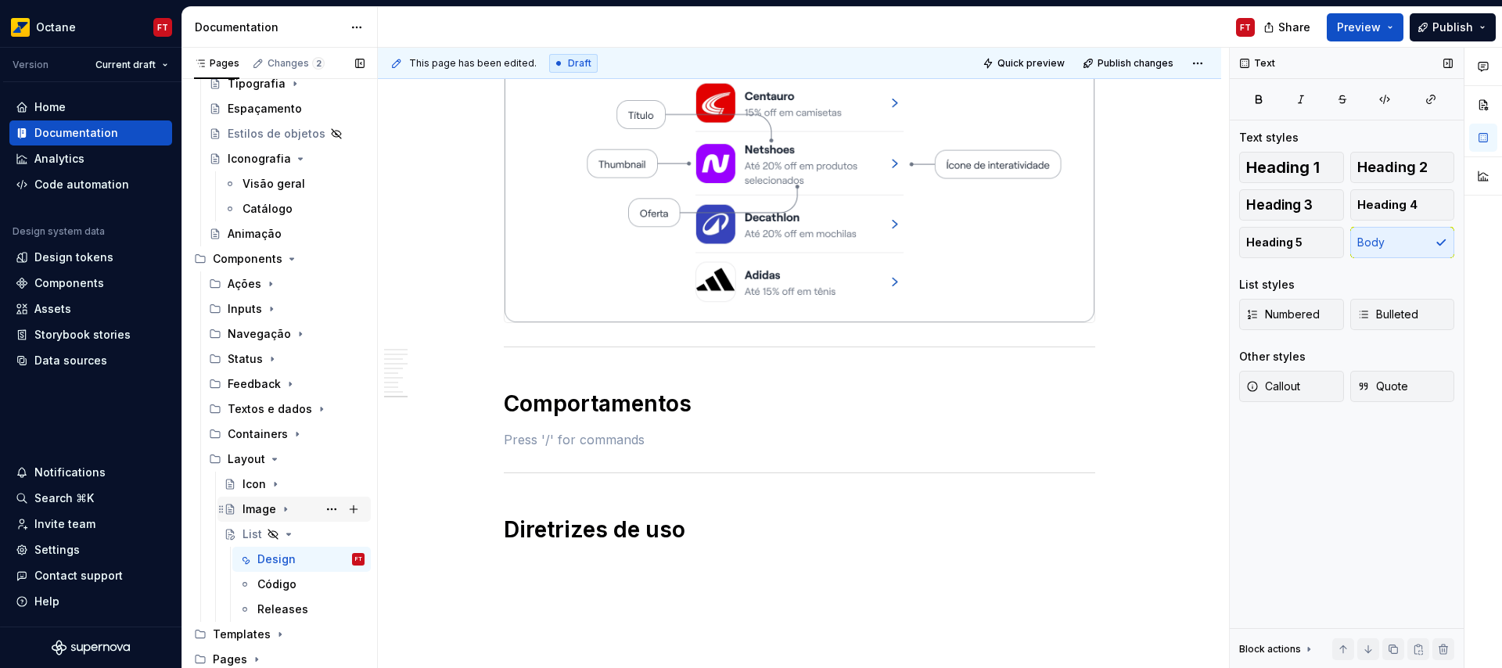
click at [286, 509] on icon "Page tree" at bounding box center [285, 509] width 13 height 13
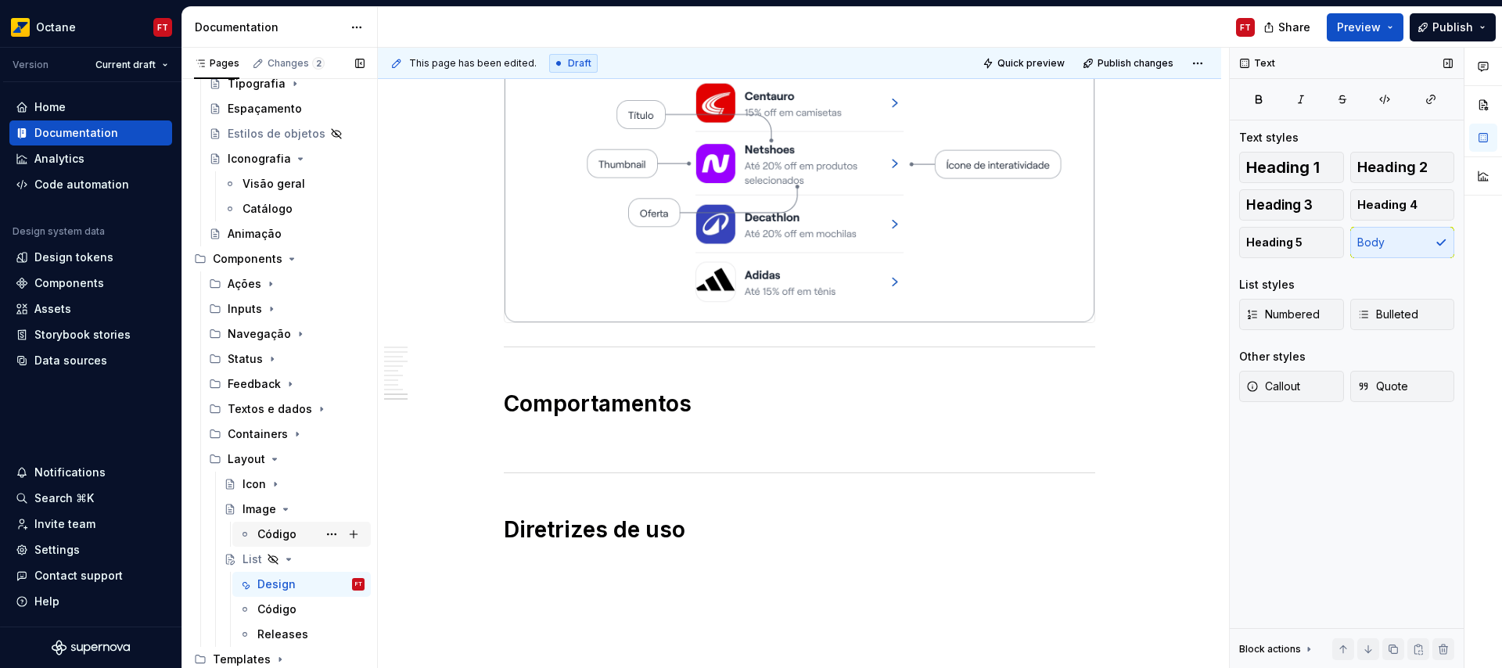
click at [274, 527] on div "Código" at bounding box center [276, 534] width 39 height 16
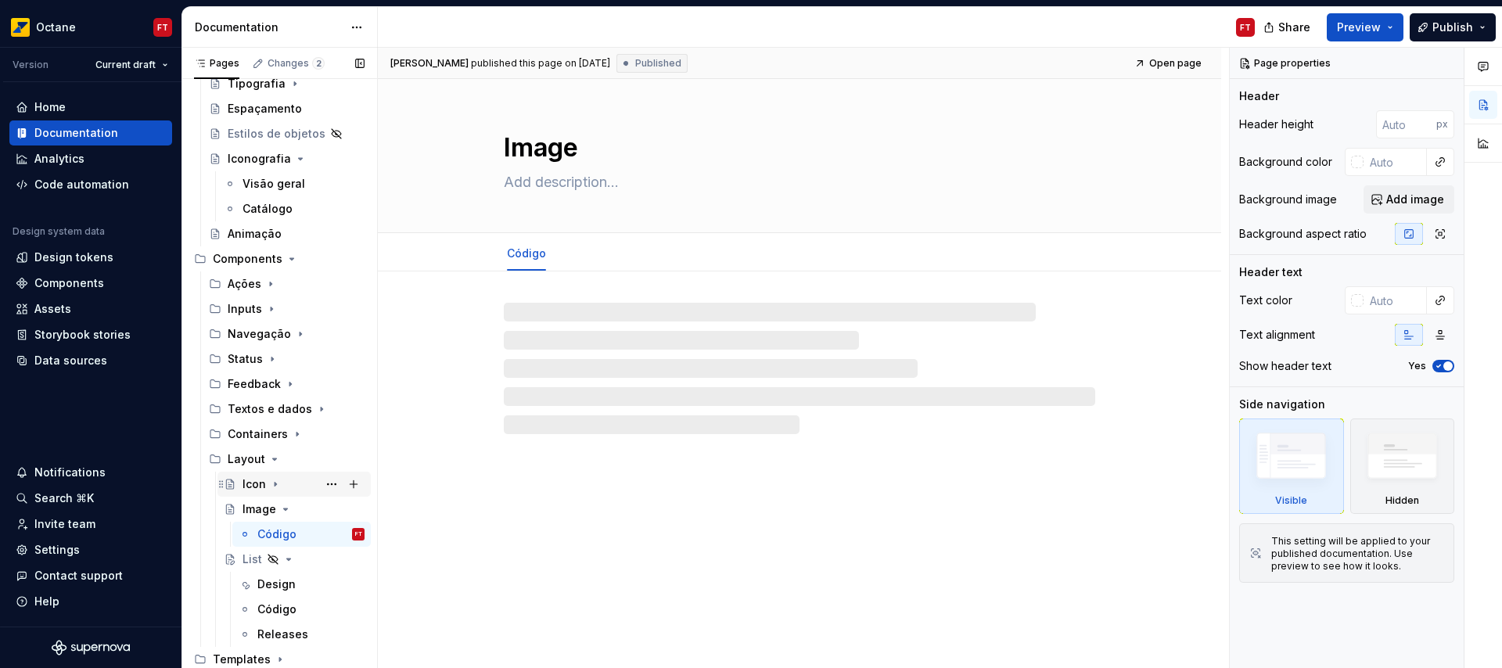
click at [276, 485] on icon "Page tree" at bounding box center [275, 484] width 13 height 13
click at [291, 433] on icon "Page tree" at bounding box center [297, 434] width 13 height 13
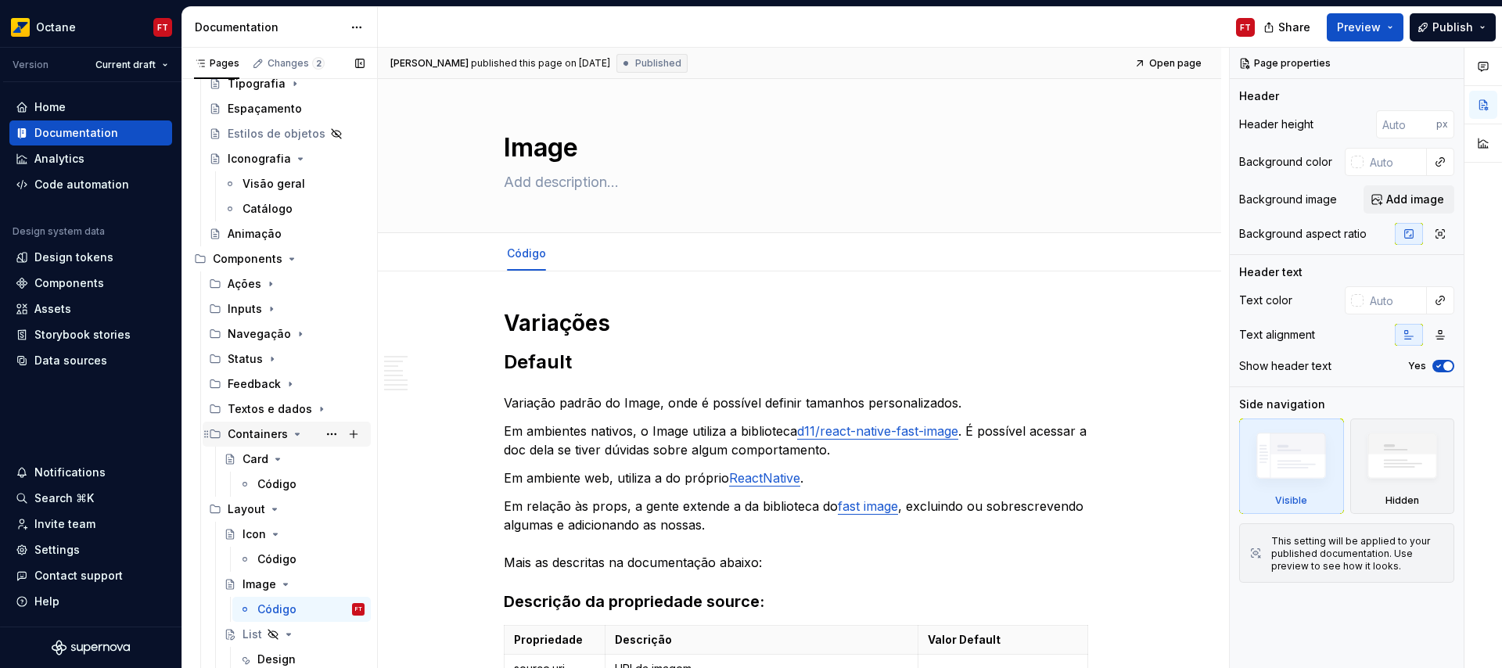
click at [291, 432] on icon "Page tree" at bounding box center [297, 434] width 13 height 13
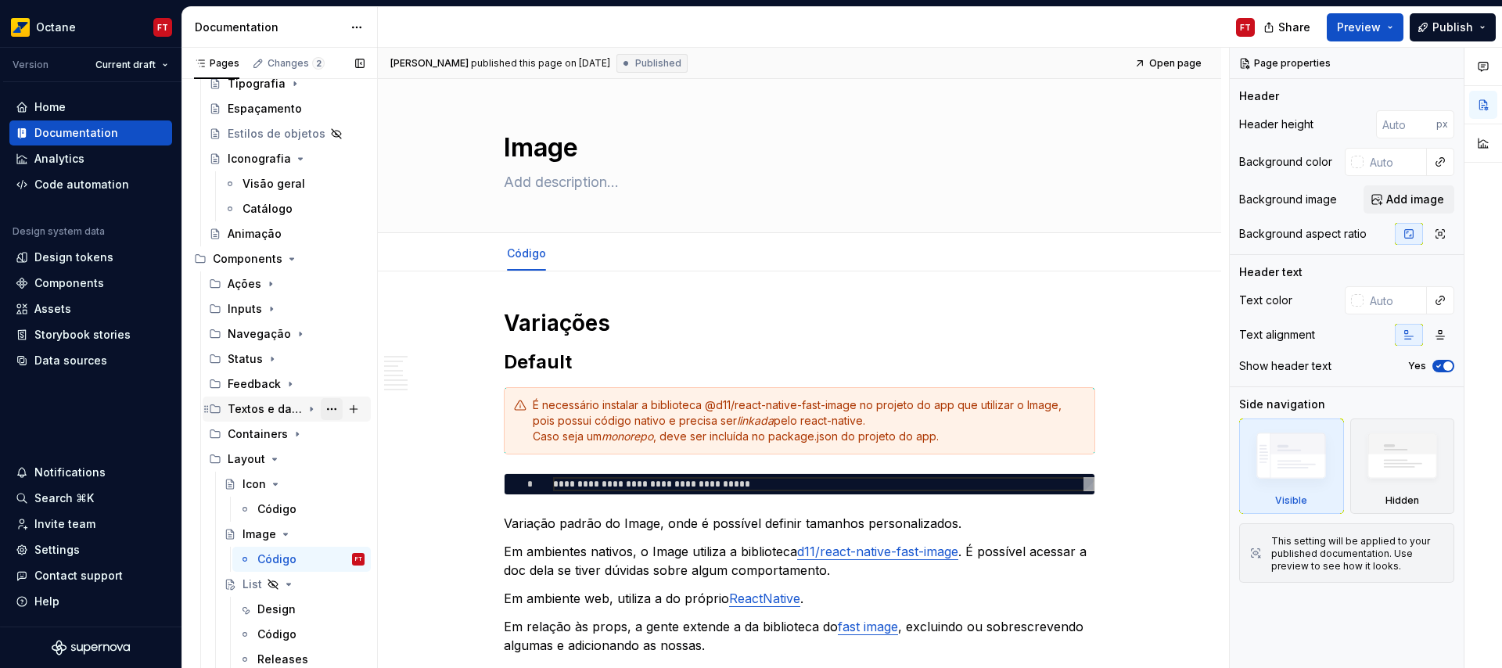
click at [321, 409] on button "Page tree" at bounding box center [332, 409] width 22 height 22
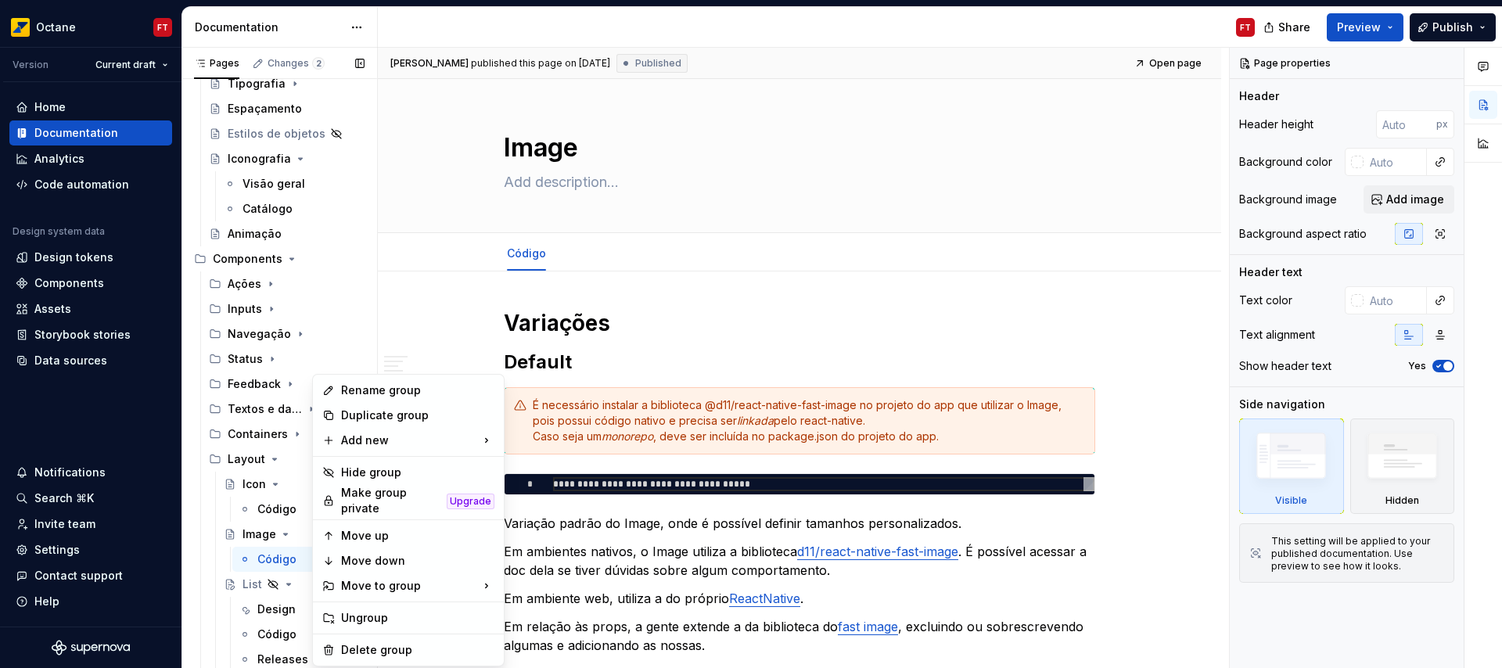
click at [294, 408] on div "Pages Changes 2 Add Accessibility guide for tree Page tree. Navigate the tree w…" at bounding box center [279, 361] width 196 height 627
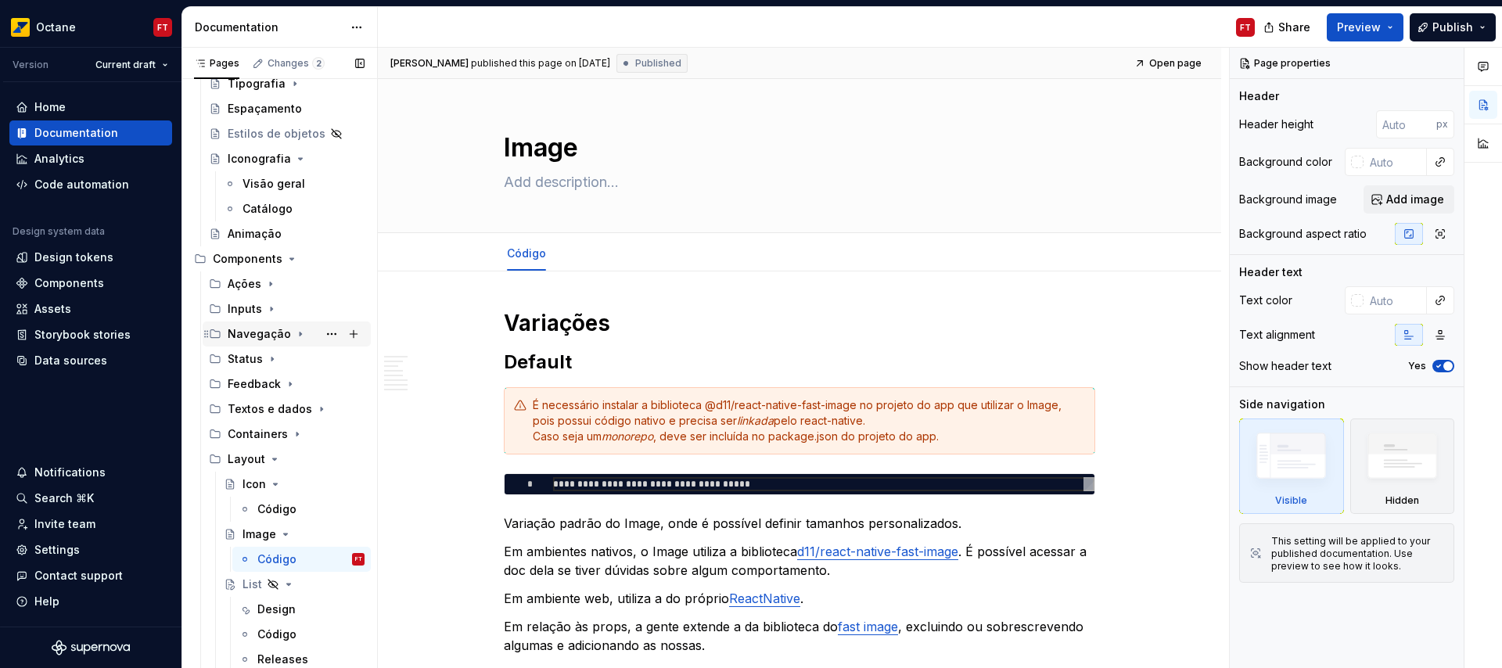
click at [300, 332] on icon "Page tree" at bounding box center [301, 334] width 2 height 4
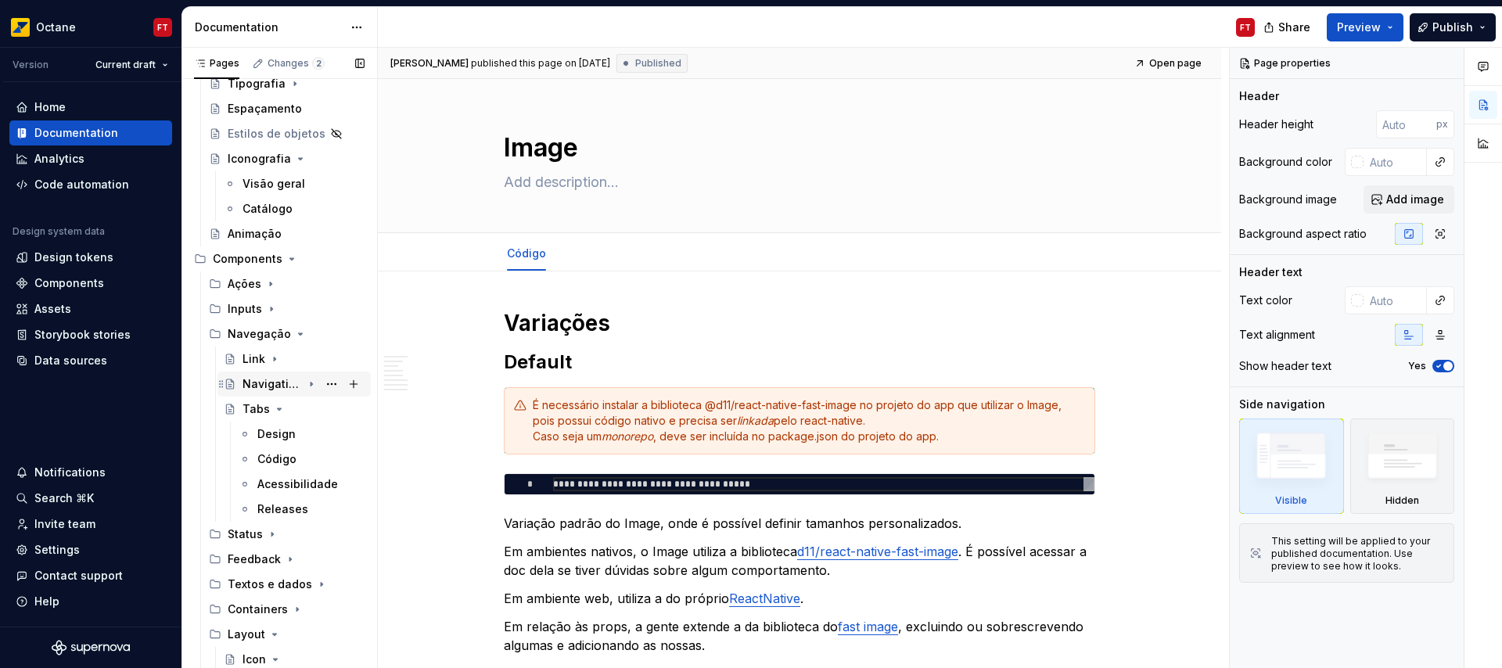
click at [311, 383] on icon "Page tree" at bounding box center [312, 385] width 2 height 4
click at [275, 419] on div "Design" at bounding box center [310, 409] width 107 height 22
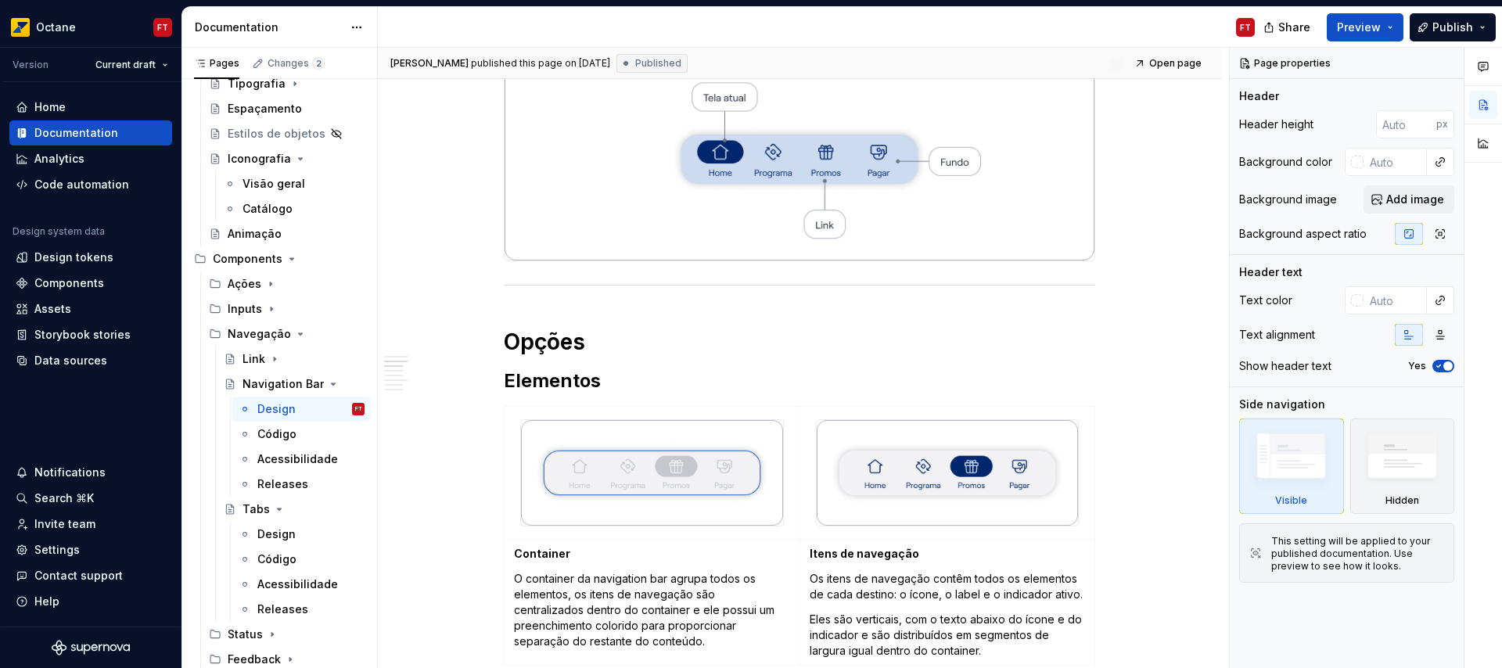
scroll to position [312, 0]
click at [394, 395] on button "Comportamentos" at bounding box center [456, 397] width 149 height 16
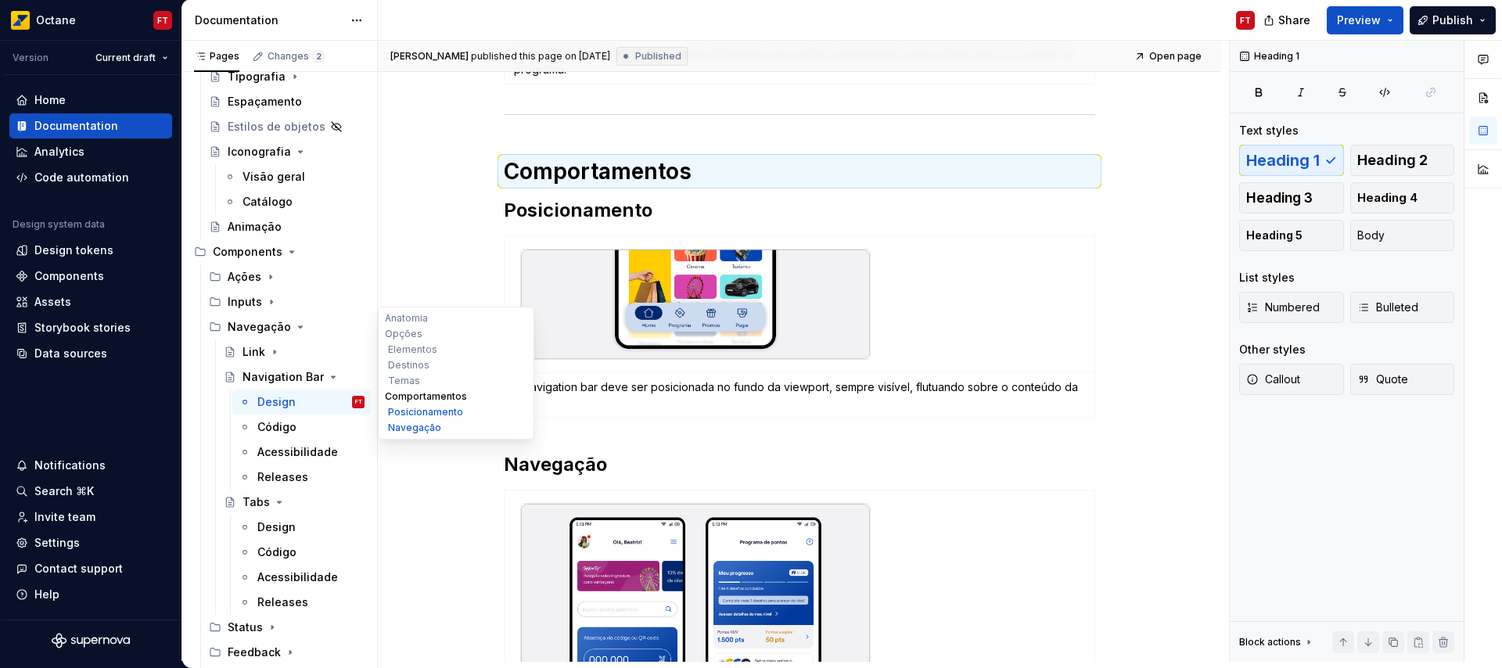
scroll to position [1619, 0]
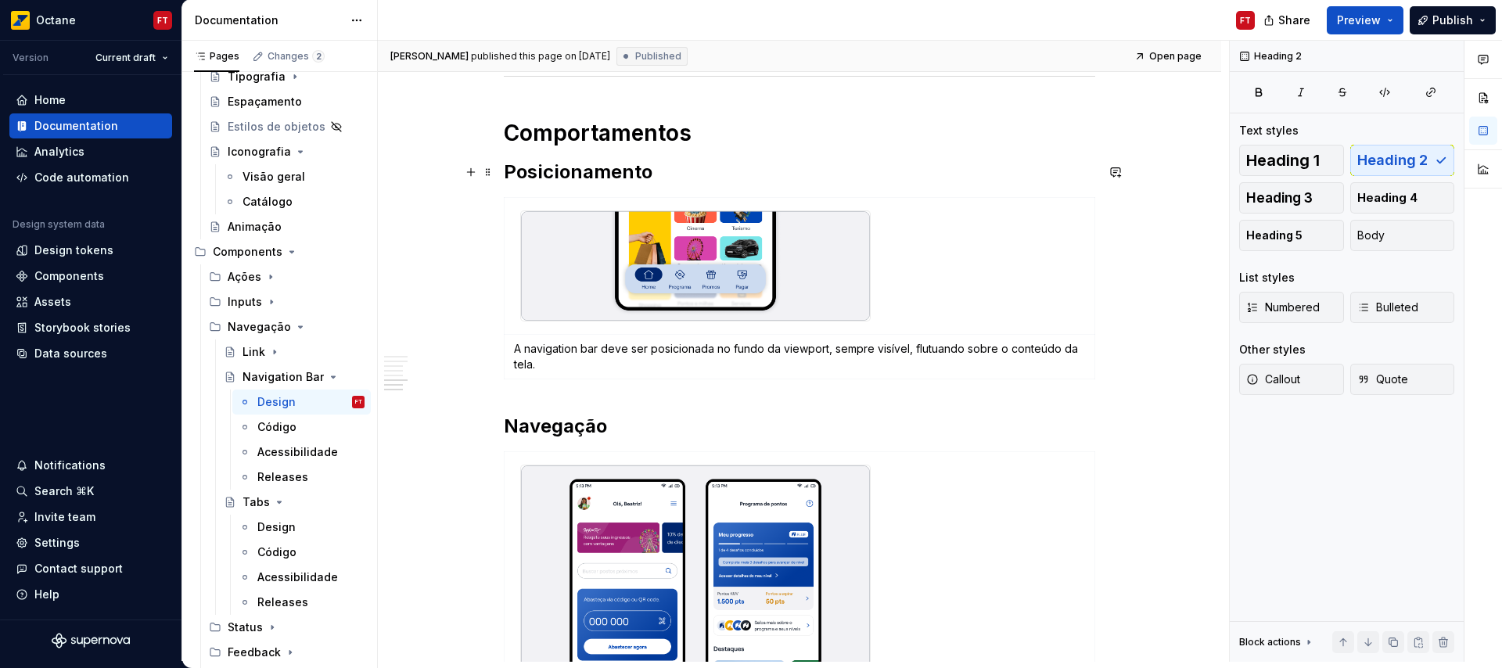
click at [583, 167] on h2 "Posicionamento" at bounding box center [799, 172] width 591 height 25
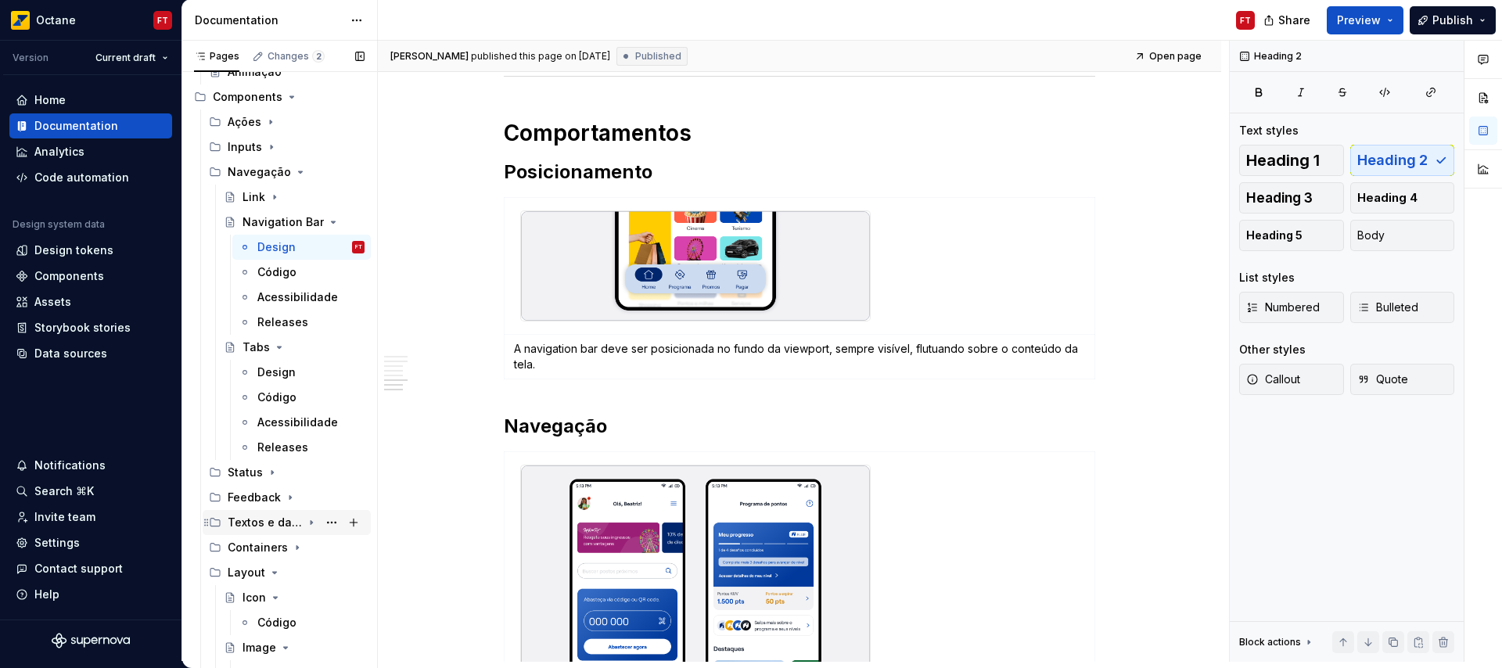
scroll to position [518, 0]
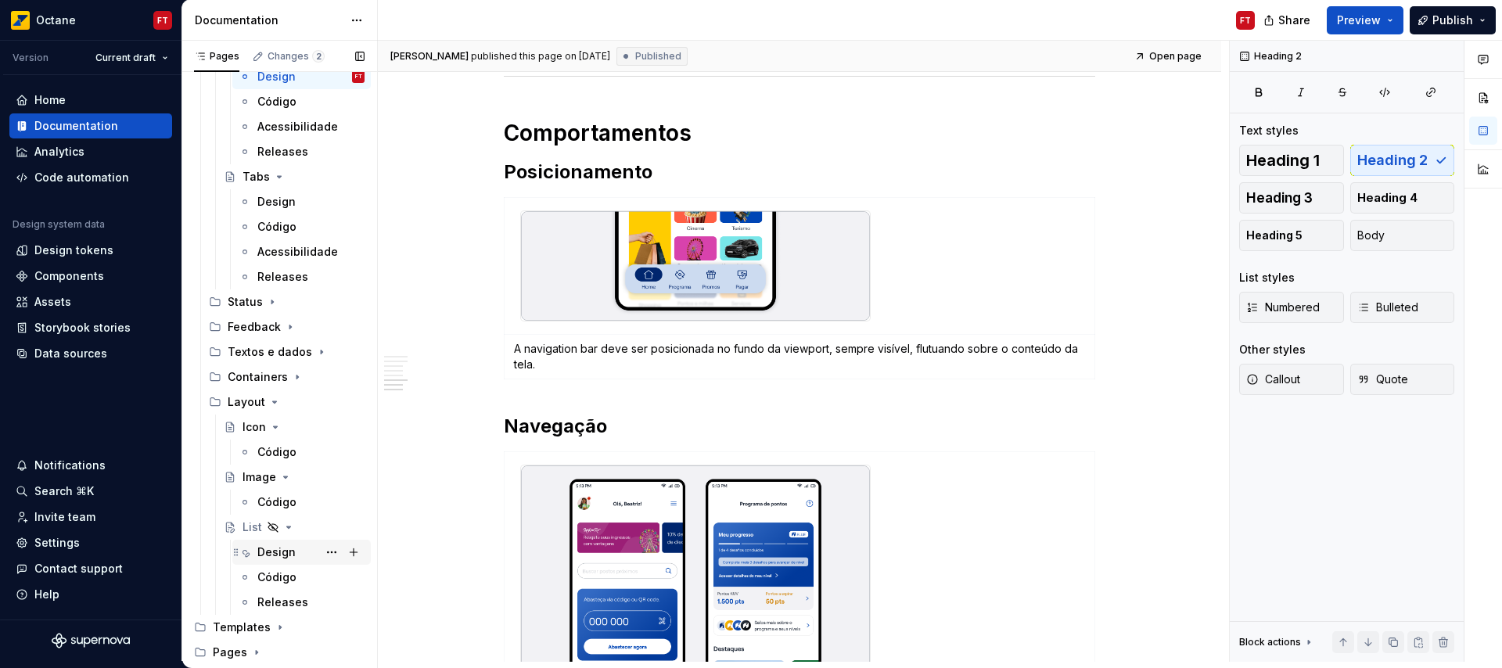
click at [264, 551] on div "Design" at bounding box center [276, 552] width 38 height 16
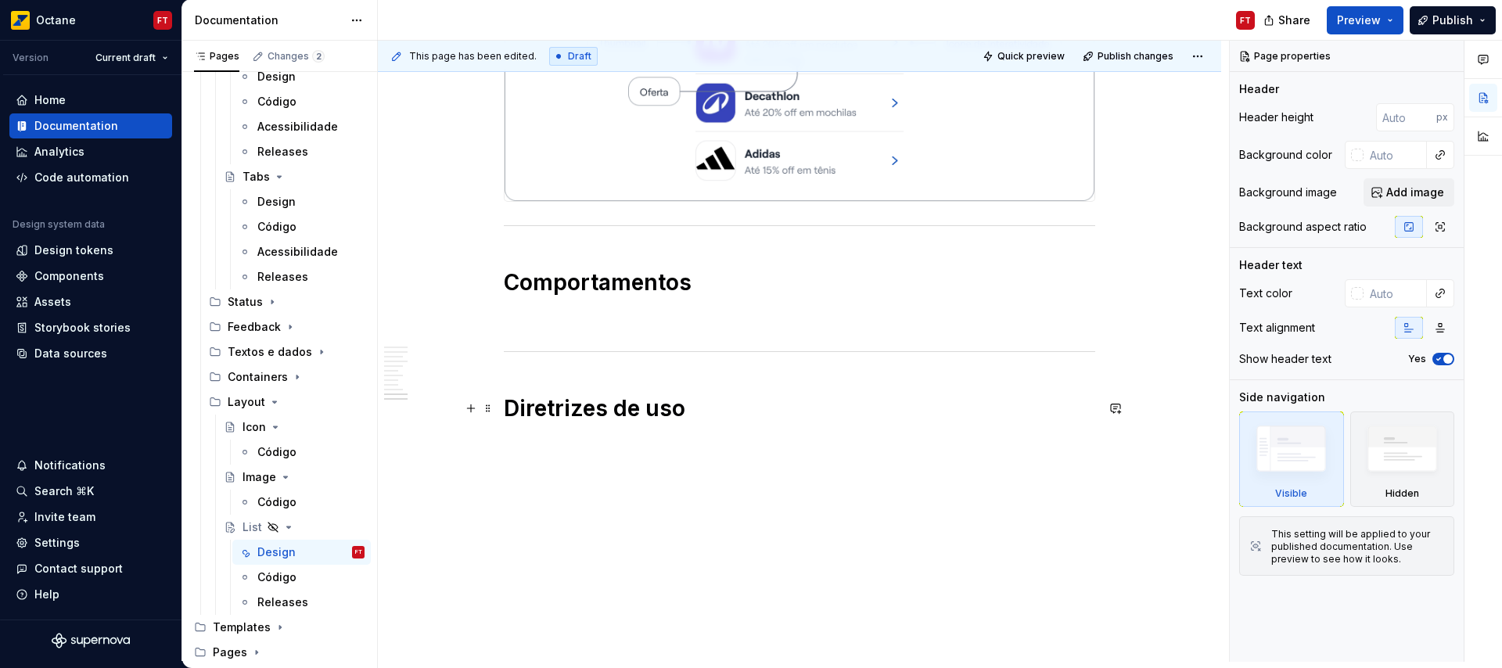
scroll to position [3934, 0]
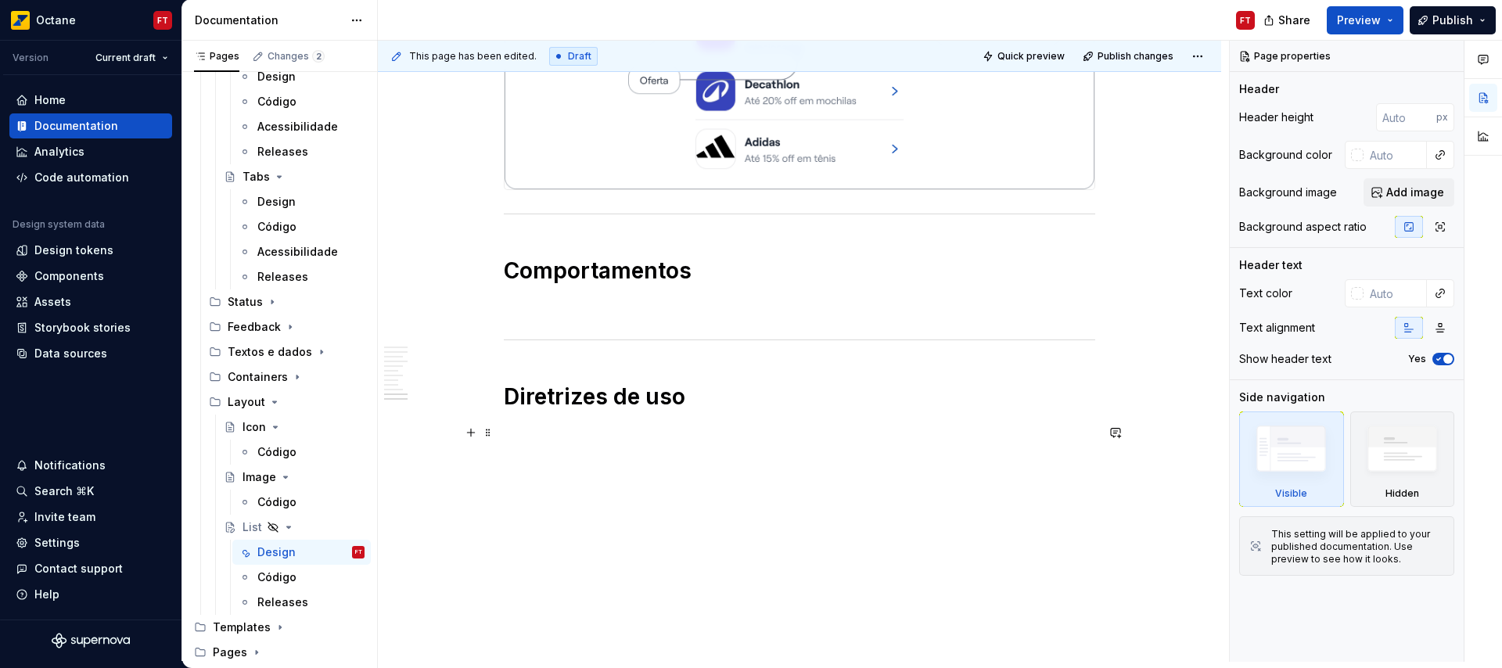
type textarea "*"
click at [544, 430] on p at bounding box center [799, 432] width 591 height 19
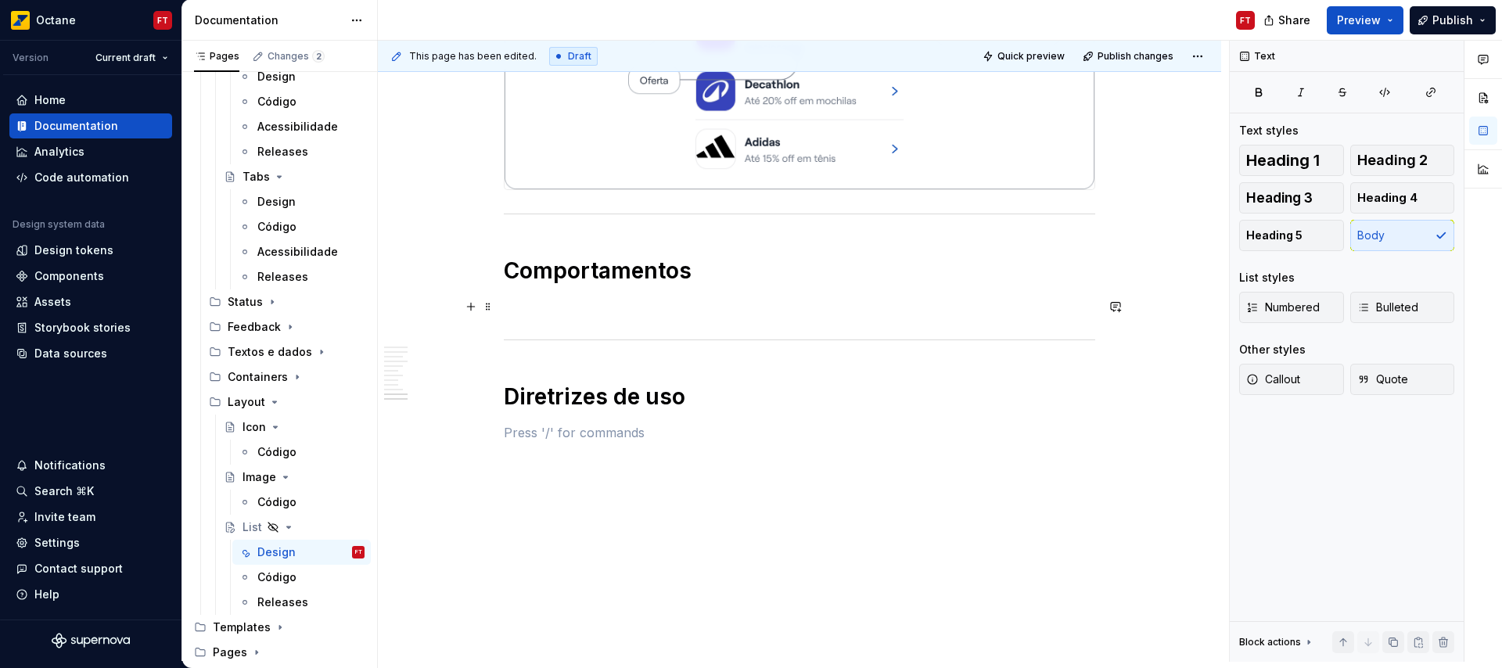
click at [534, 305] on p at bounding box center [799, 306] width 591 height 19
click at [273, 82] on div "Design" at bounding box center [276, 77] width 38 height 16
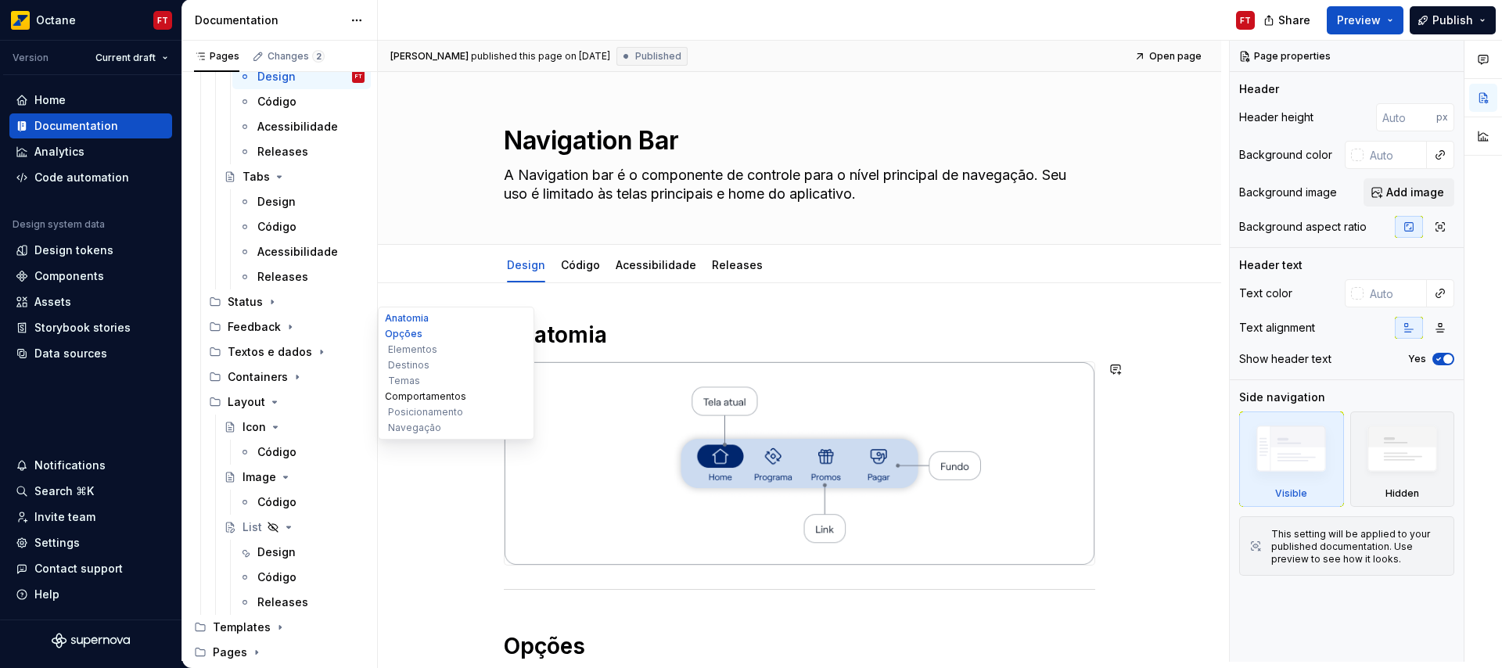
click at [399, 394] on button "Comportamentos" at bounding box center [456, 397] width 149 height 16
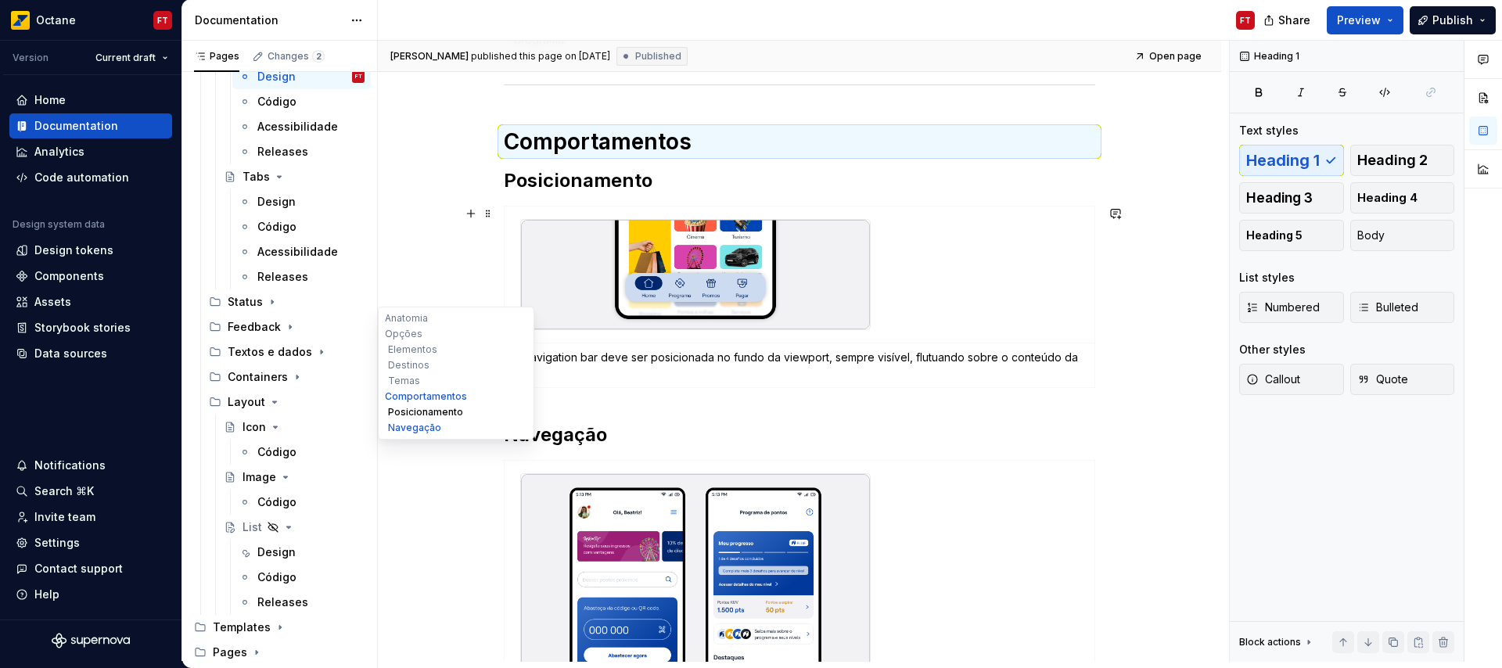
scroll to position [1619, 0]
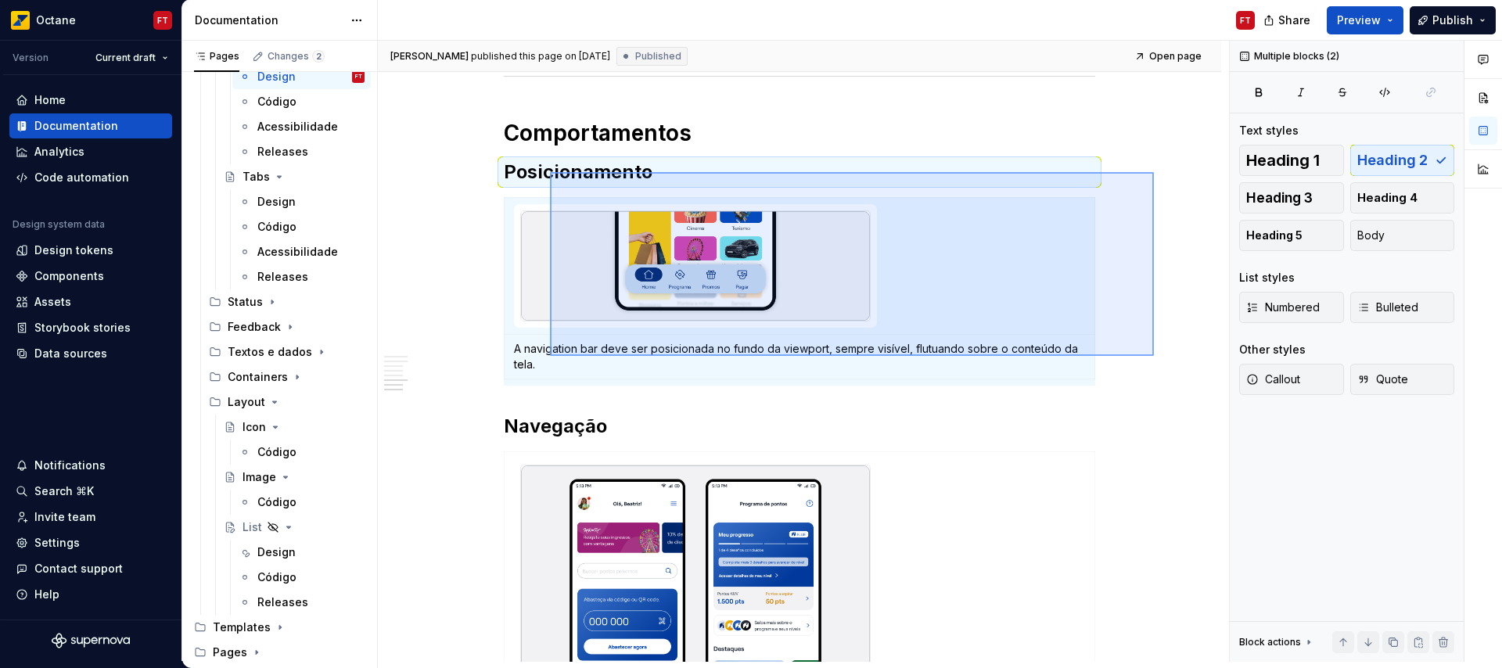
drag, startPoint x: 1151, startPoint y: 358, endPoint x: 550, endPoint y: 172, distance: 628.7
click at [550, 172] on div "[PERSON_NAME] published this page on [DATE] Published Open page Navigation Bar …" at bounding box center [803, 351] width 851 height 621
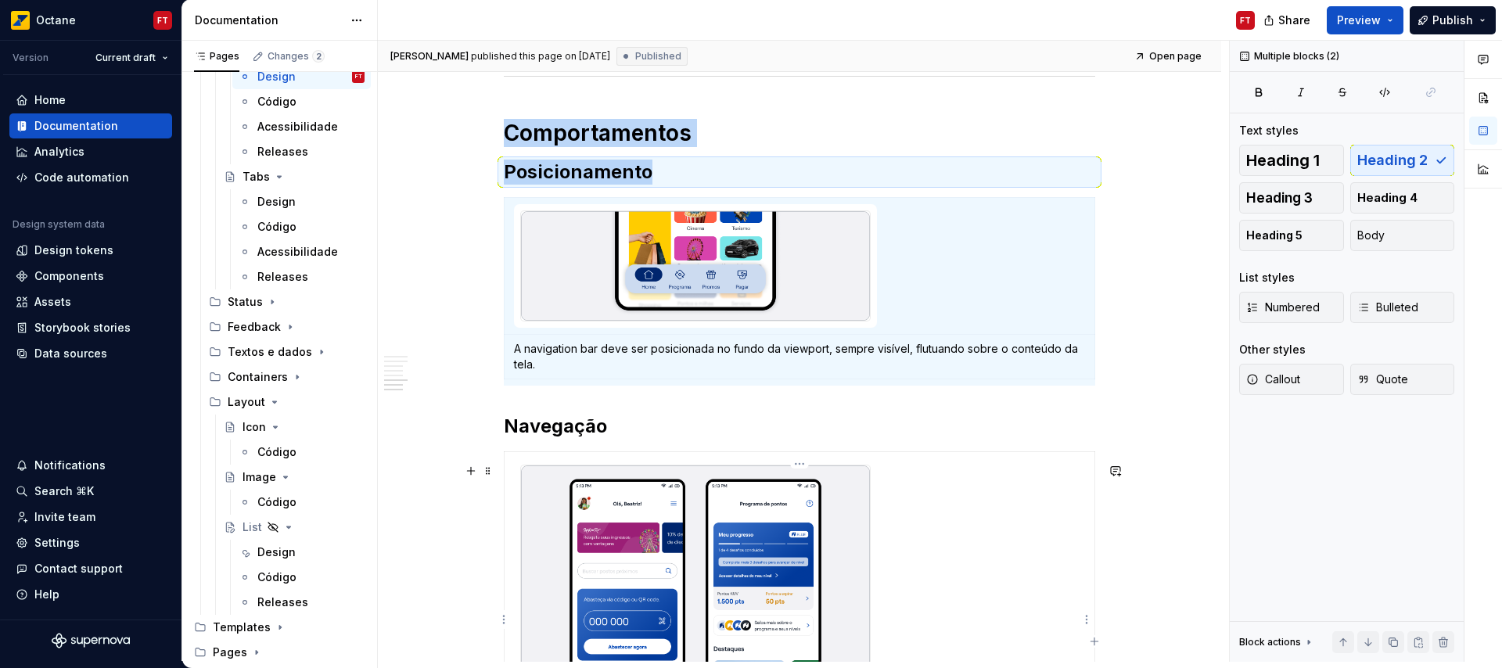
copy div "Comportamentos Posicionamento"
click at [268, 548] on div "Design" at bounding box center [276, 552] width 38 height 16
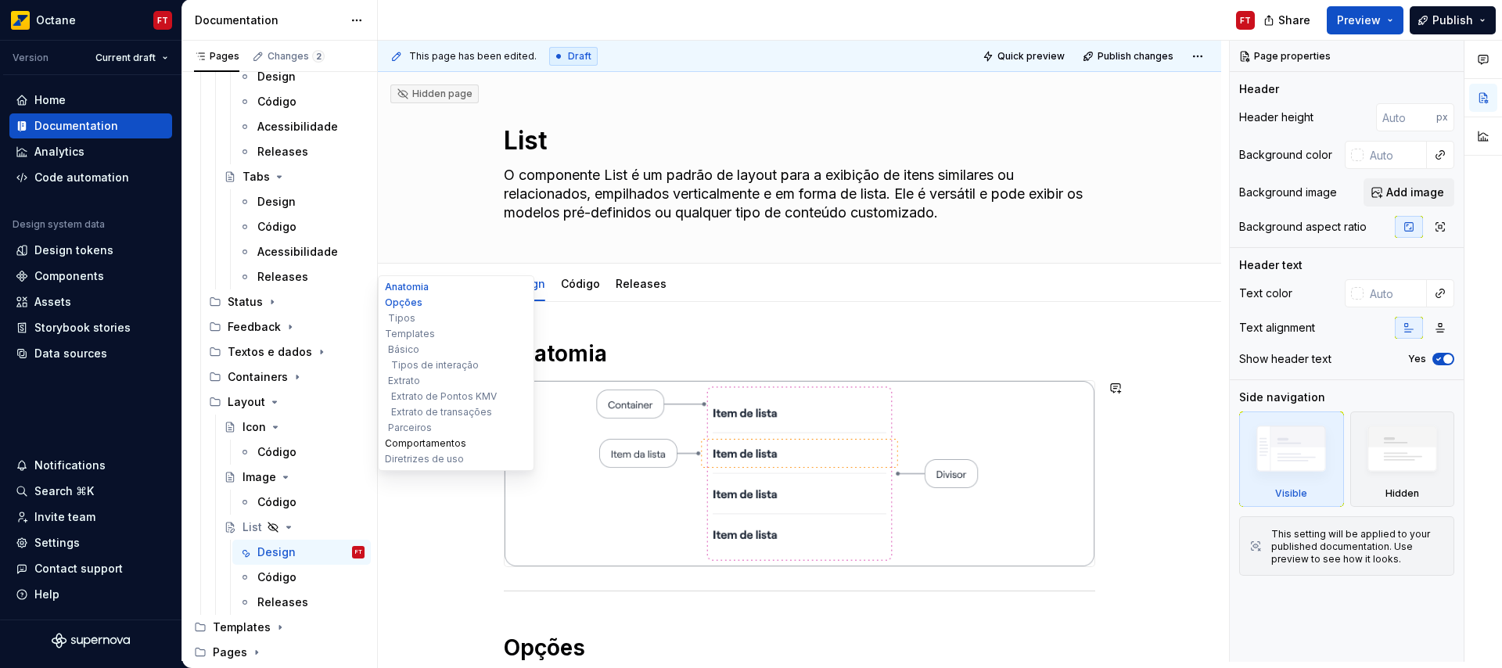
type textarea "*"
click at [411, 439] on button "Comportamentos" at bounding box center [456, 444] width 149 height 16
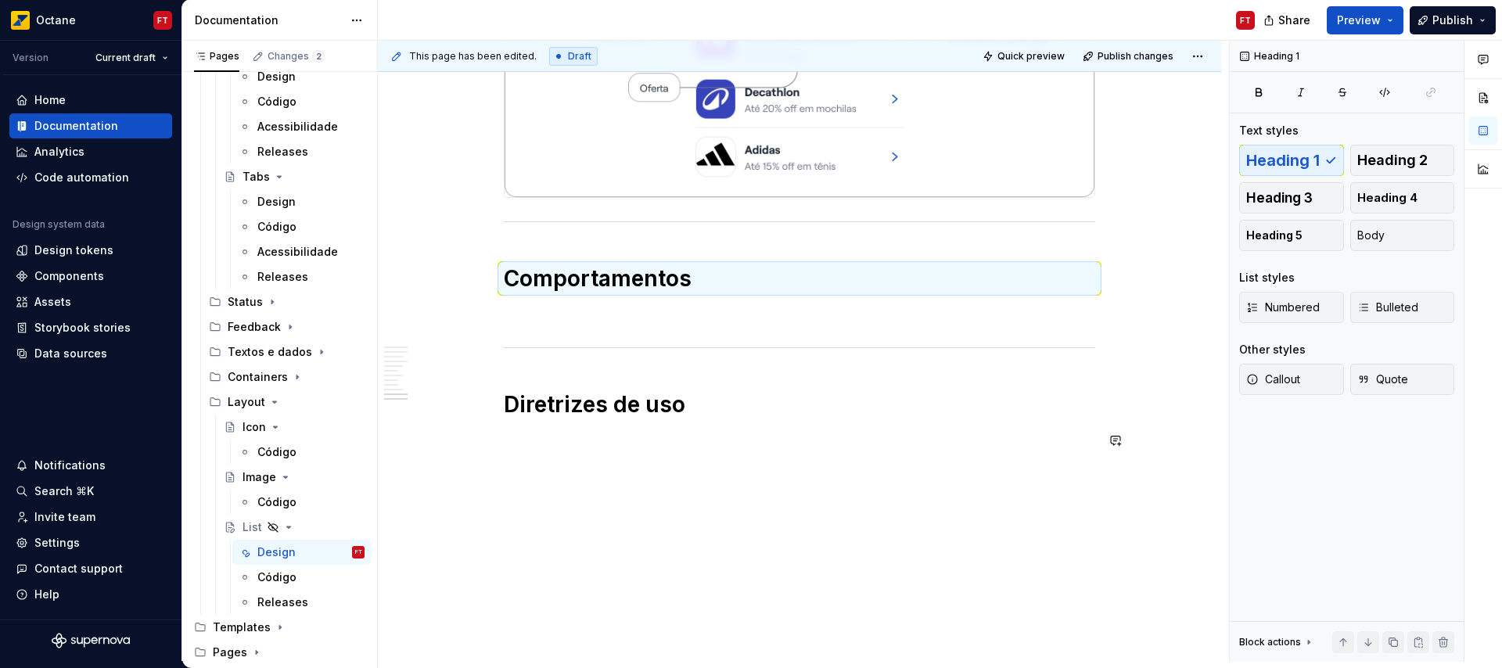
scroll to position [3934, 0]
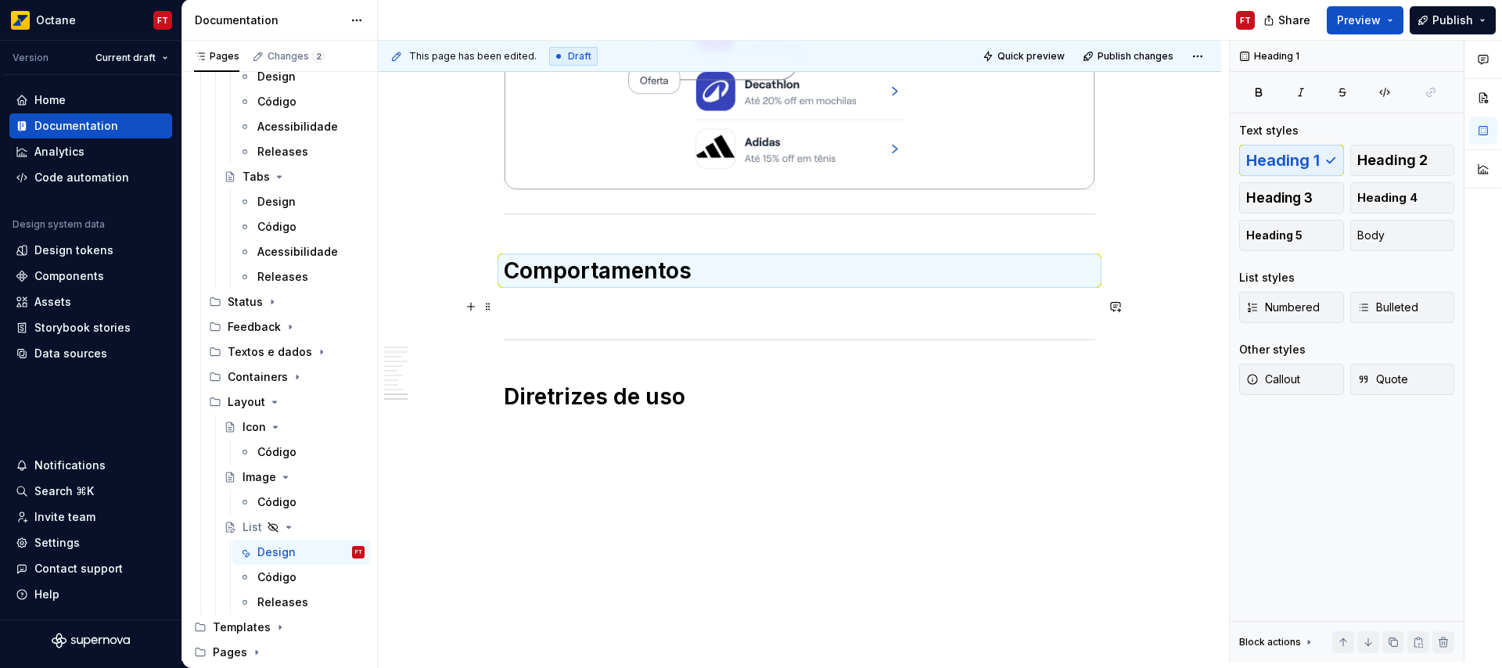
click at [566, 309] on p at bounding box center [799, 306] width 591 height 19
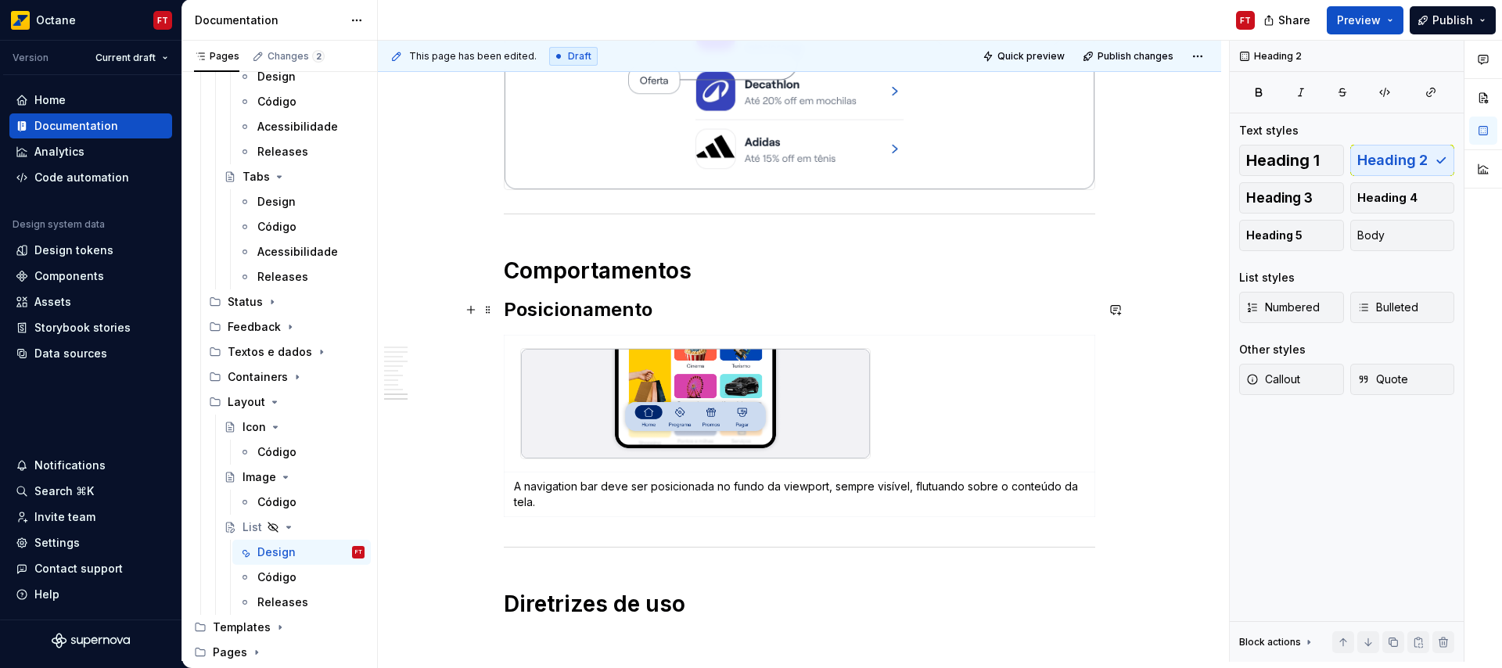
click at [605, 311] on h2 "Posicionamento" at bounding box center [799, 309] width 591 height 25
click at [705, 407] on img at bounding box center [695, 404] width 349 height 110
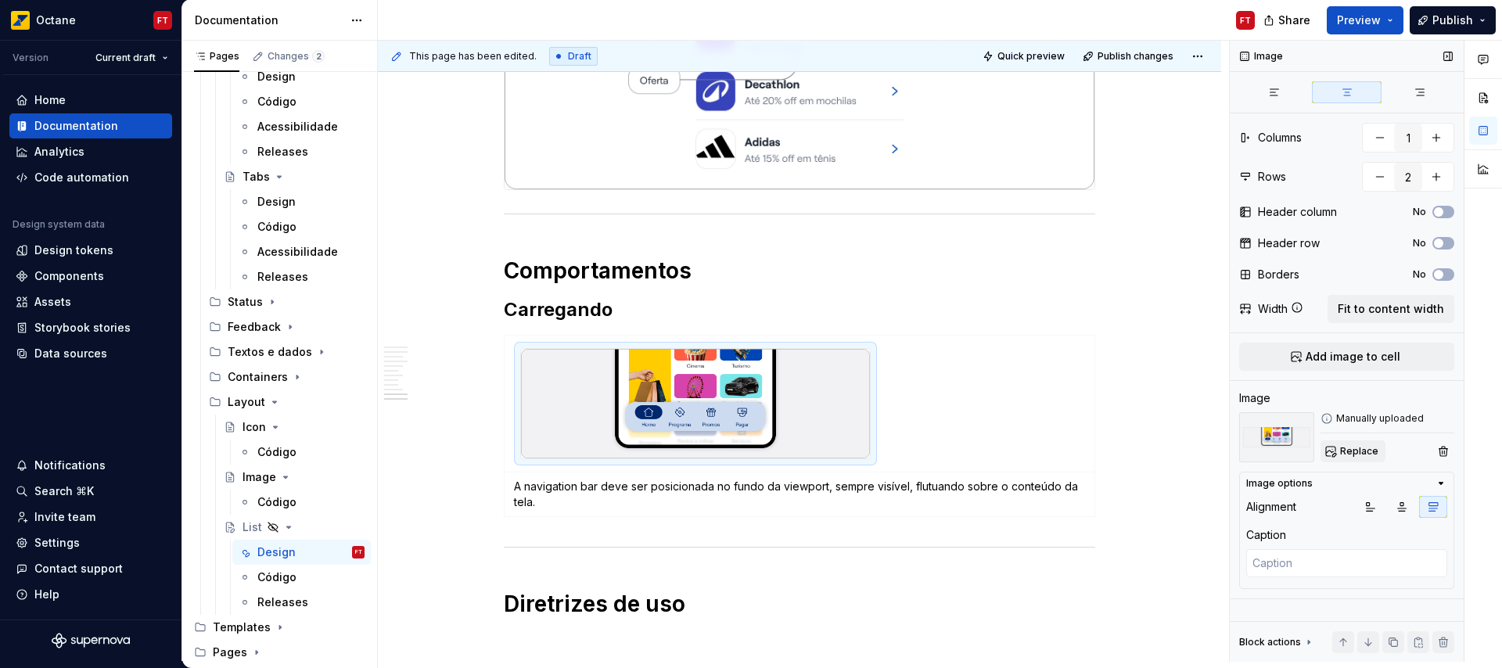
click at [1356, 451] on span "Replace" at bounding box center [1359, 451] width 38 height 13
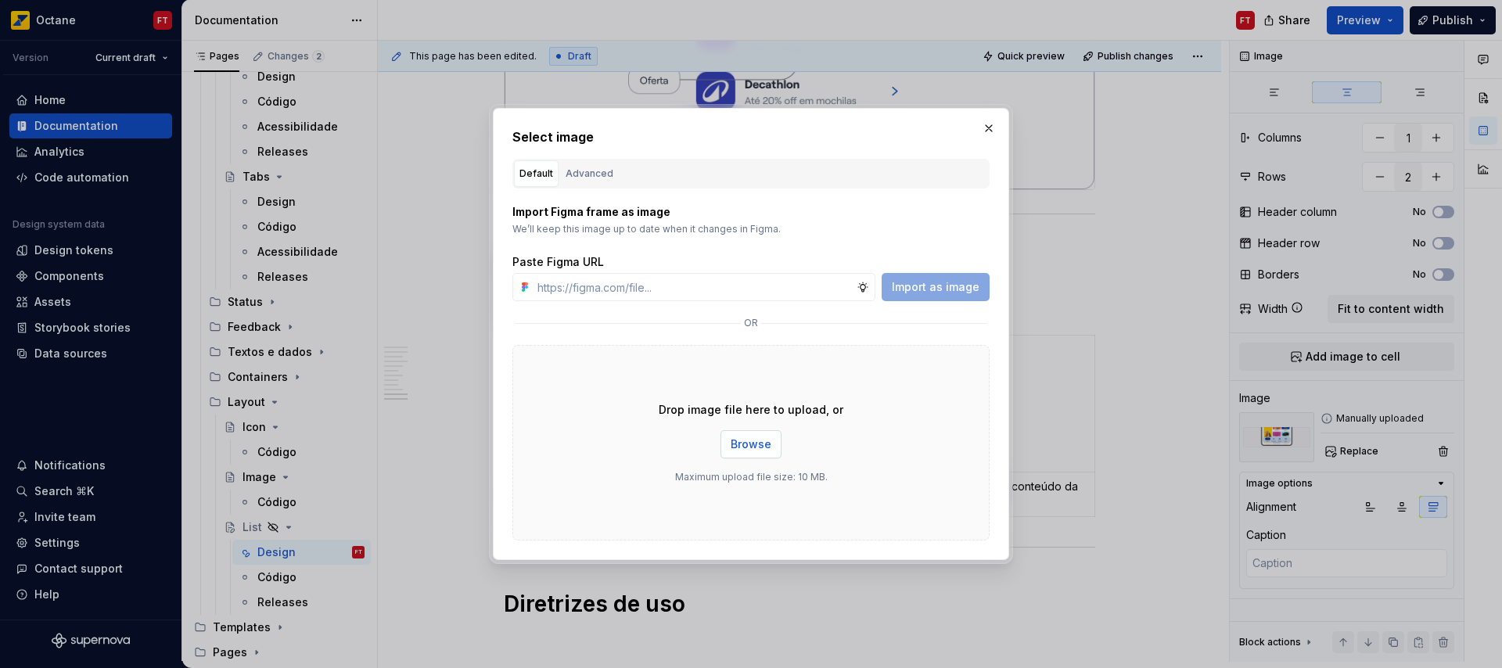
click at [735, 449] on span "Browse" at bounding box center [751, 445] width 41 height 16
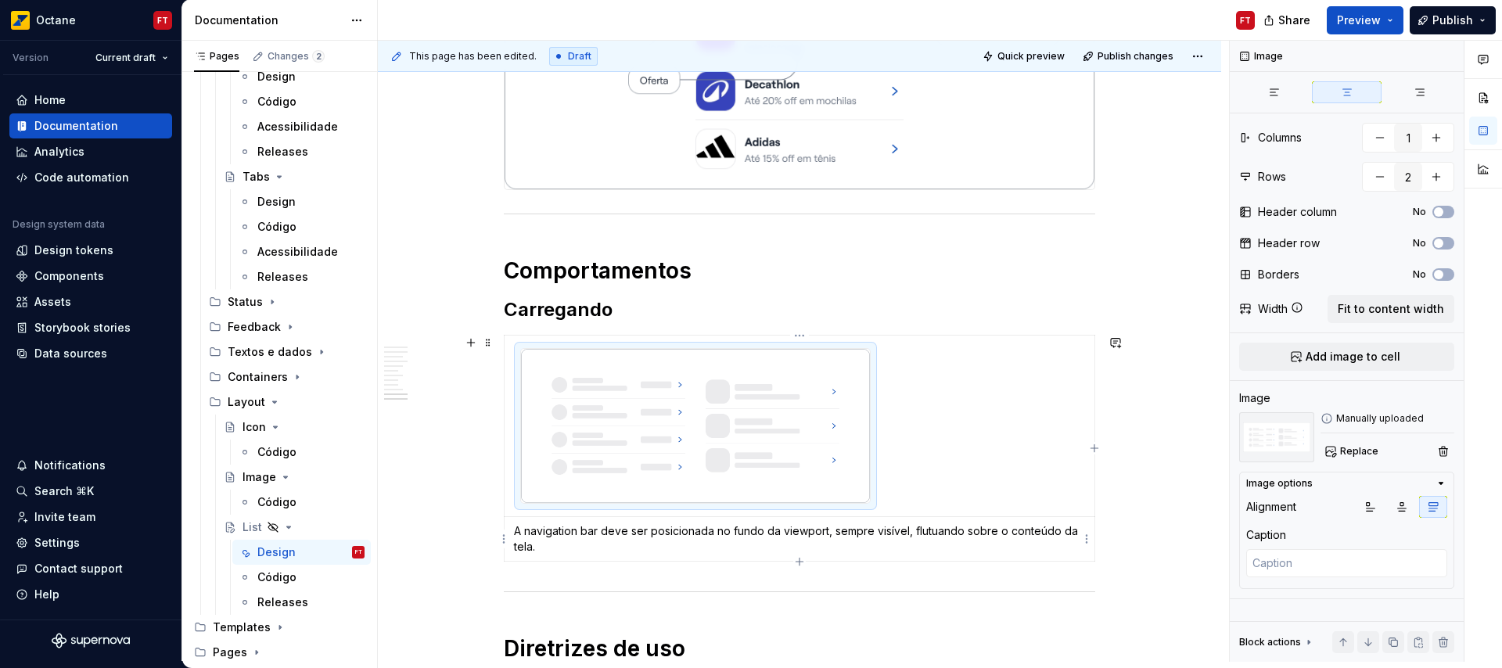
click at [562, 546] on p "A navigation bar deve ser posicionada no fundo da viewport, sempre visível, flu…" at bounding box center [799, 538] width 571 height 31
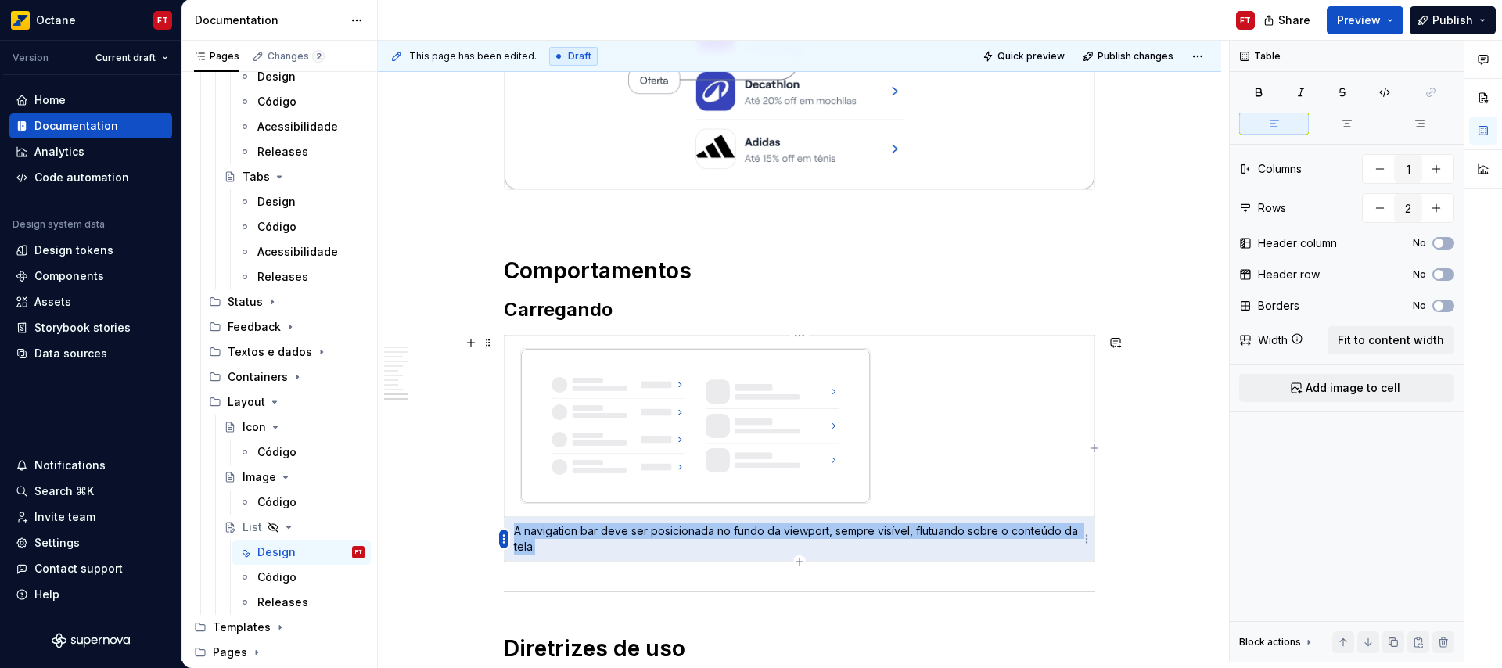
drag, startPoint x: 559, startPoint y: 546, endPoint x: 504, endPoint y: 535, distance: 55.8
click at [504, 535] on body "Octane FT Version Current draft Home Documentation Analytics Code automation De…" at bounding box center [751, 334] width 1502 height 668
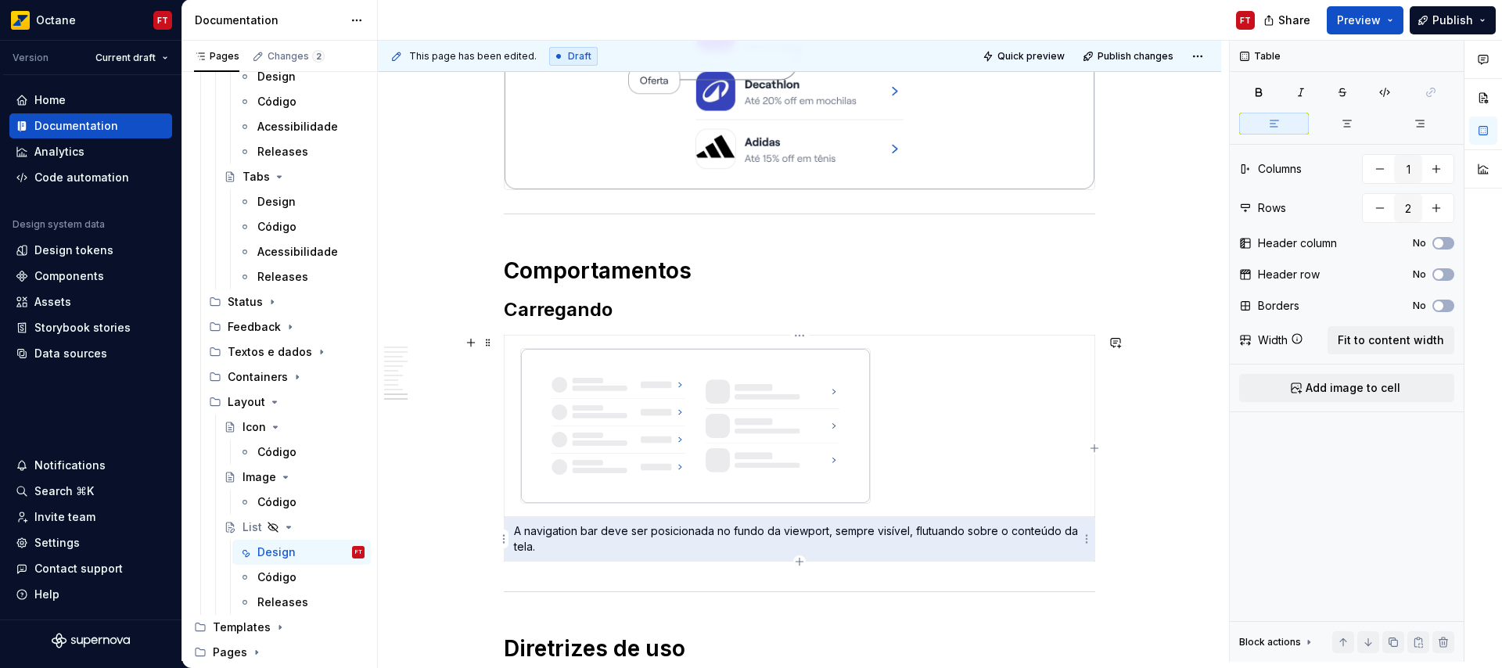
click at [539, 536] on p "A navigation bar deve ser posicionada no fundo da viewport, sempre visível, flu…" at bounding box center [799, 538] width 571 height 31
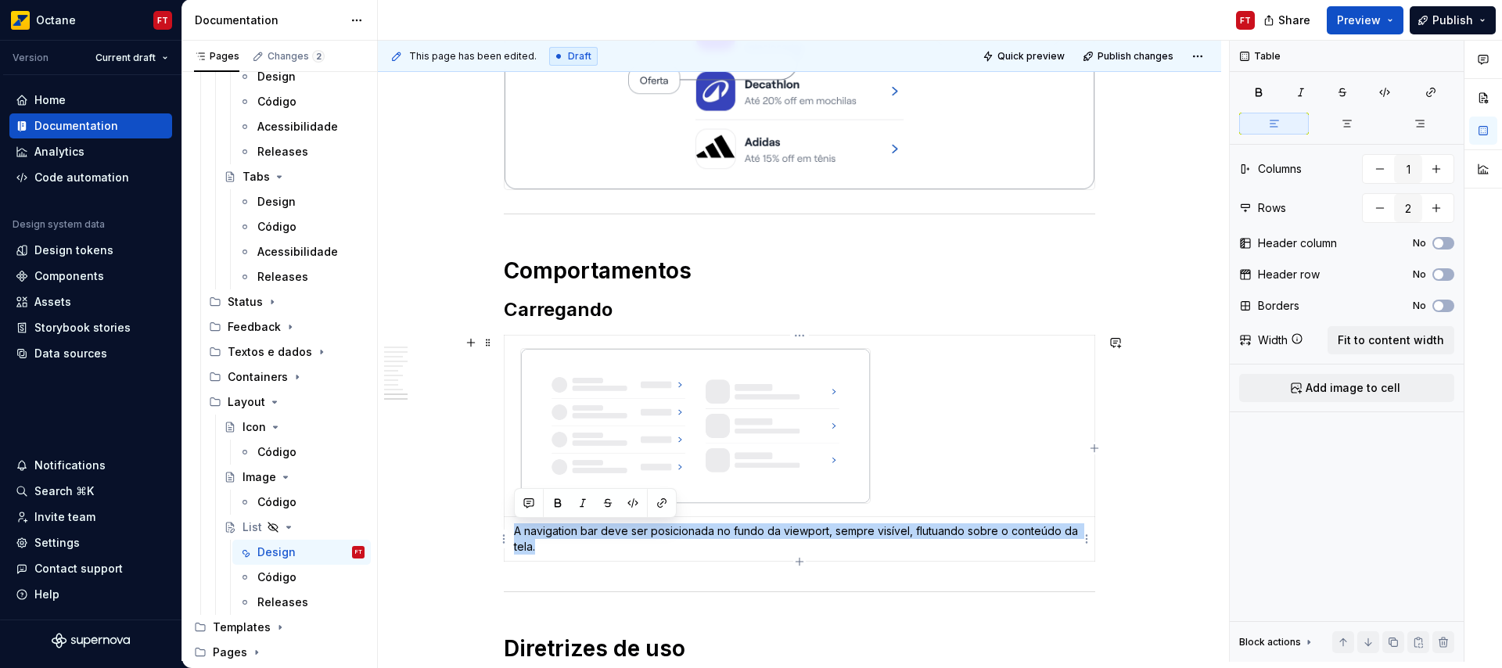
drag, startPoint x: 516, startPoint y: 529, endPoint x: 548, endPoint y: 553, distance: 40.2
click at [548, 553] on p "A navigation bar deve ser posicionada no fundo da viewport, sempre visível, flu…" at bounding box center [799, 538] width 571 height 31
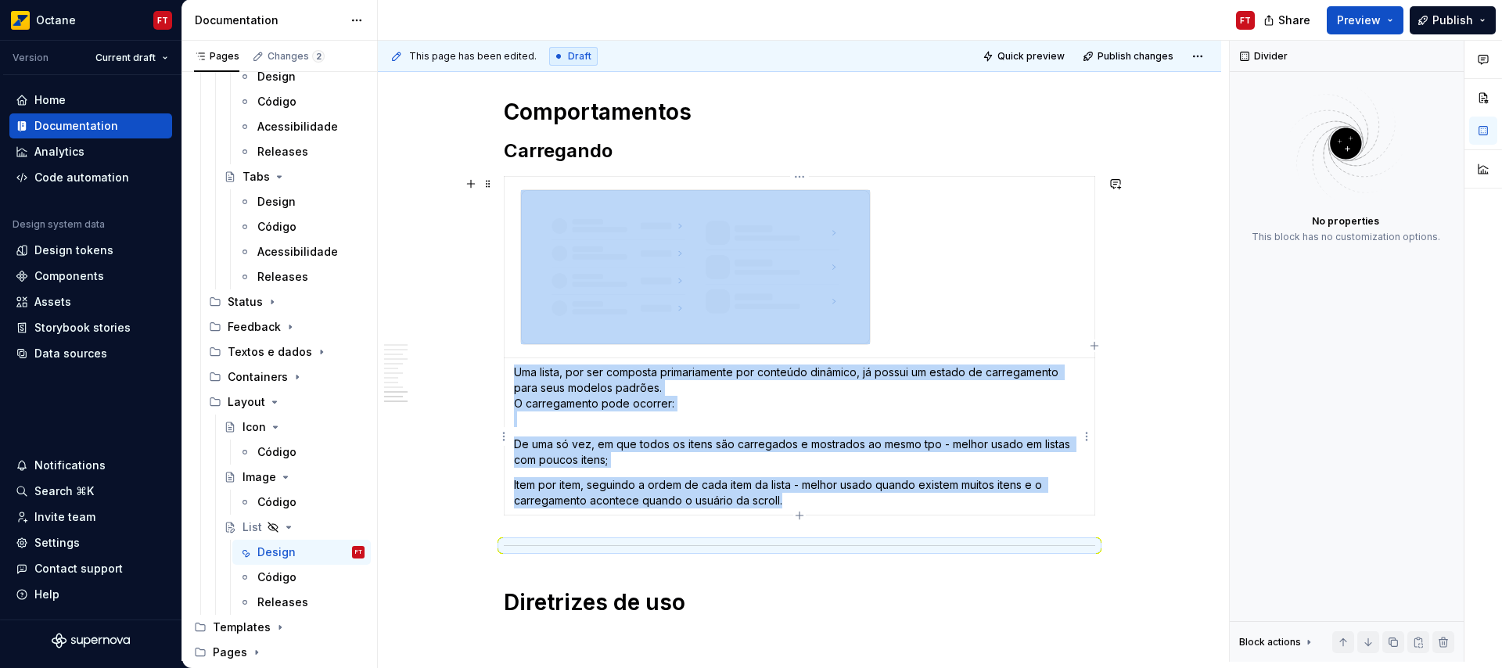
scroll to position [4119, 0]
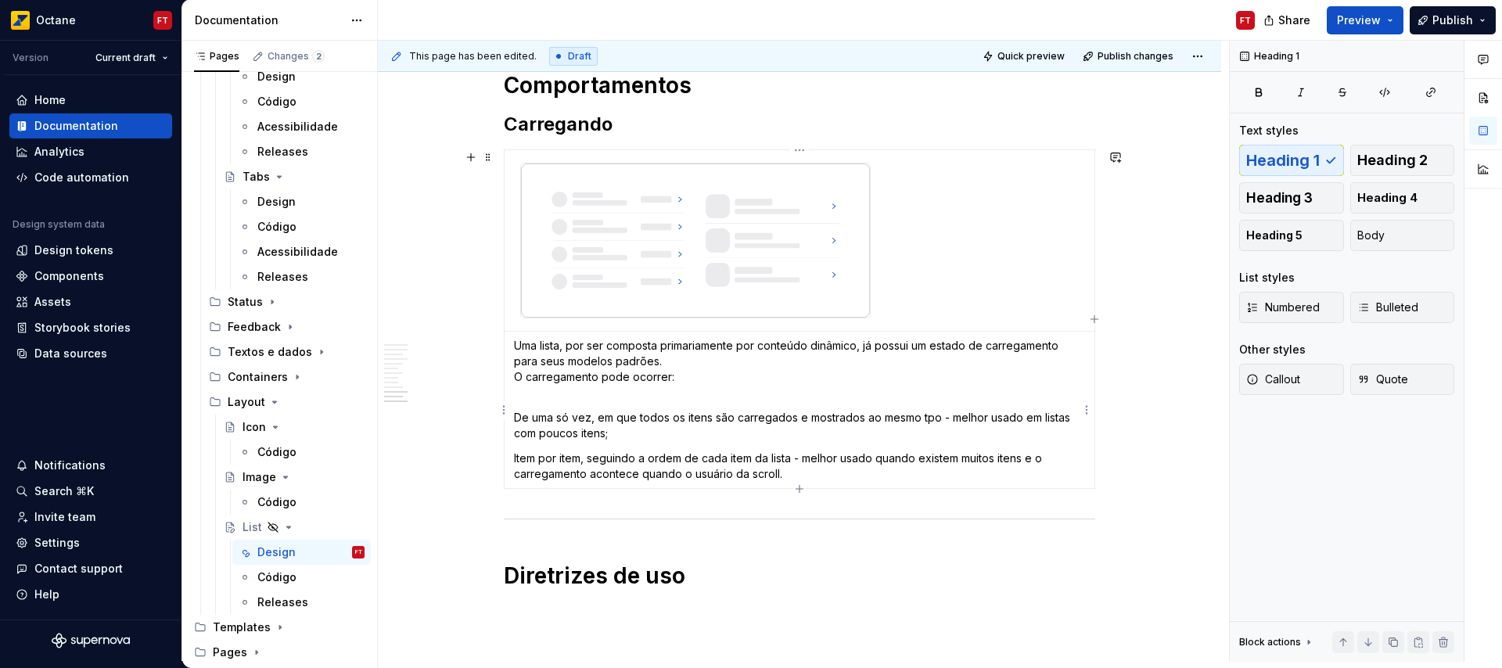
click at [606, 372] on p "Uma lista, por ser composta primariamente por conteúdo dinâmico, já possui um e…" at bounding box center [799, 369] width 571 height 63
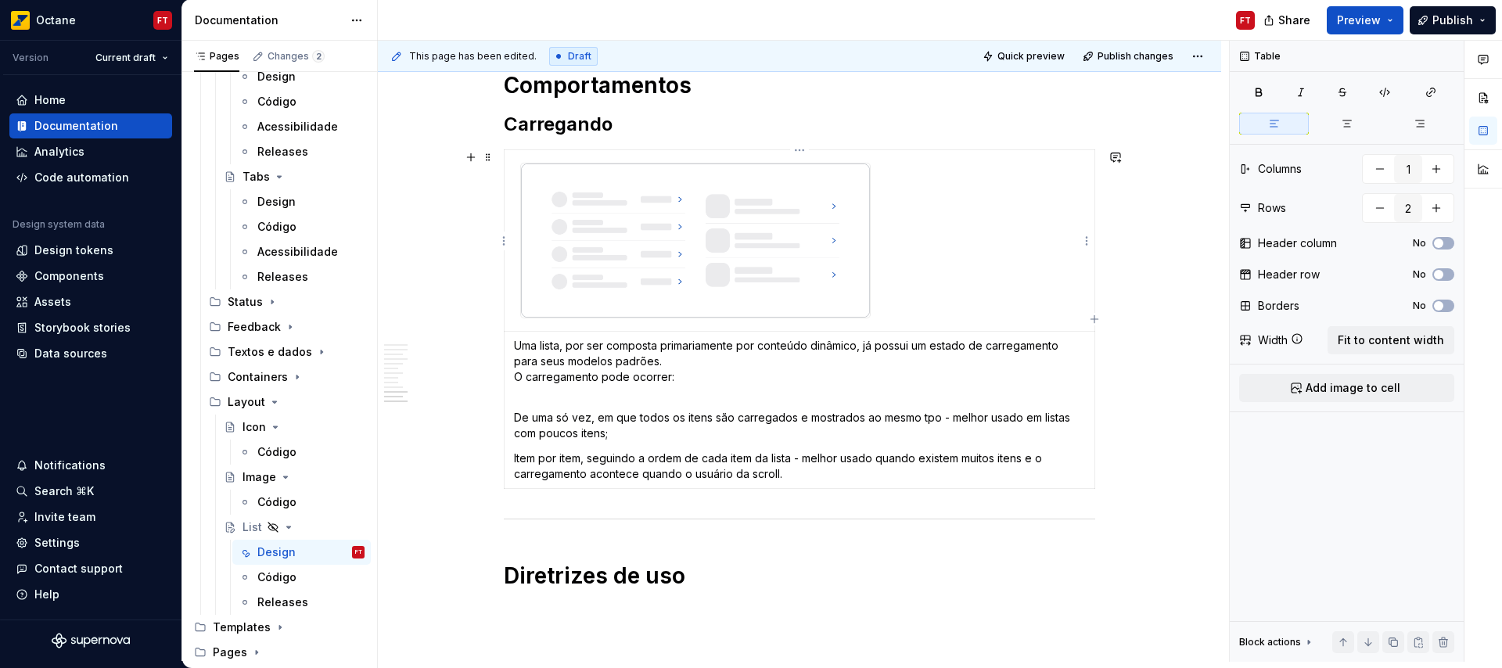
click at [559, 215] on img at bounding box center [695, 240] width 349 height 154
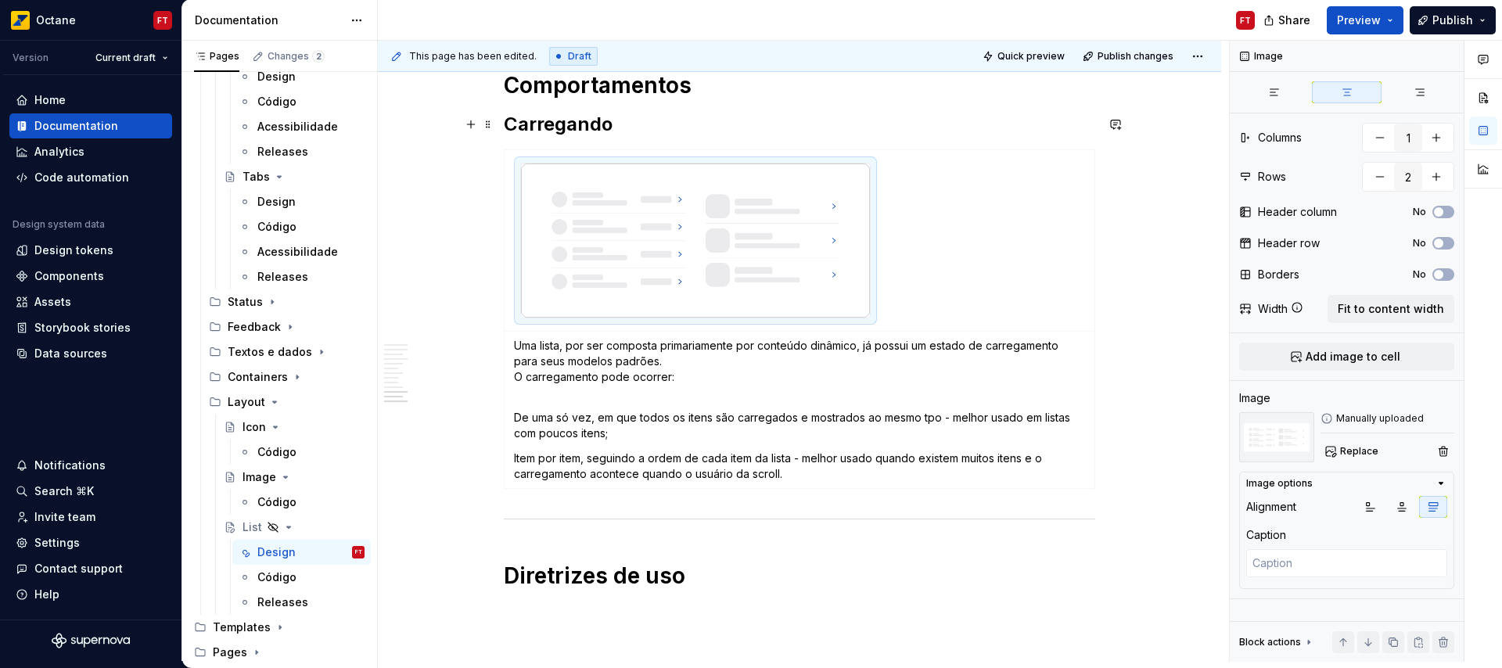
click at [686, 133] on h2 "Carregando" at bounding box center [799, 124] width 591 height 25
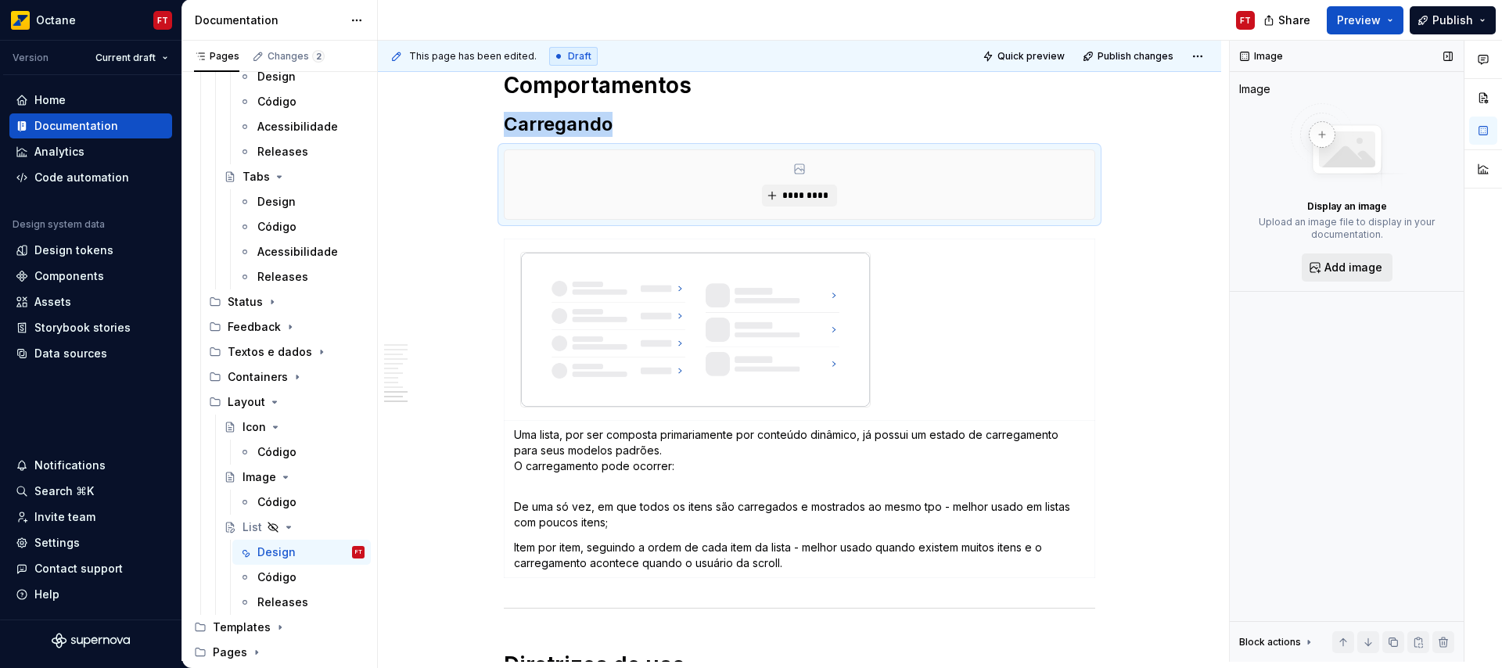
click at [1341, 265] on span "Add image" at bounding box center [1353, 268] width 58 height 16
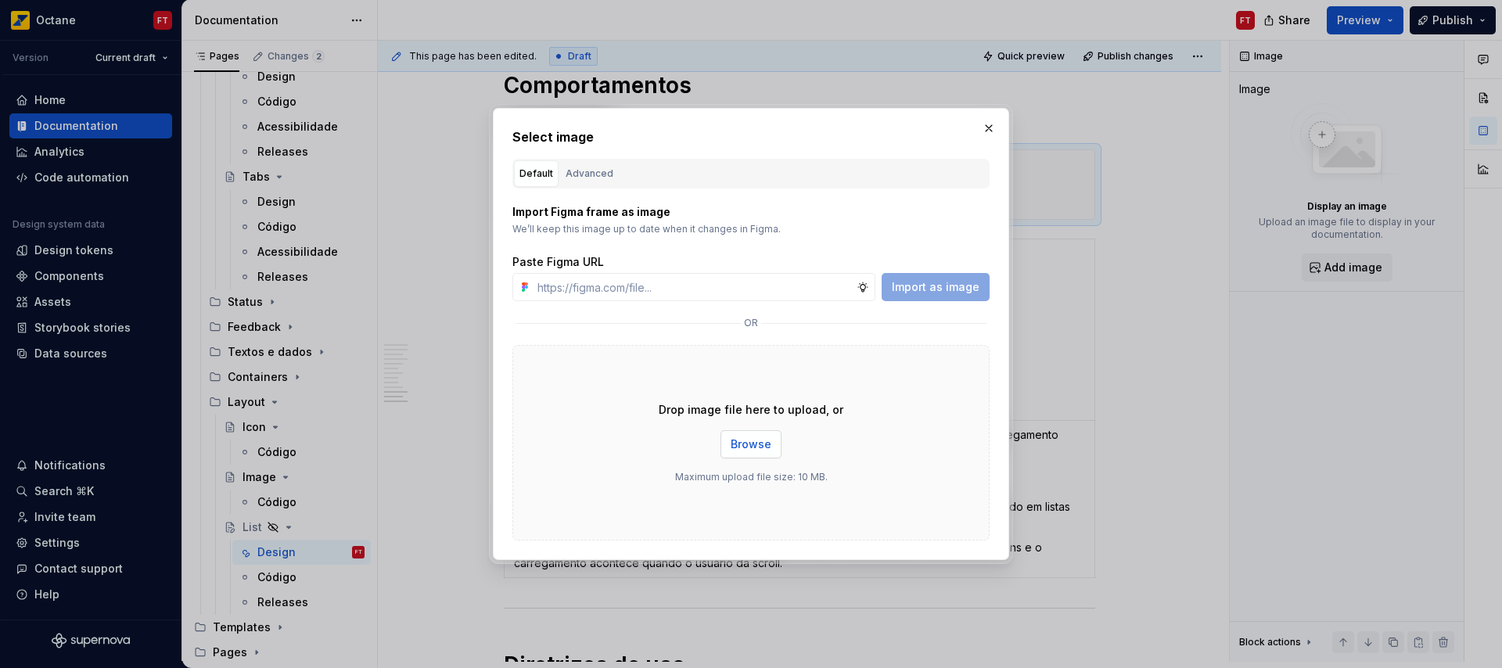
click at [747, 452] on button "Browse" at bounding box center [750, 444] width 61 height 28
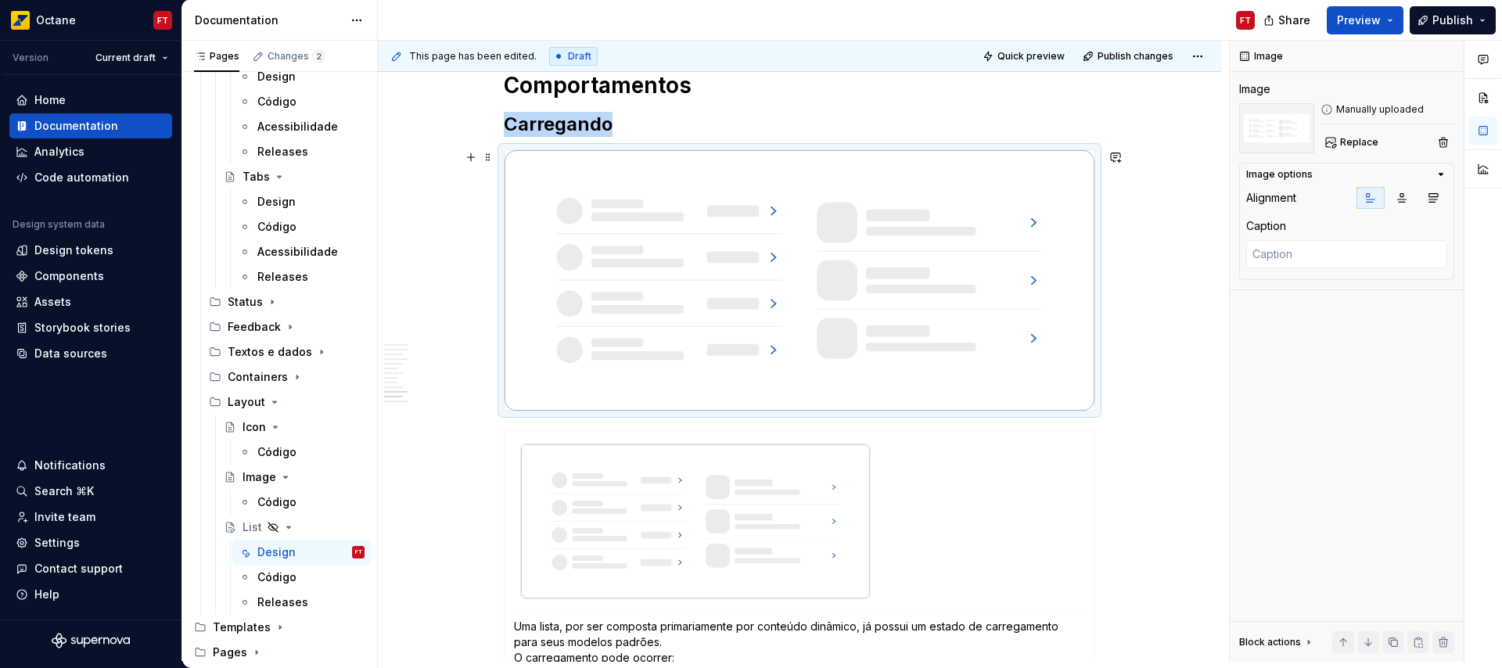
click at [866, 390] on img at bounding box center [800, 280] width 590 height 260
click at [1136, 368] on div "This page has been edited. Draft Quick preview Publish changes Hidden page List…" at bounding box center [803, 351] width 851 height 621
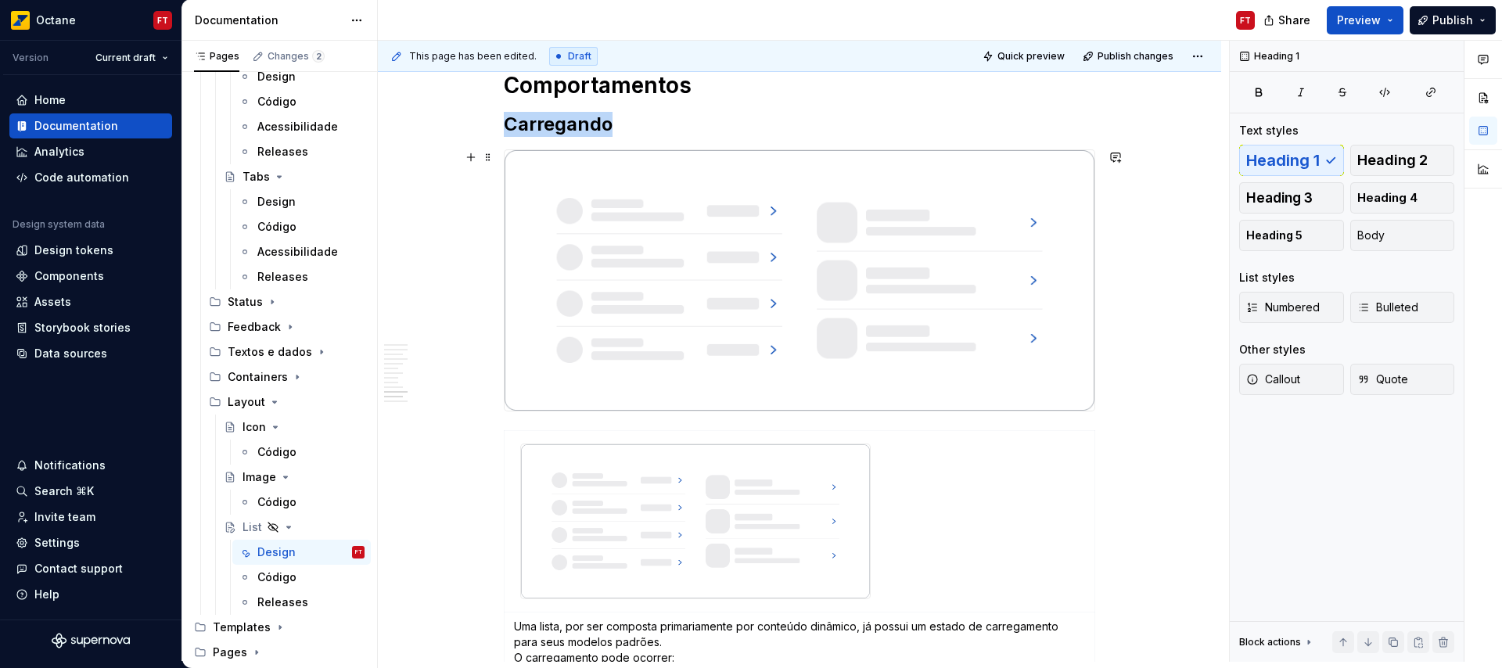
click at [1121, 365] on div "This page has been edited. Draft Quick preview Publish changes Hidden page List…" at bounding box center [803, 351] width 851 height 621
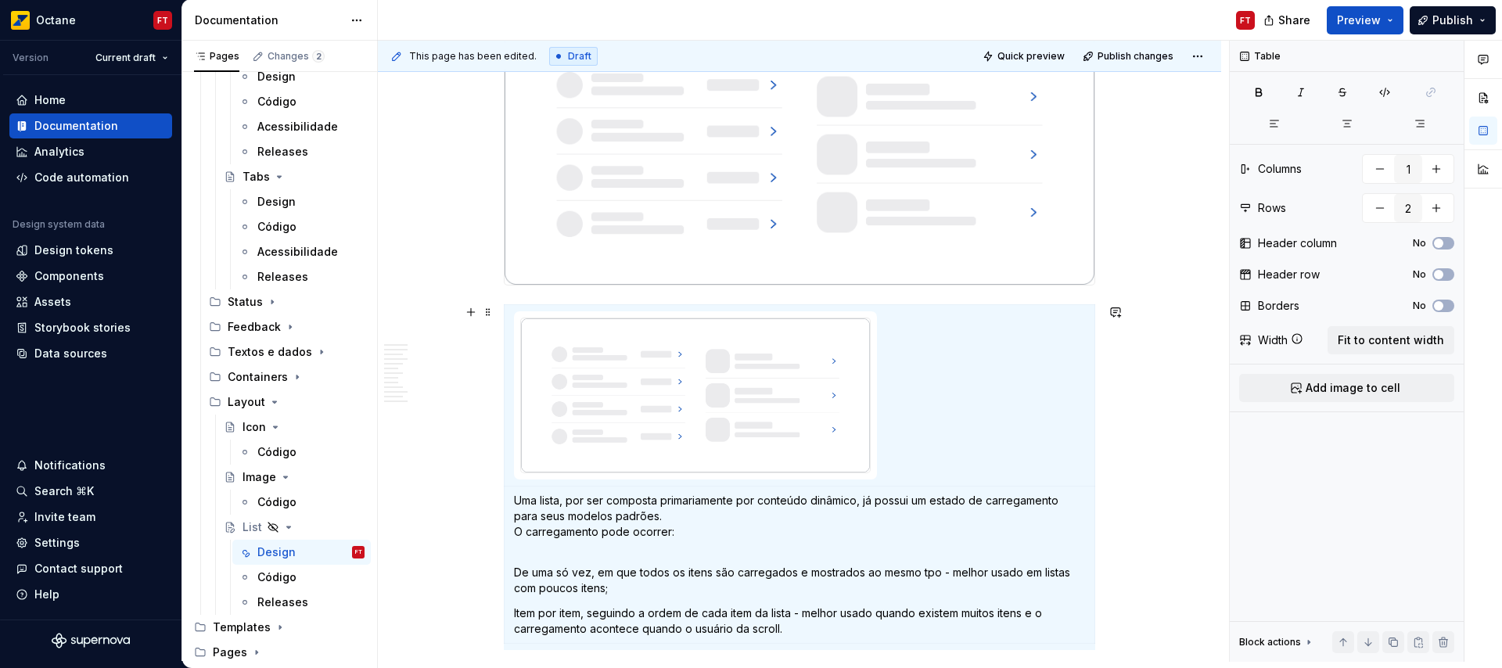
scroll to position [4274, 0]
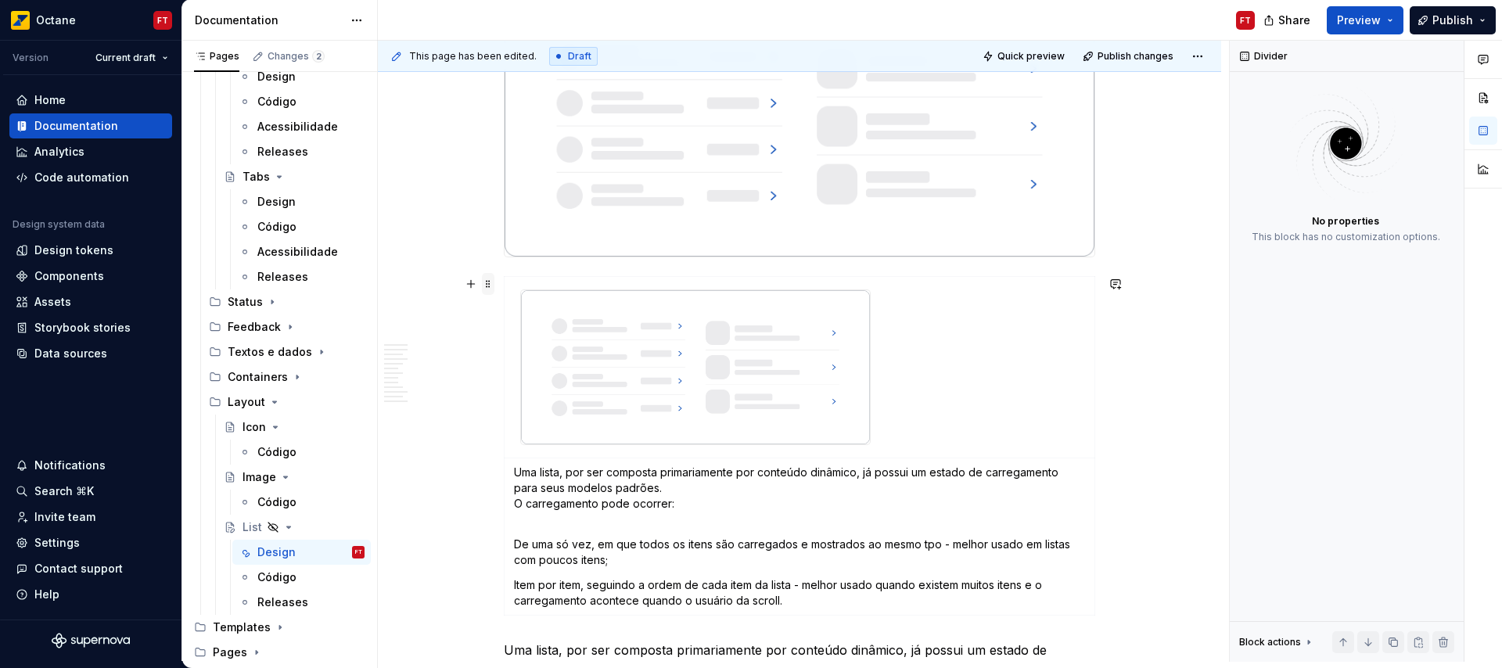
click at [485, 283] on span at bounding box center [488, 284] width 13 height 22
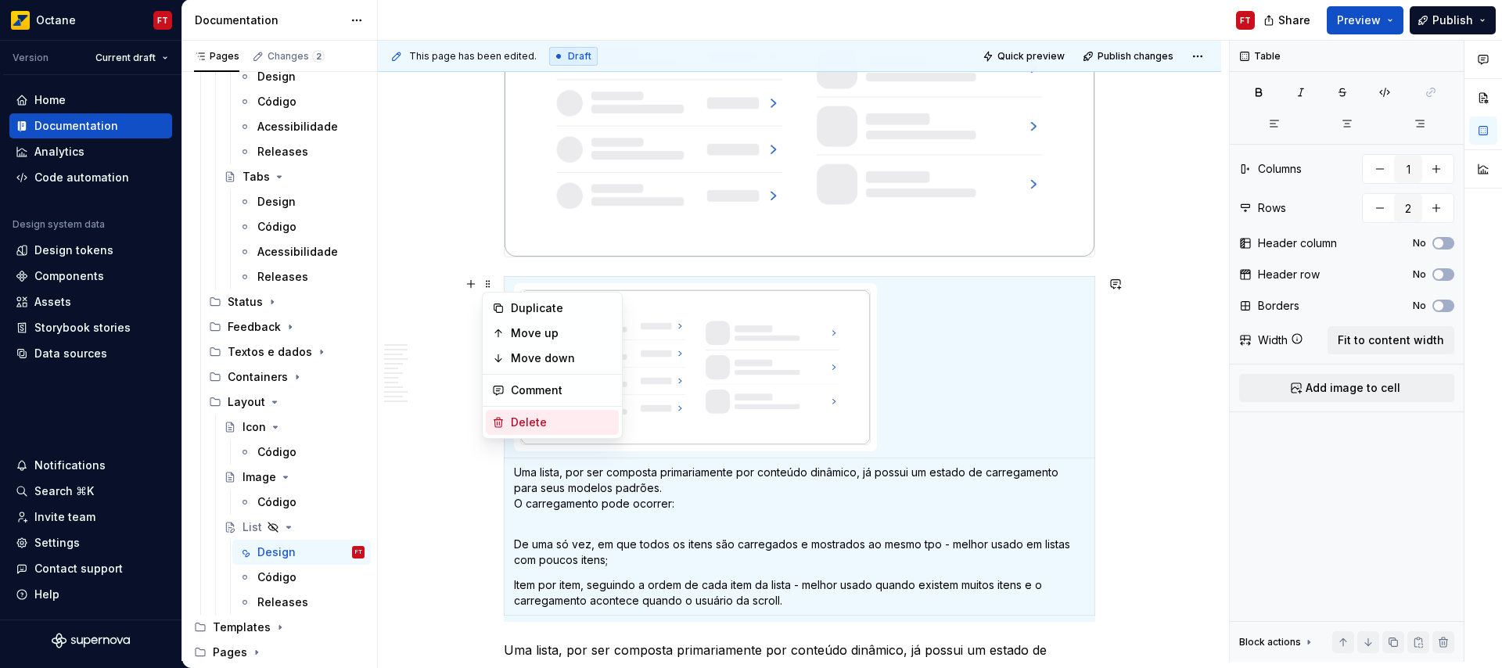
click at [534, 419] on div "Delete" at bounding box center [562, 423] width 102 height 16
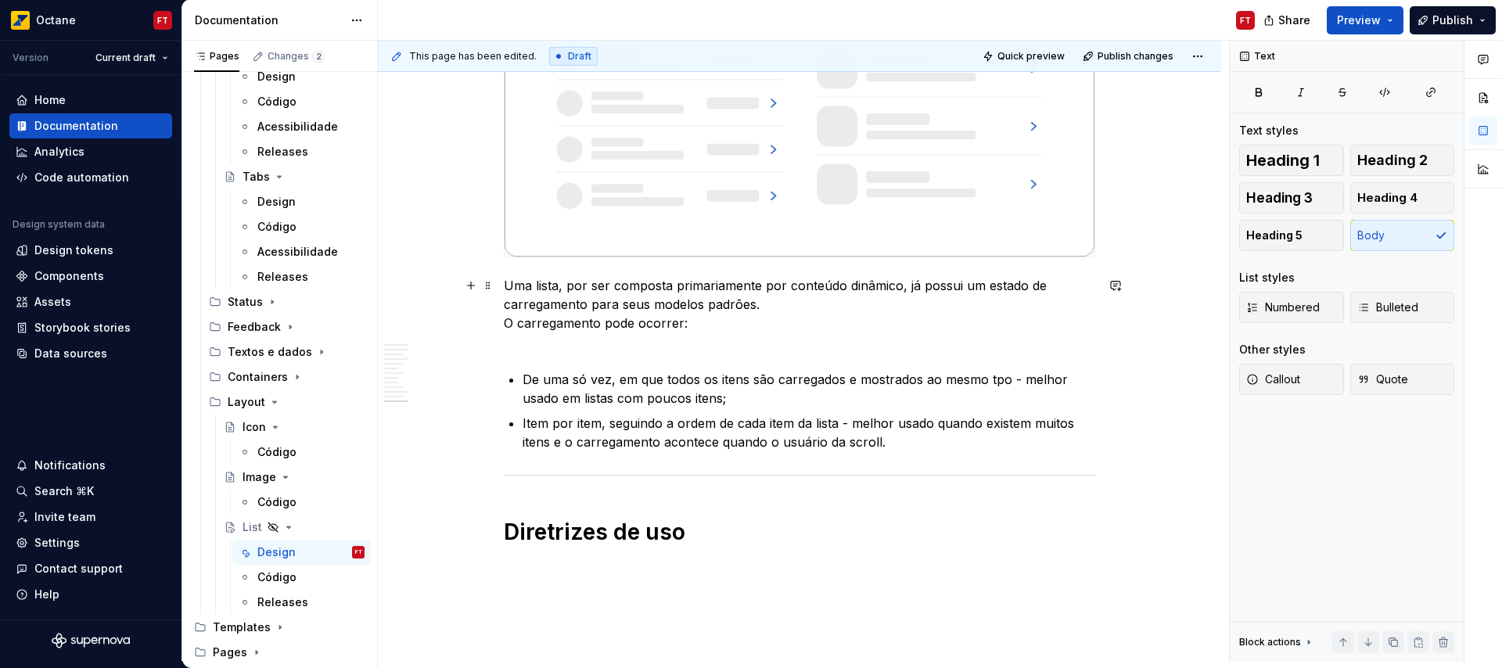
click at [552, 340] on p "Uma lista, por ser composta primariamente por conteúdo dinâmico, já possui um e…" at bounding box center [799, 313] width 591 height 75
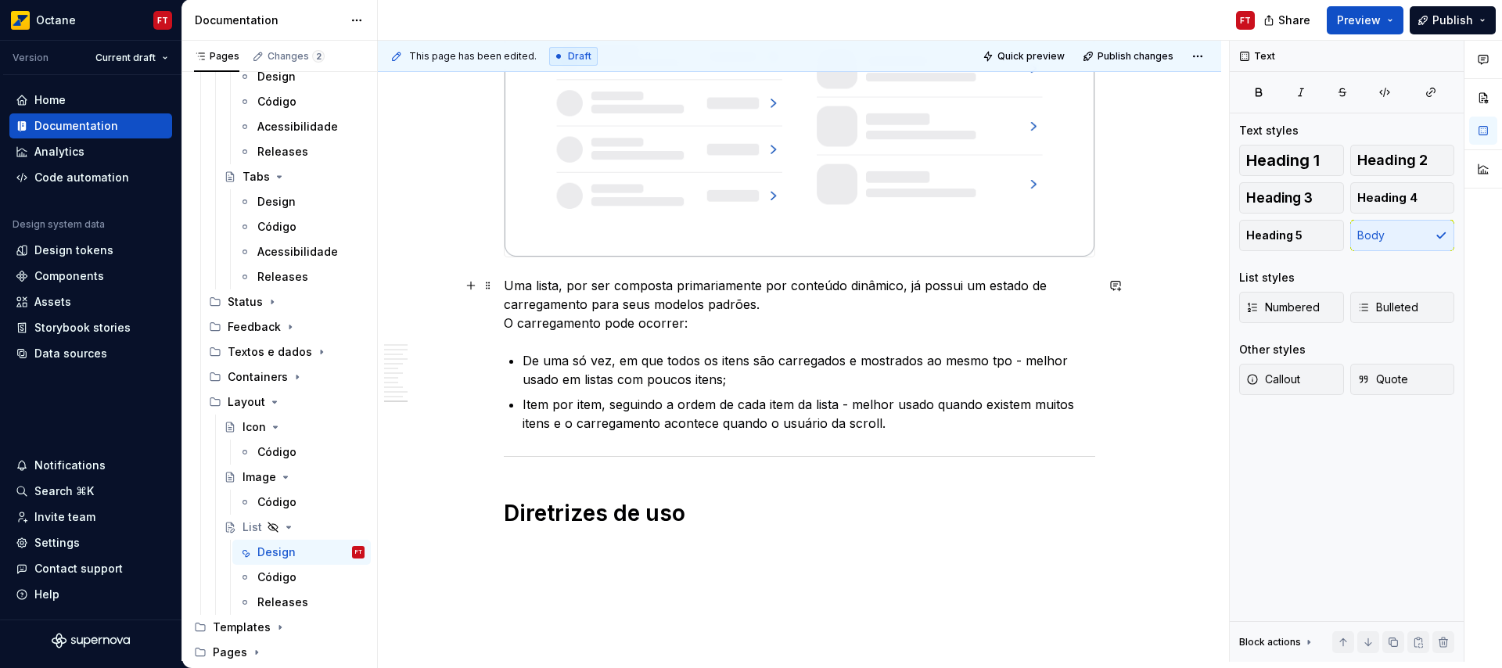
click at [773, 307] on p "Uma lista, por ser composta primariamente por conteúdo dinâmico, já possui um e…" at bounding box center [799, 304] width 591 height 56
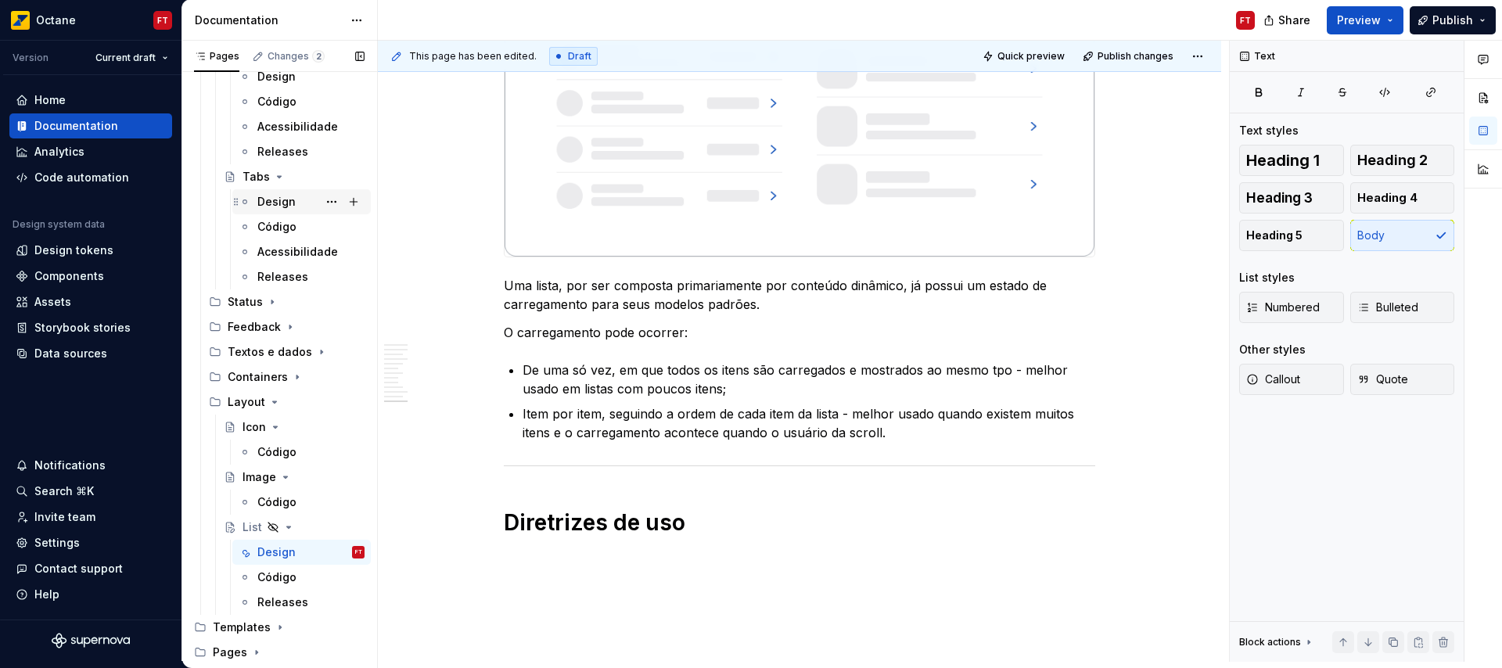
click at [293, 199] on div "Design" at bounding box center [310, 202] width 107 height 22
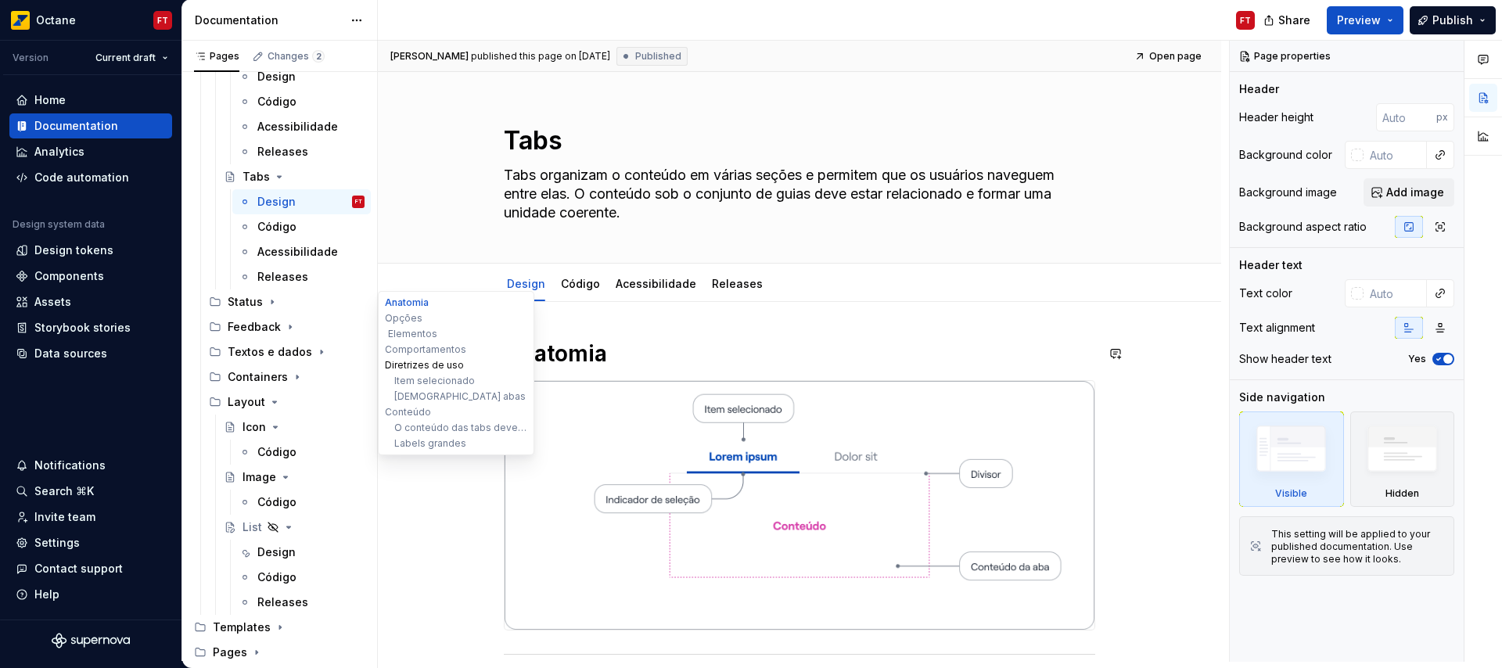
click at [409, 364] on button "Diretrizes de uso" at bounding box center [456, 366] width 149 height 16
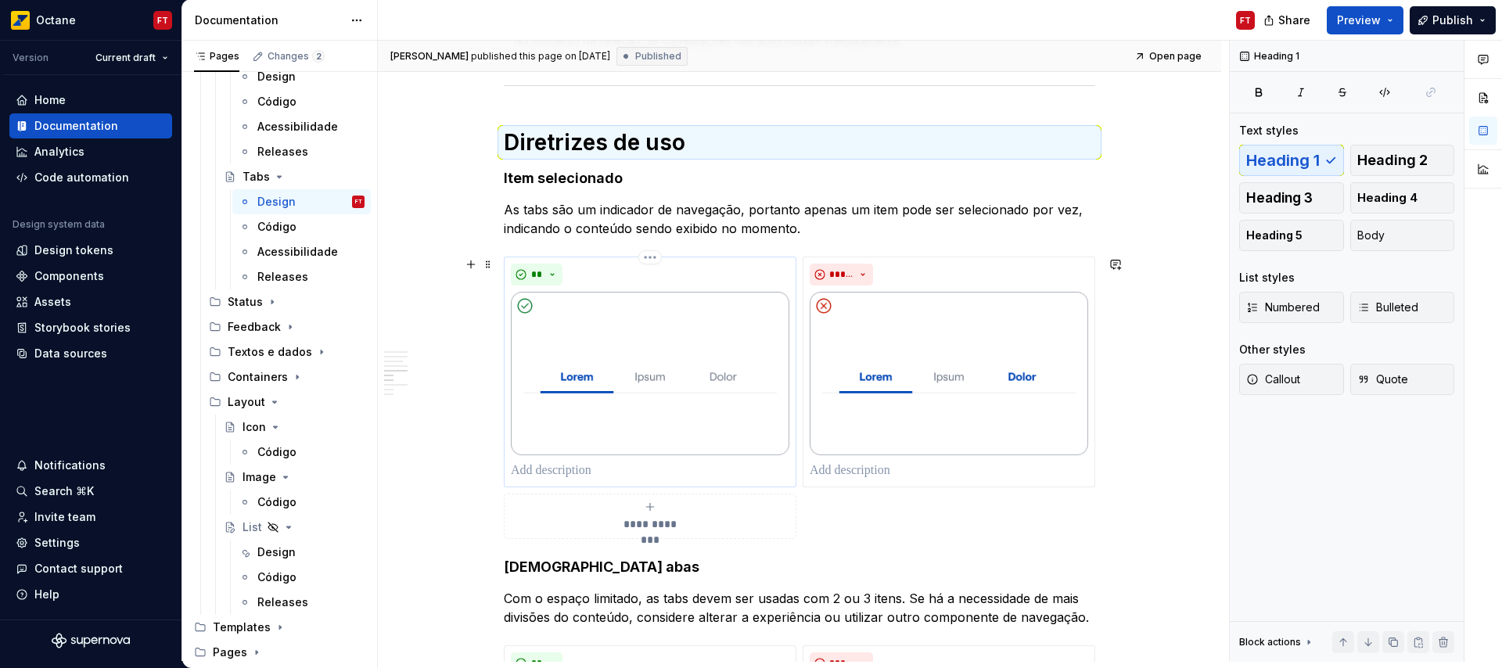
scroll to position [1262, 0]
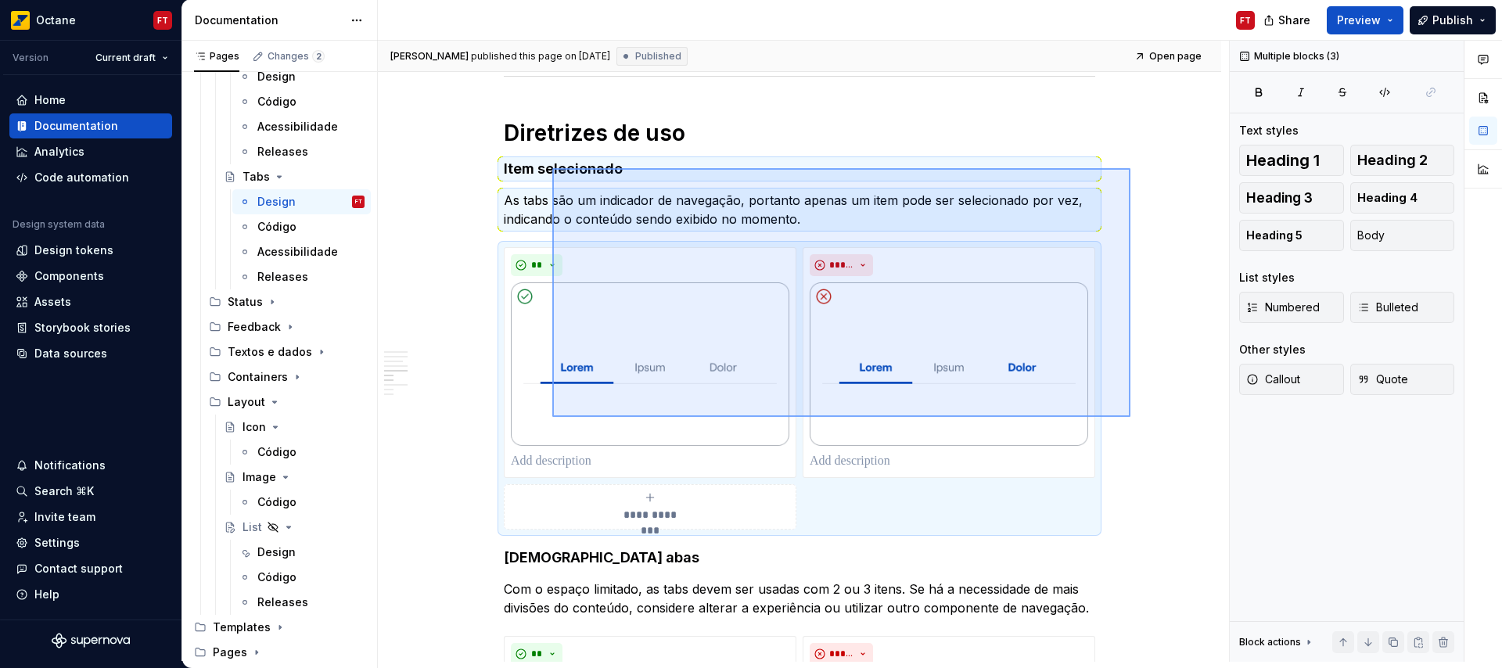
drag, startPoint x: 1130, startPoint y: 417, endPoint x: 552, endPoint y: 168, distance: 629.4
click at [552, 168] on div "**********" at bounding box center [803, 351] width 851 height 621
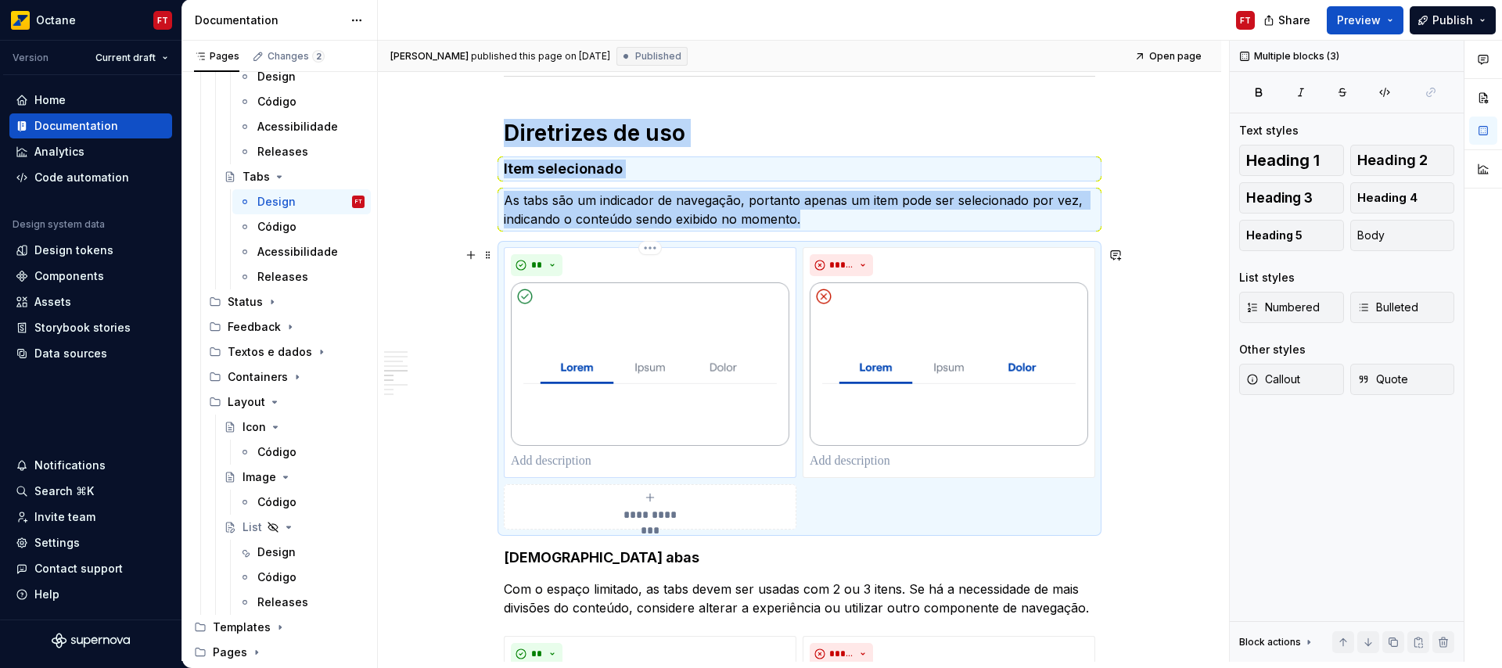
copy div "Diretrizes de uso Item selecionado As tabs são um indicador de navegação, porta…"
click at [283, 552] on div "Design" at bounding box center [276, 552] width 38 height 16
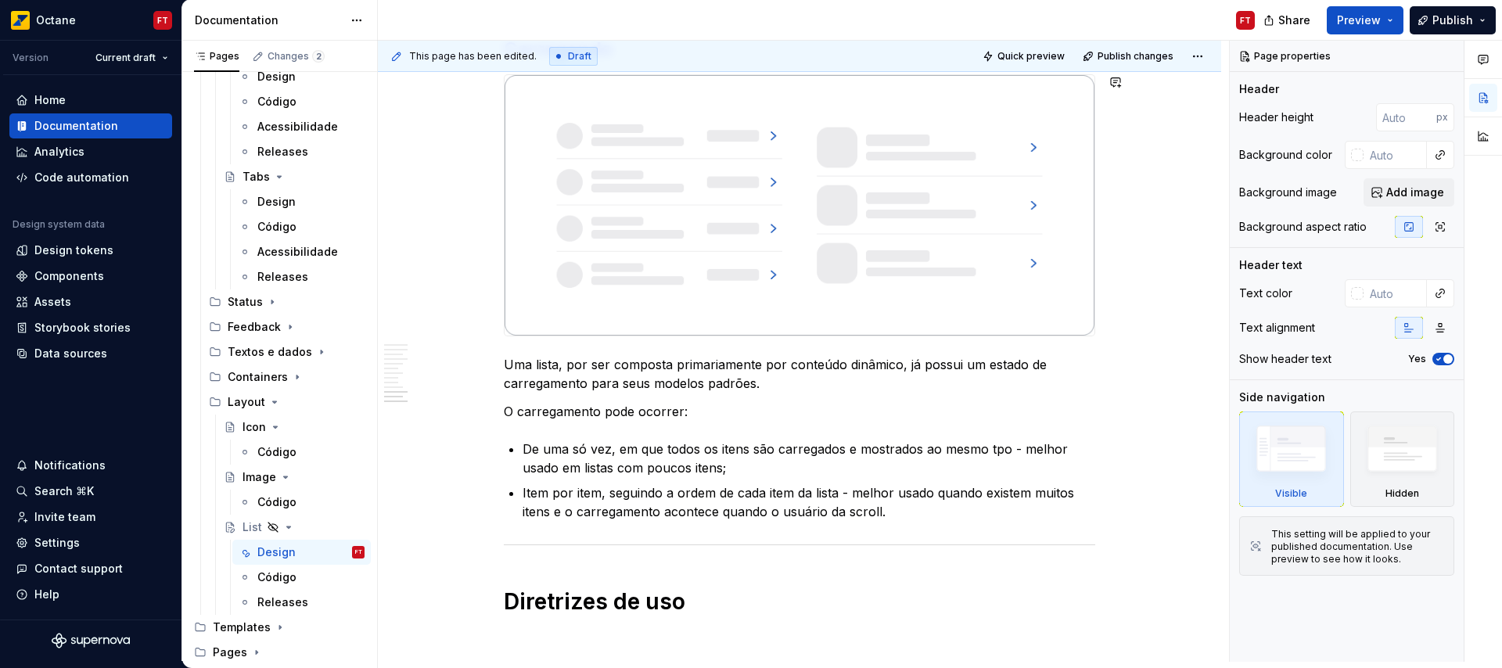
scroll to position [4399, 0]
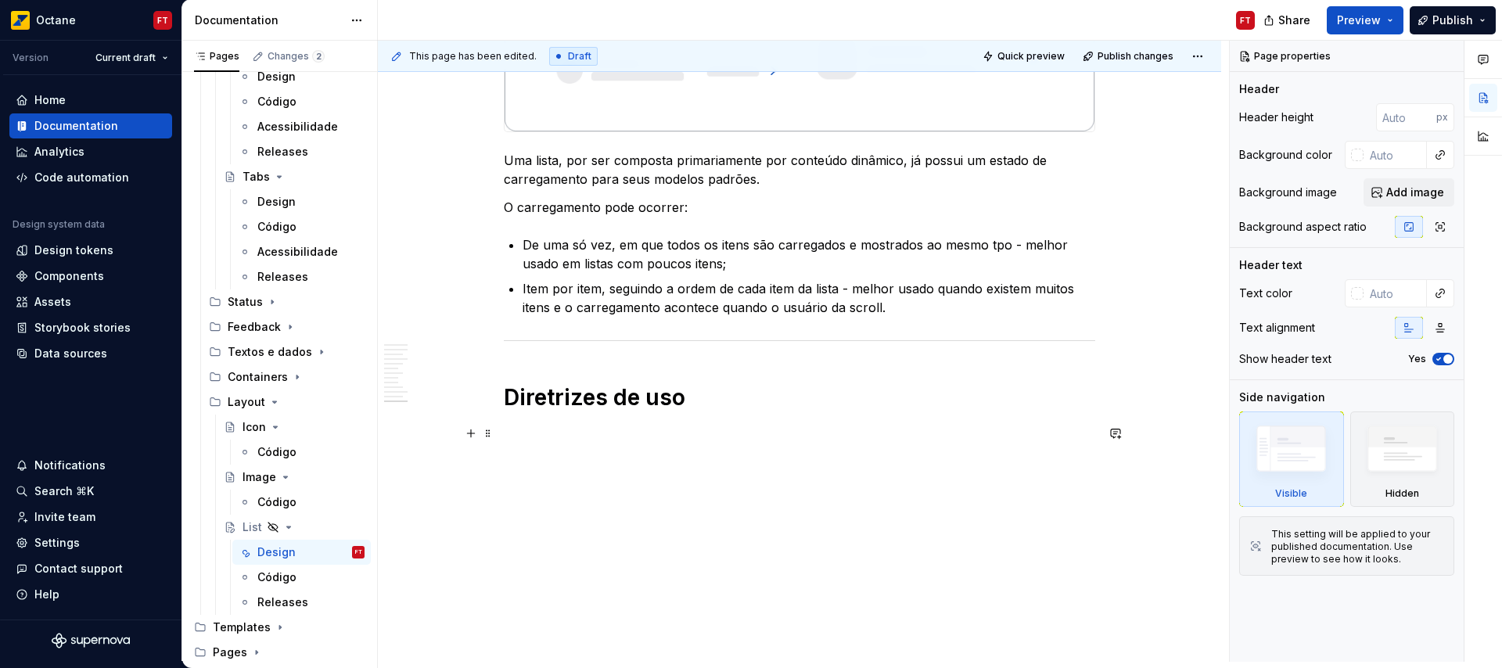
click at [584, 437] on p at bounding box center [799, 433] width 591 height 19
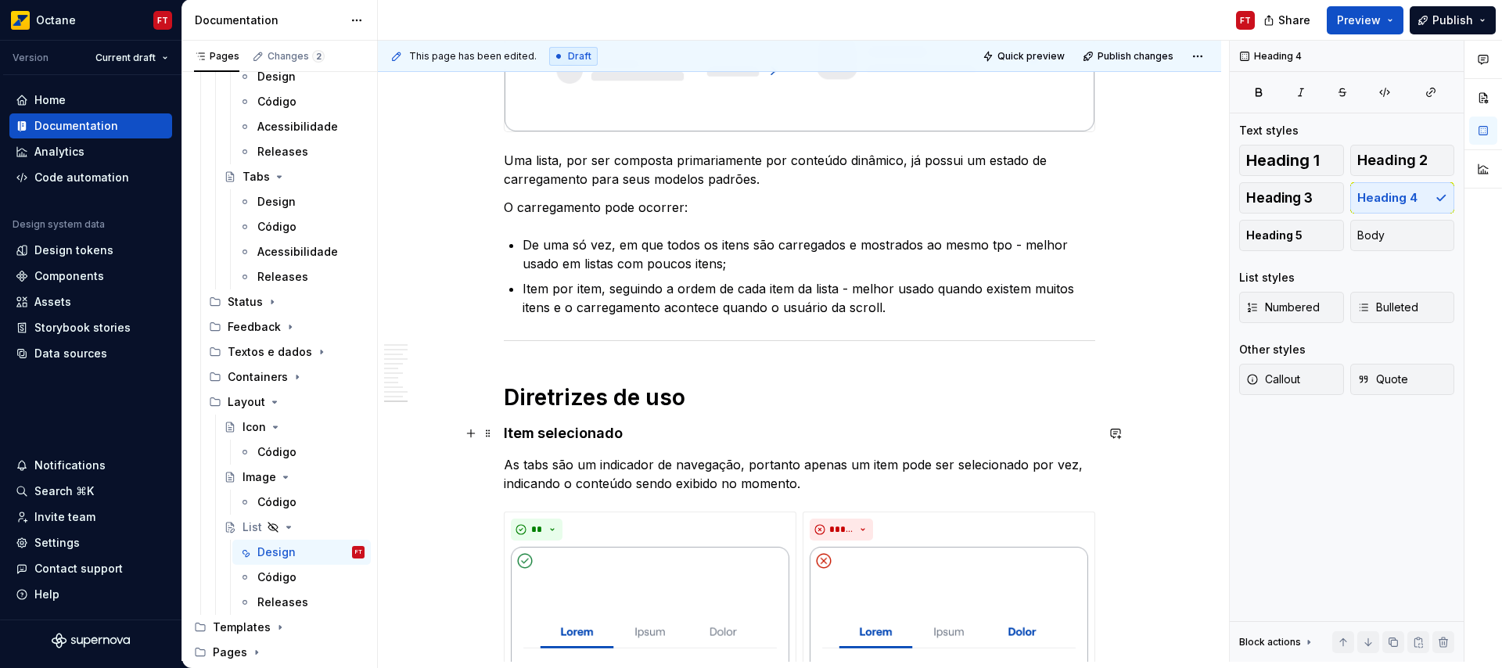
click at [520, 432] on h4 "Item selecionado" at bounding box center [799, 433] width 591 height 19
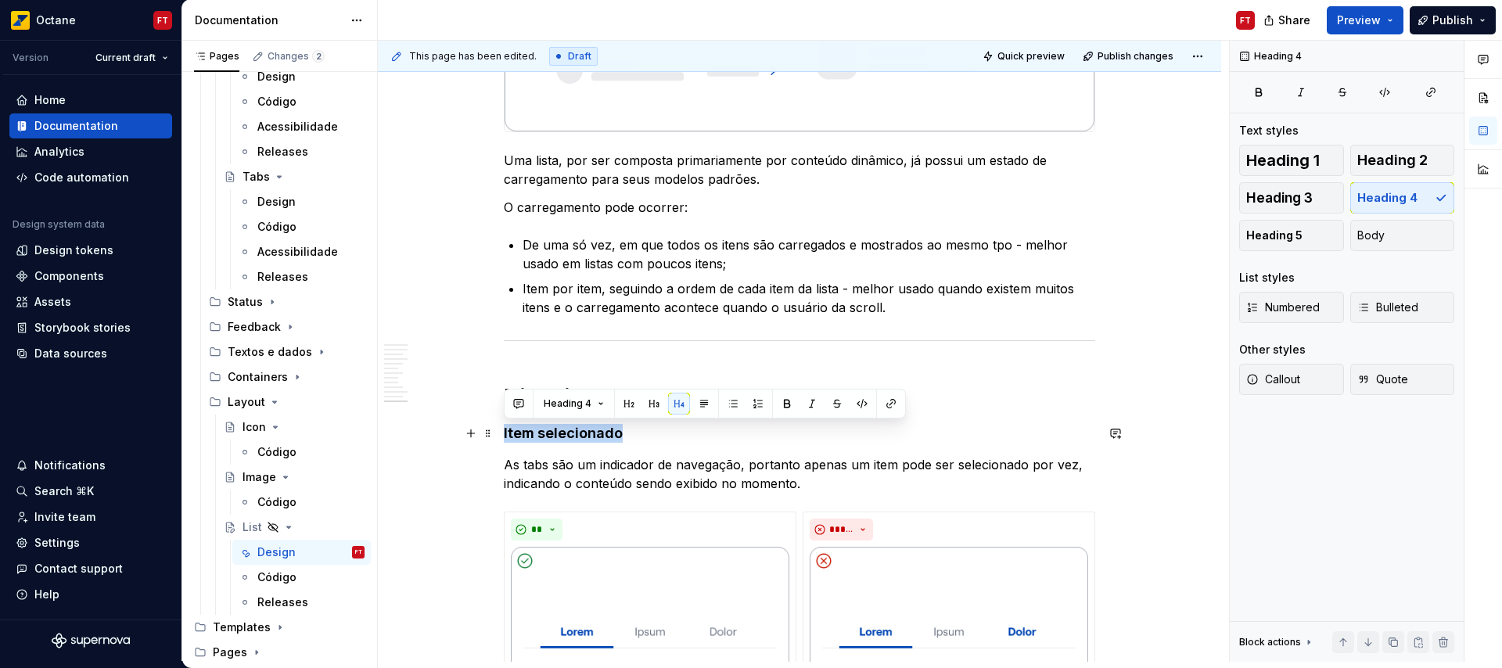
drag, startPoint x: 520, startPoint y: 432, endPoint x: 586, endPoint y: 436, distance: 65.8
click at [586, 436] on h4 "Item selecionado" at bounding box center [799, 433] width 591 height 19
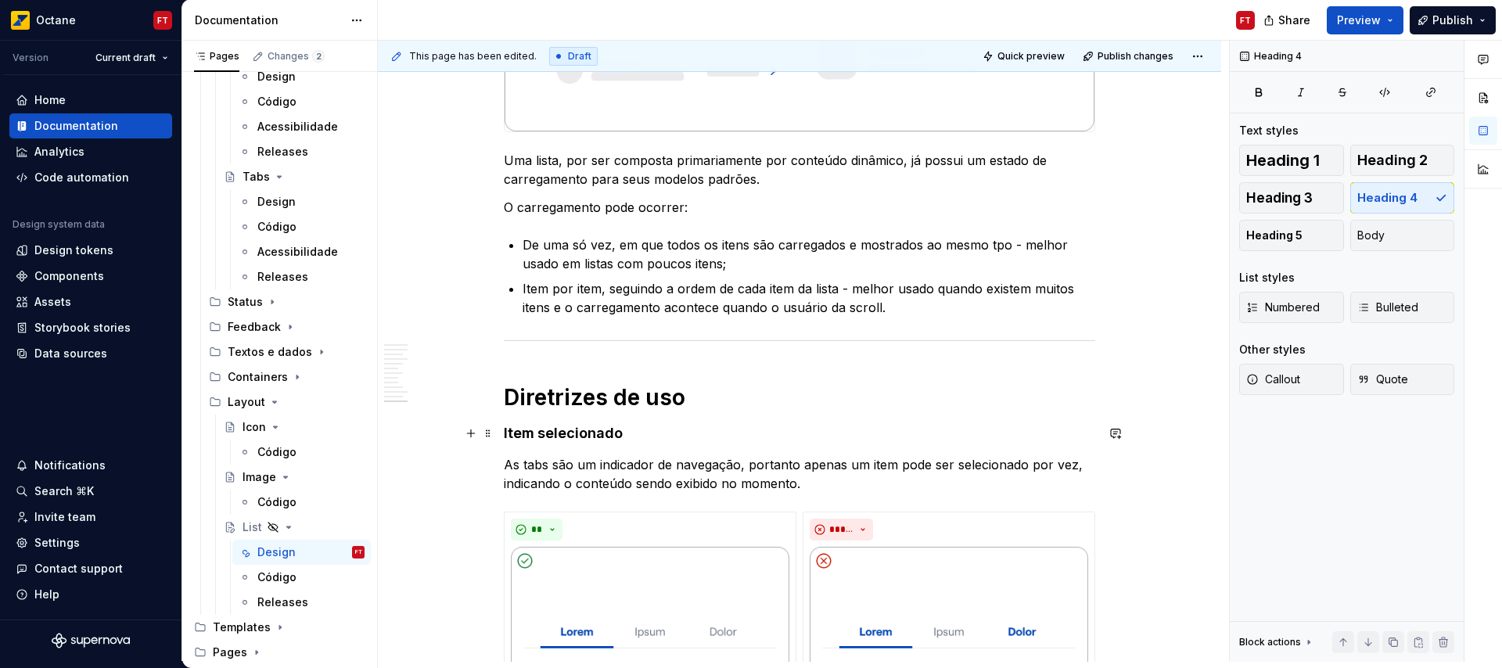
click at [525, 433] on h4 "Item selecionado" at bounding box center [799, 433] width 591 height 19
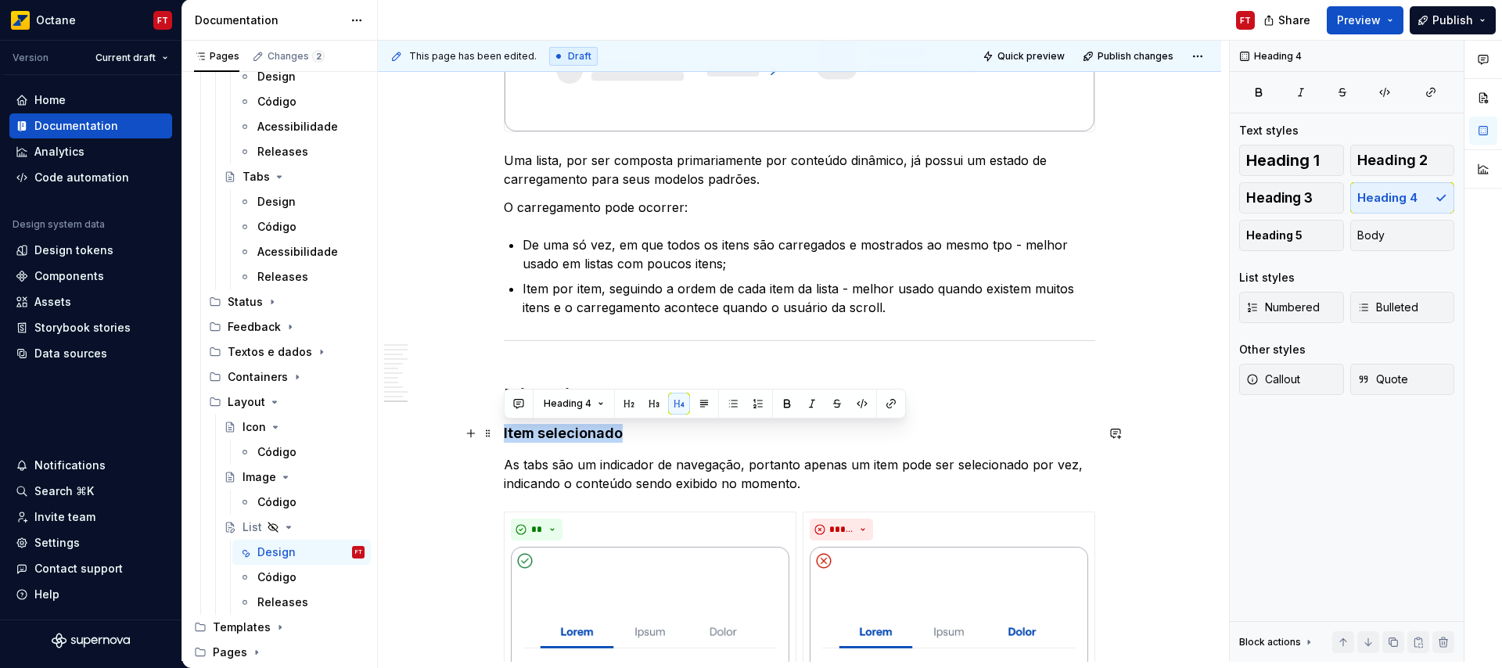
click at [525, 433] on h4 "Item selecionado" at bounding box center [799, 433] width 591 height 19
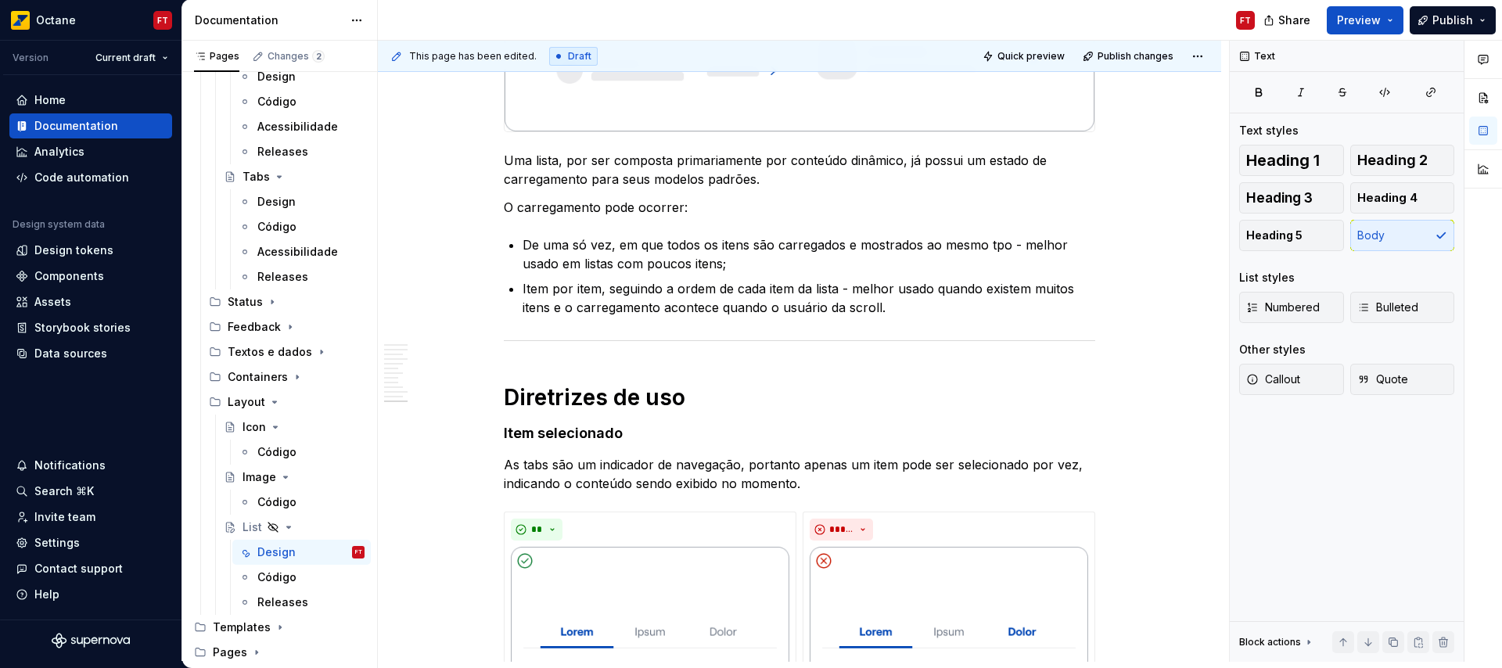
click at [581, 432] on h4 "Item selecionado" at bounding box center [799, 433] width 591 height 19
click at [555, 486] on p "As tabs são um indicador de navegação, portanto apenas um item pode ser selecio…" at bounding box center [799, 474] width 591 height 38
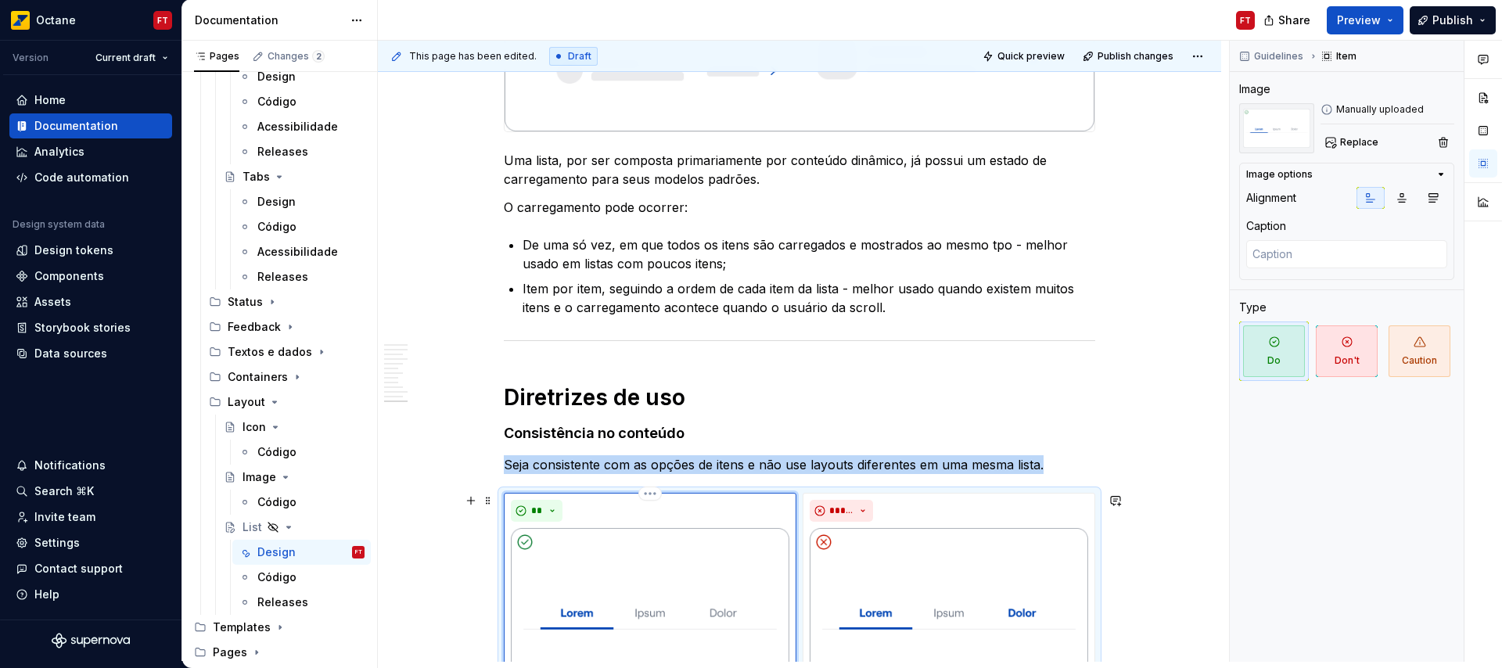
click at [637, 583] on img at bounding box center [650, 609] width 278 height 163
click at [1356, 141] on span "Replace" at bounding box center [1359, 142] width 38 height 13
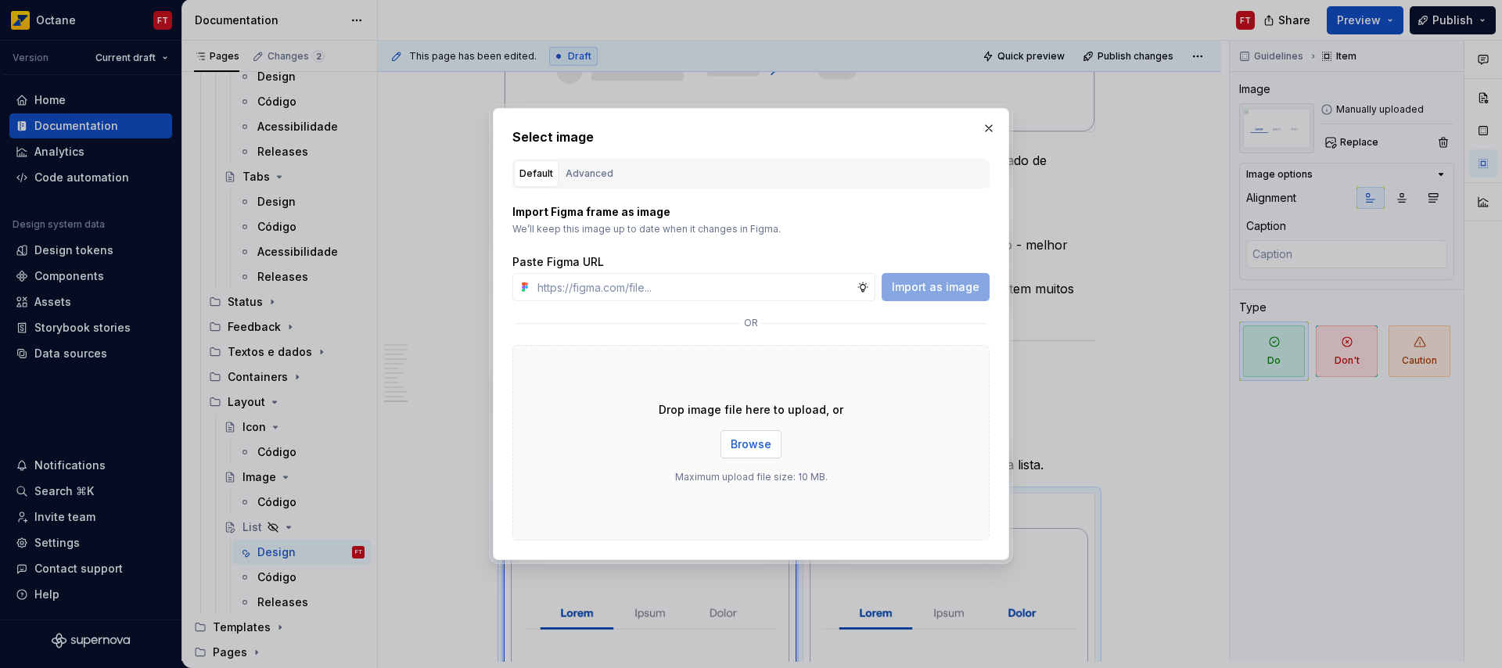
click at [727, 448] on button "Browse" at bounding box center [750, 444] width 61 height 28
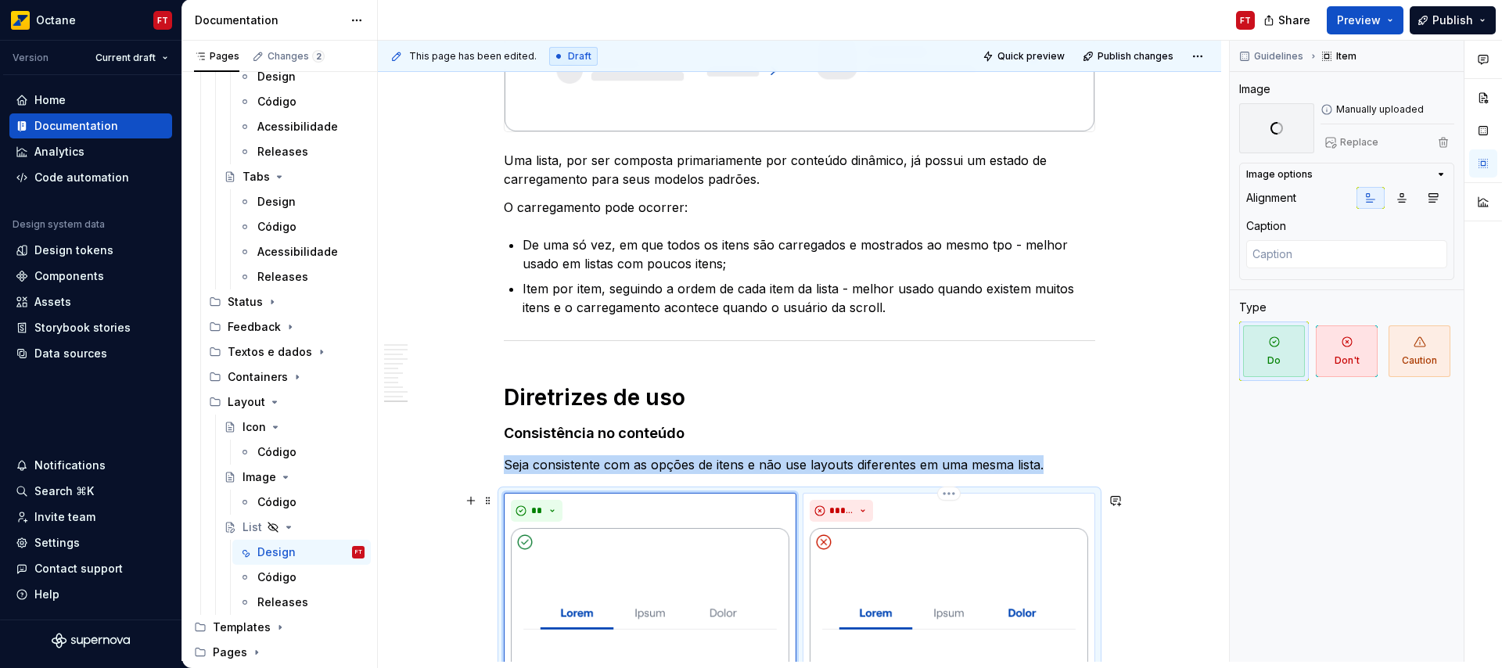
click at [954, 610] on img at bounding box center [949, 609] width 278 height 163
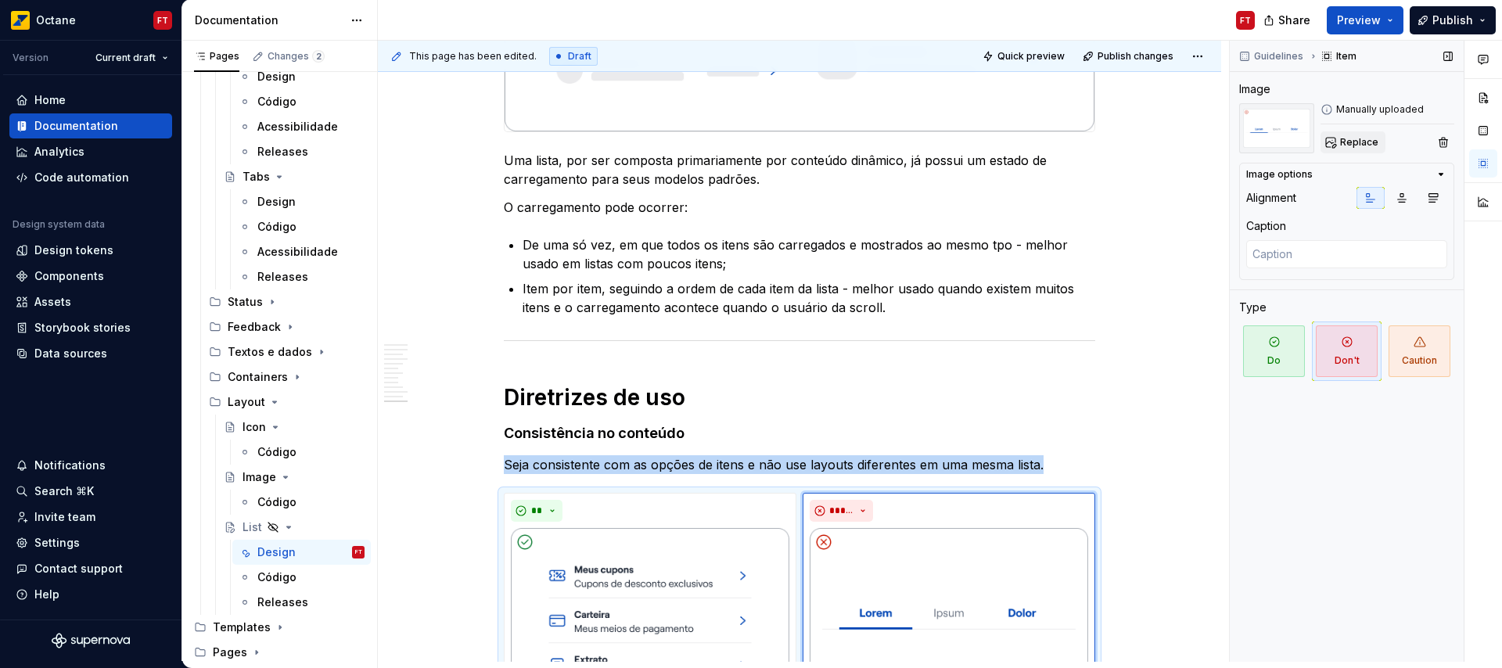
click at [1360, 138] on span "Replace" at bounding box center [1359, 142] width 38 height 13
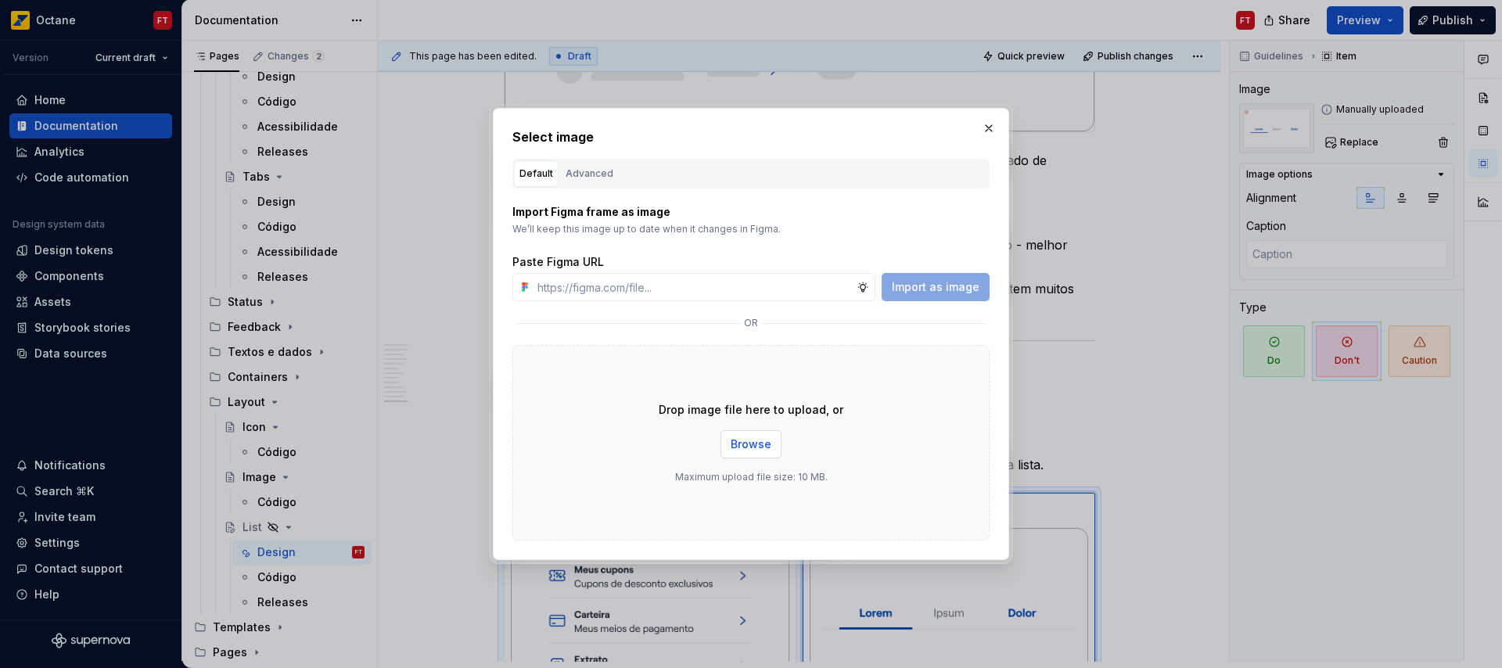
click at [735, 440] on span "Browse" at bounding box center [751, 445] width 41 height 16
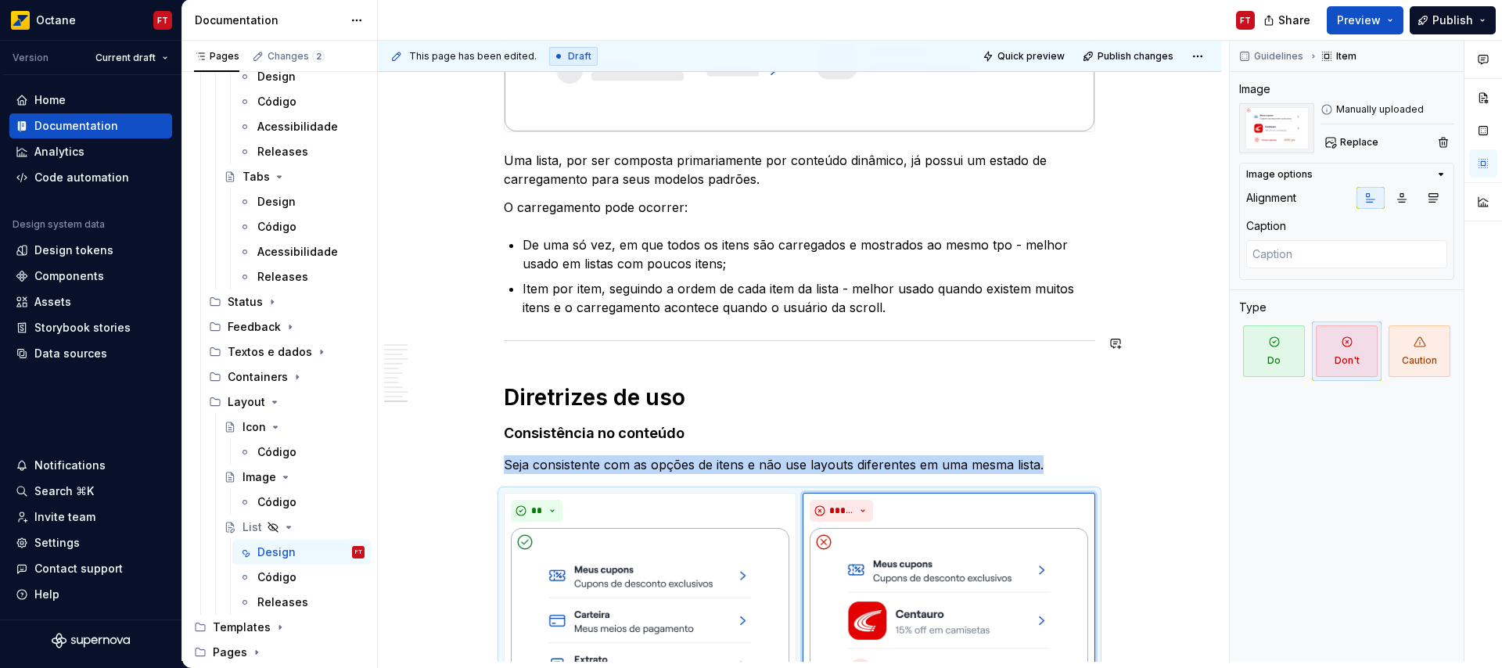
scroll to position [4538, 0]
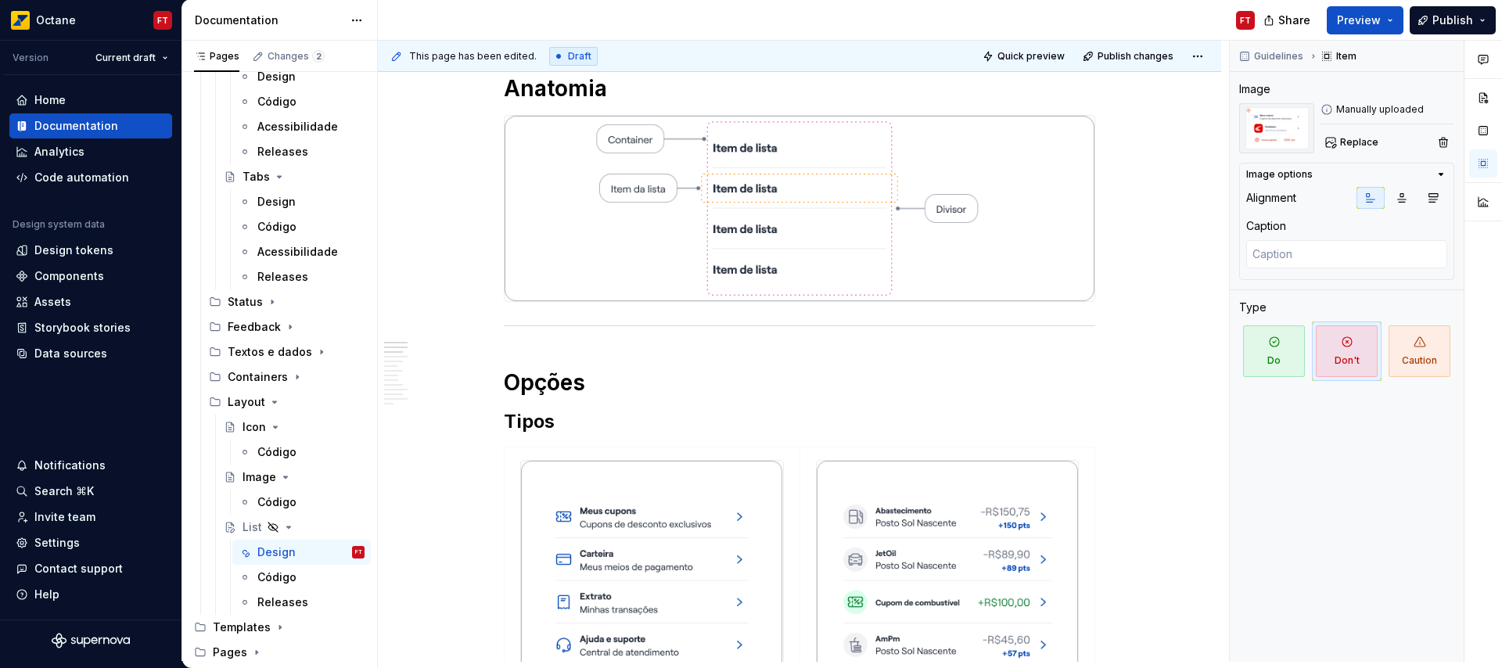
scroll to position [0, 0]
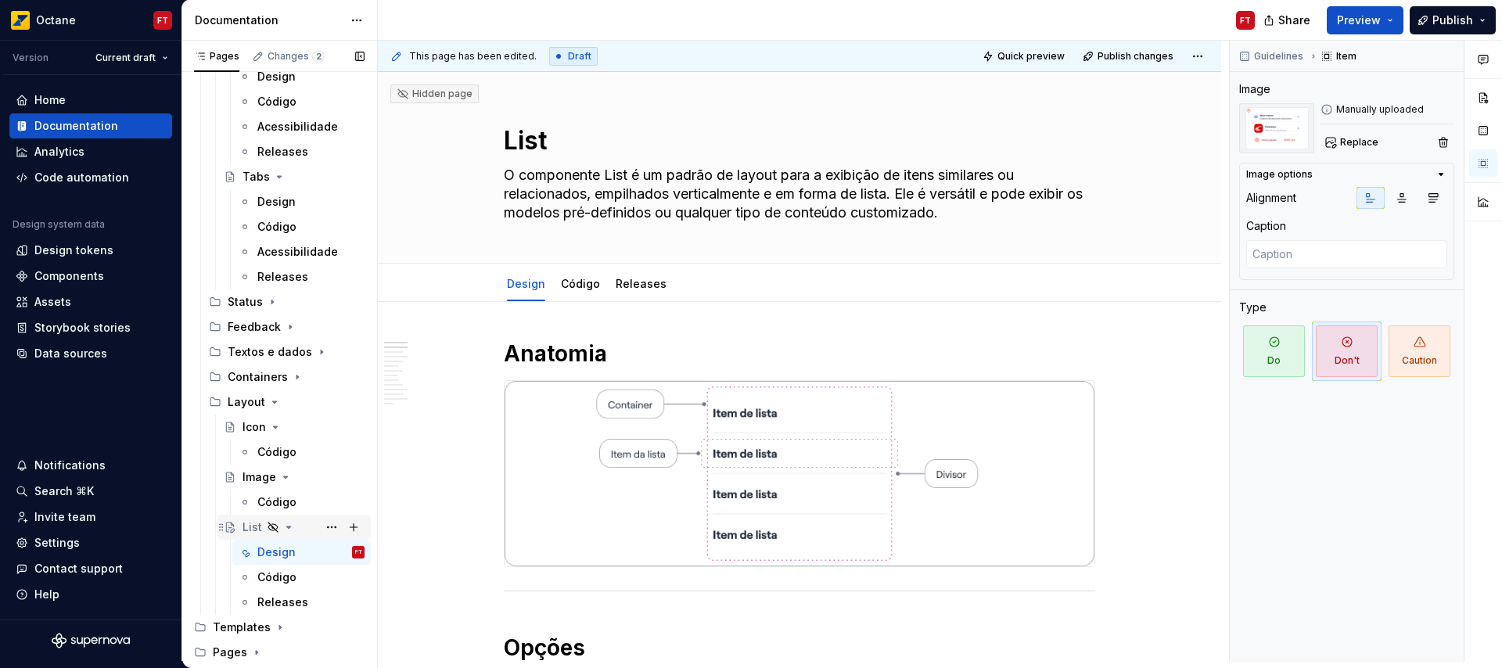
click at [291, 526] on icon "Page tree" at bounding box center [288, 527] width 13 height 13
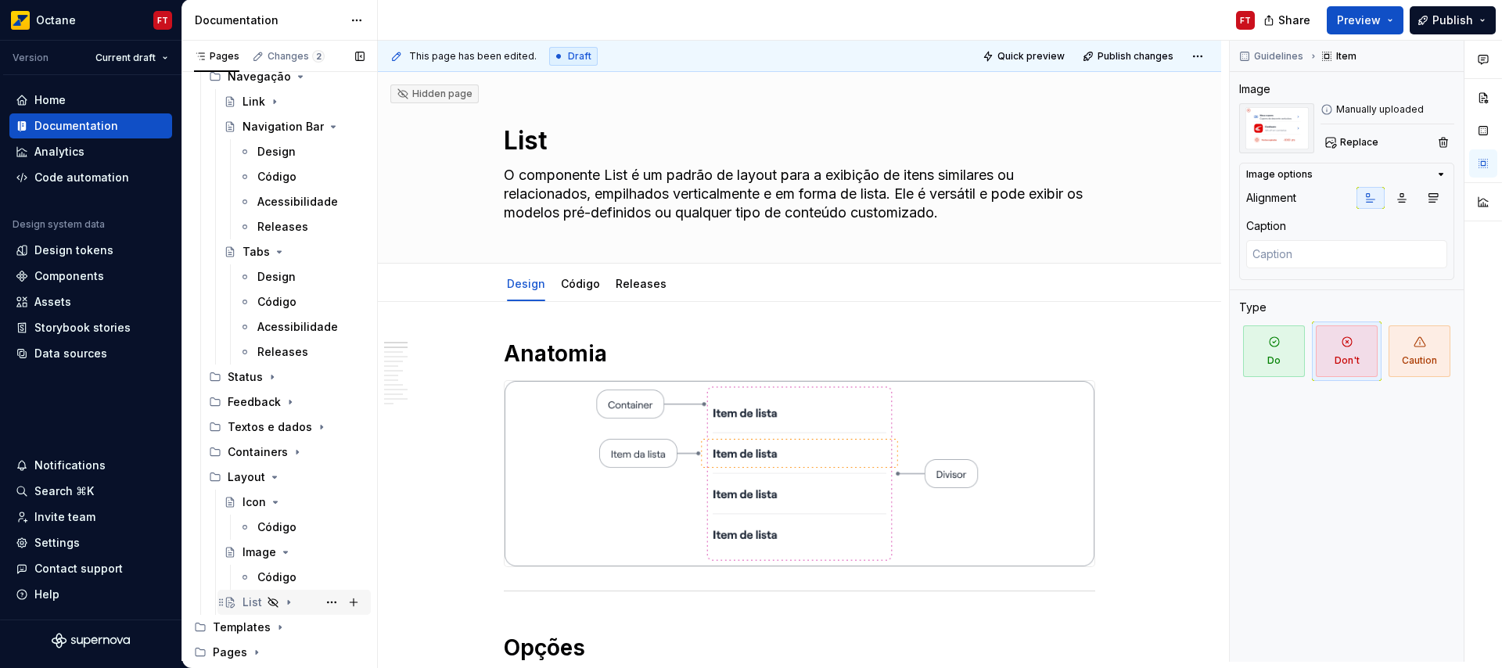
scroll to position [443, 0]
click at [291, 602] on icon "Page tree" at bounding box center [288, 602] width 13 height 13
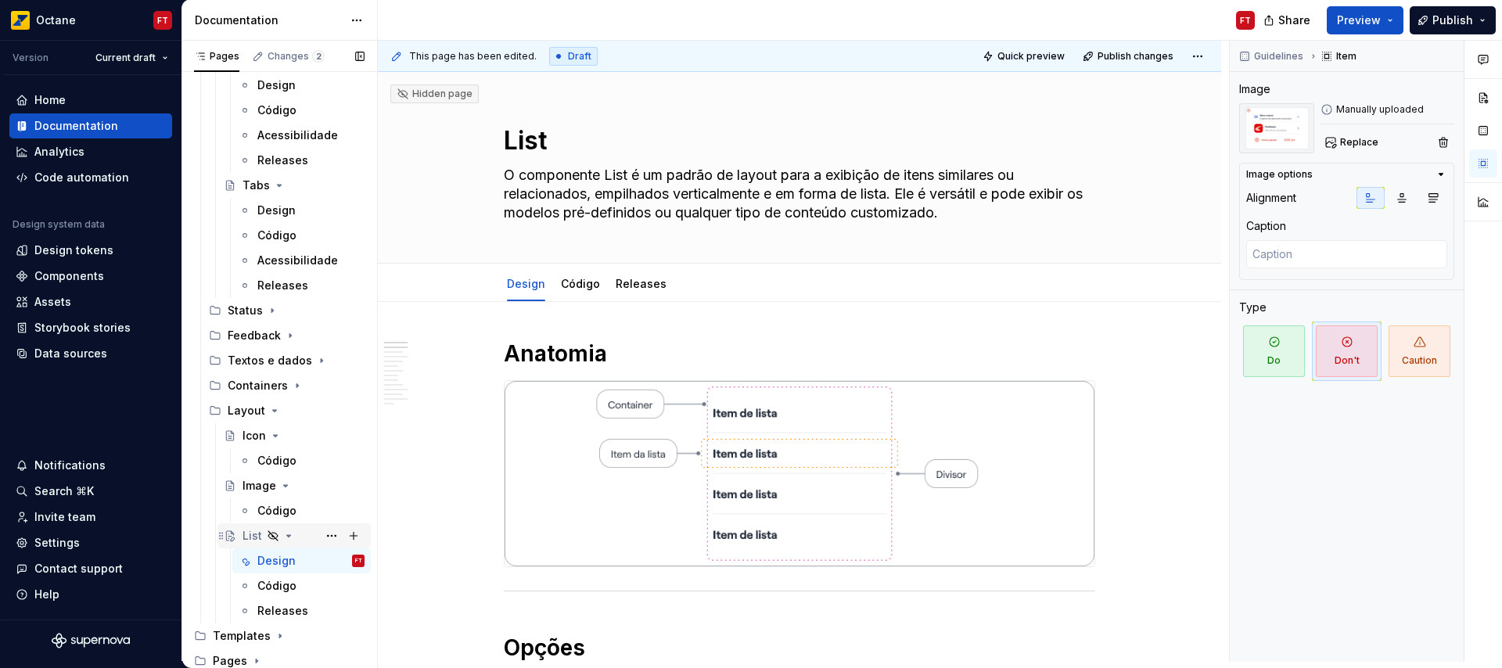
scroll to position [518, 0]
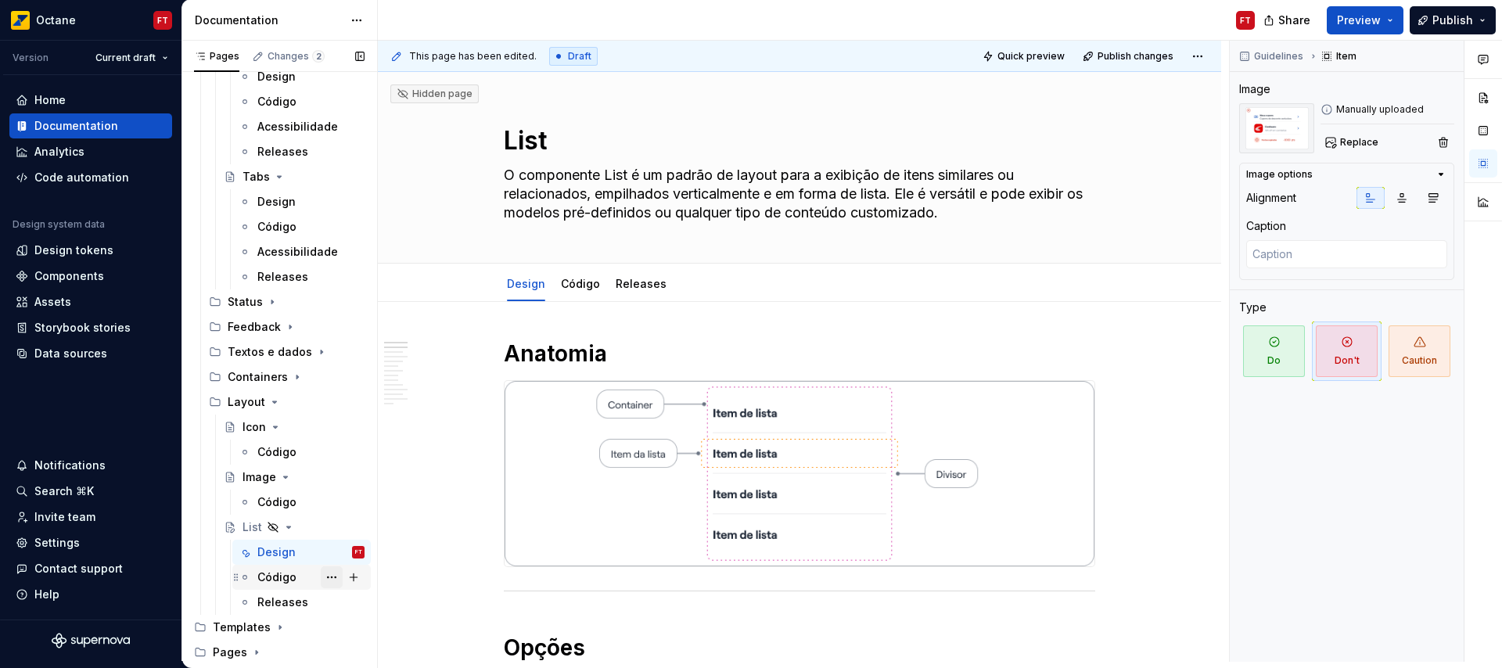
click at [323, 577] on button "Page tree" at bounding box center [332, 577] width 22 height 22
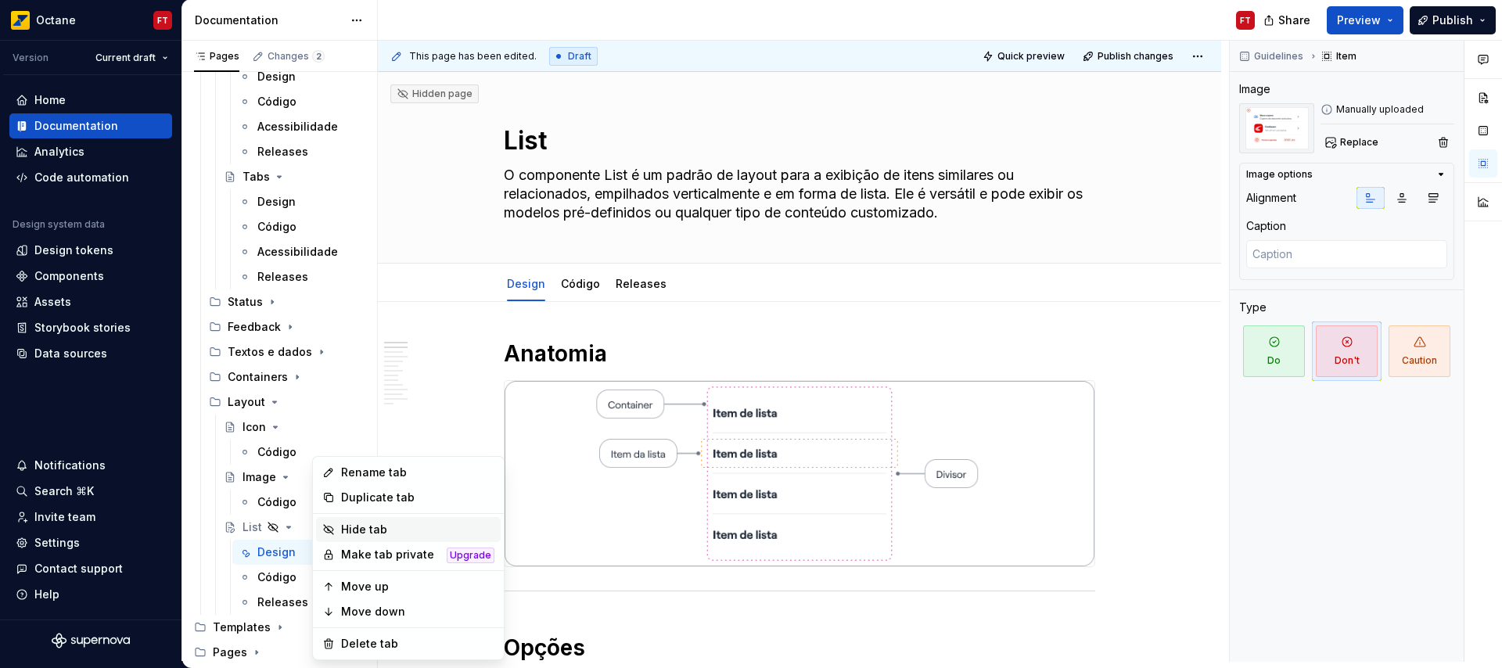
click at [395, 524] on div "Hide tab" at bounding box center [417, 530] width 153 height 16
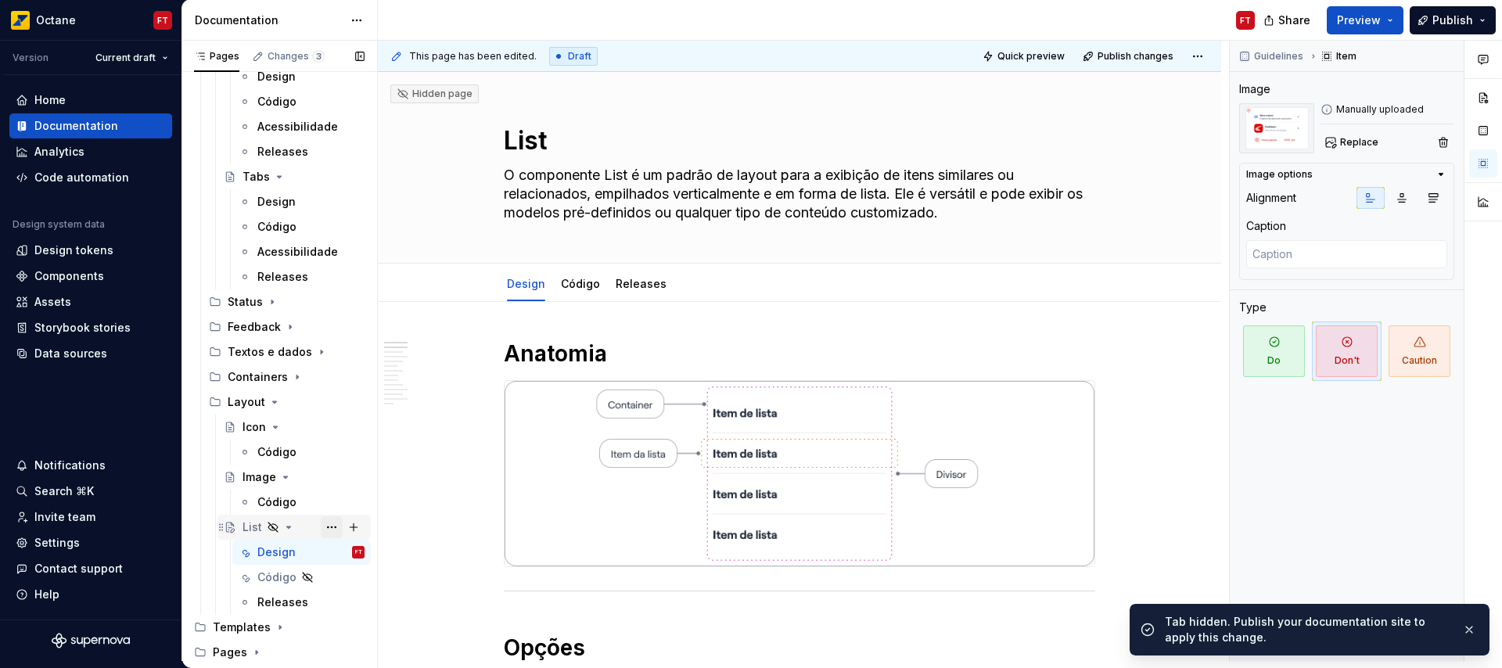
click at [324, 523] on button "Page tree" at bounding box center [332, 527] width 22 height 22
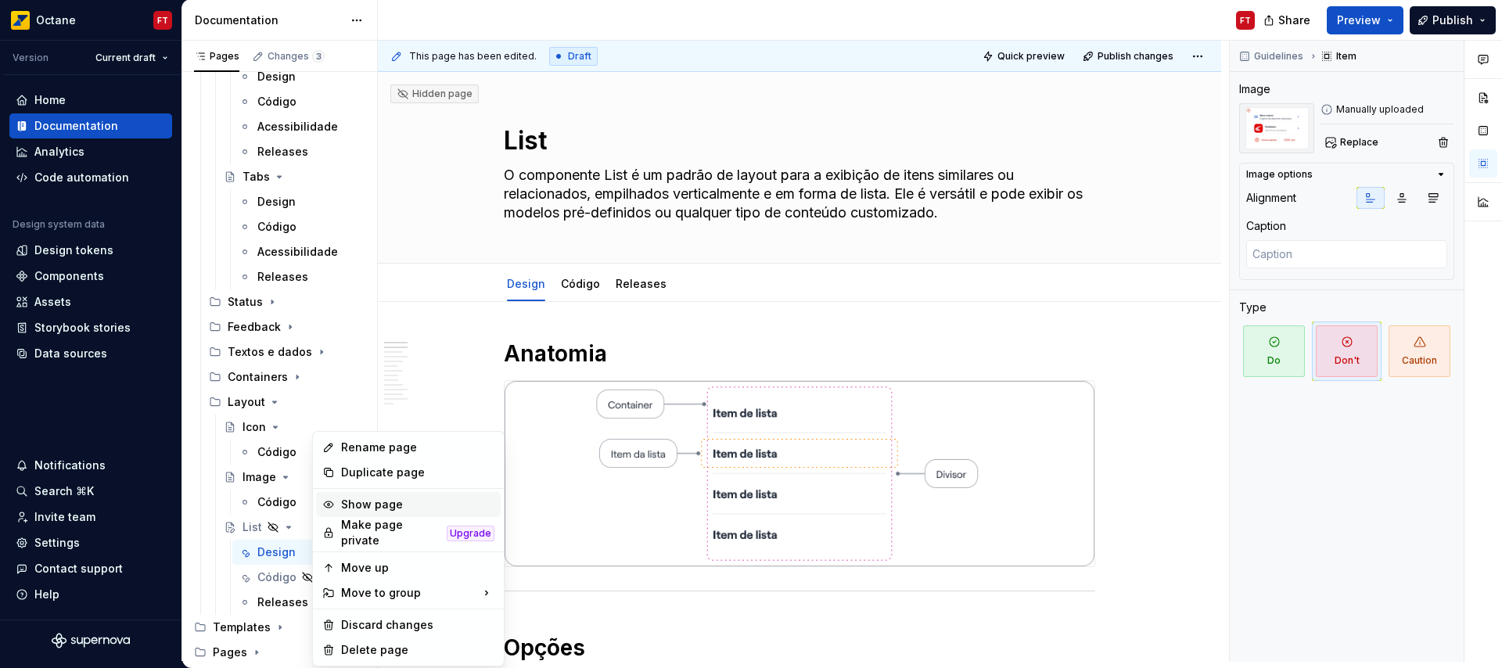
click at [374, 500] on div "Show page" at bounding box center [417, 505] width 153 height 16
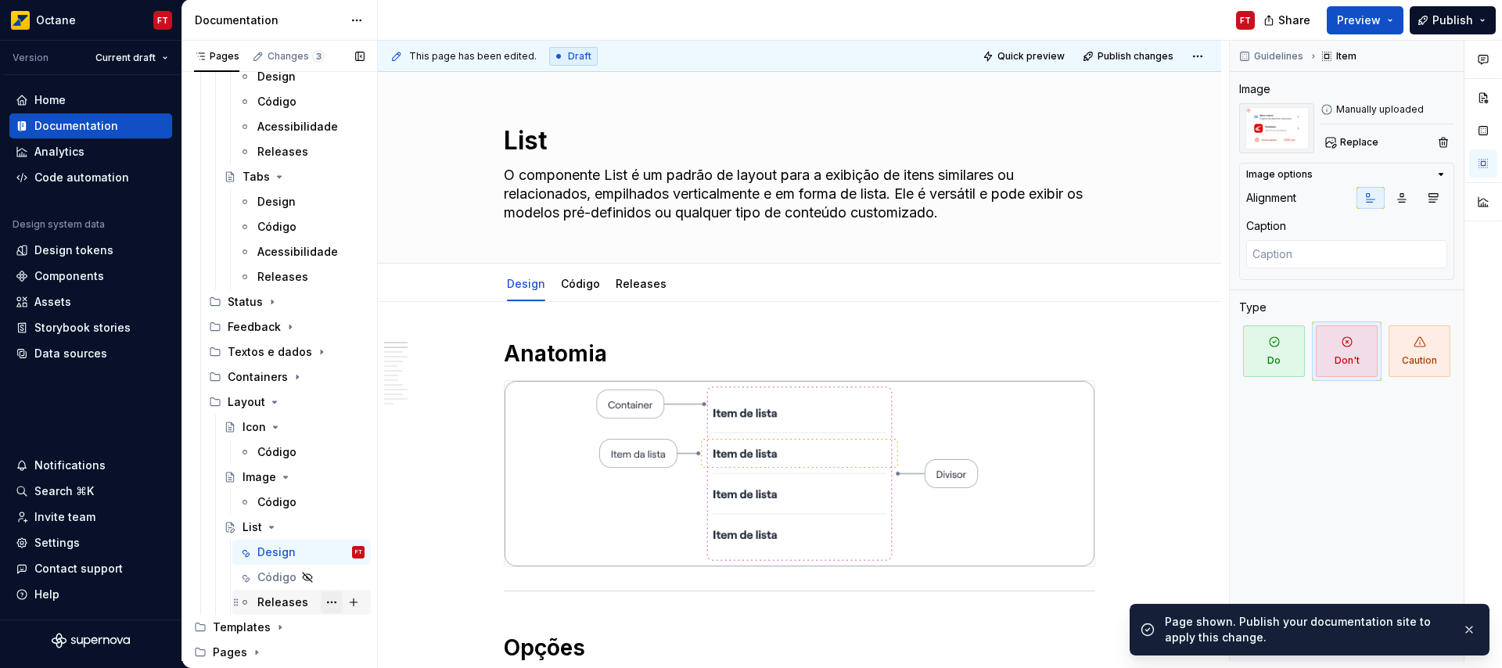
click at [322, 599] on button "Page tree" at bounding box center [332, 602] width 22 height 22
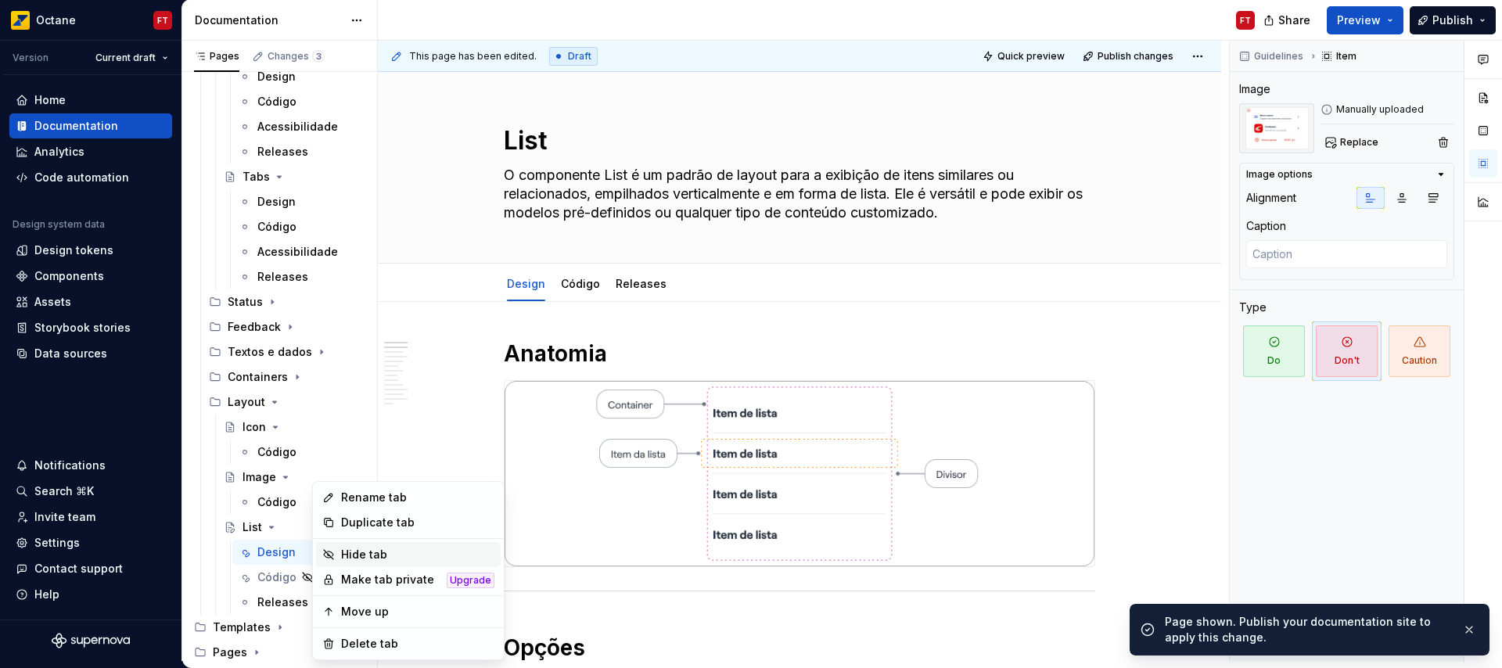
click at [364, 551] on div "Hide tab" at bounding box center [417, 555] width 153 height 16
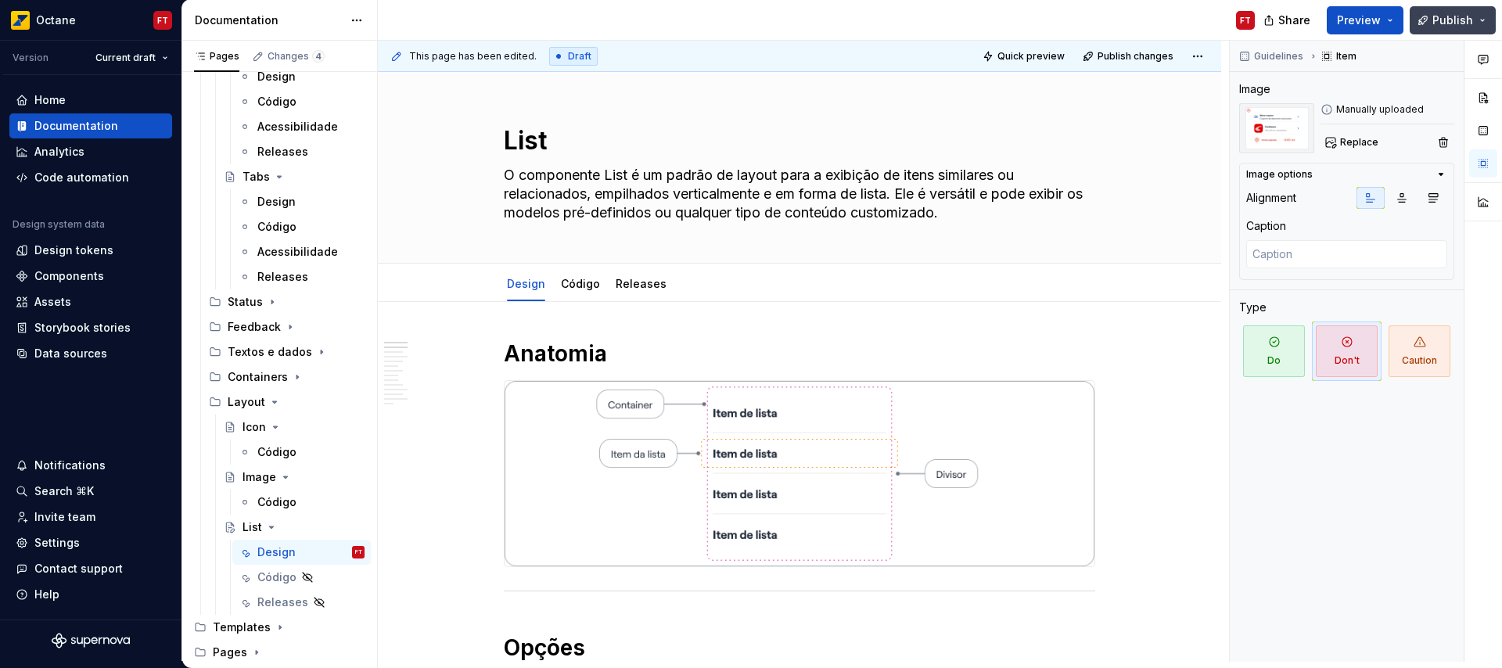
click at [1489, 16] on button "Publish" at bounding box center [1453, 20] width 86 height 28
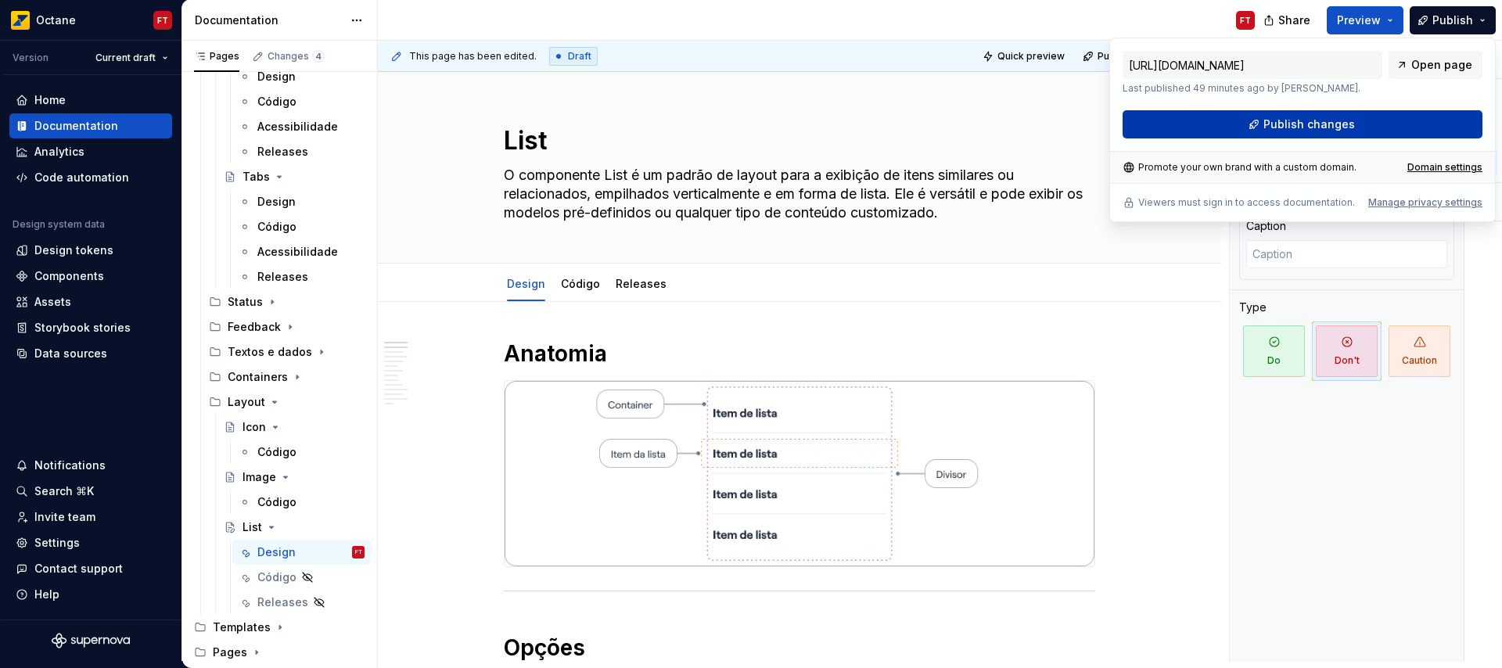
click at [1346, 124] on span "Publish changes" at bounding box center [1309, 125] width 92 height 16
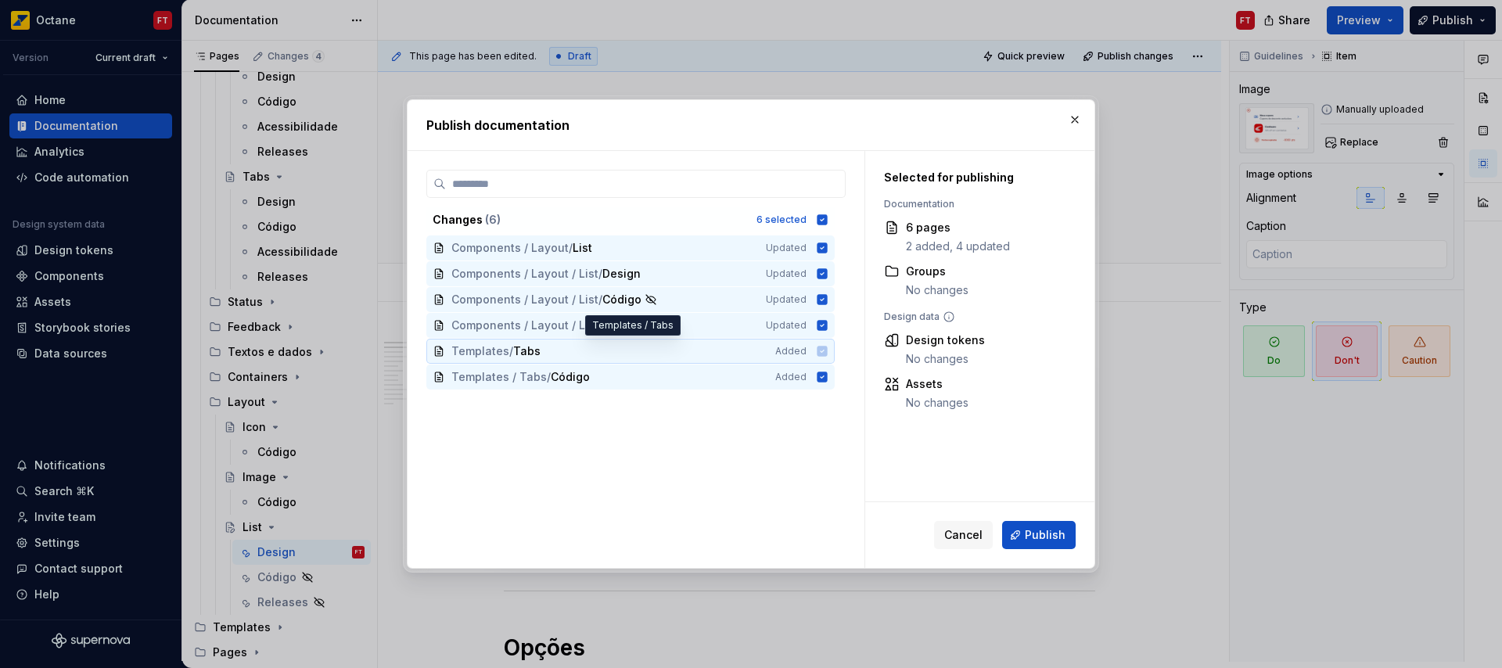
click at [819, 347] on icon at bounding box center [822, 351] width 10 height 10
click at [824, 377] on icon at bounding box center [822, 377] width 10 height 10
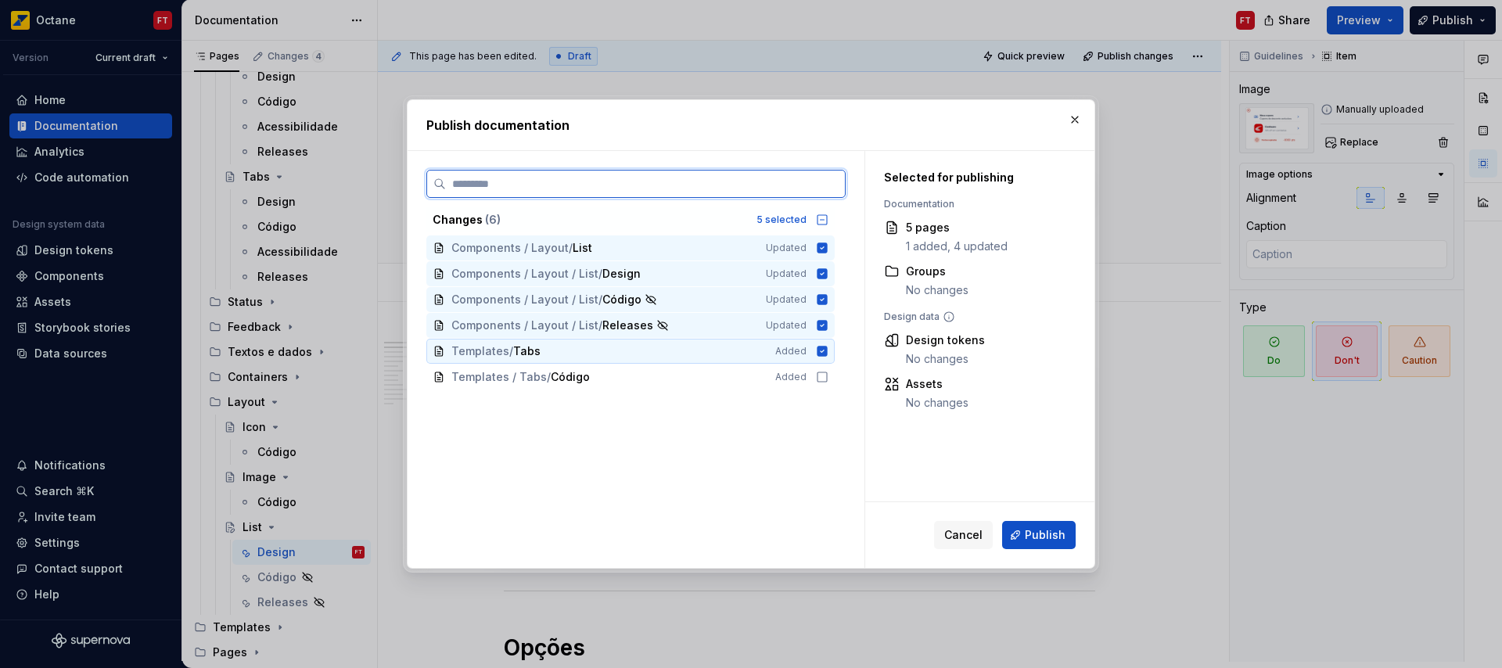
click at [820, 353] on icon at bounding box center [822, 351] width 10 height 10
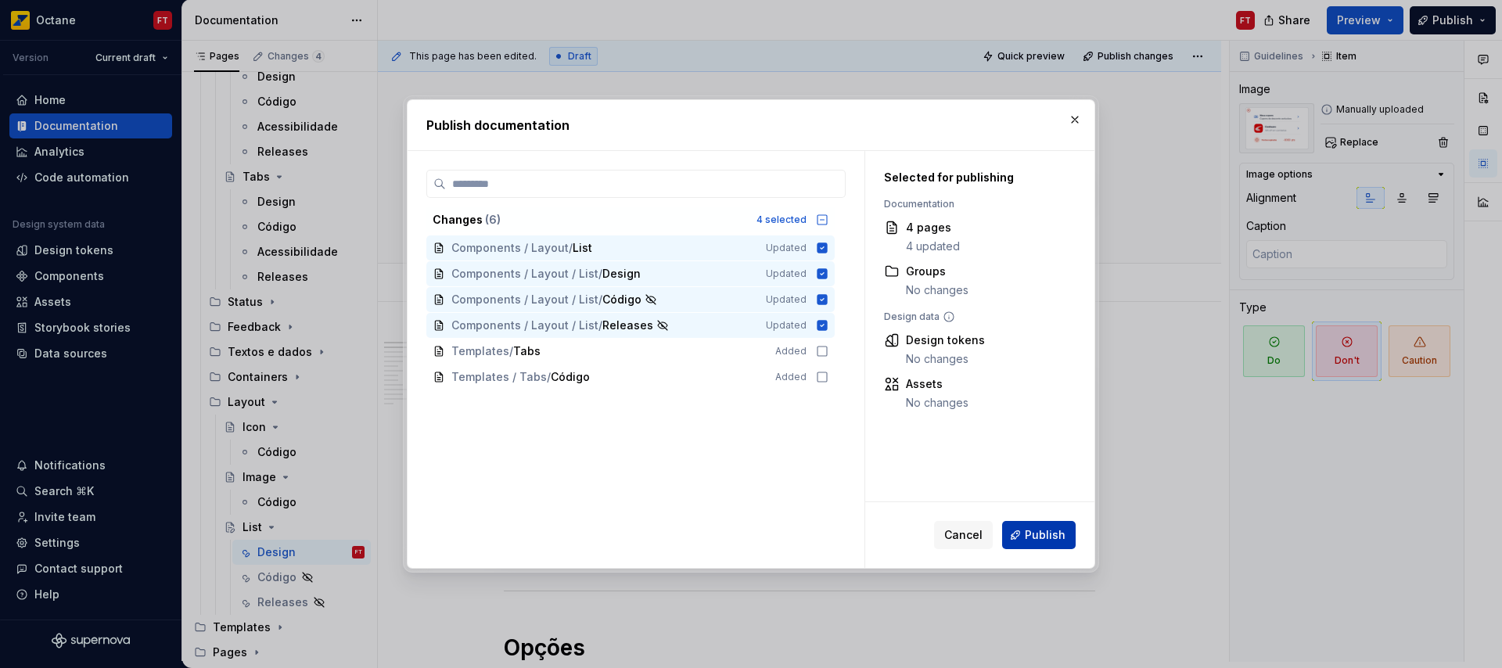
click at [1040, 532] on span "Publish" at bounding box center [1045, 535] width 41 height 16
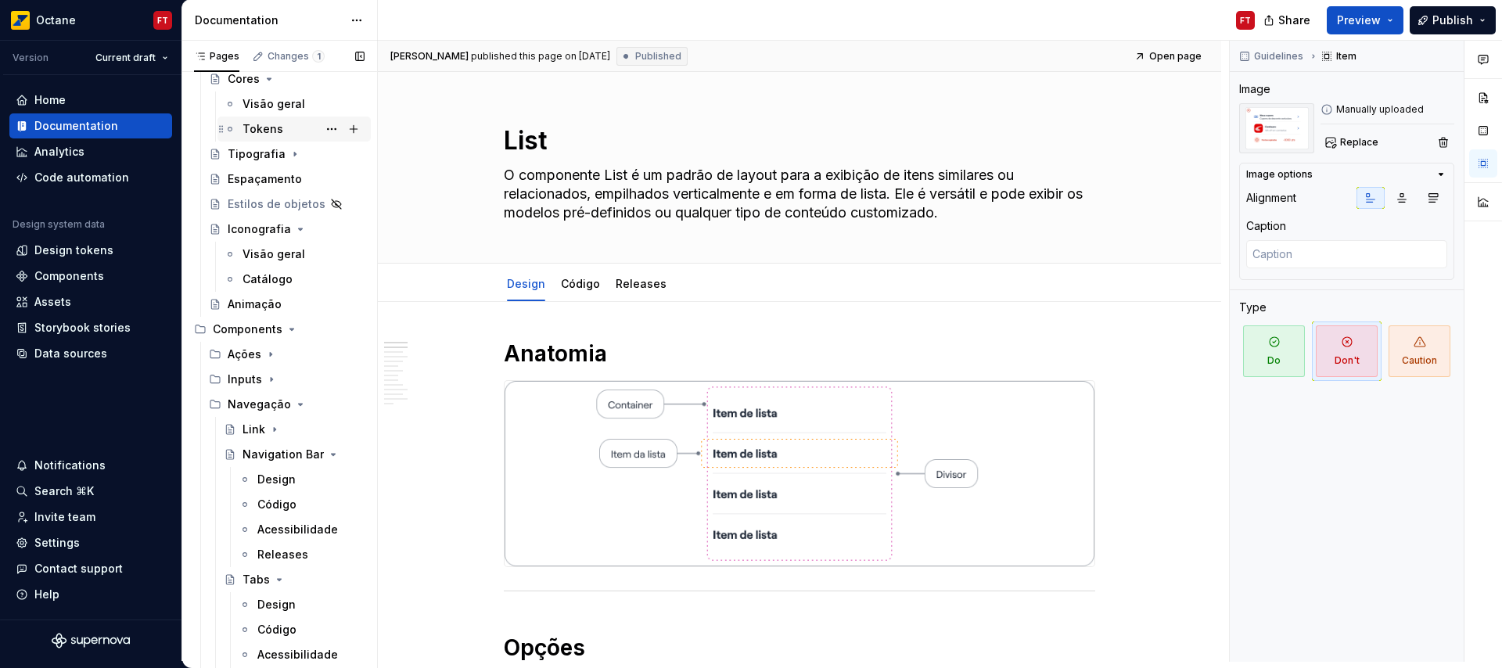
scroll to position [0, 0]
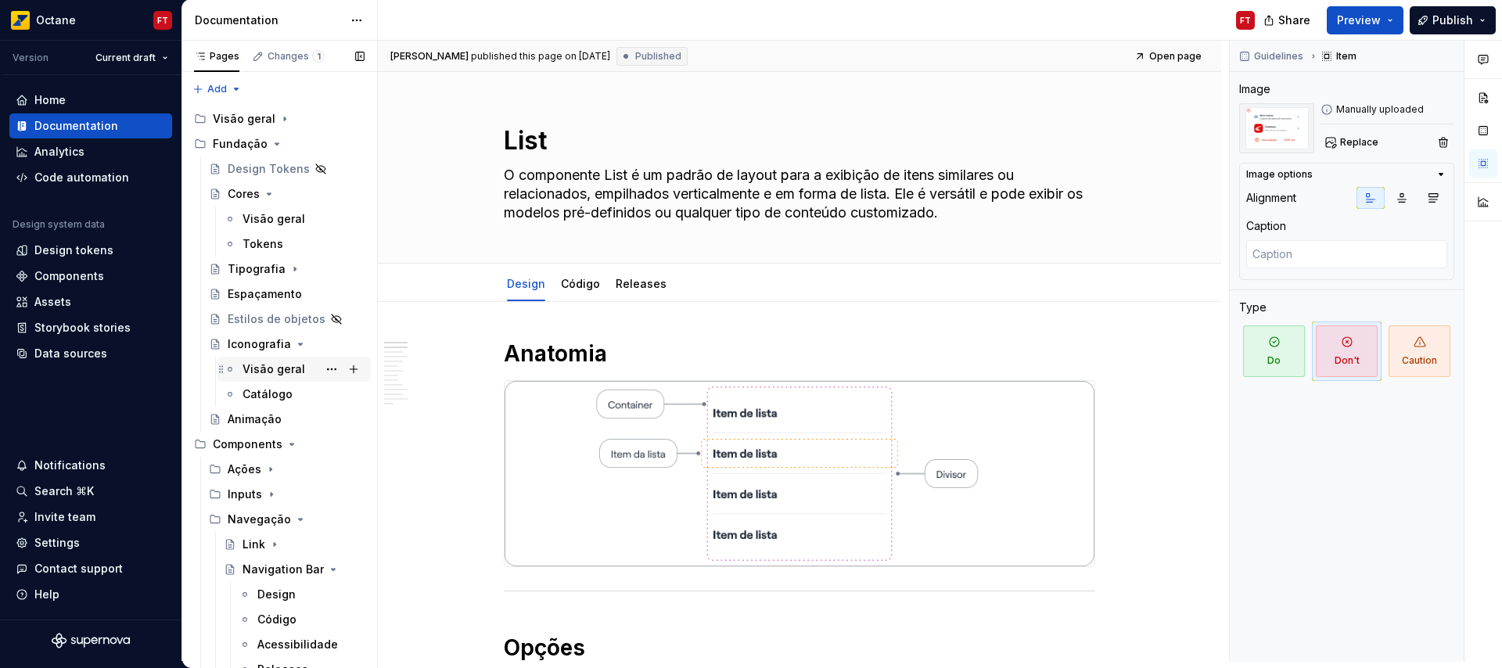
click at [272, 377] on div "Visão geral" at bounding box center [304, 369] width 122 height 22
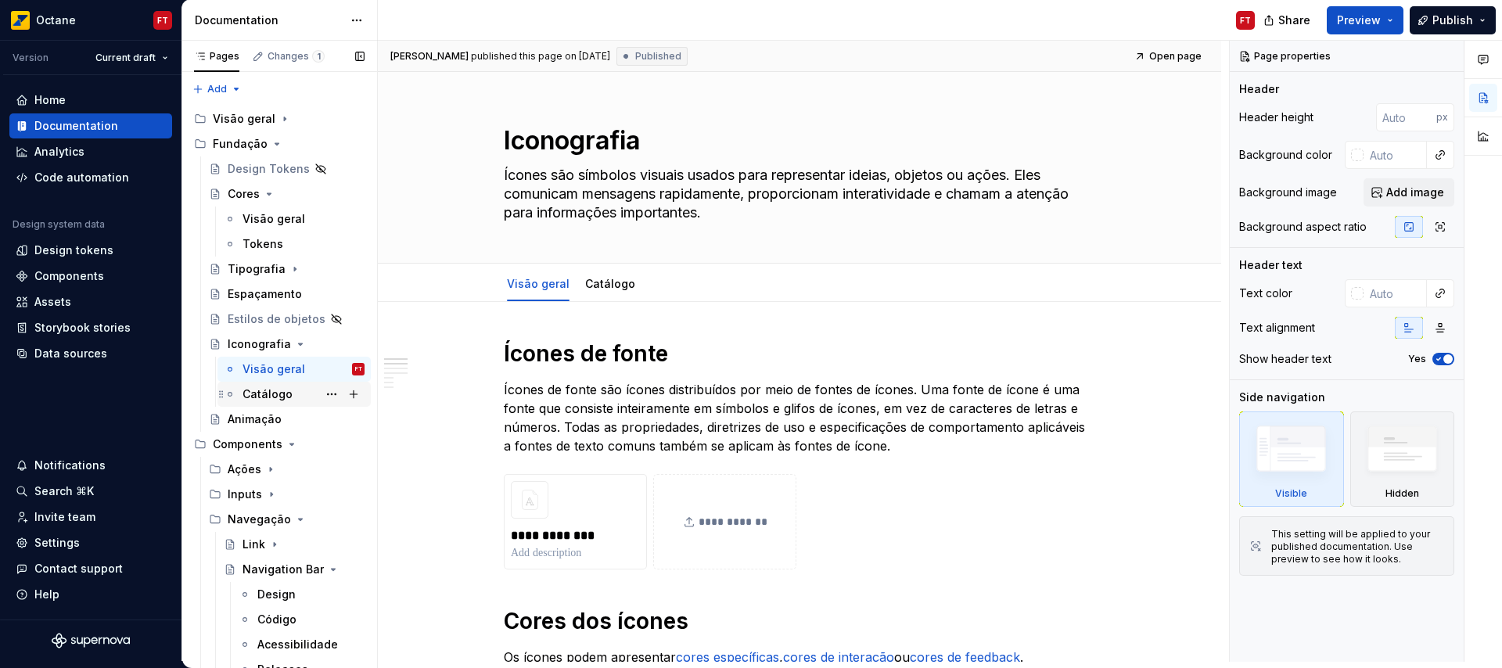
click at [275, 396] on div "Catálogo" at bounding box center [268, 394] width 50 height 16
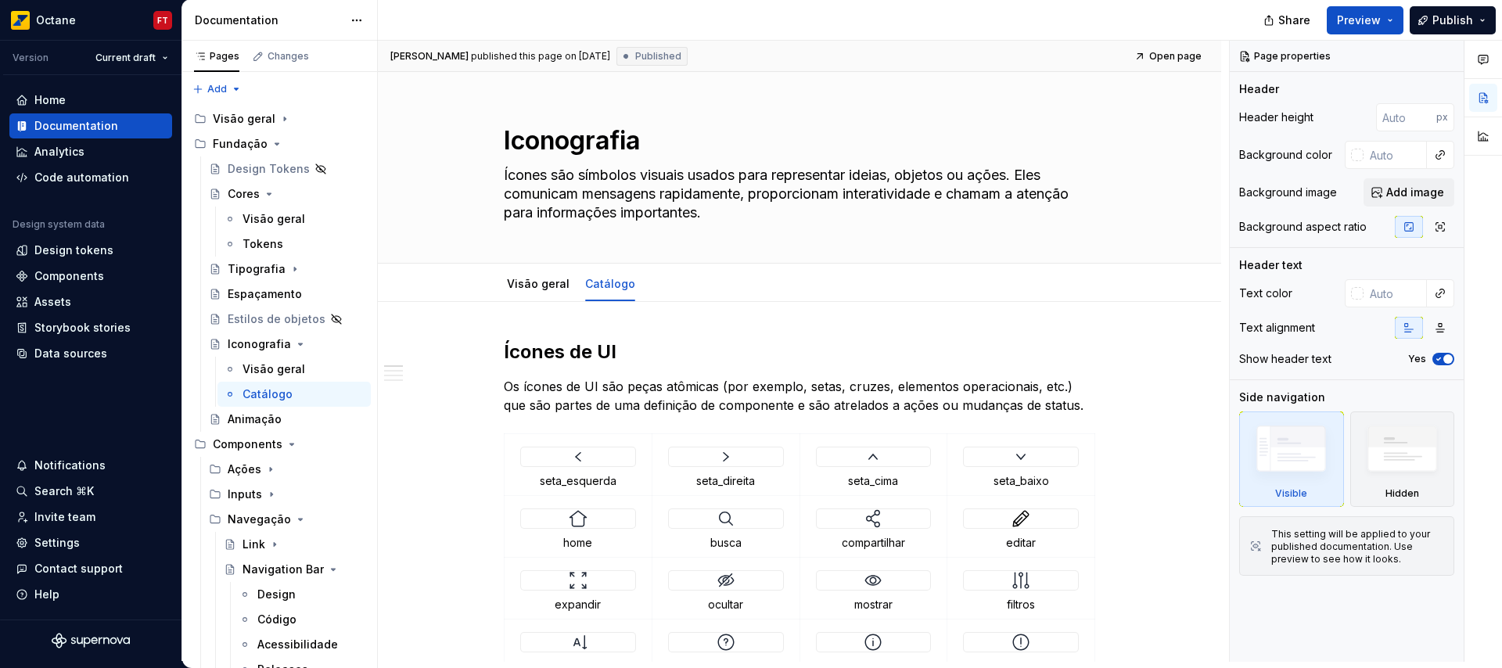
type textarea "*"
